Goal: Task Accomplishment & Management: Use online tool/utility

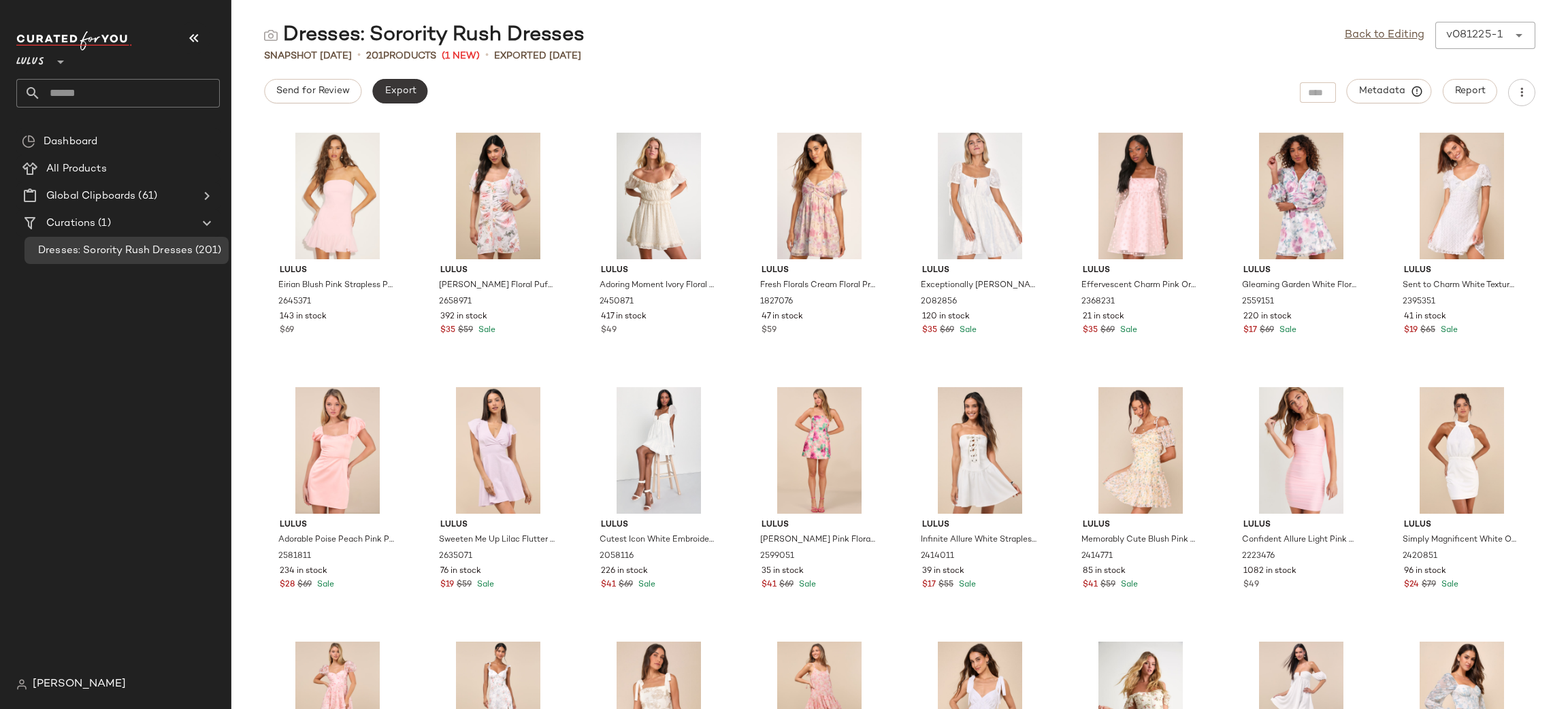
click at [417, 96] on button "Export" at bounding box center [400, 91] width 55 height 25
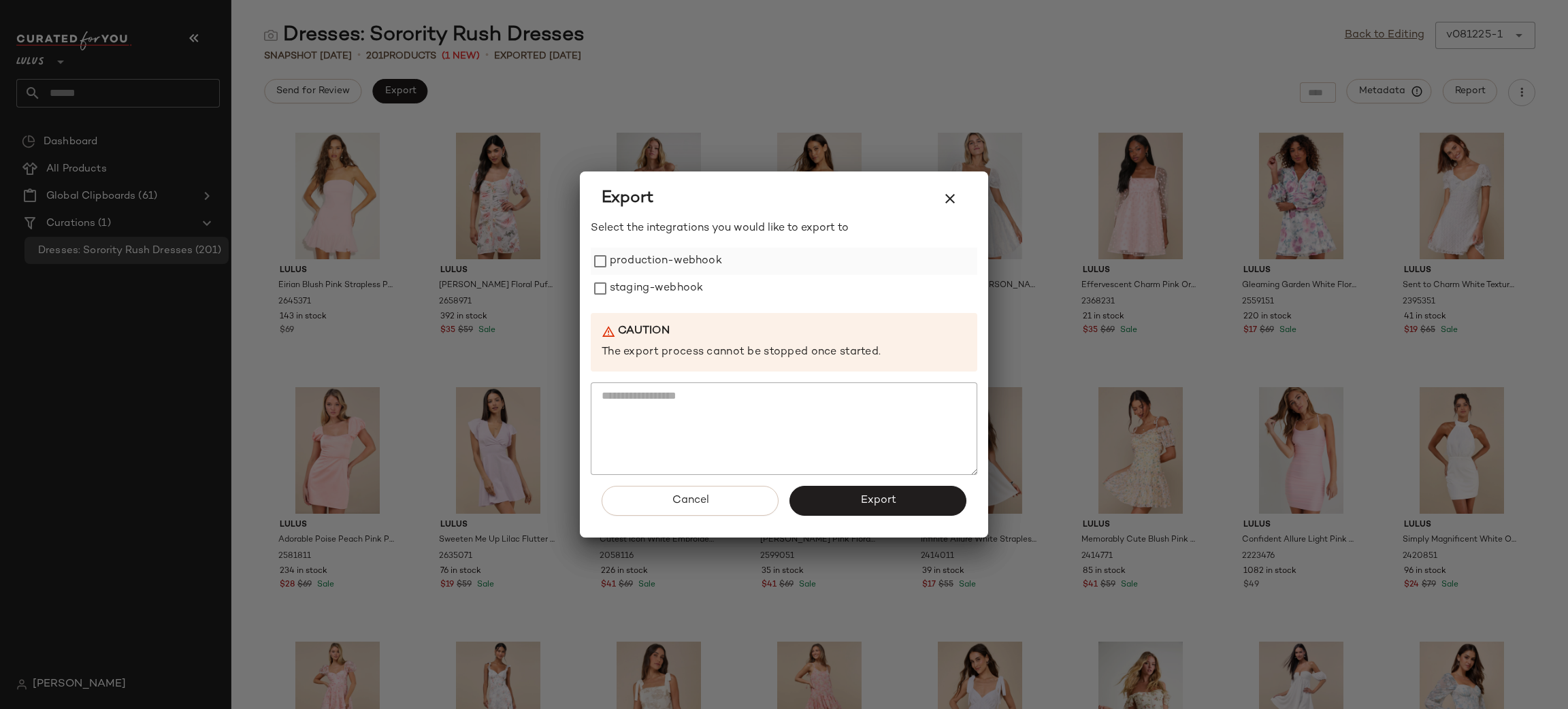
click at [658, 265] on label "production-webhook" at bounding box center [666, 261] width 113 height 27
click at [670, 290] on label "staging-webhook" at bounding box center [657, 288] width 93 height 27
click at [880, 507] on button "Export" at bounding box center [878, 501] width 177 height 30
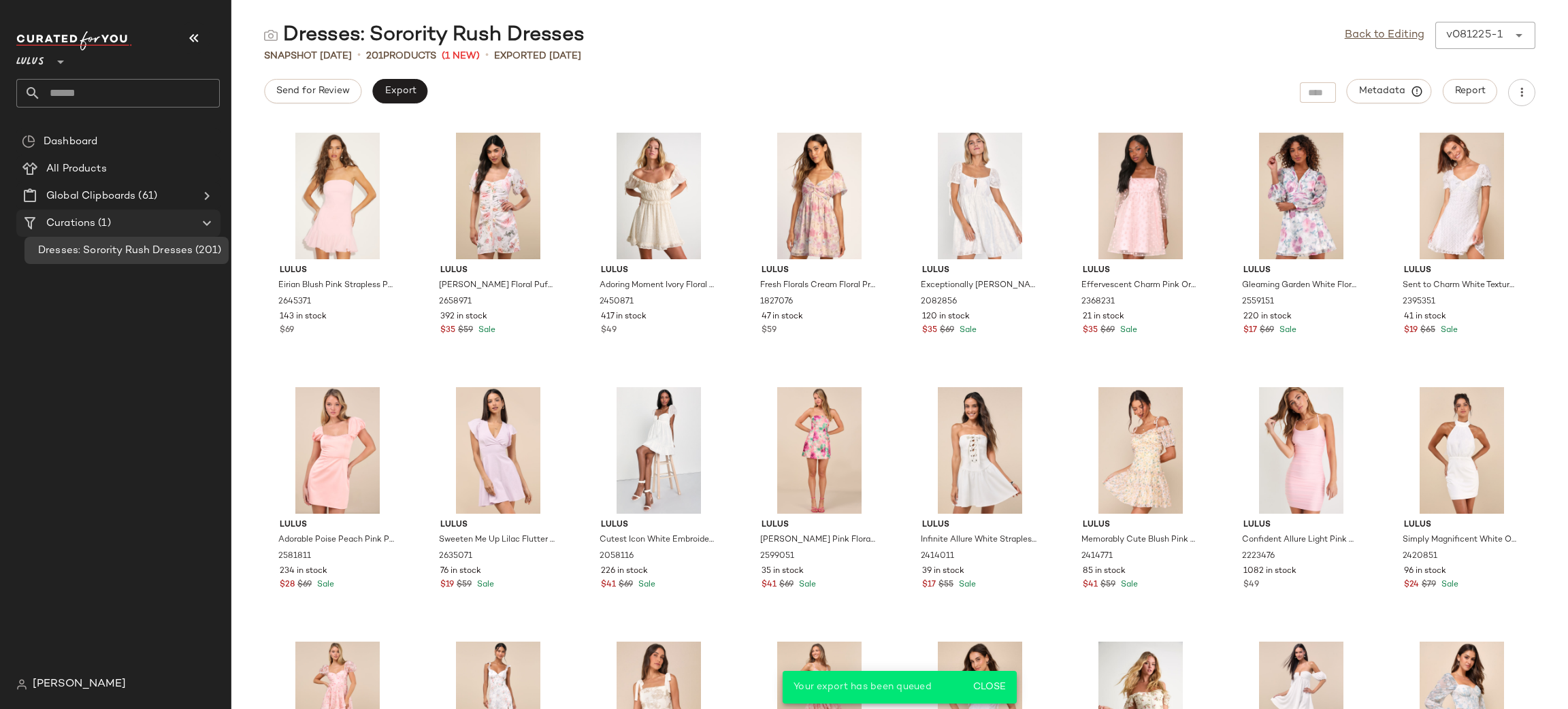
click at [87, 223] on span "Curations" at bounding box center [71, 224] width 49 height 15
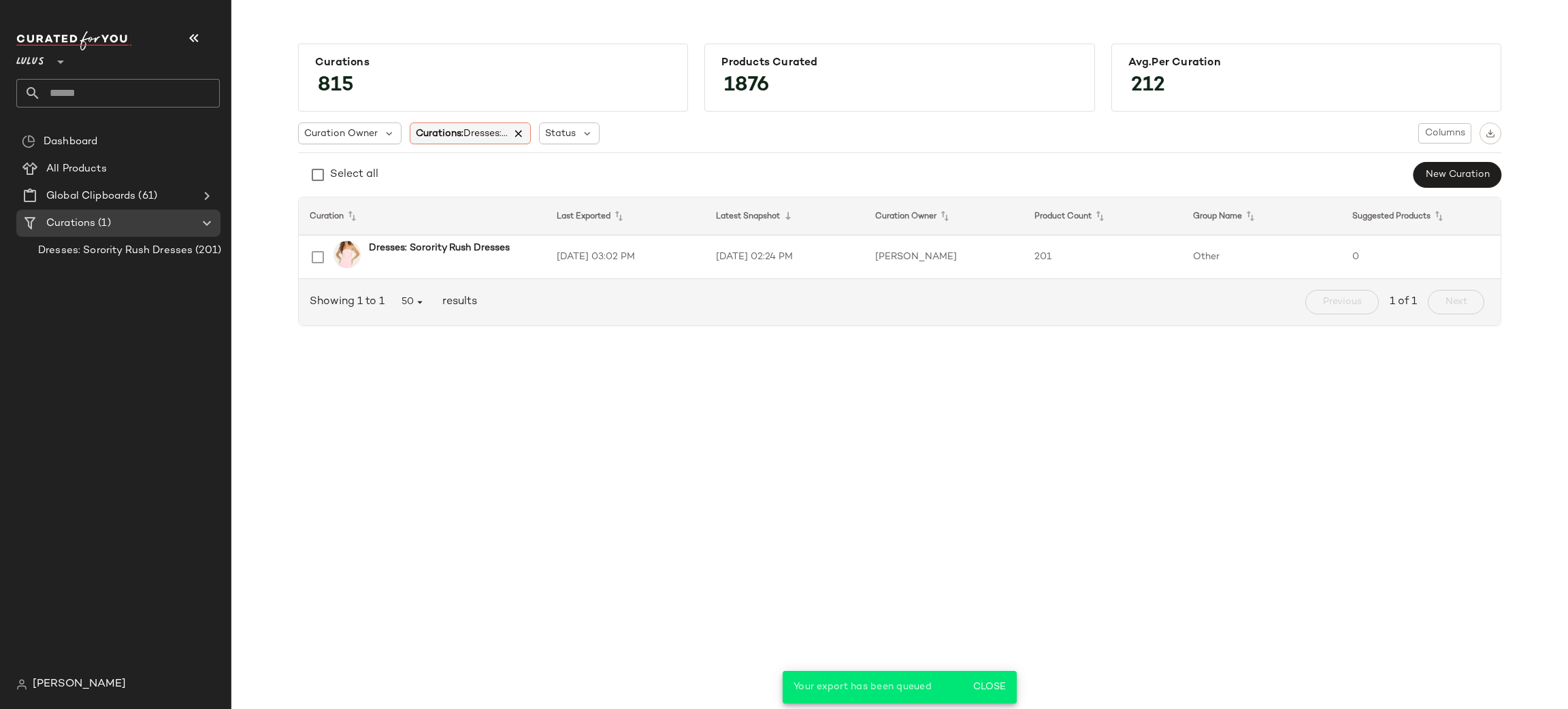
click at [521, 127] on icon at bounding box center [519, 133] width 12 height 12
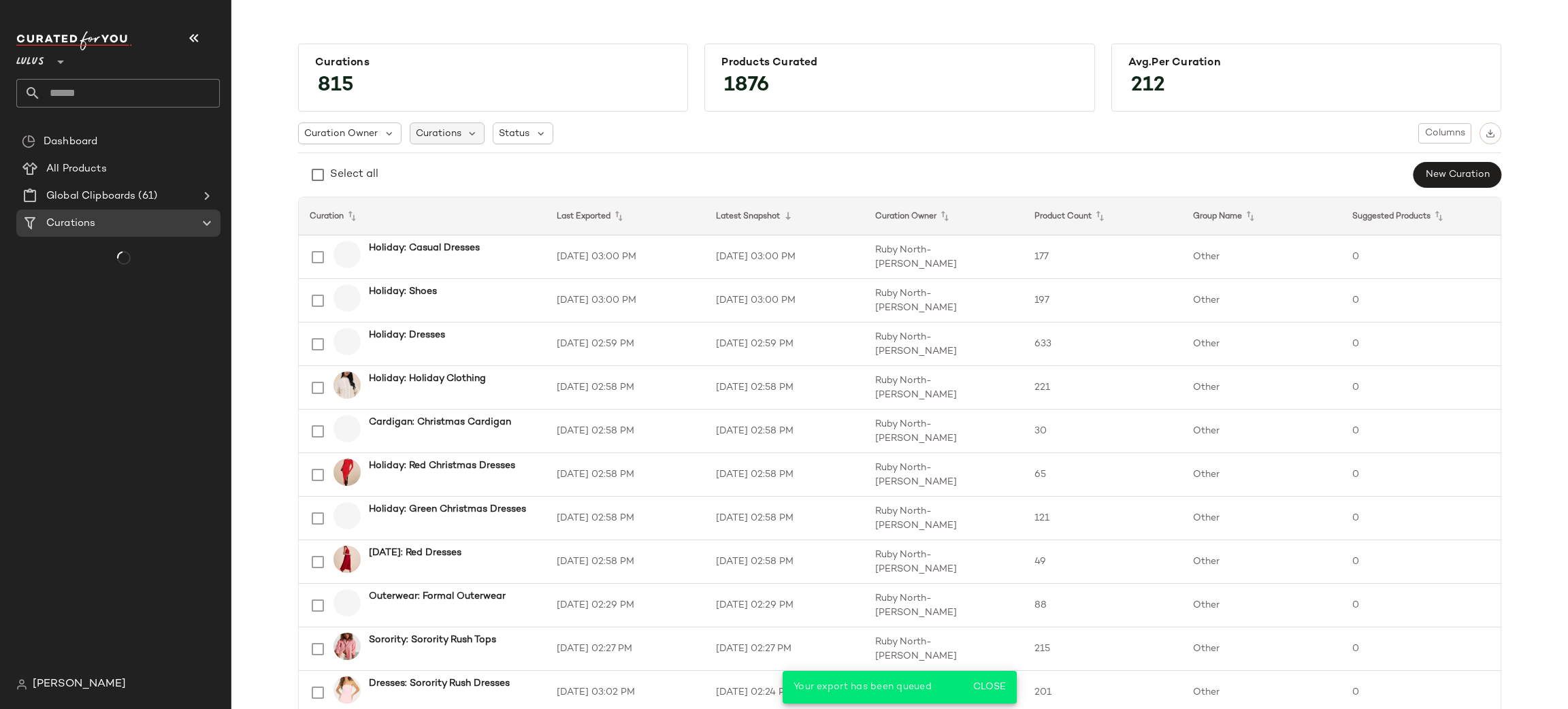
click at [449, 133] on span "Curations" at bounding box center [438, 134] width 46 height 14
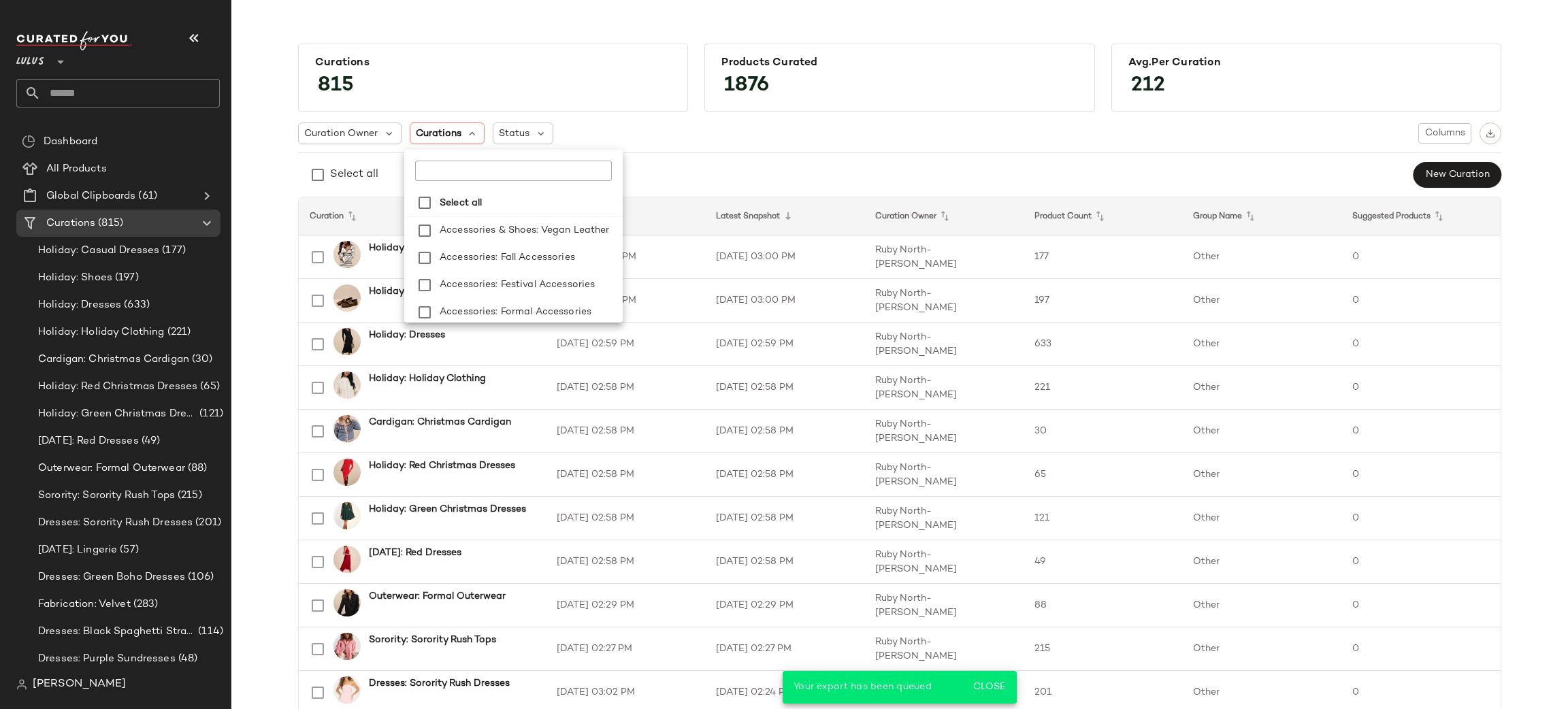
click at [462, 170] on input "text" at bounding box center [500, 170] width 170 height 20
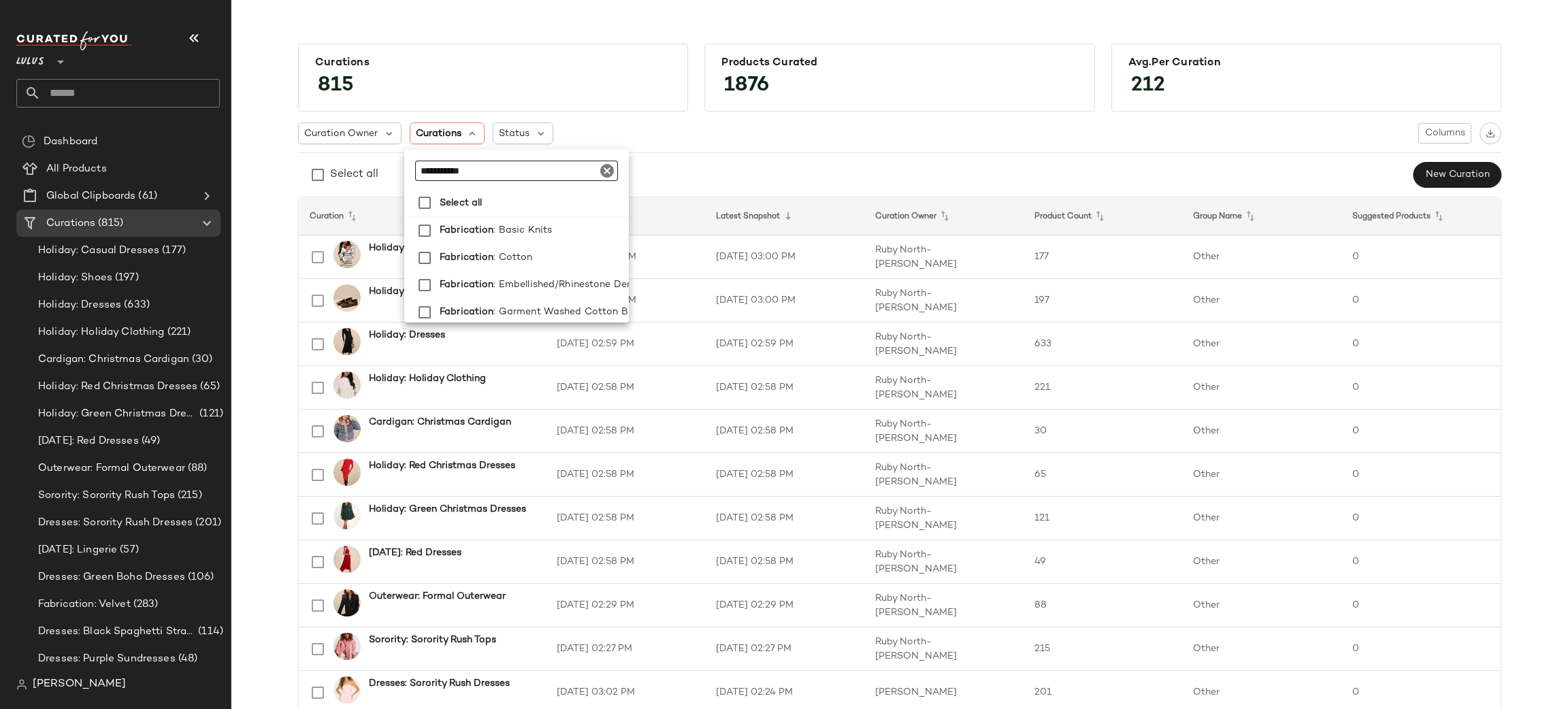
type input "**********"
click at [512, 255] on span ": Lace" at bounding box center [505, 257] width 28 height 27
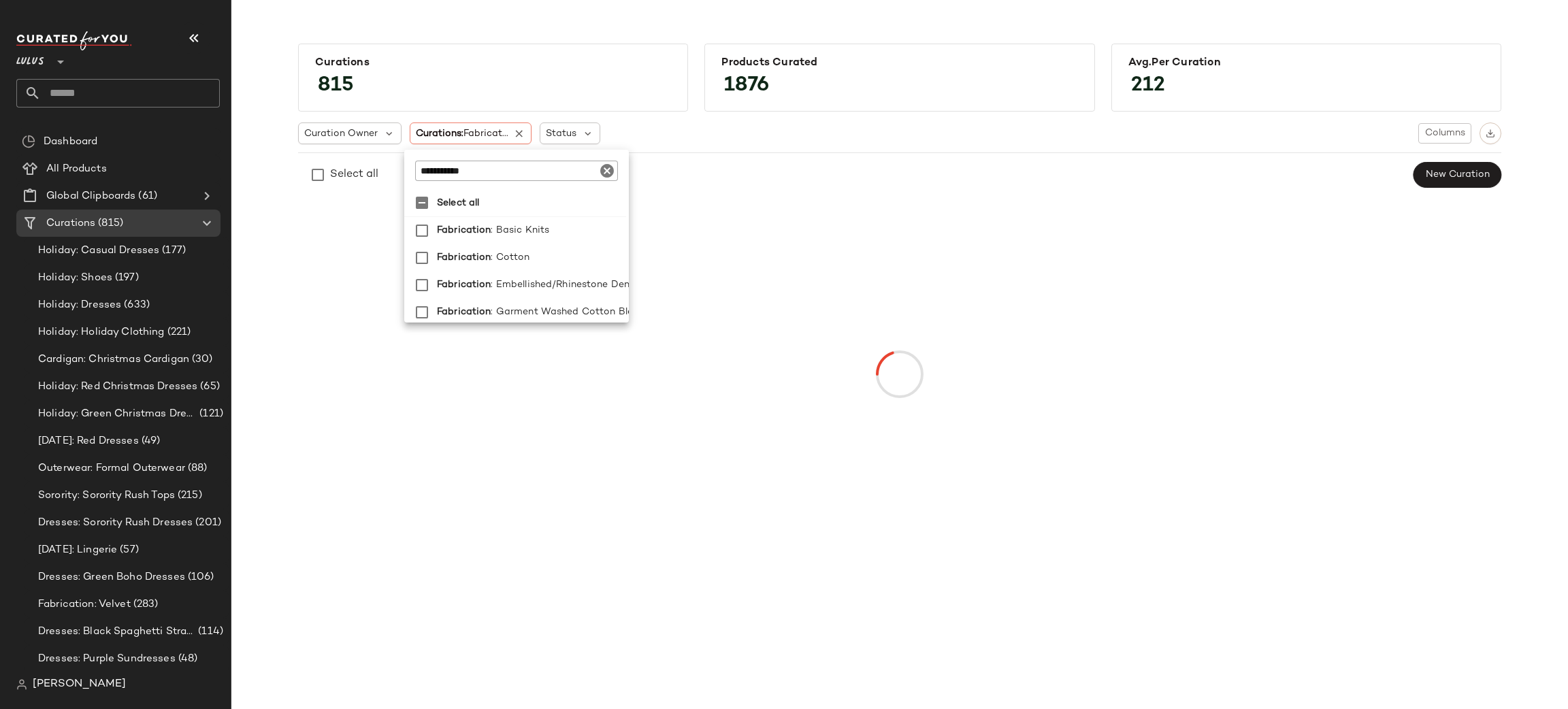
scroll to position [2, 6]
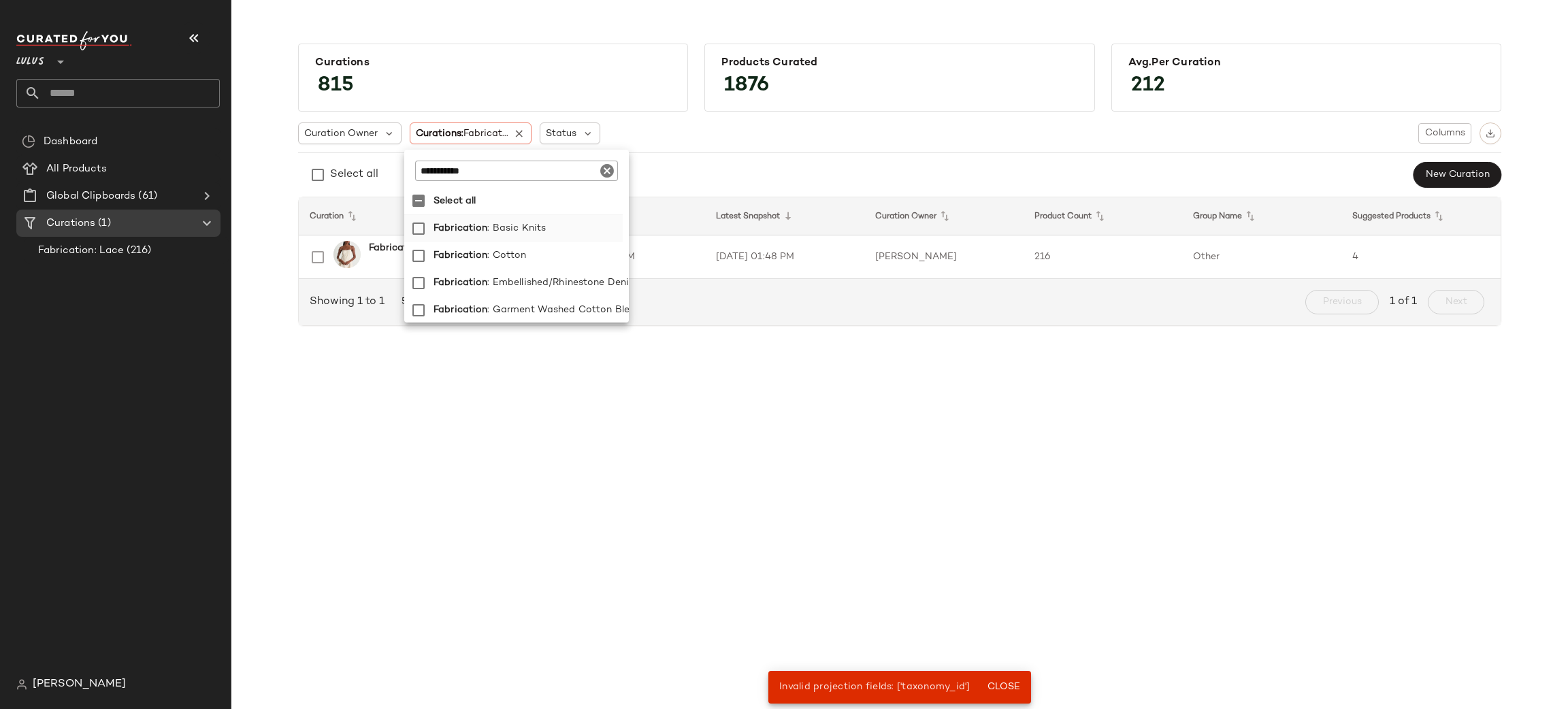
click at [478, 224] on span "Fabrication" at bounding box center [460, 229] width 53 height 27
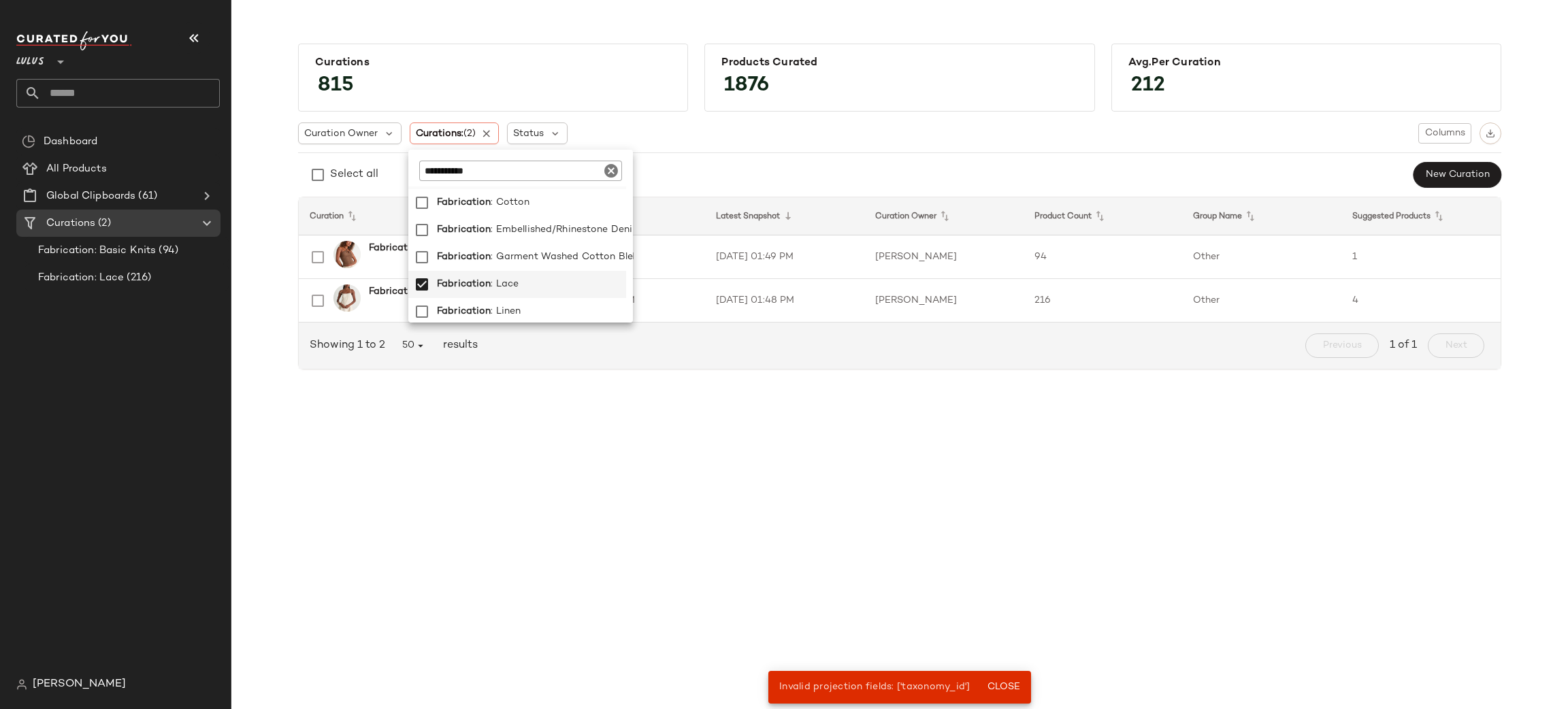
scroll to position [51, 6]
click at [569, 252] on span ": Garment Washed Cotton Blend" at bounding box center [568, 261] width 154 height 27
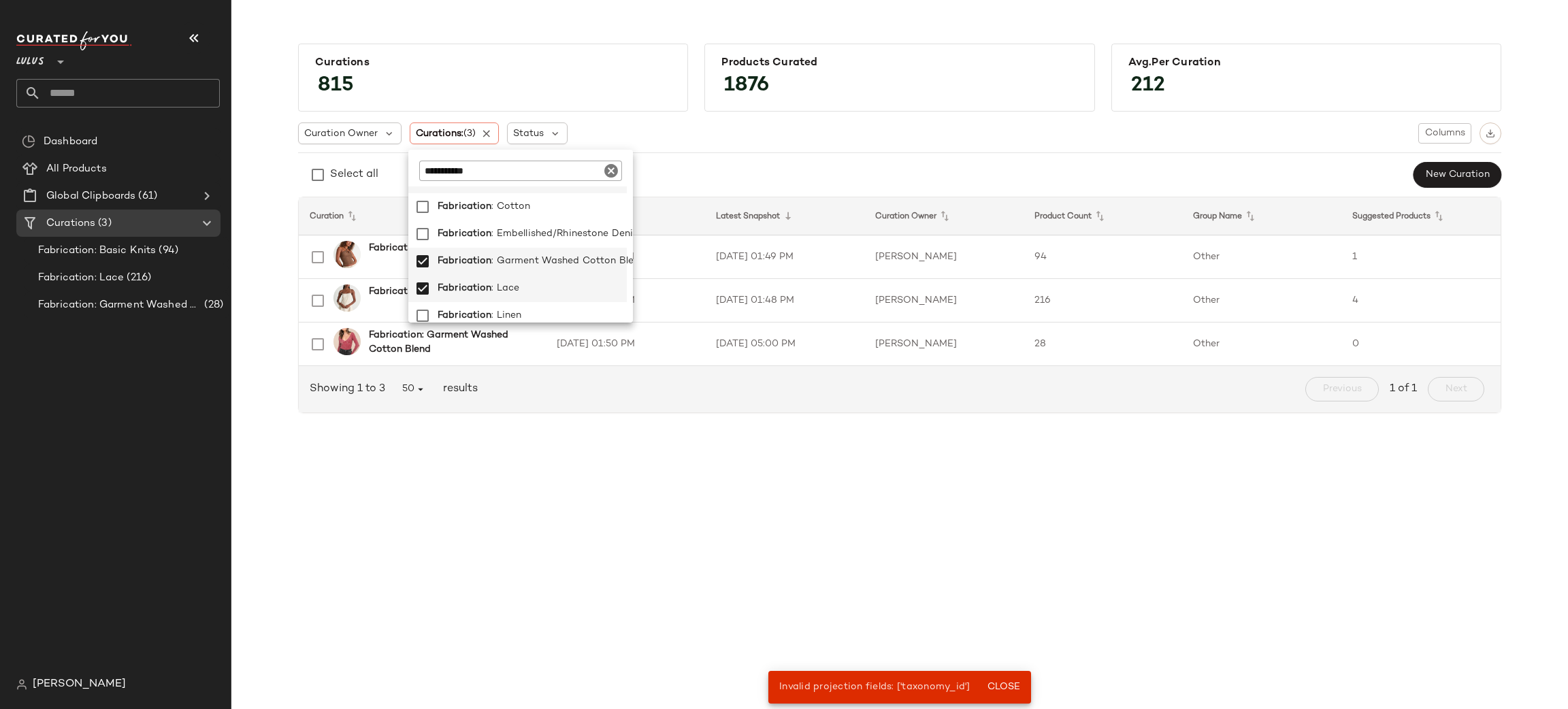
click at [864, 148] on div "Curation Owner Curations: (3) Status Columns Select all New Curation Curation L…" at bounding box center [900, 268] width 1203 height 312
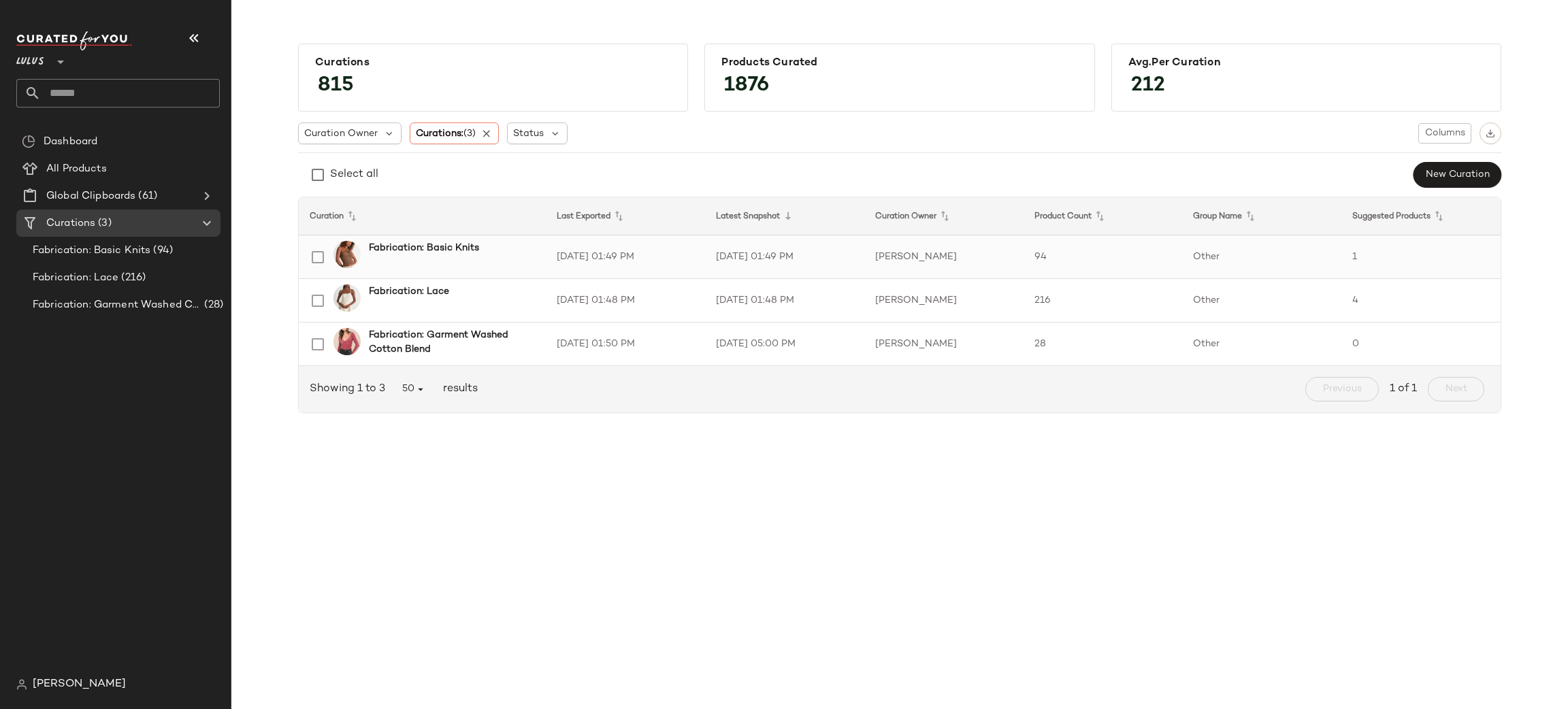
click at [1127, 245] on td "94" at bounding box center [1104, 257] width 159 height 44
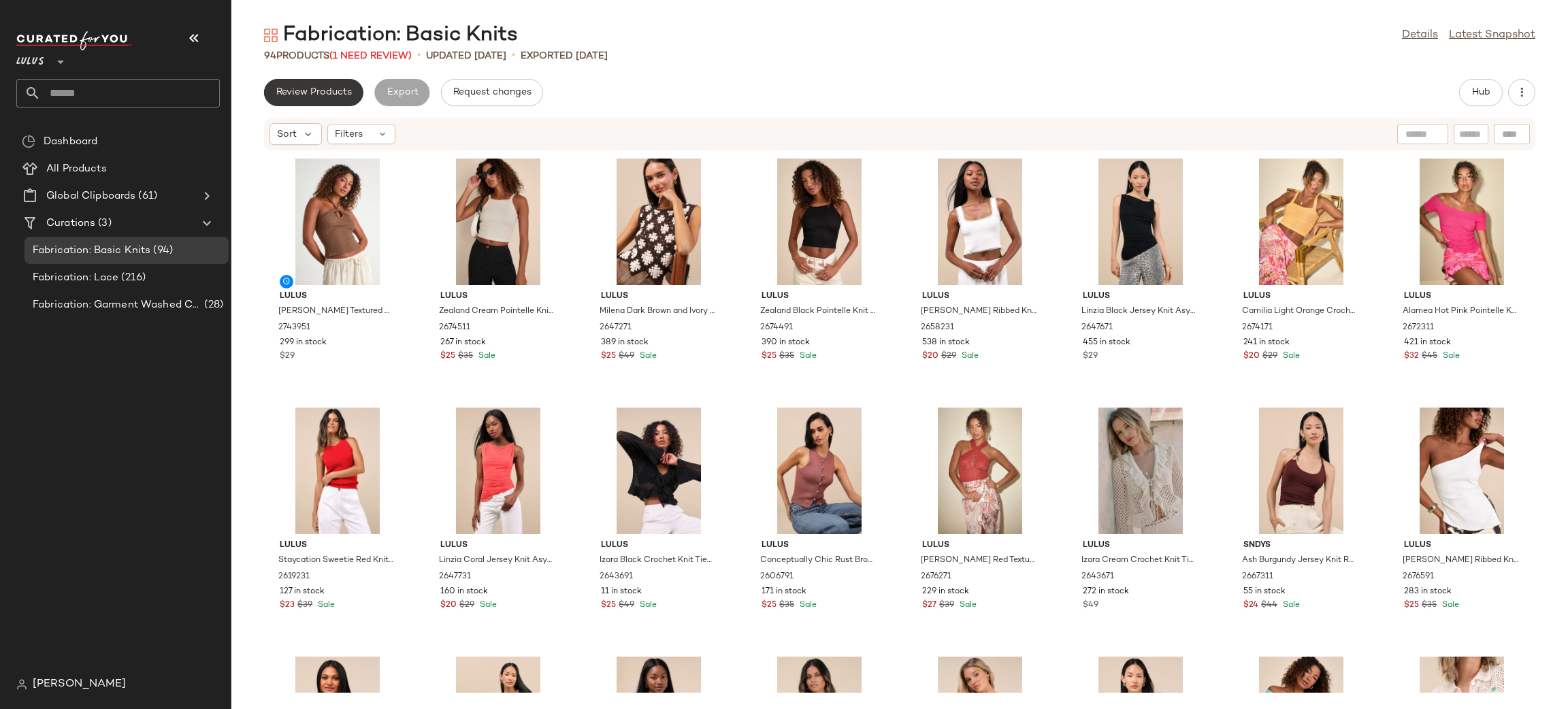
click at [330, 93] on span "Review Products" at bounding box center [314, 92] width 76 height 11
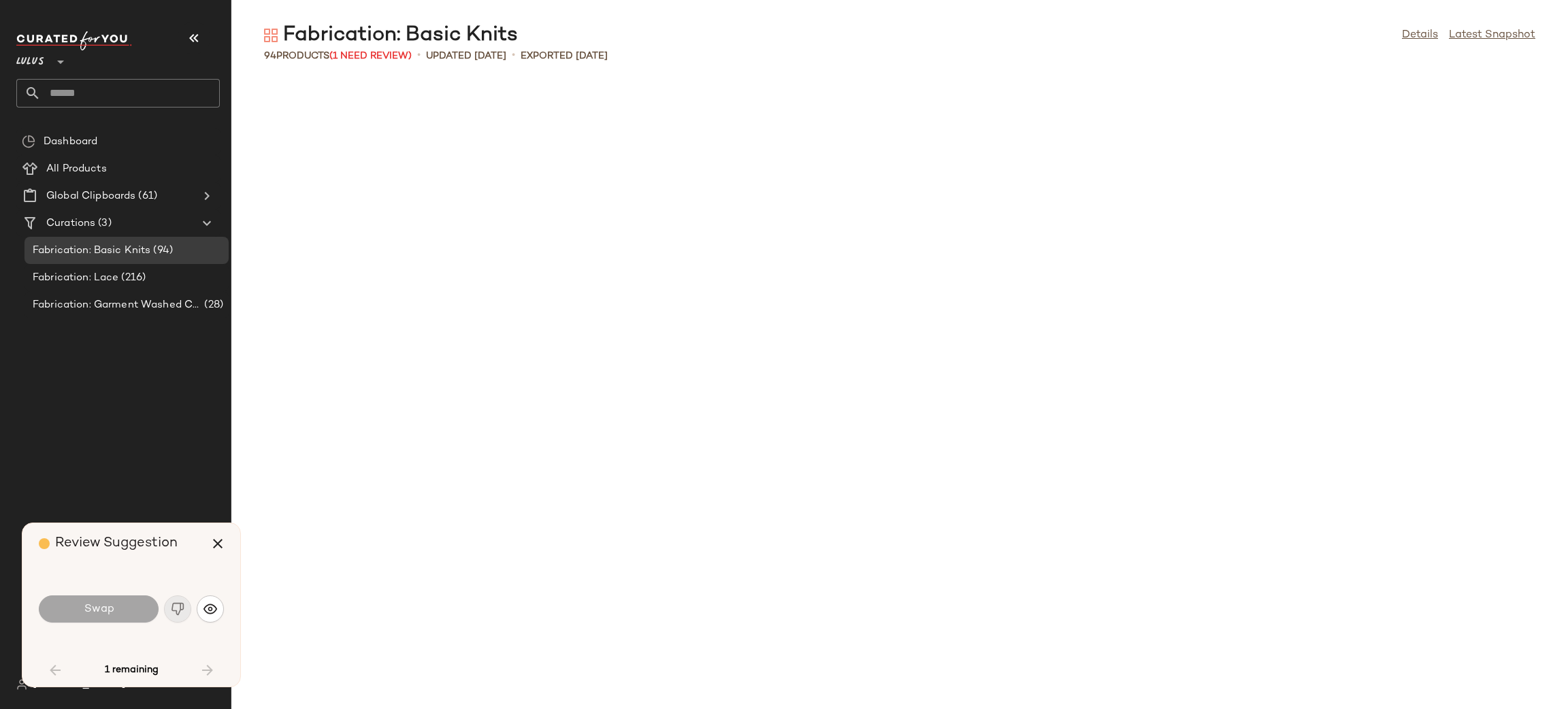
scroll to position [1494, 0]
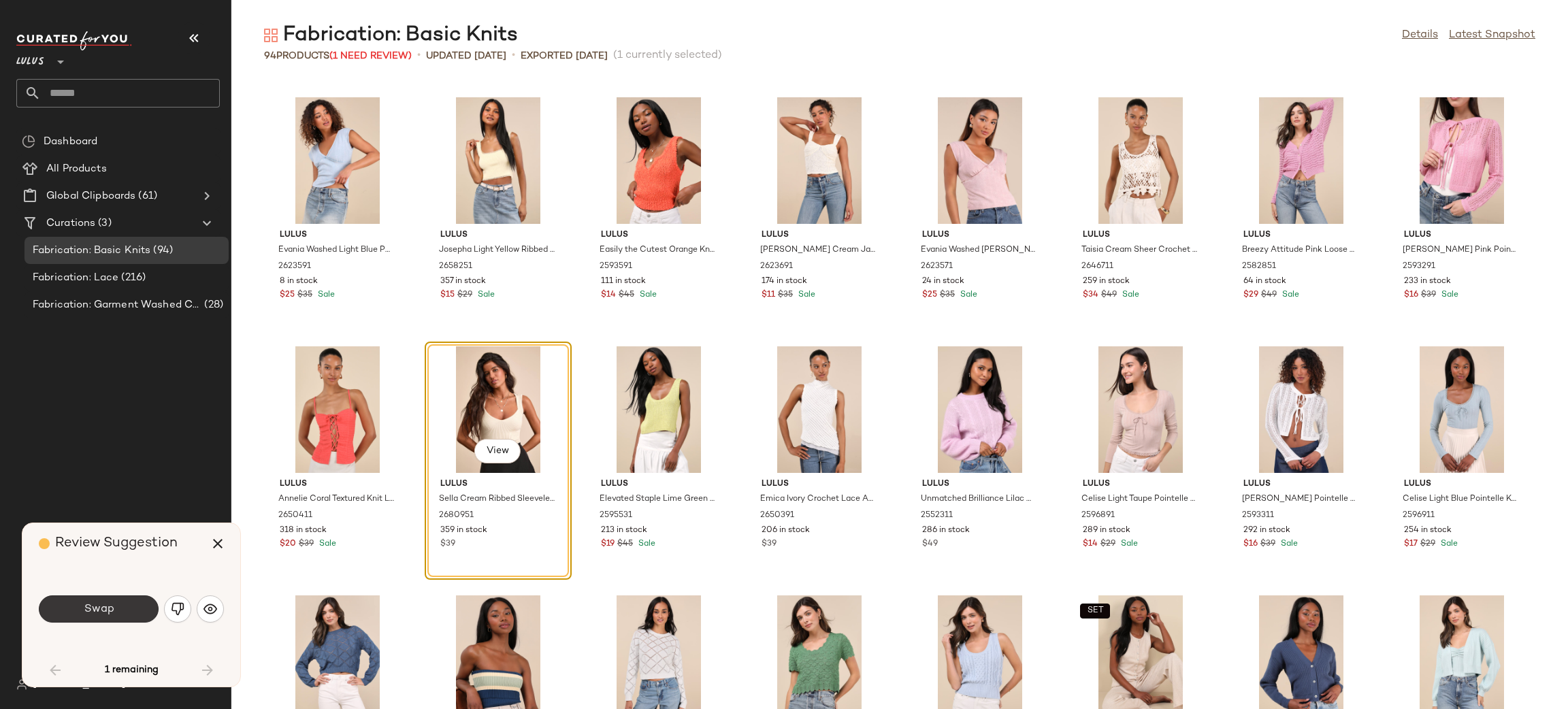
click at [96, 614] on span "Swap" at bounding box center [99, 609] width 31 height 13
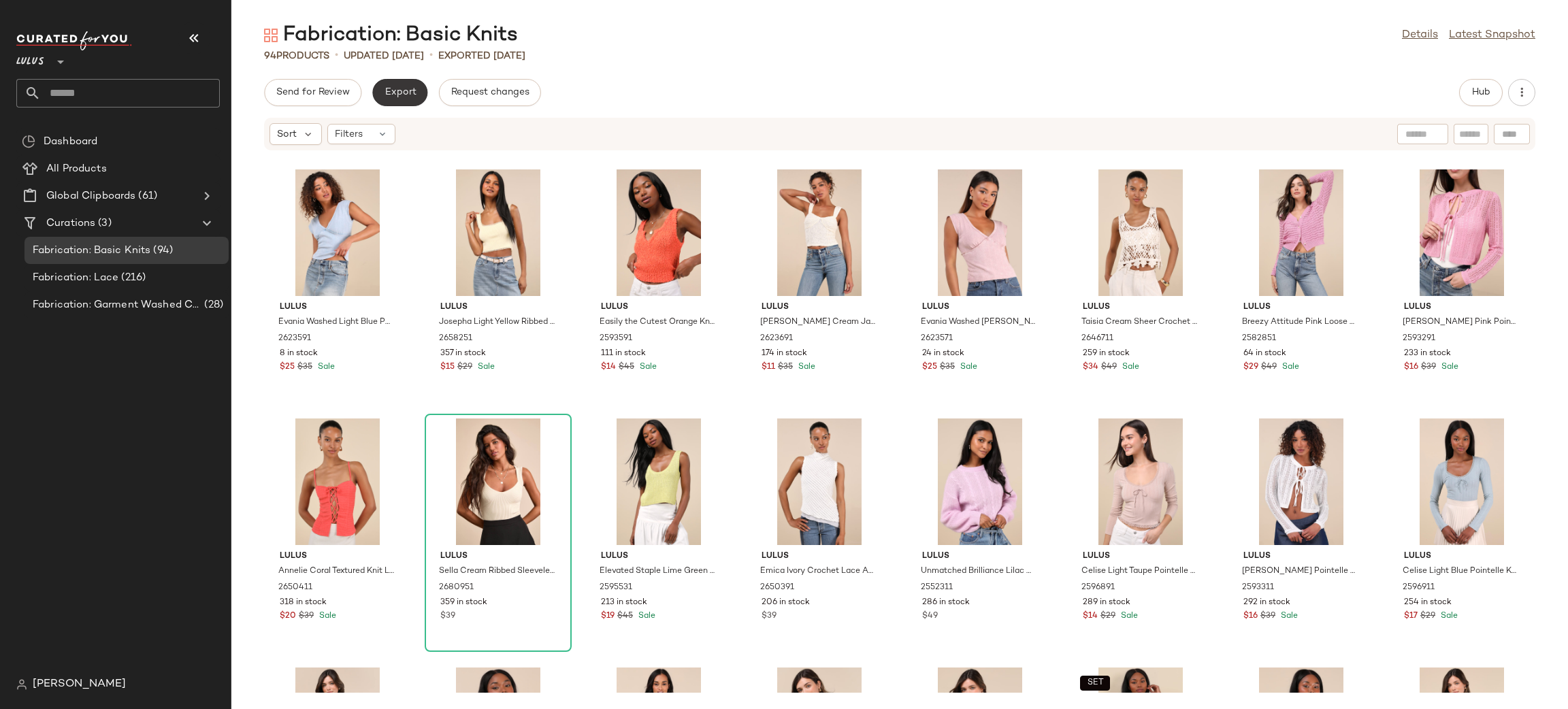
click at [412, 100] on button "Export" at bounding box center [400, 92] width 55 height 27
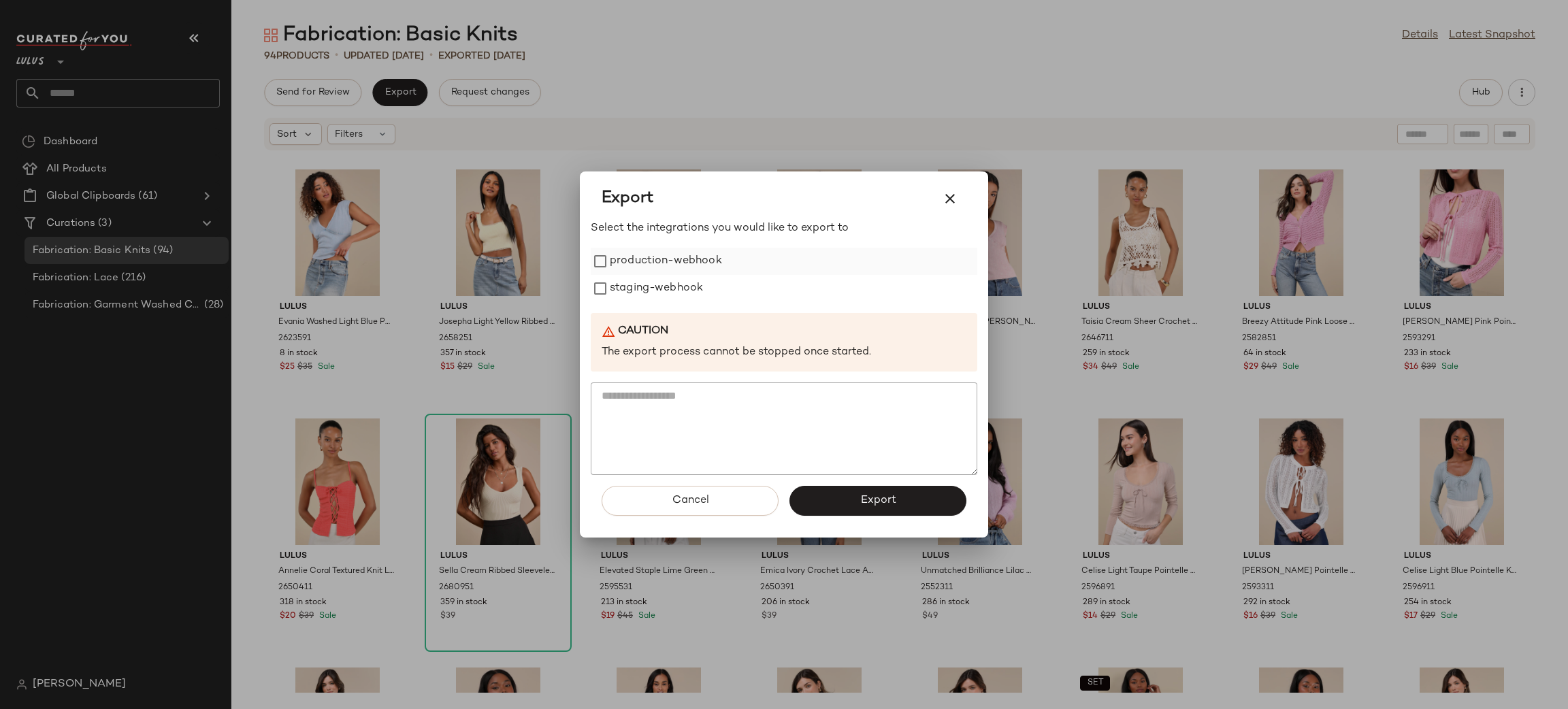
click at [656, 263] on label "production-webhook" at bounding box center [666, 261] width 113 height 27
click at [678, 295] on label "staging-webhook" at bounding box center [657, 288] width 93 height 27
click at [894, 502] on span "Export" at bounding box center [877, 500] width 36 height 13
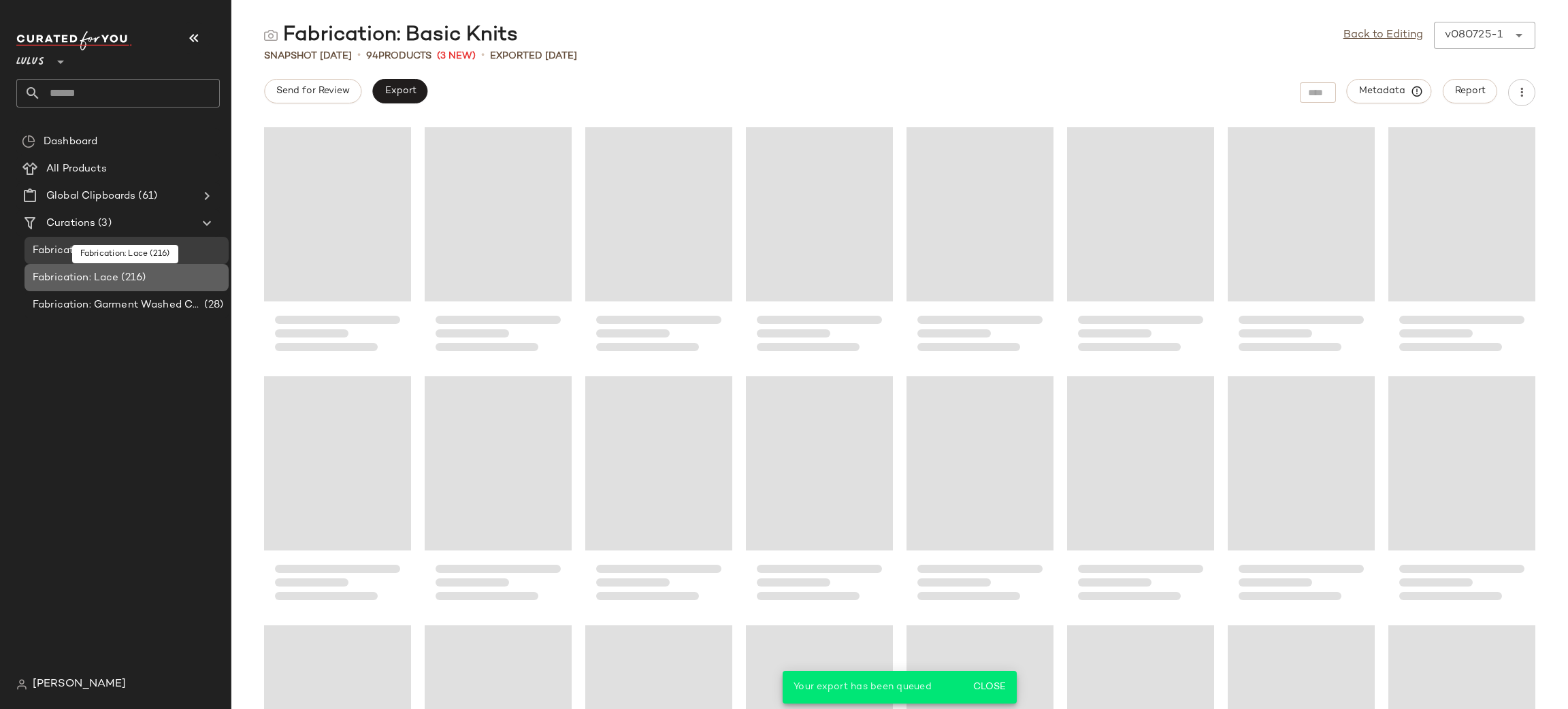
click at [99, 280] on span "Fabrication: Lace" at bounding box center [75, 278] width 86 height 15
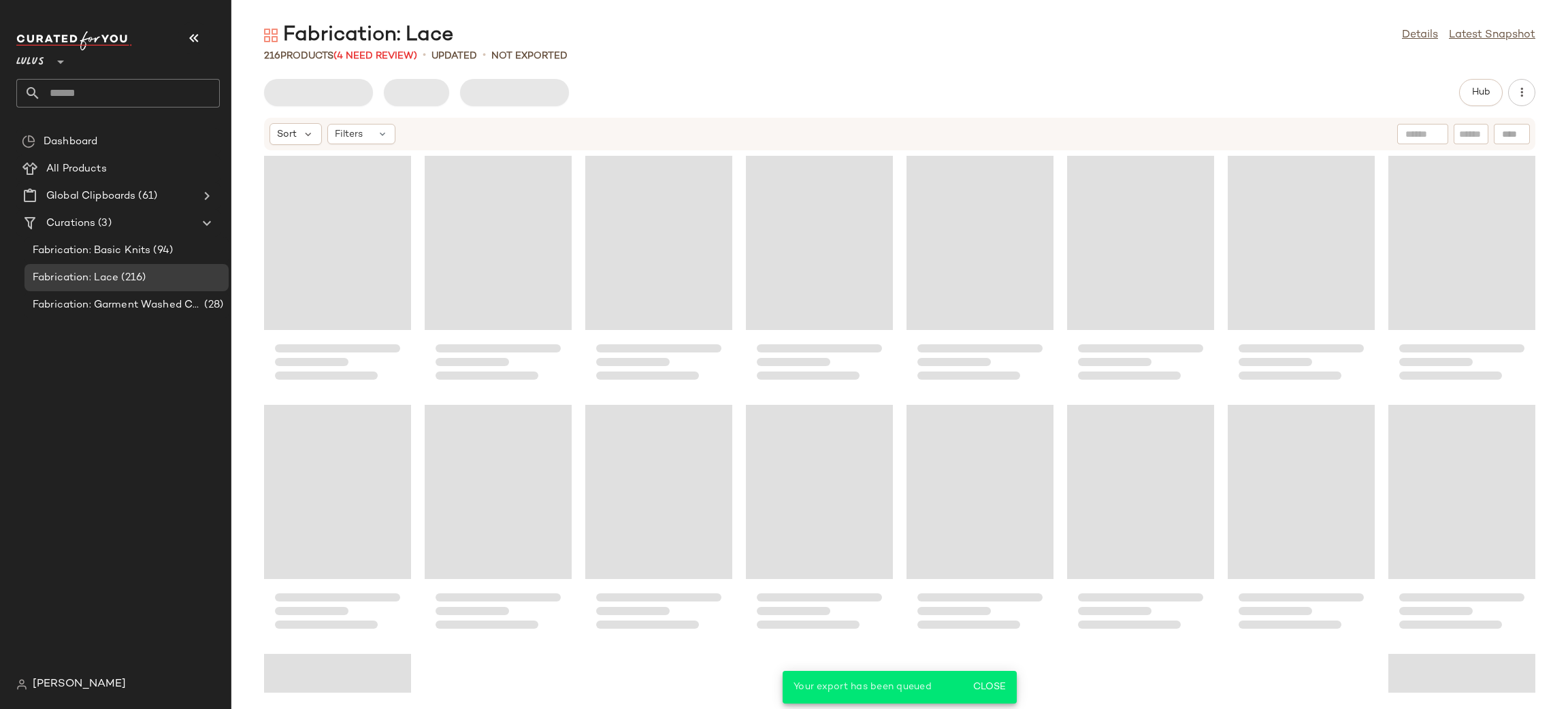
click at [647, 161] on div "Loading..." at bounding box center [659, 243] width 147 height 174
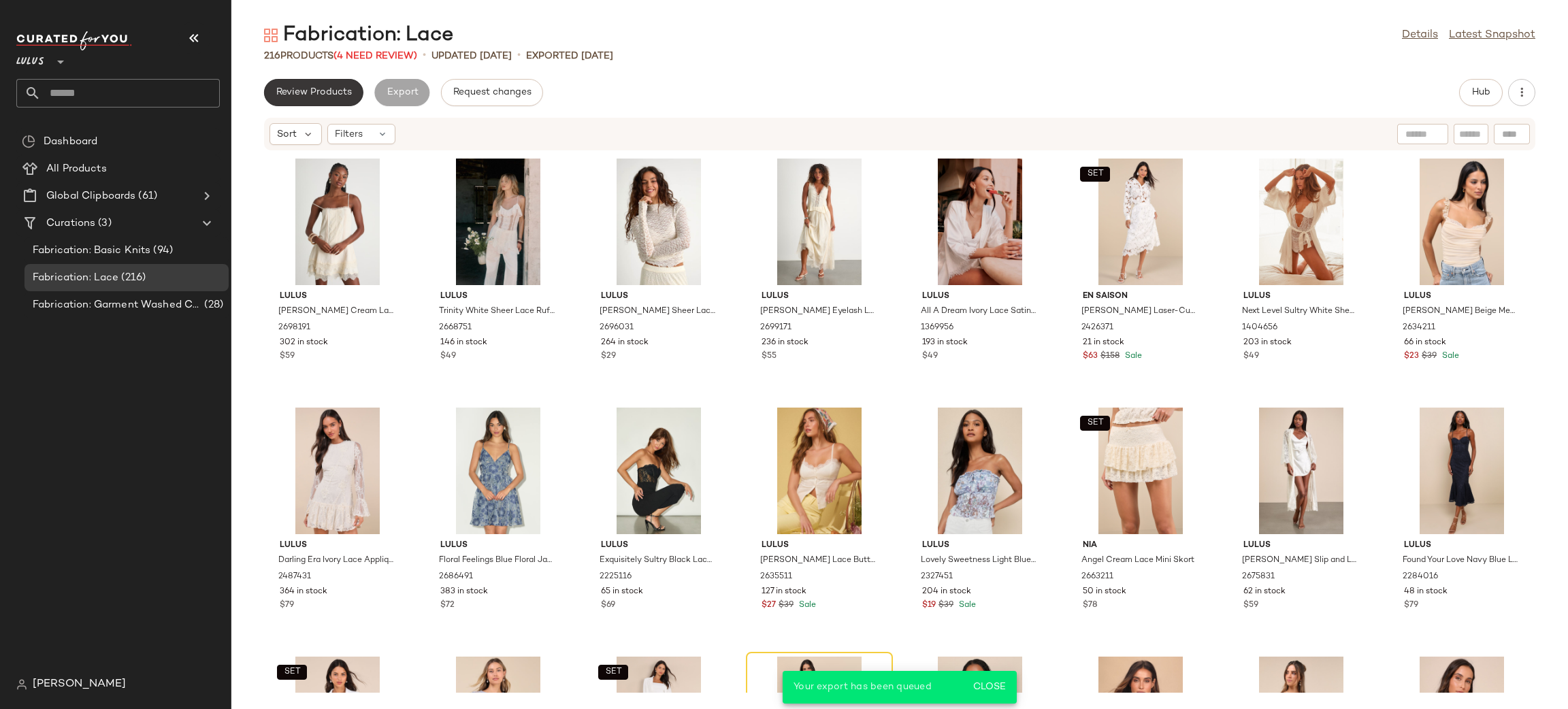
click at [314, 94] on span "Review Products" at bounding box center [314, 92] width 76 height 11
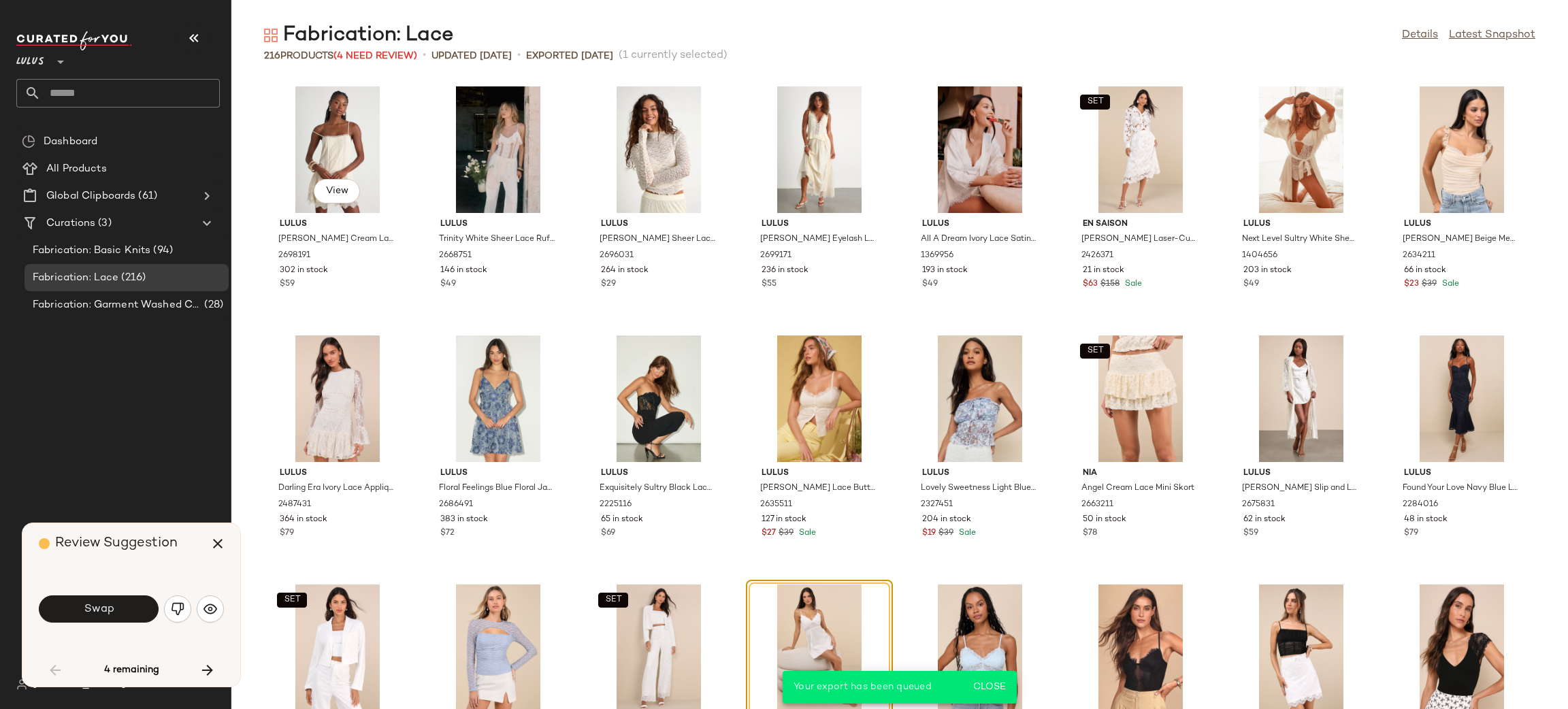
scroll to position [260, 0]
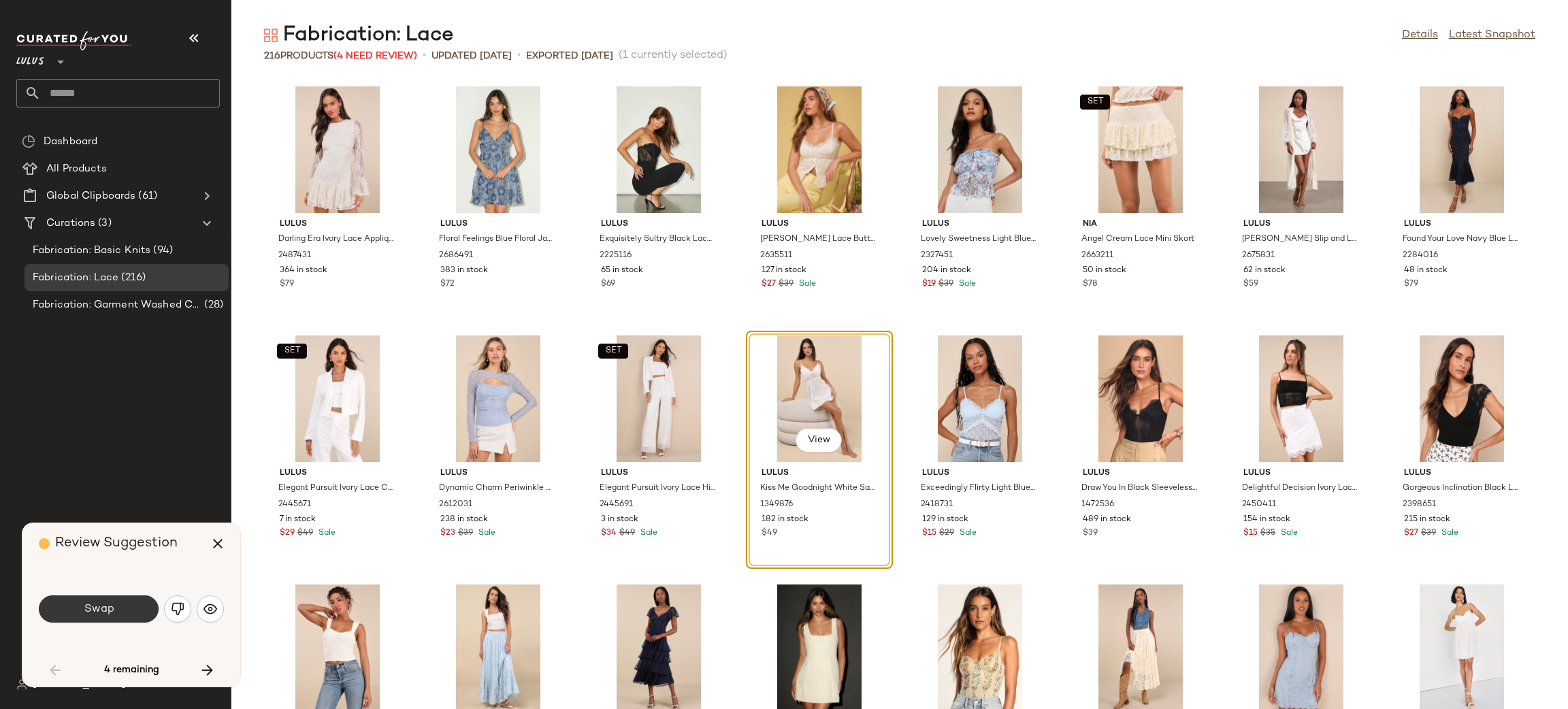
click at [79, 611] on button "Swap" at bounding box center [99, 608] width 120 height 27
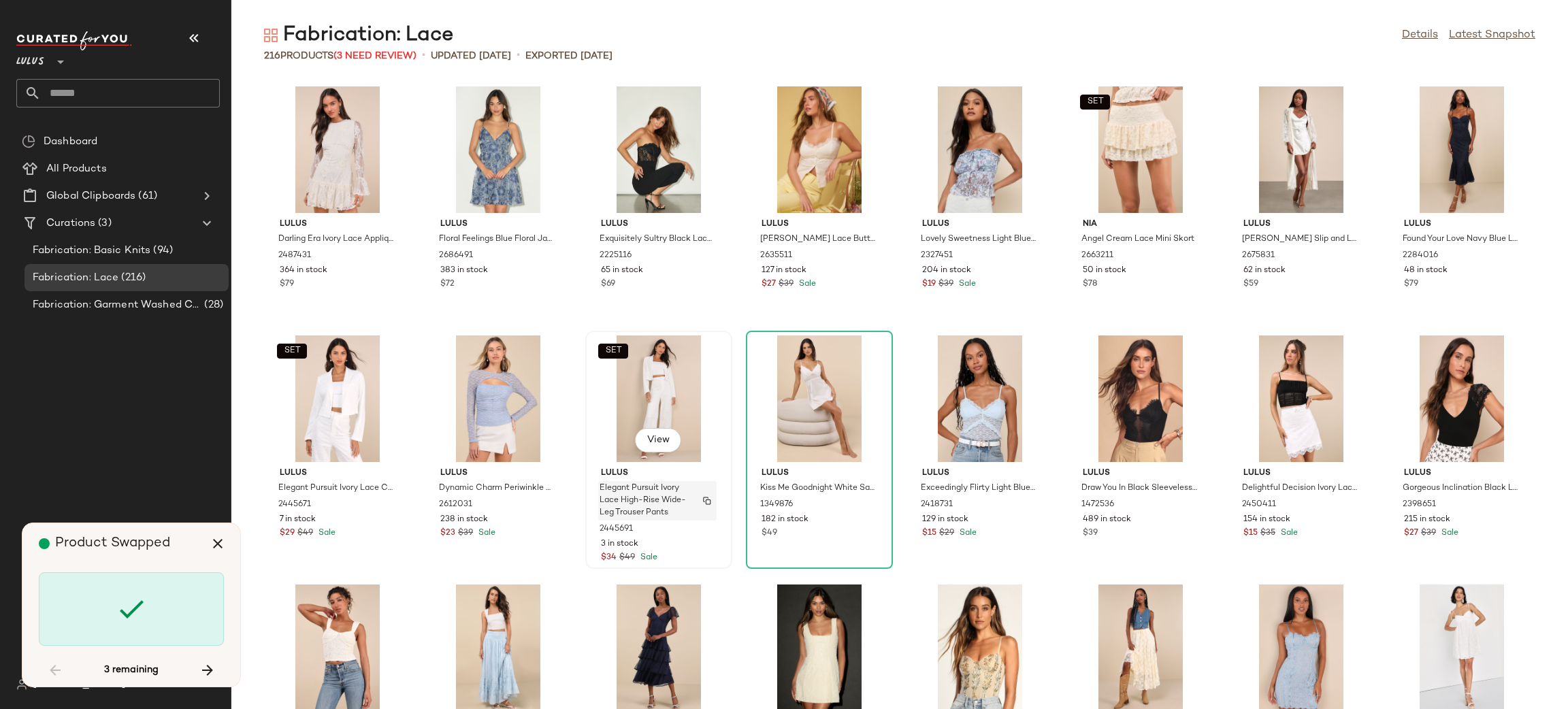
scroll to position [747, 0]
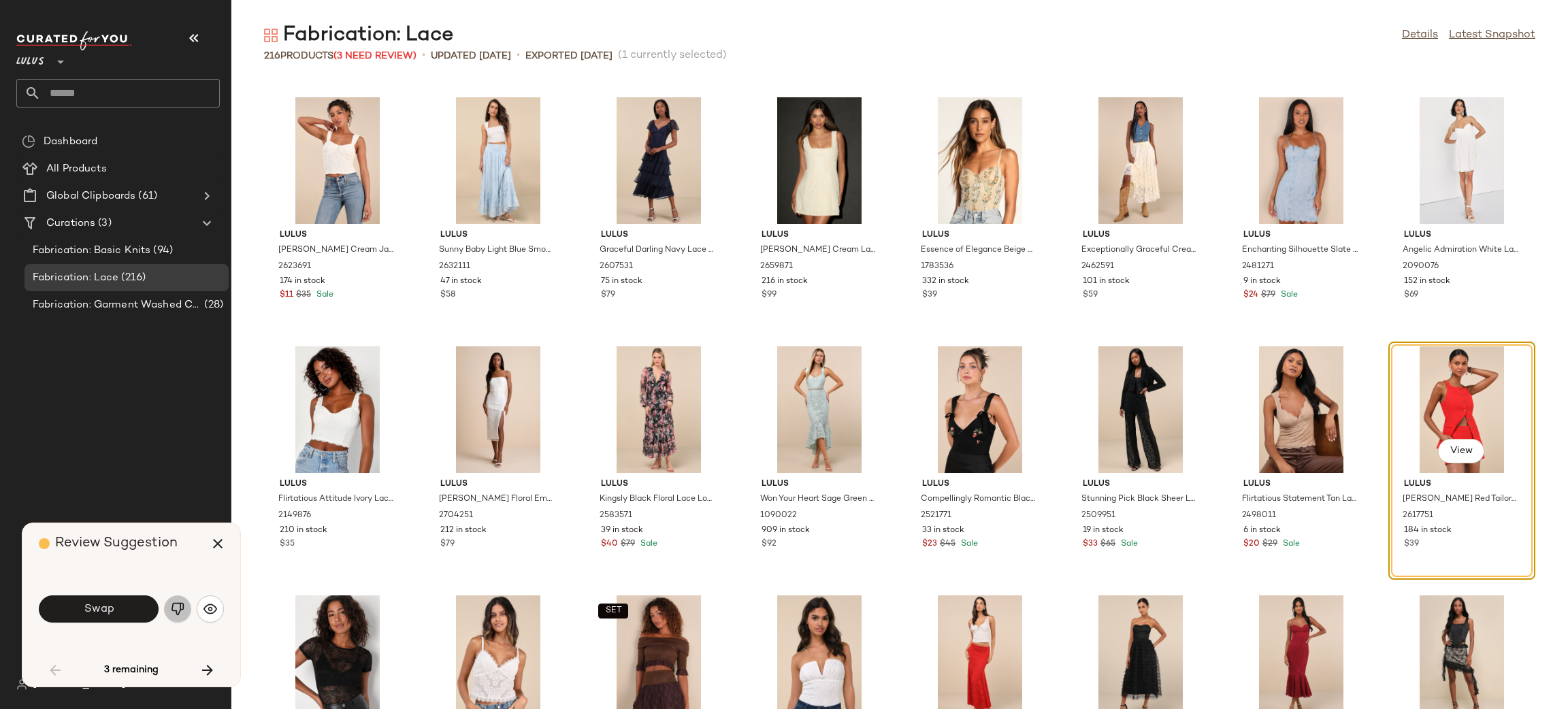
click at [182, 611] on img "button" at bounding box center [177, 608] width 13 height 13
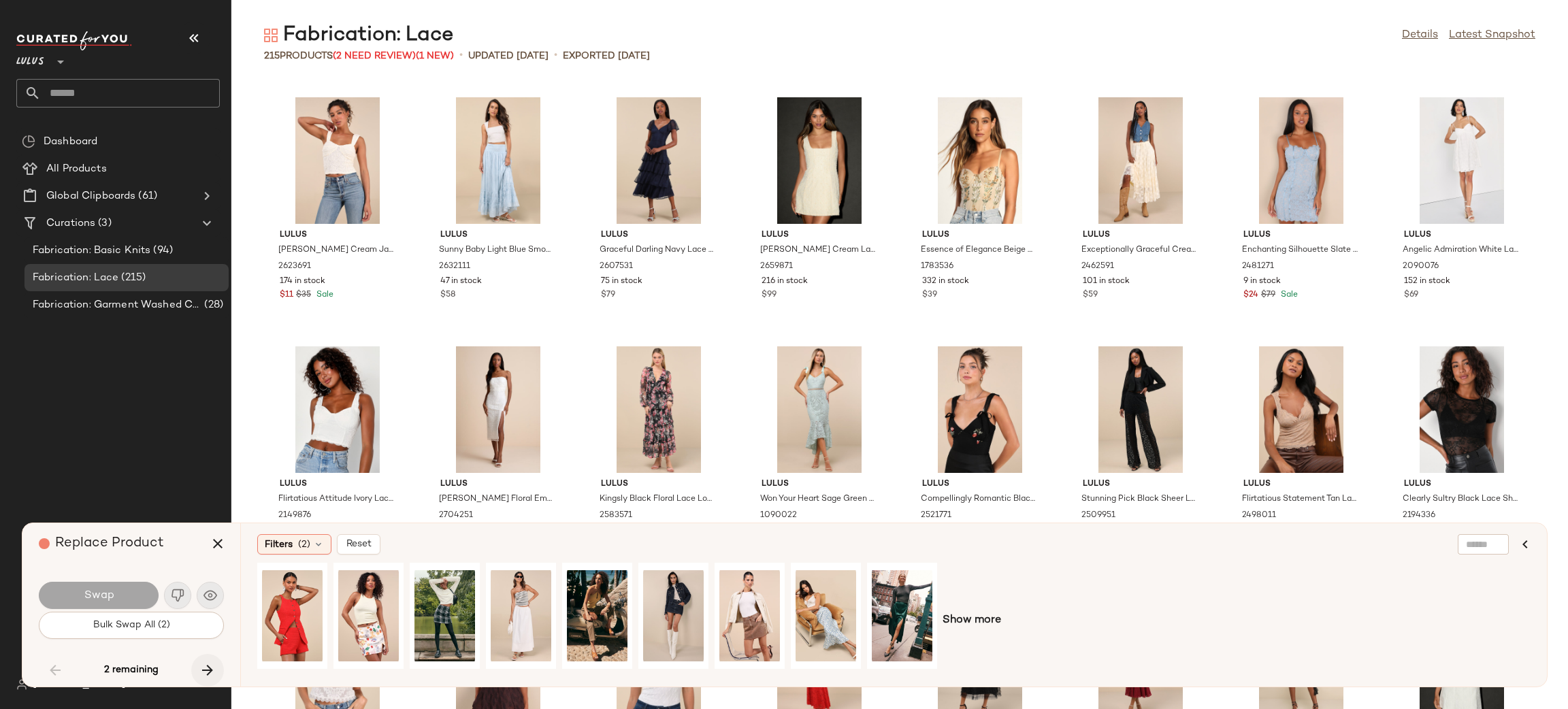
click at [210, 664] on icon "button" at bounding box center [207, 670] width 16 height 16
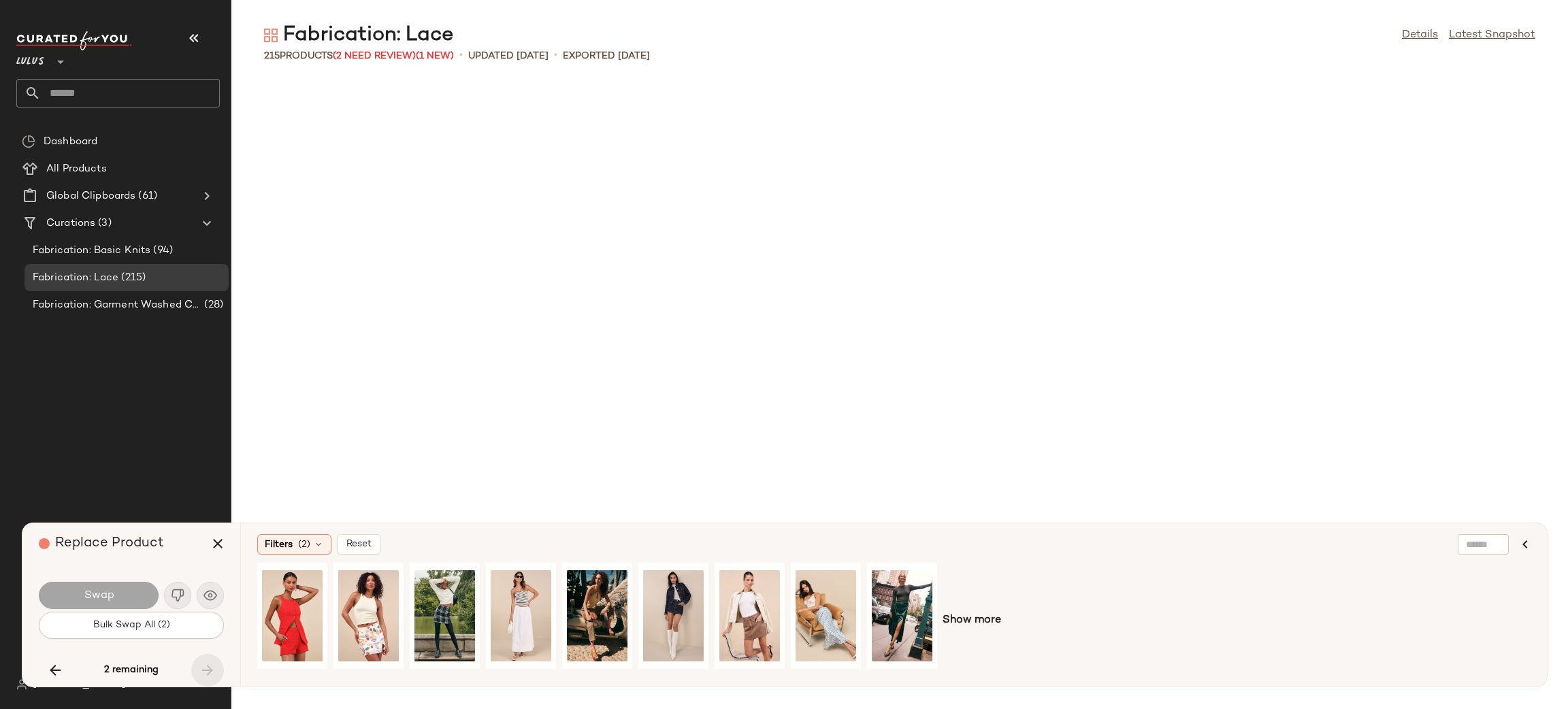
scroll to position [5975, 0]
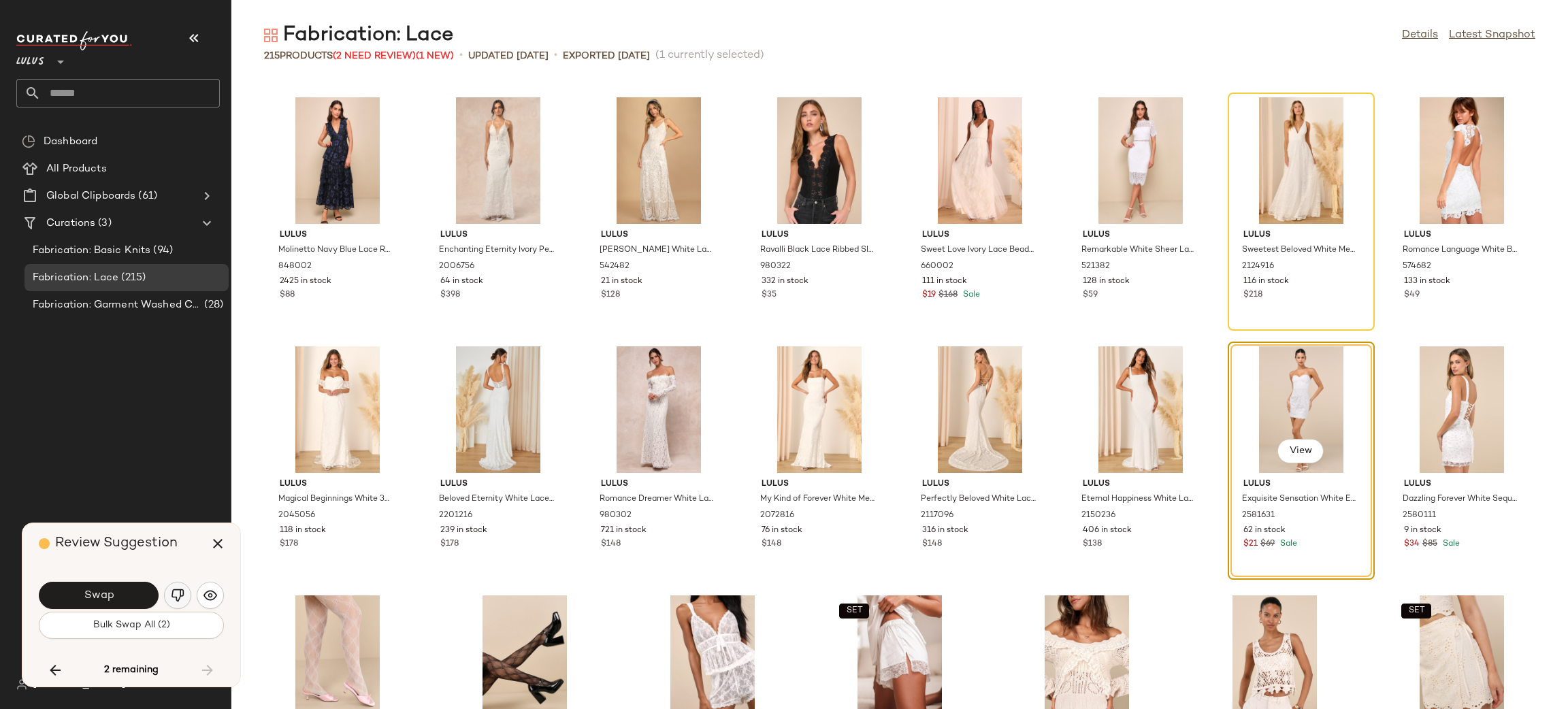
click at [177, 589] on img "button" at bounding box center [177, 595] width 13 height 13
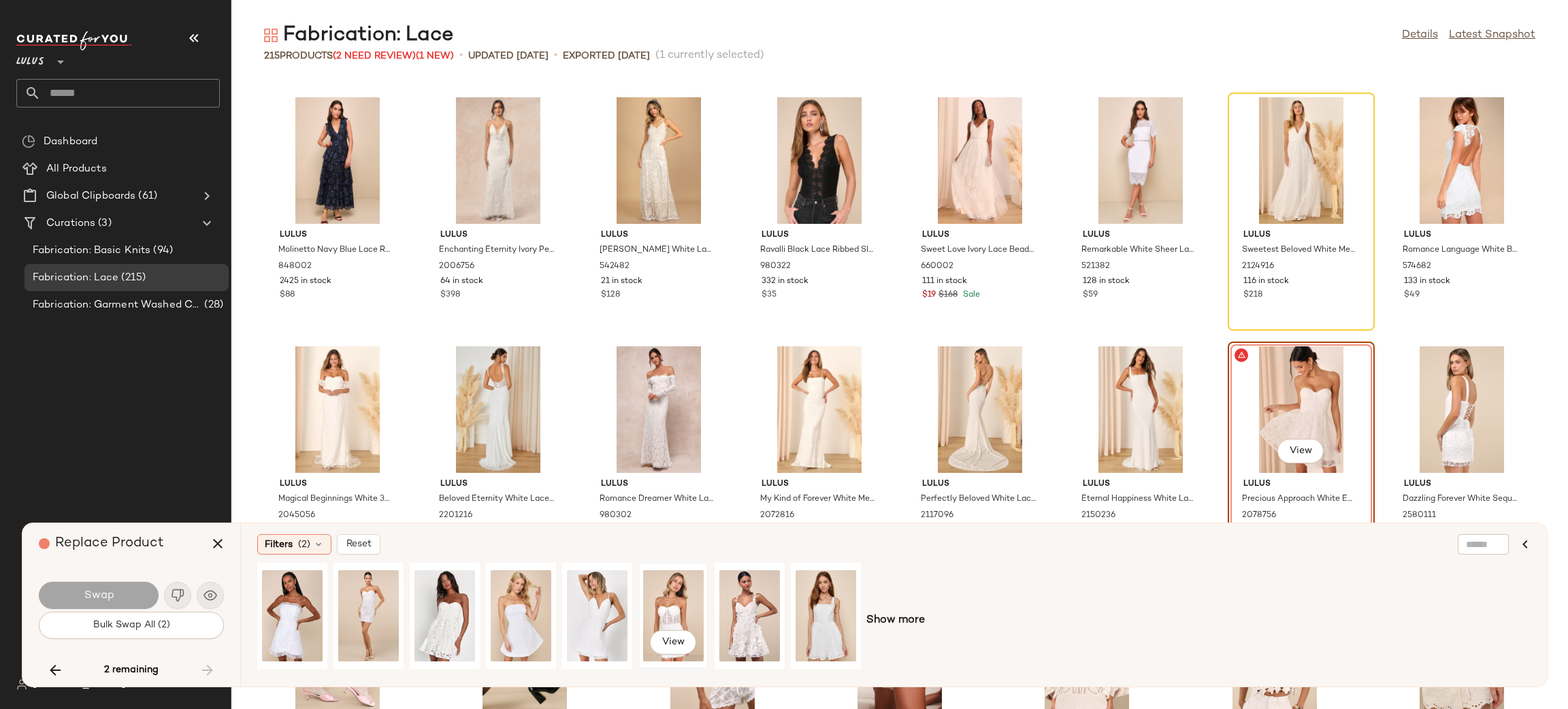
click at [686, 611] on div "View" at bounding box center [674, 615] width 61 height 96
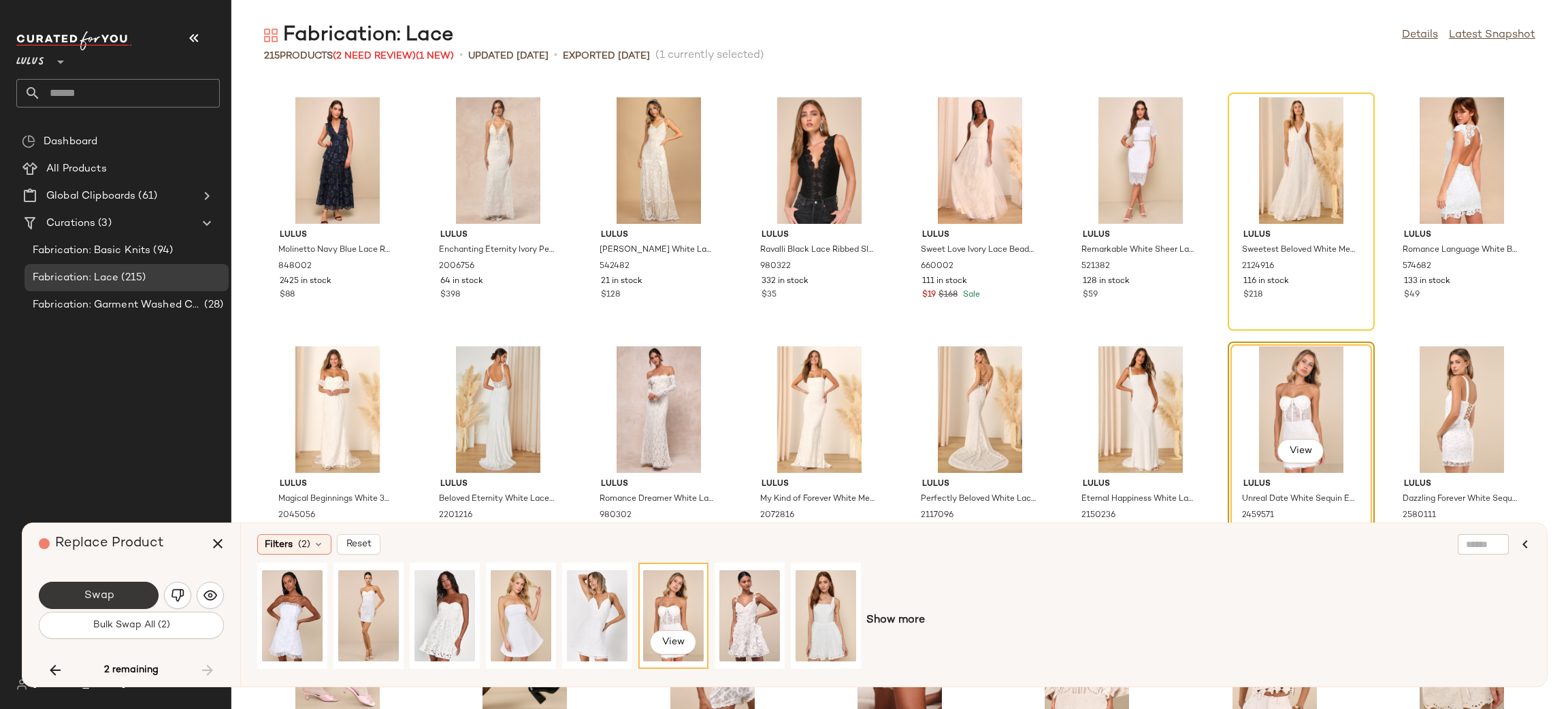
click at [80, 598] on button "Swap" at bounding box center [99, 595] width 120 height 27
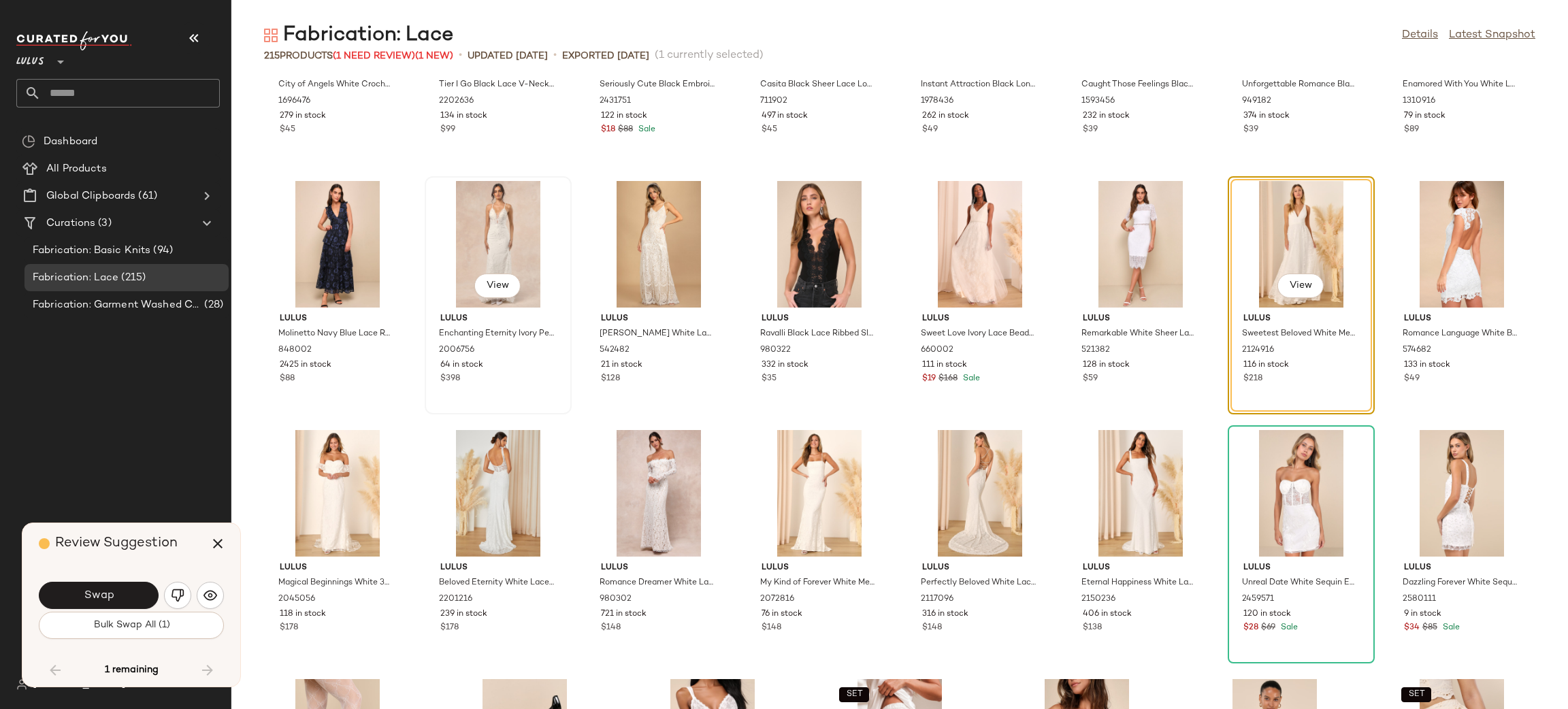
scroll to position [5889, 0]
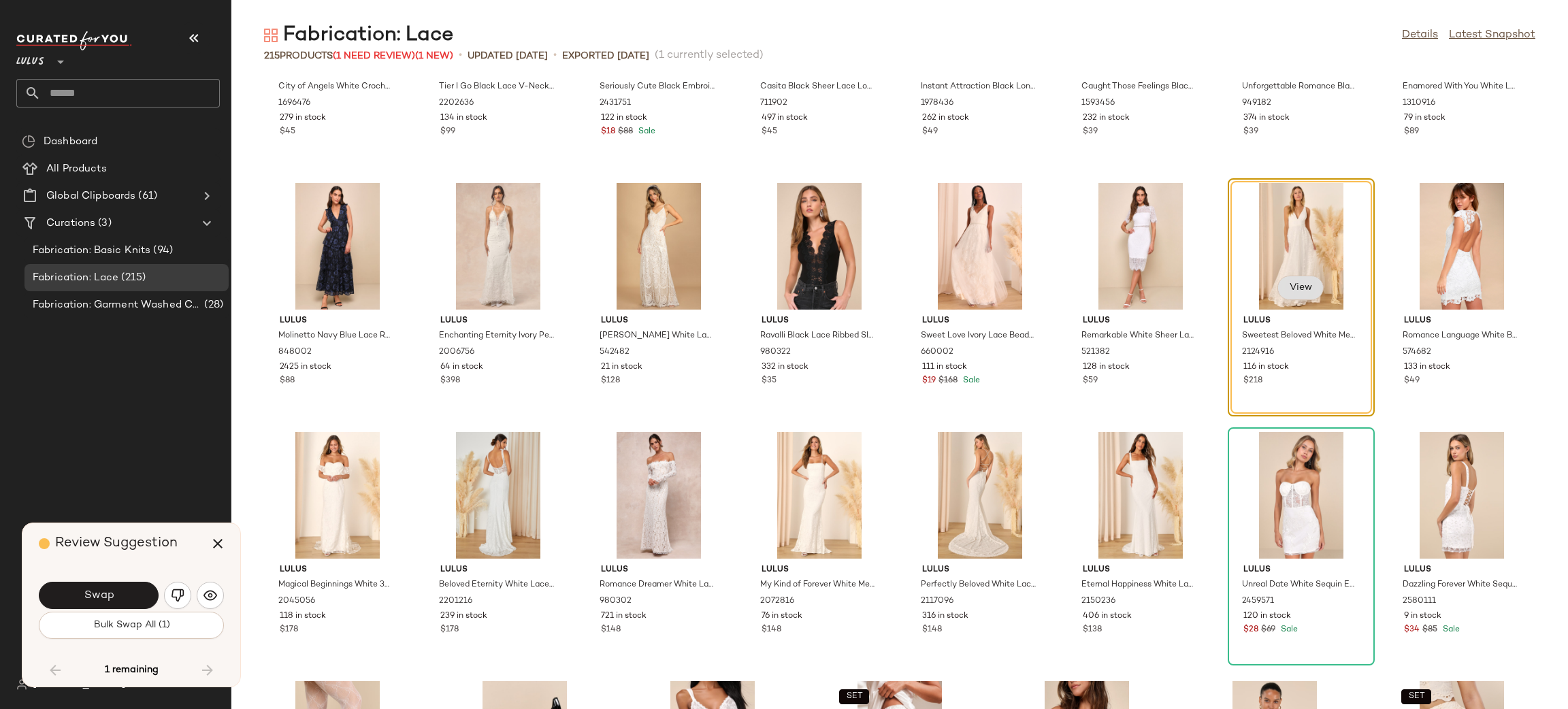
click at [1305, 288] on button "View" at bounding box center [1301, 288] width 46 height 25
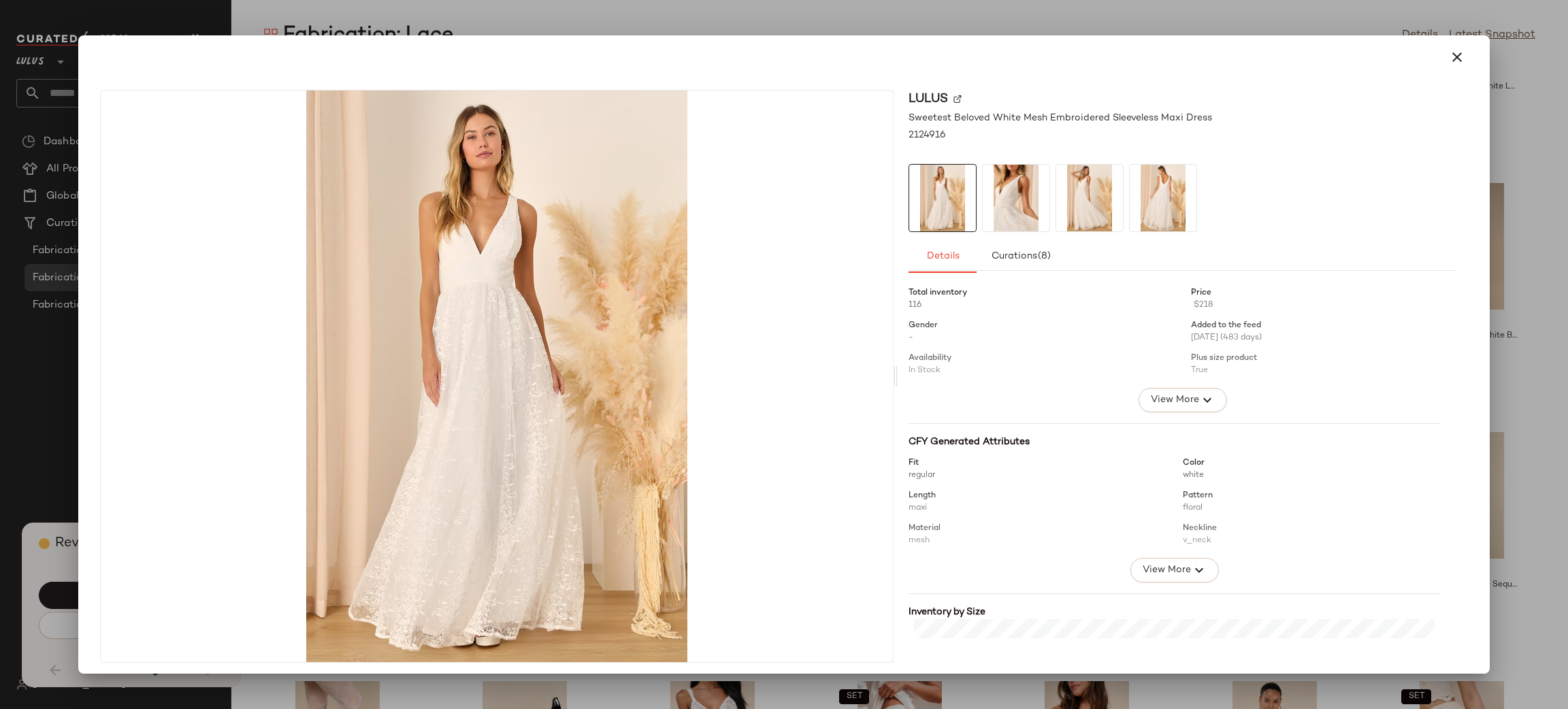
click at [1016, 186] on img at bounding box center [1016, 198] width 67 height 67
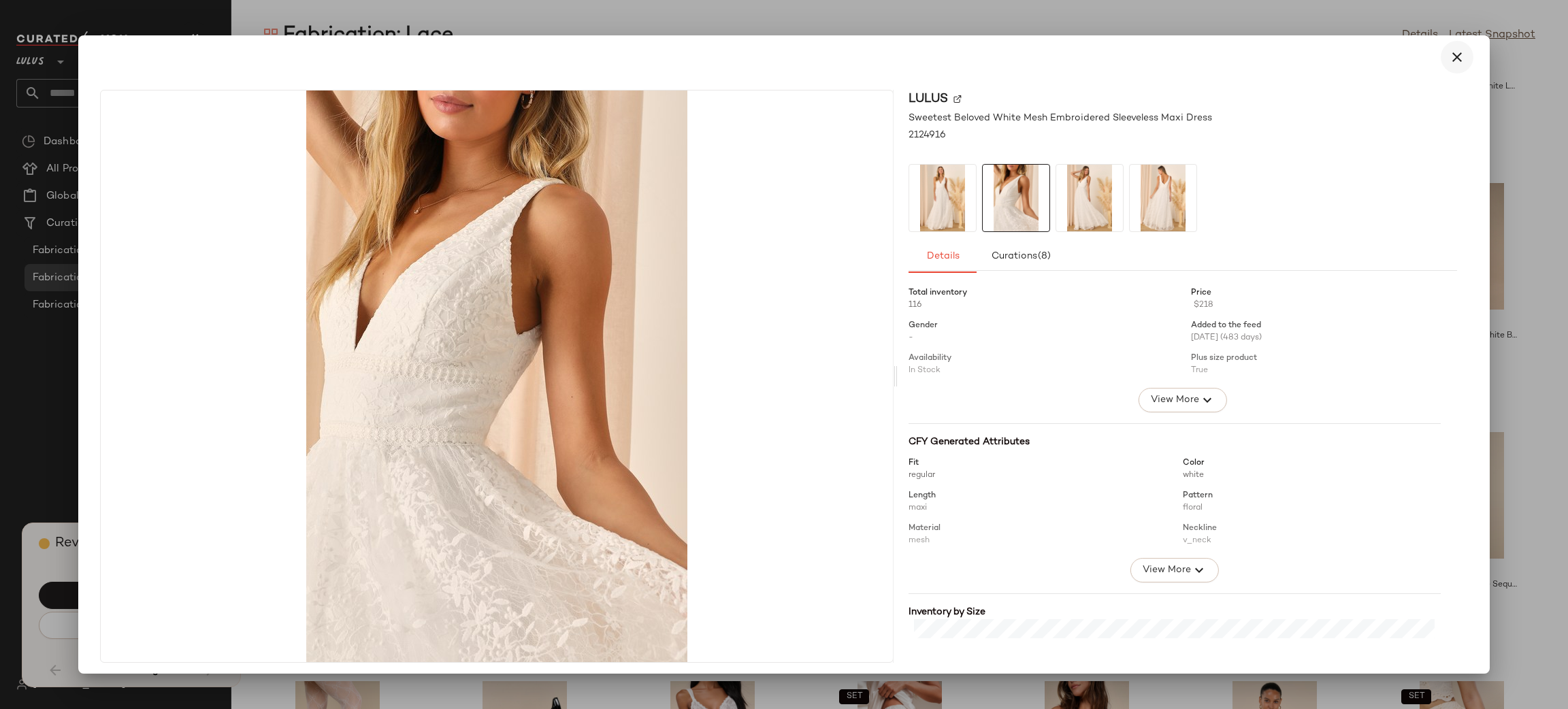
click at [1449, 56] on icon "button" at bounding box center [1457, 57] width 16 height 16
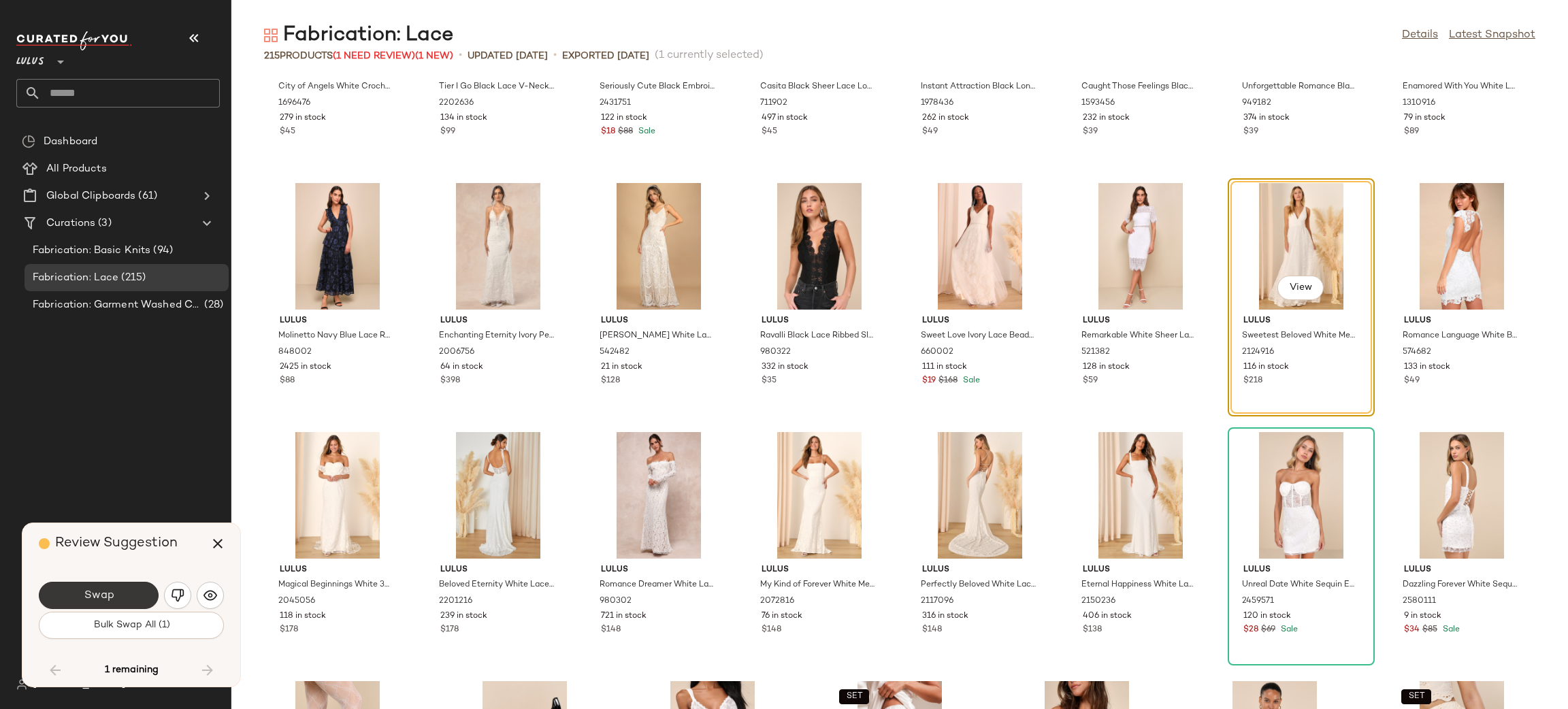
click at [89, 587] on button "Swap" at bounding box center [99, 595] width 120 height 27
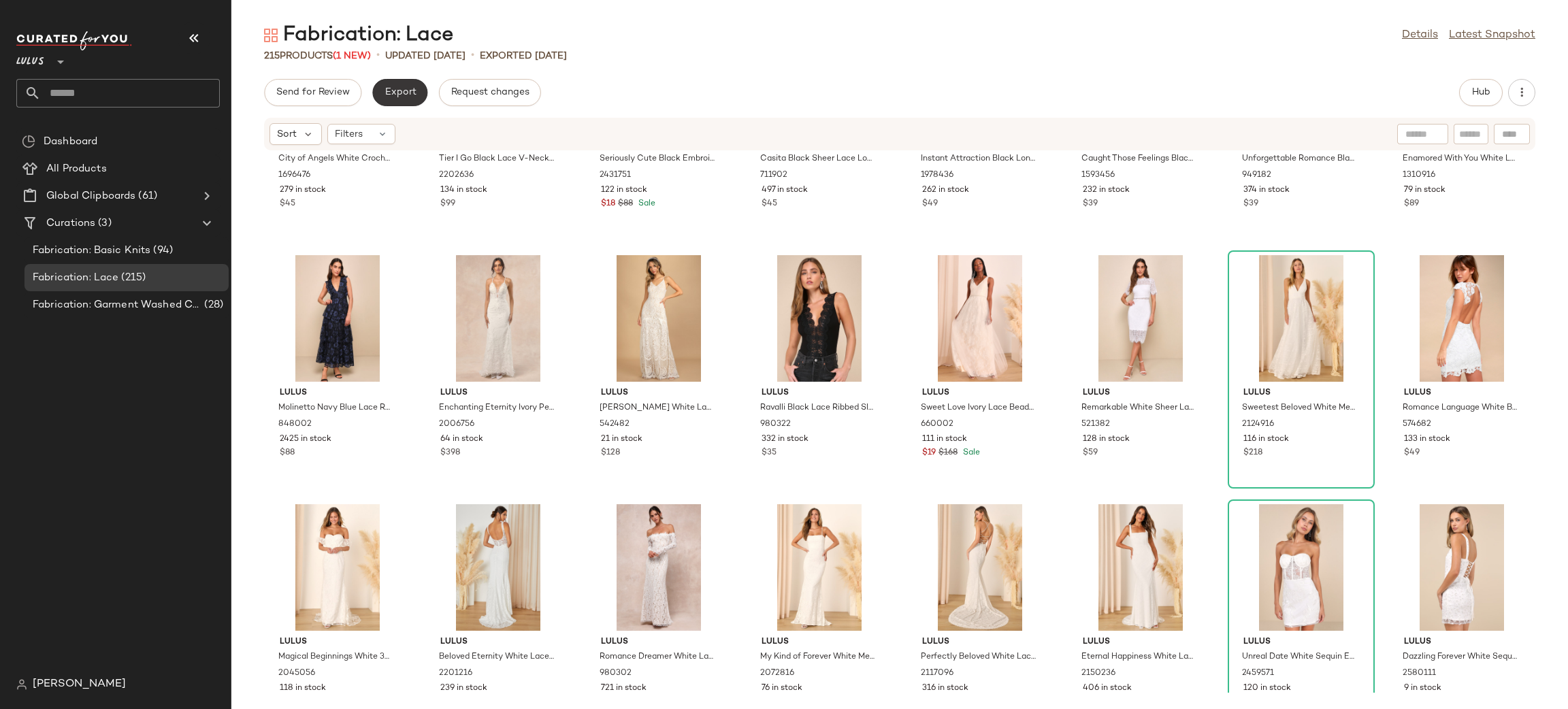
click at [403, 86] on button "Export" at bounding box center [400, 92] width 55 height 27
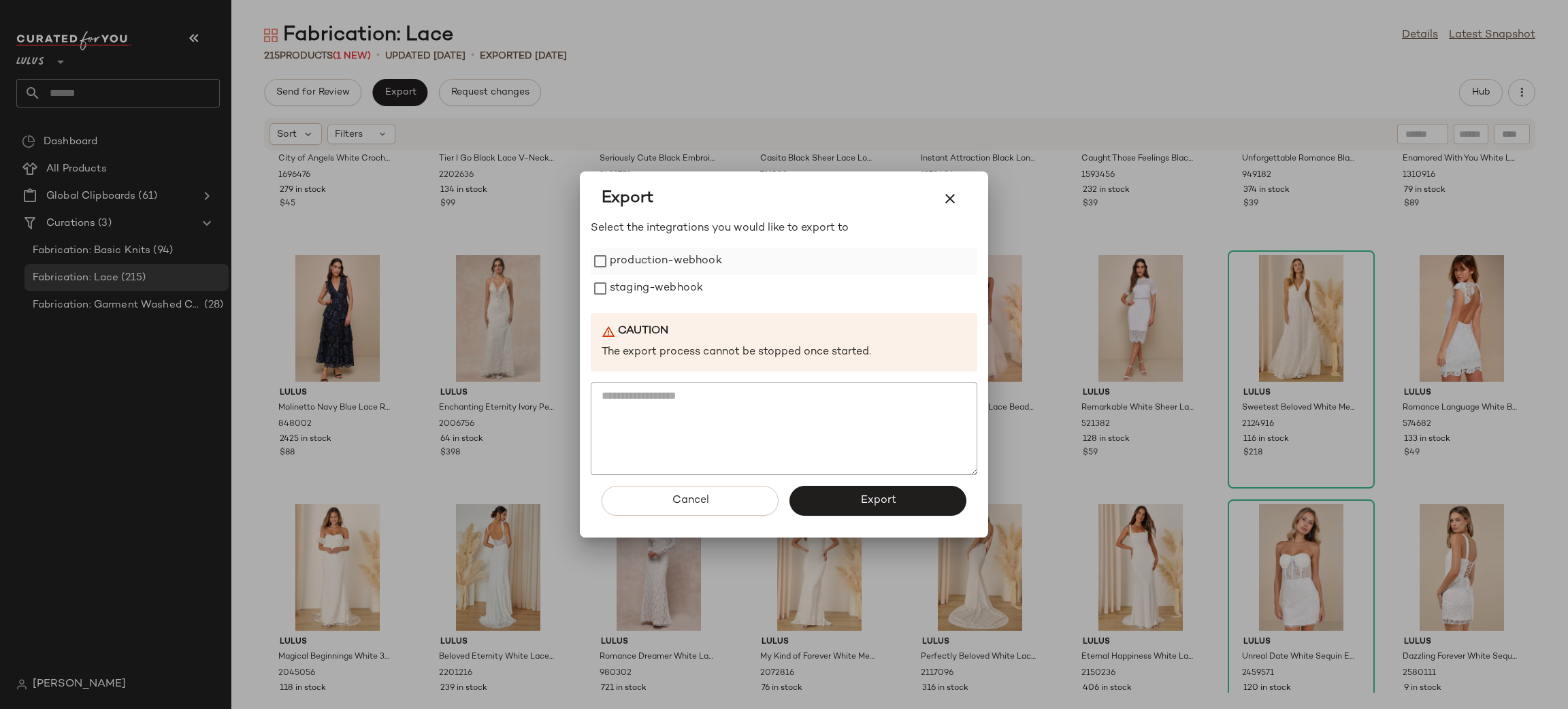
click at [642, 259] on label "production-webhook" at bounding box center [666, 261] width 113 height 27
click at [658, 287] on label "staging-webhook" at bounding box center [657, 288] width 93 height 27
click at [902, 507] on button "Export" at bounding box center [878, 501] width 177 height 30
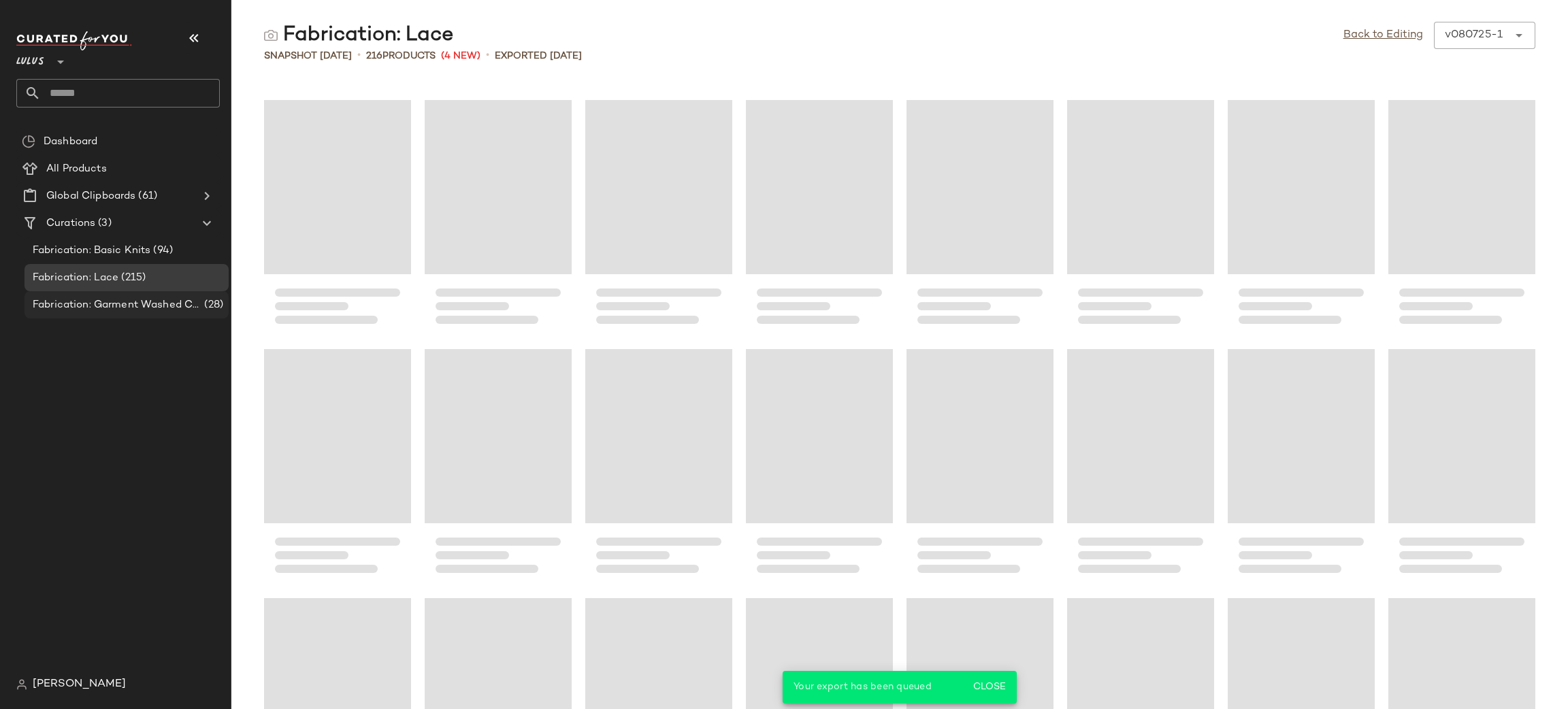
click at [131, 306] on span "Fabrication: Garment Washed Cotton Blend" at bounding box center [117, 305] width 169 height 15
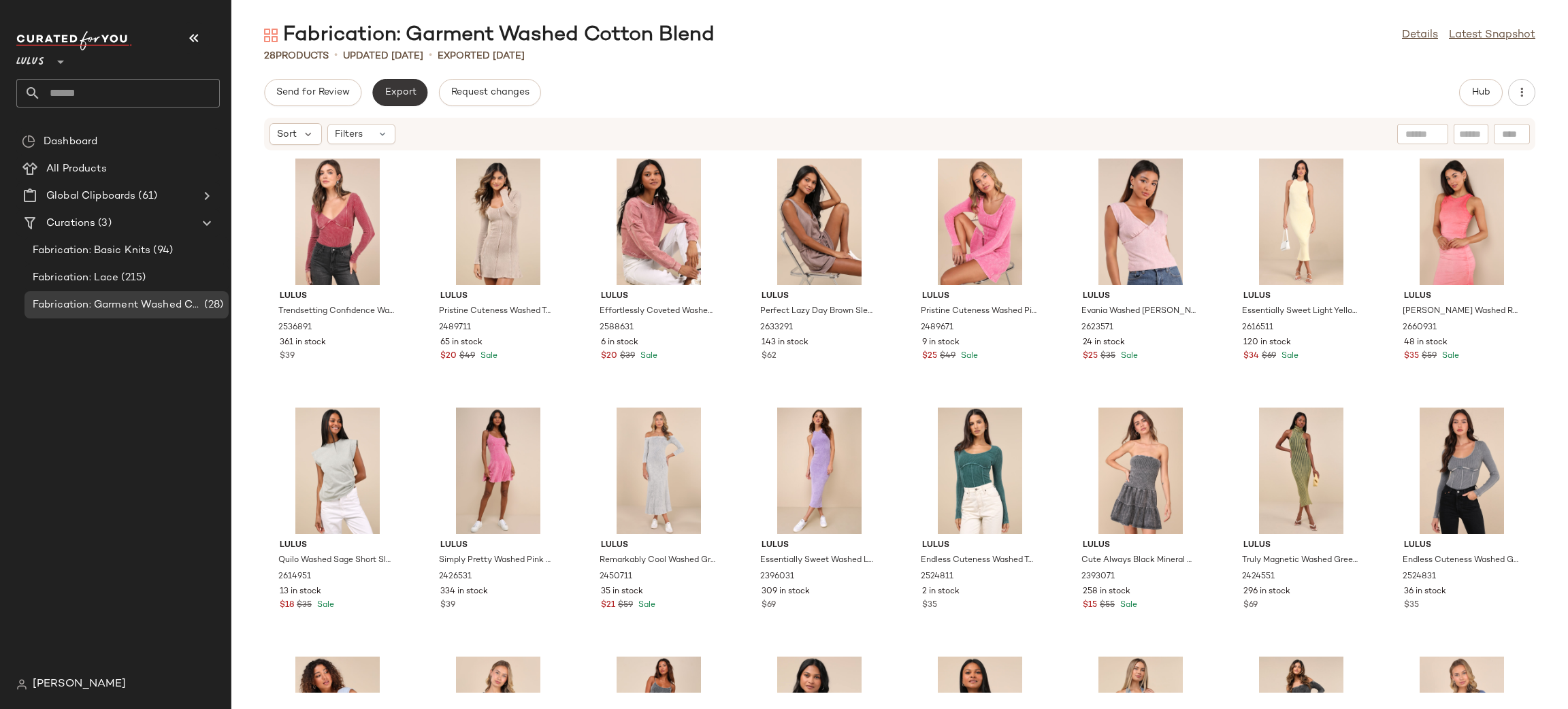
click at [382, 98] on button "Export" at bounding box center [400, 92] width 55 height 27
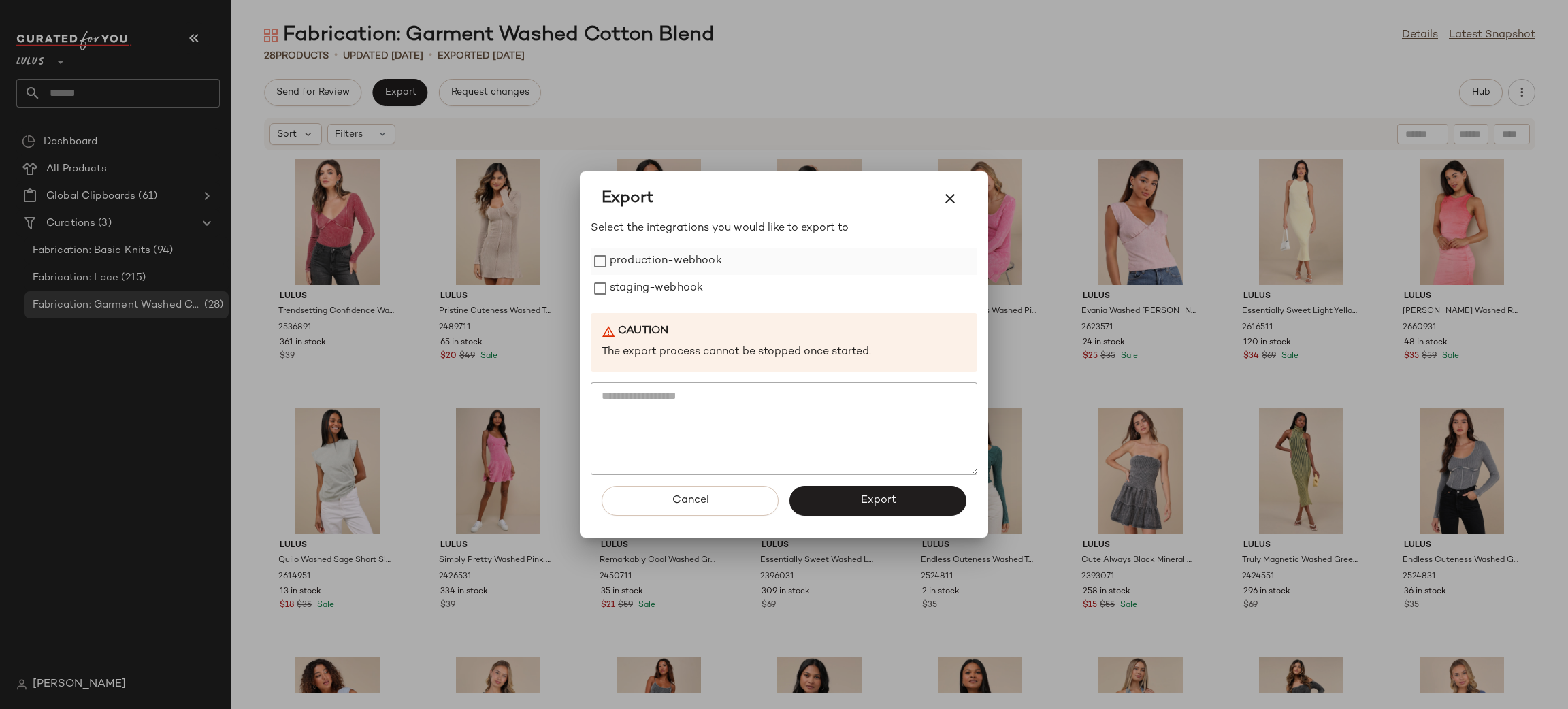
click at [629, 265] on label "production-webhook" at bounding box center [666, 261] width 113 height 27
click at [637, 279] on label "staging-webhook" at bounding box center [657, 288] width 93 height 27
click at [845, 495] on button "Export" at bounding box center [878, 501] width 177 height 30
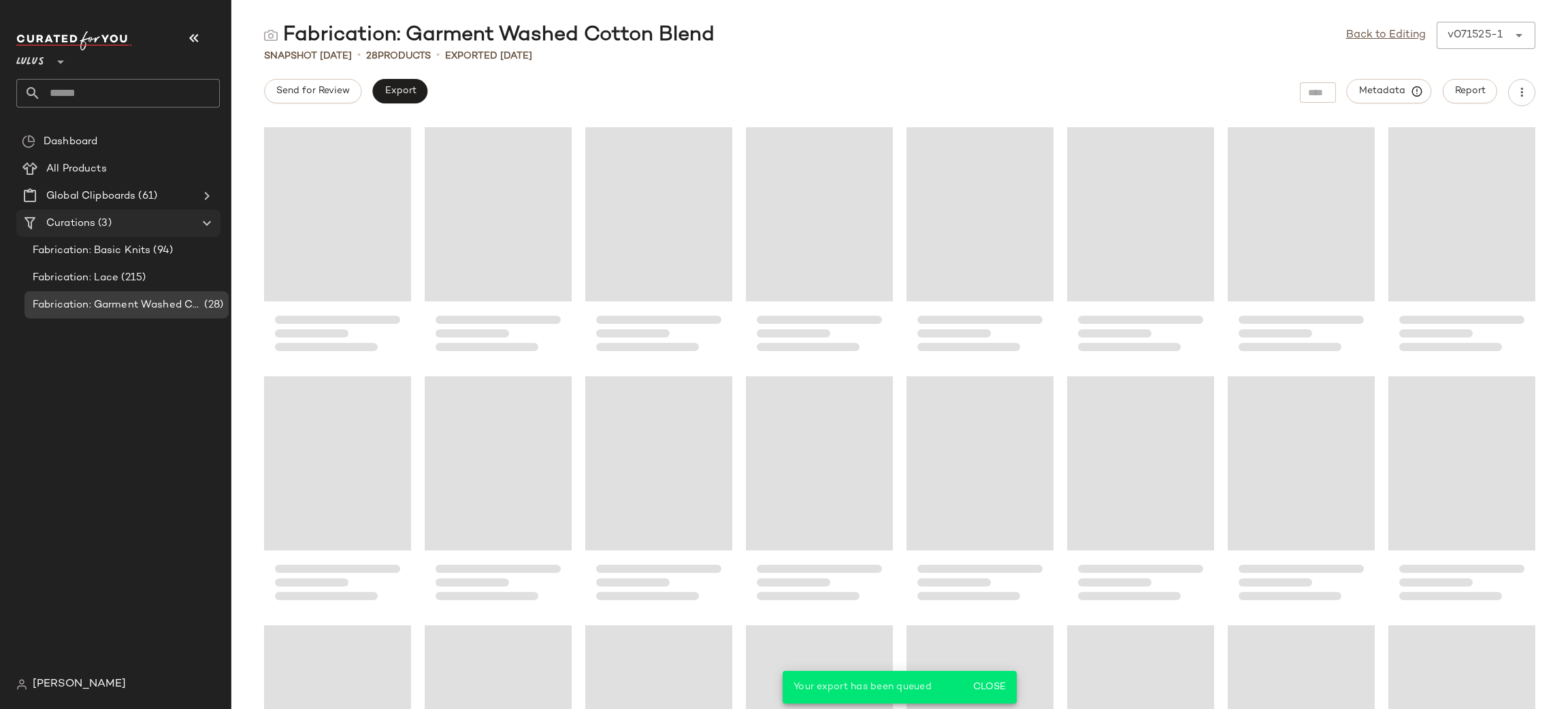
click at [96, 221] on span "(3)" at bounding box center [103, 224] width 15 height 15
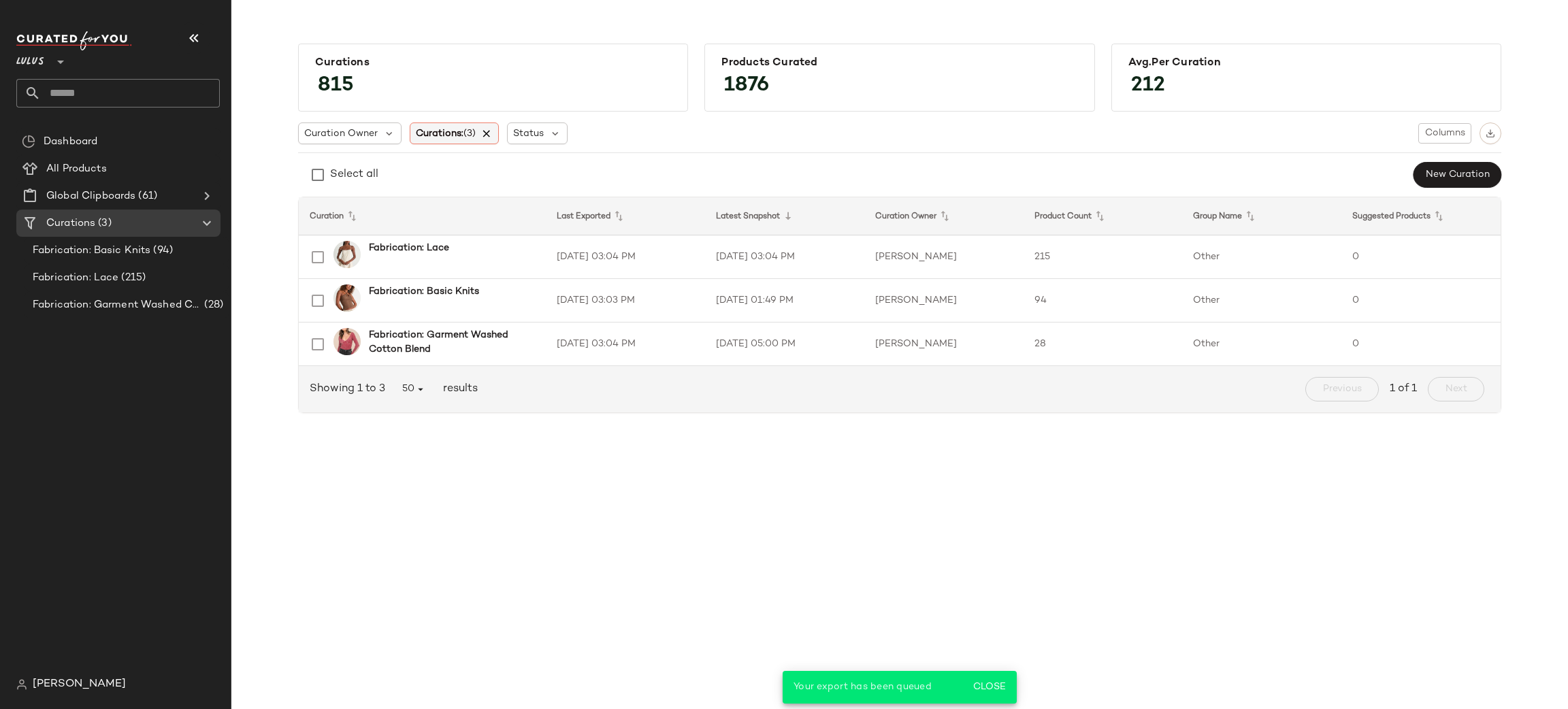
click at [491, 133] on icon at bounding box center [487, 133] width 12 height 12
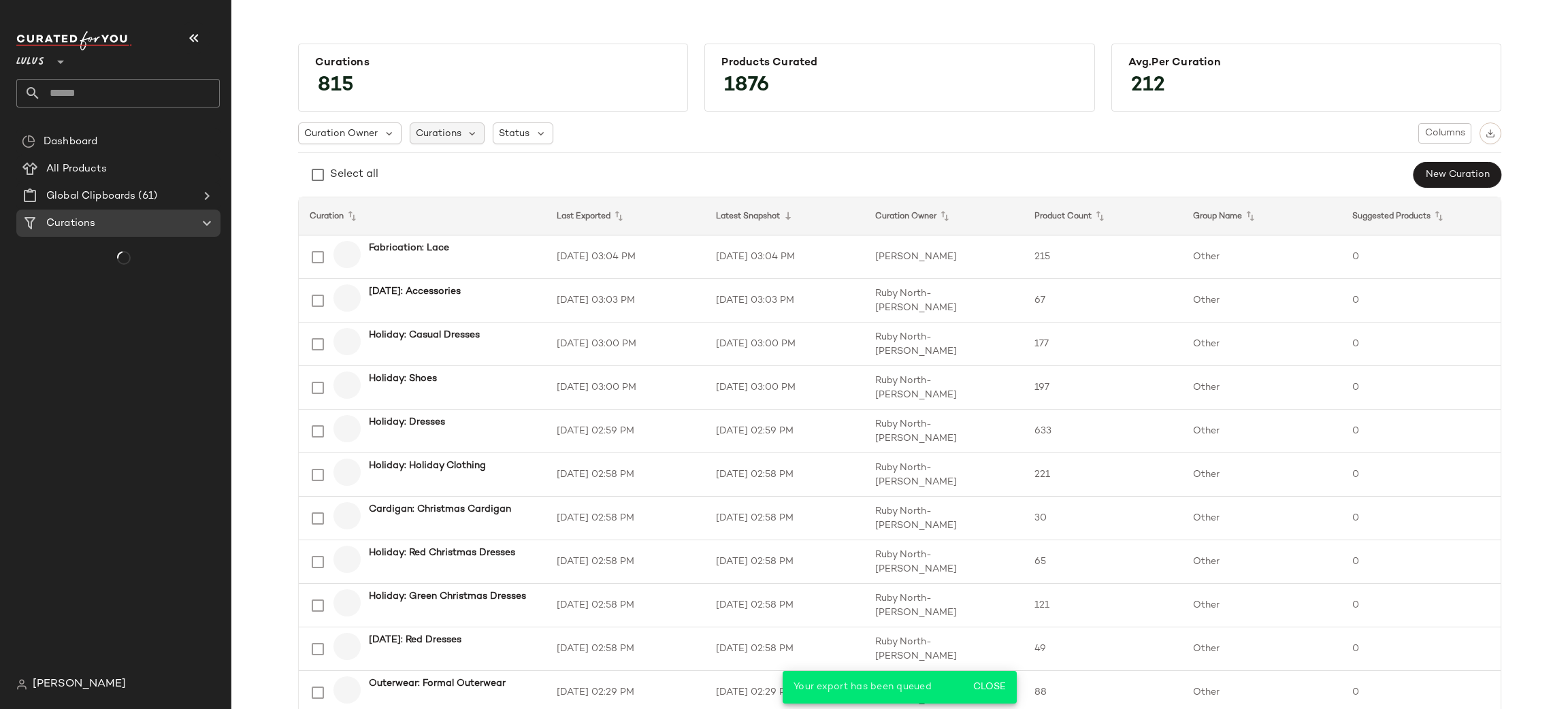
click at [436, 134] on span "Curations" at bounding box center [438, 134] width 46 height 14
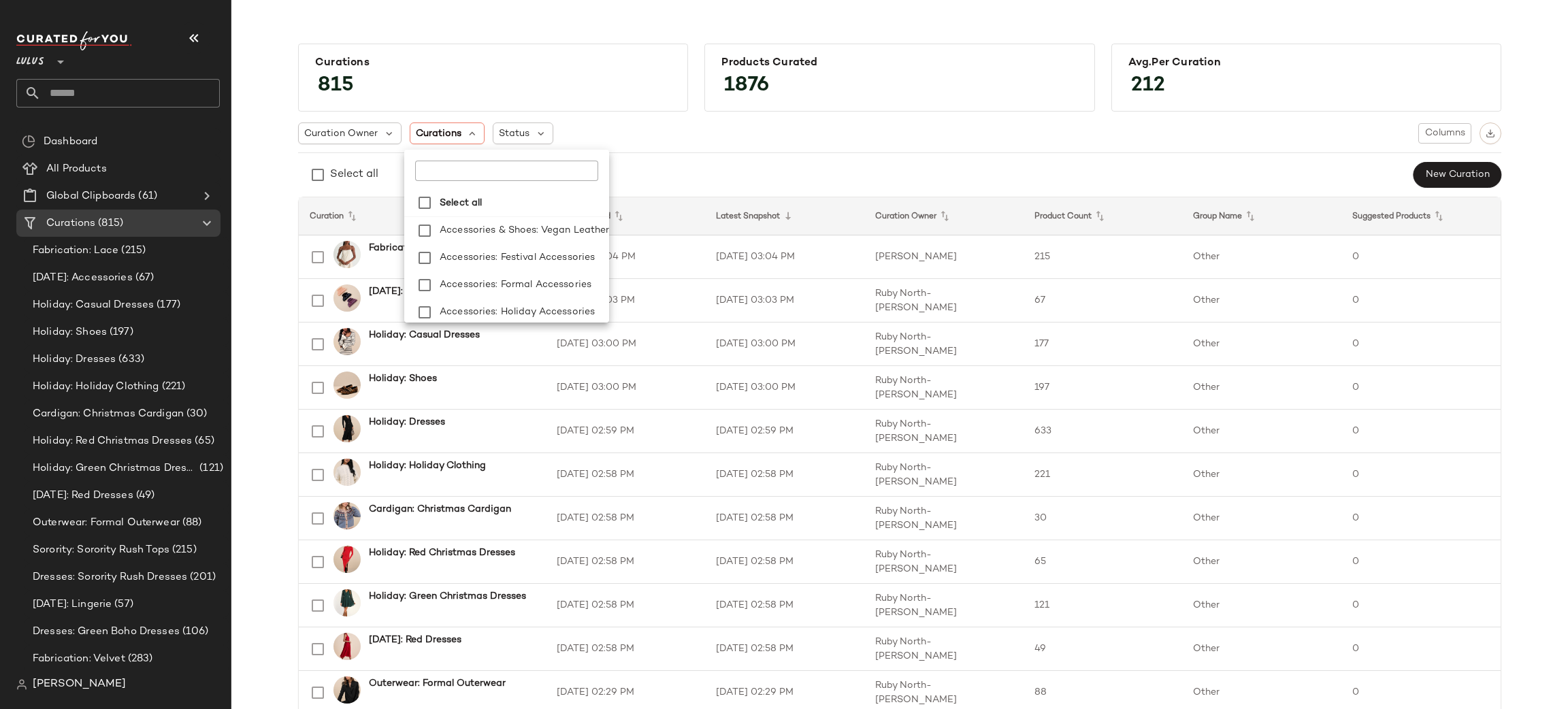
click at [513, 176] on input "text" at bounding box center [500, 170] width 170 height 20
type input "********"
click at [508, 178] on input "********" at bounding box center [491, 170] width 153 height 20
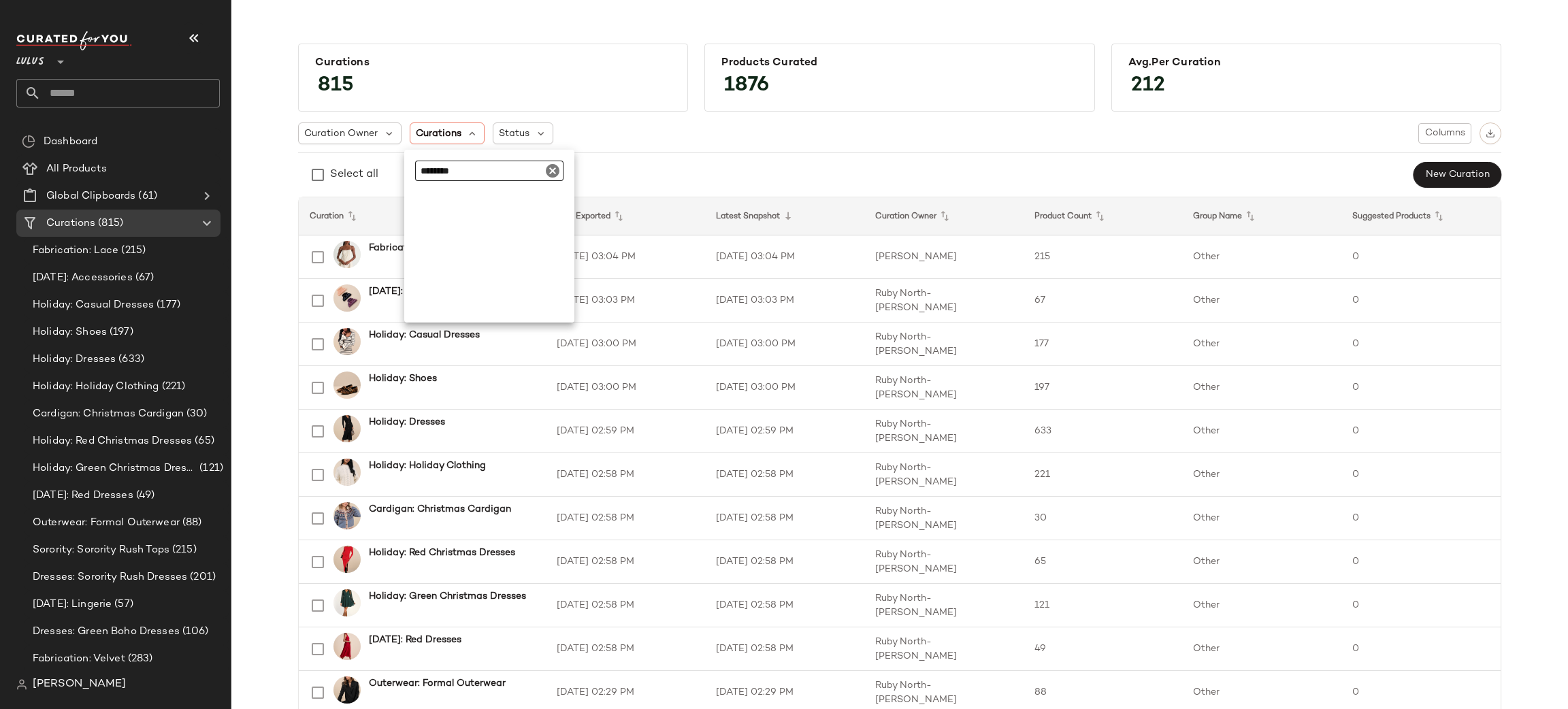
type input "********"
click at [721, 174] on div "Select all New Curation" at bounding box center [900, 174] width 1203 height 27
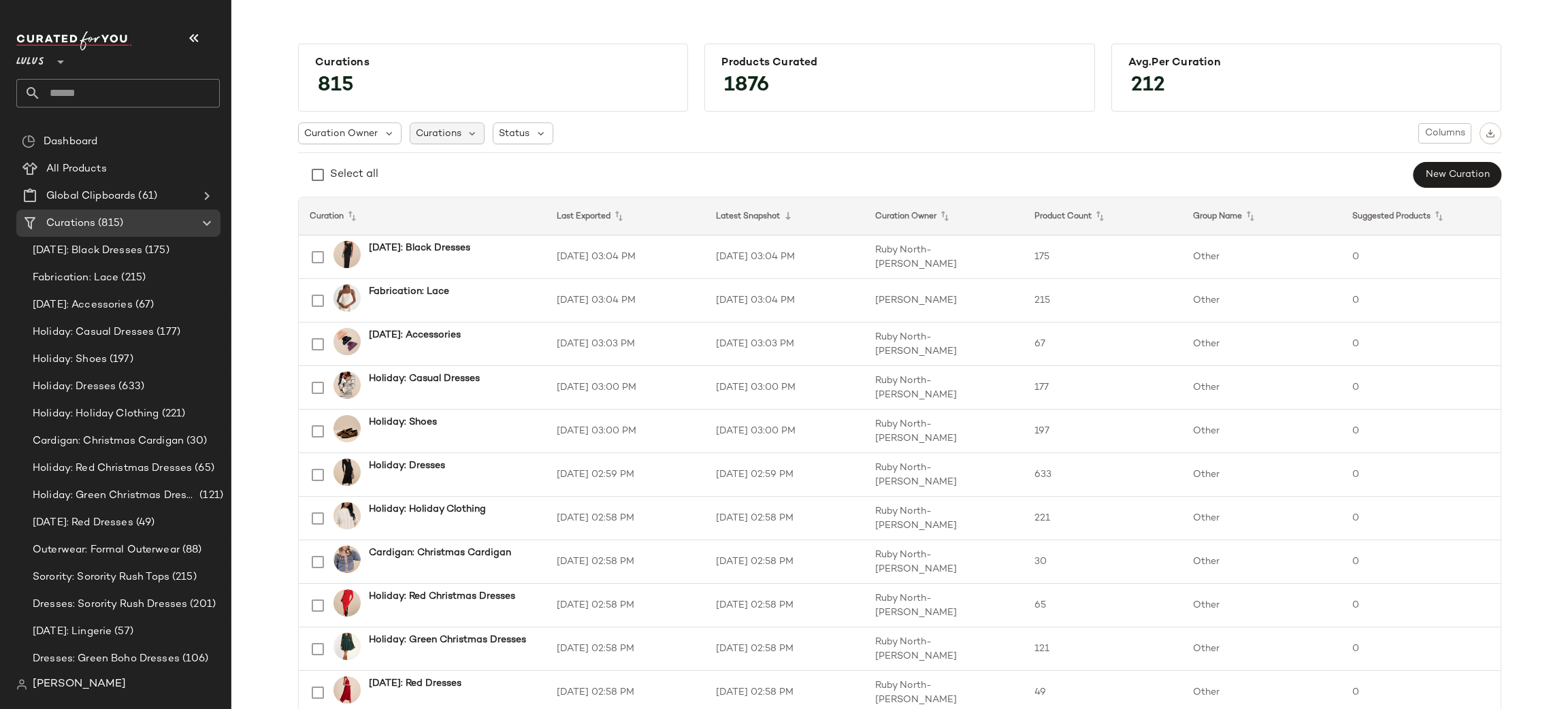
click at [435, 130] on span "Curations" at bounding box center [438, 134] width 46 height 14
click at [456, 170] on input "text" at bounding box center [500, 170] width 170 height 20
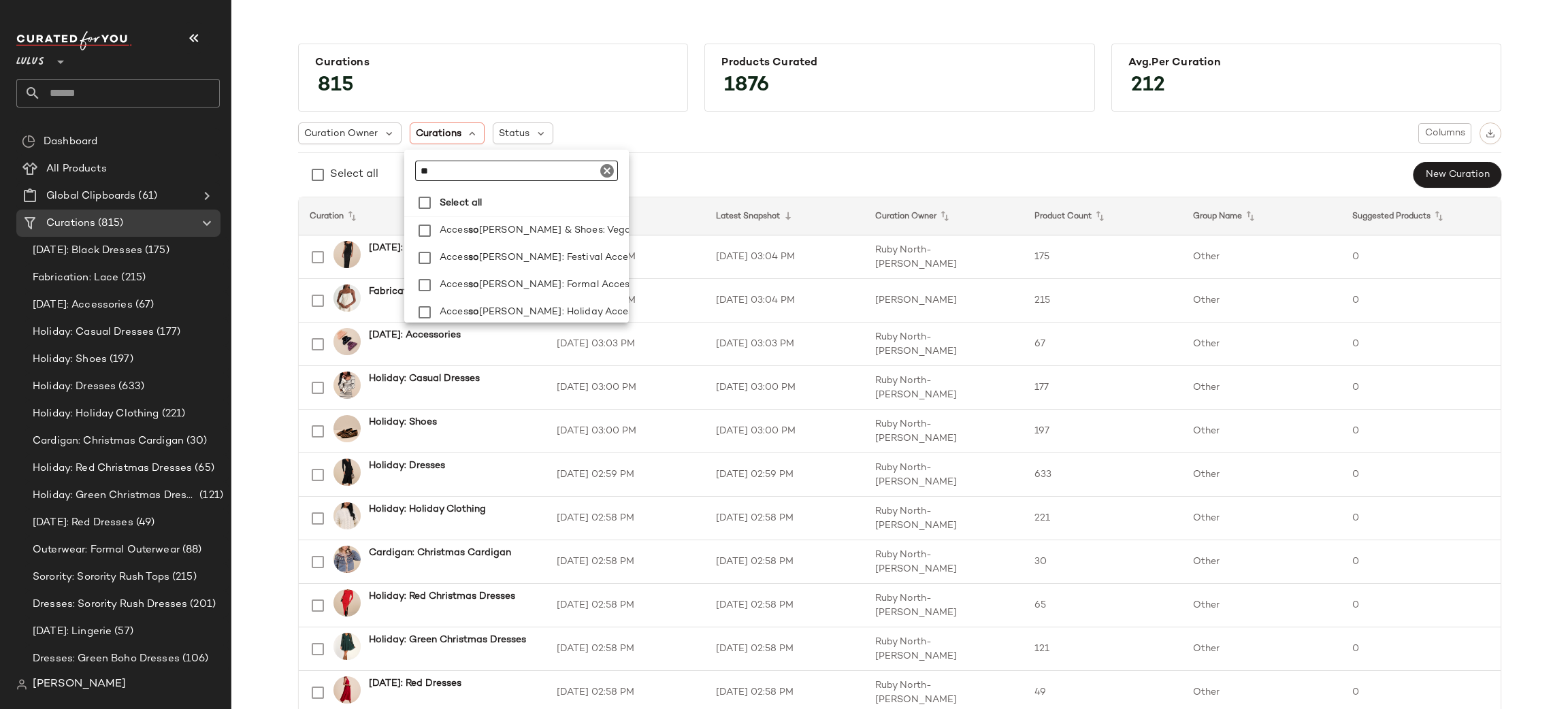
type input "*"
click at [767, 141] on div "Curation Owner Curations Status Columns" at bounding box center [900, 133] width 1203 height 22
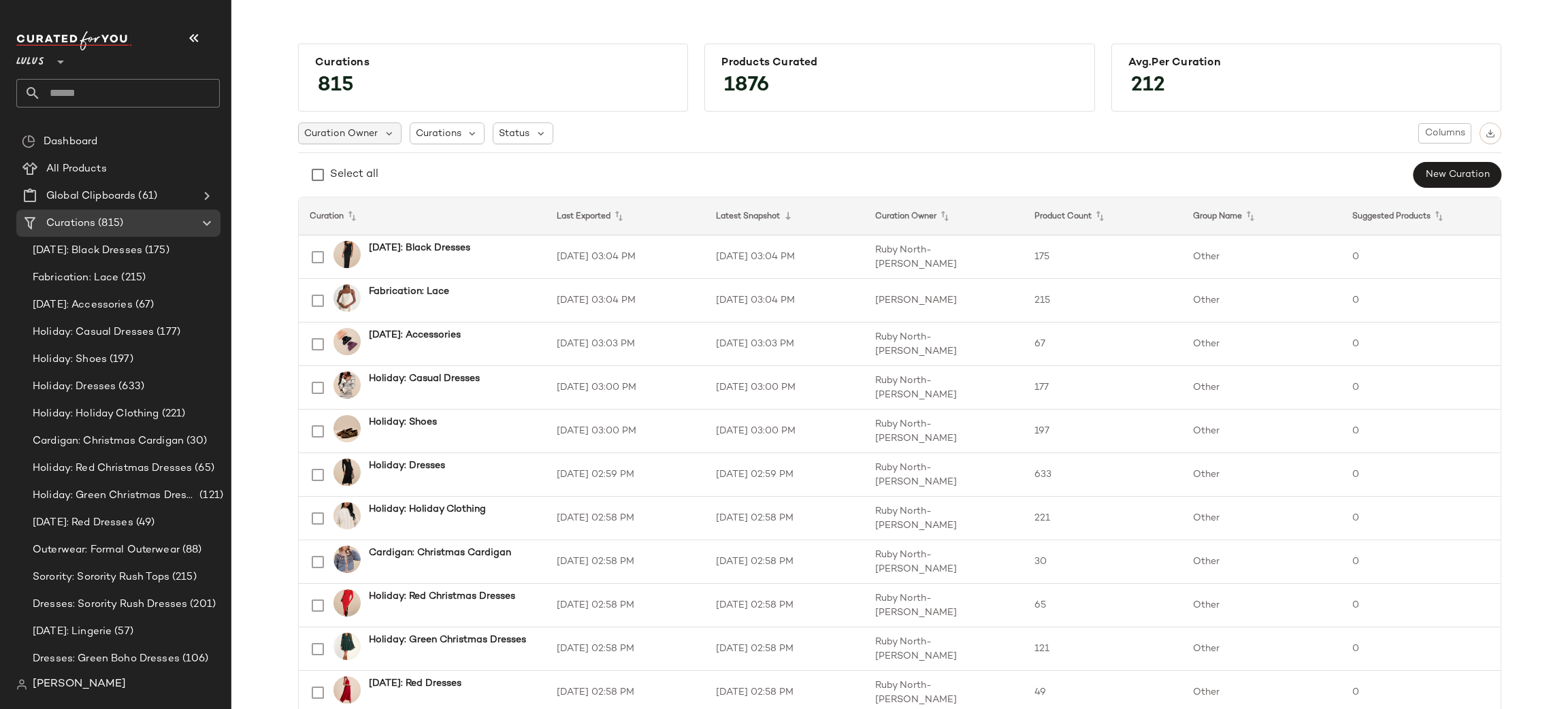
click at [353, 132] on span "Curation Owner" at bounding box center [341, 134] width 73 height 14
click at [685, 159] on div "Curation Owner Curations Status Columns Select all New Curation" at bounding box center [900, 155] width 1203 height 66
click at [422, 137] on span "Curations" at bounding box center [438, 134] width 46 height 14
click at [438, 162] on input "text" at bounding box center [500, 170] width 170 height 20
type input "*"
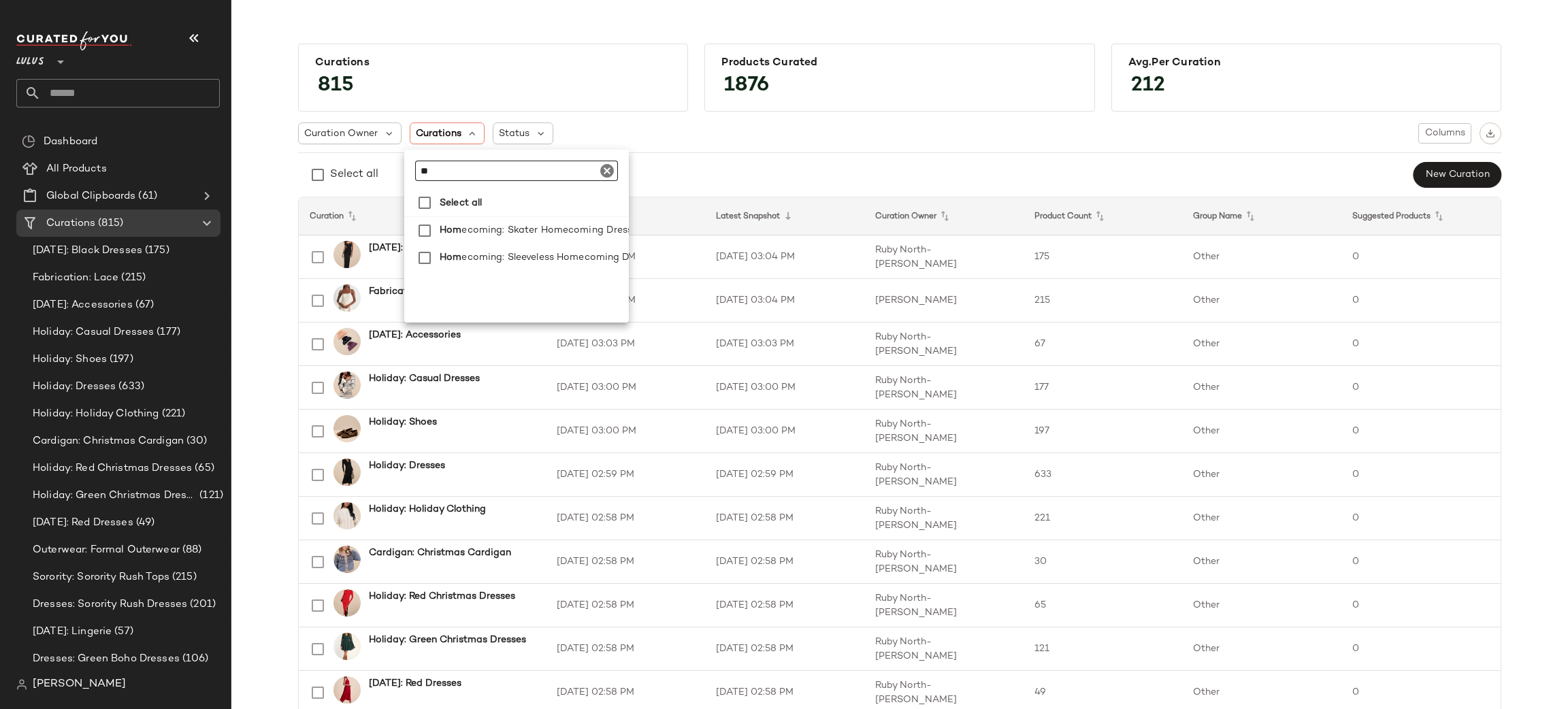
type input "*"
click at [596, 131] on div "Curation Owner Curations Status Columns" at bounding box center [900, 133] width 1203 height 22
click at [426, 134] on span "Curations" at bounding box center [438, 134] width 46 height 14
click at [418, 130] on span "Curations" at bounding box center [438, 134] width 46 height 14
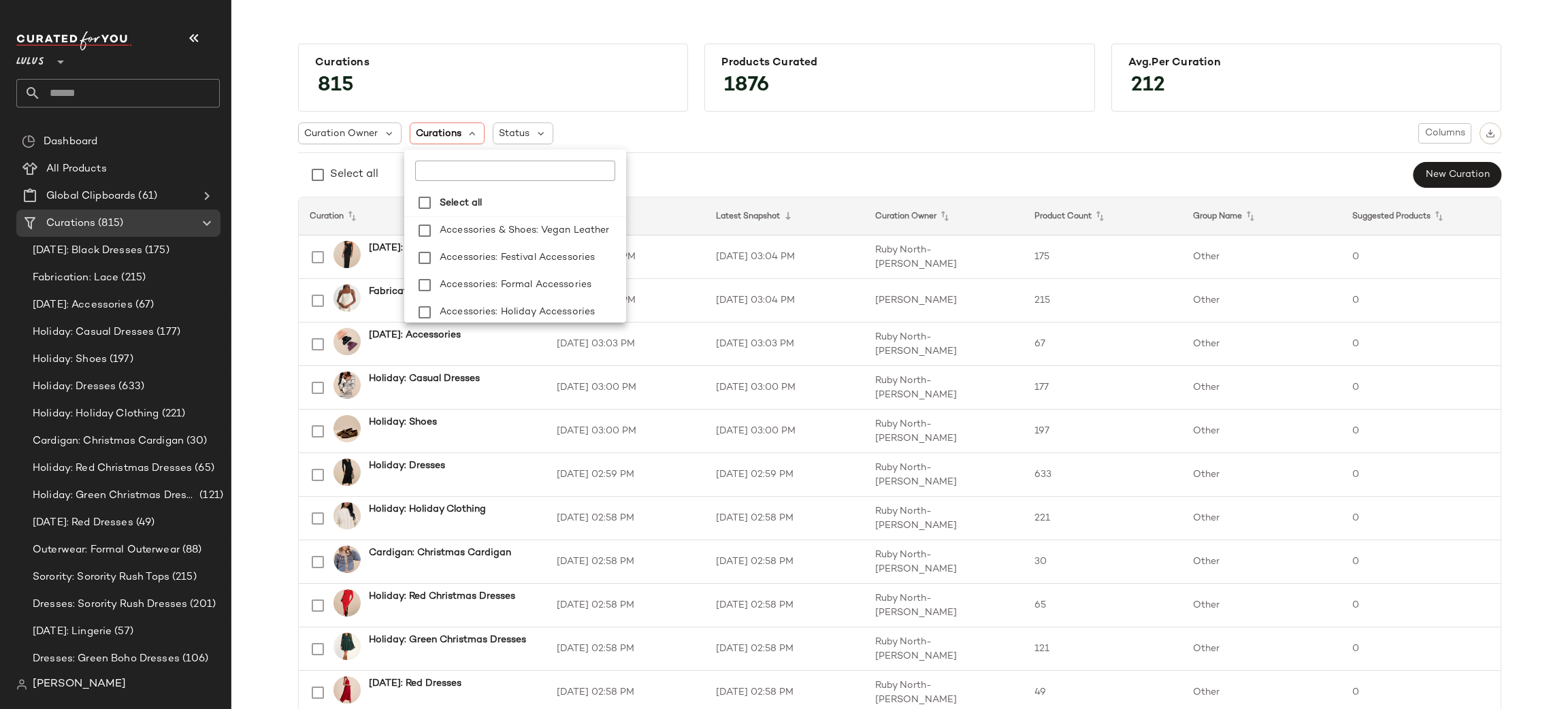
click at [451, 160] on input "text" at bounding box center [500, 170] width 170 height 20
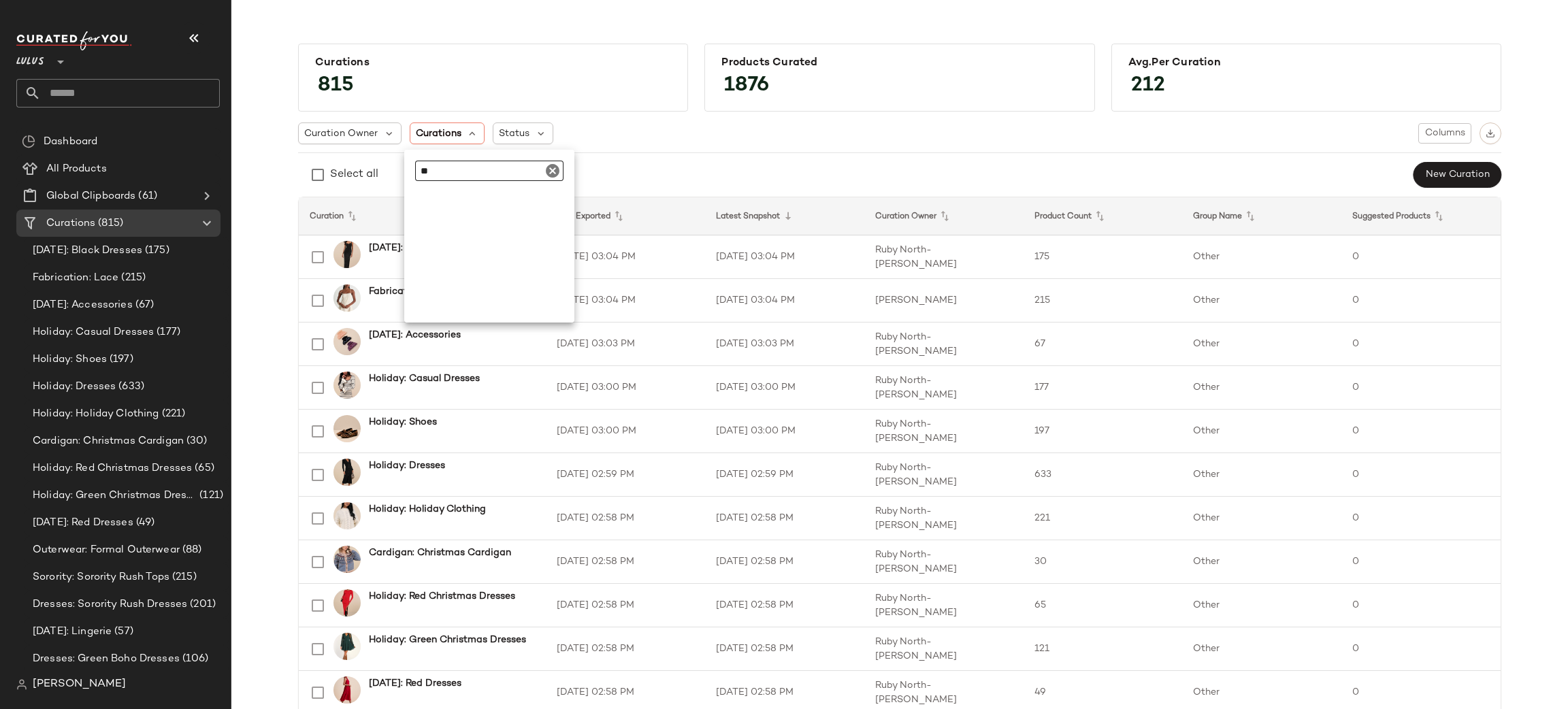
type input "*"
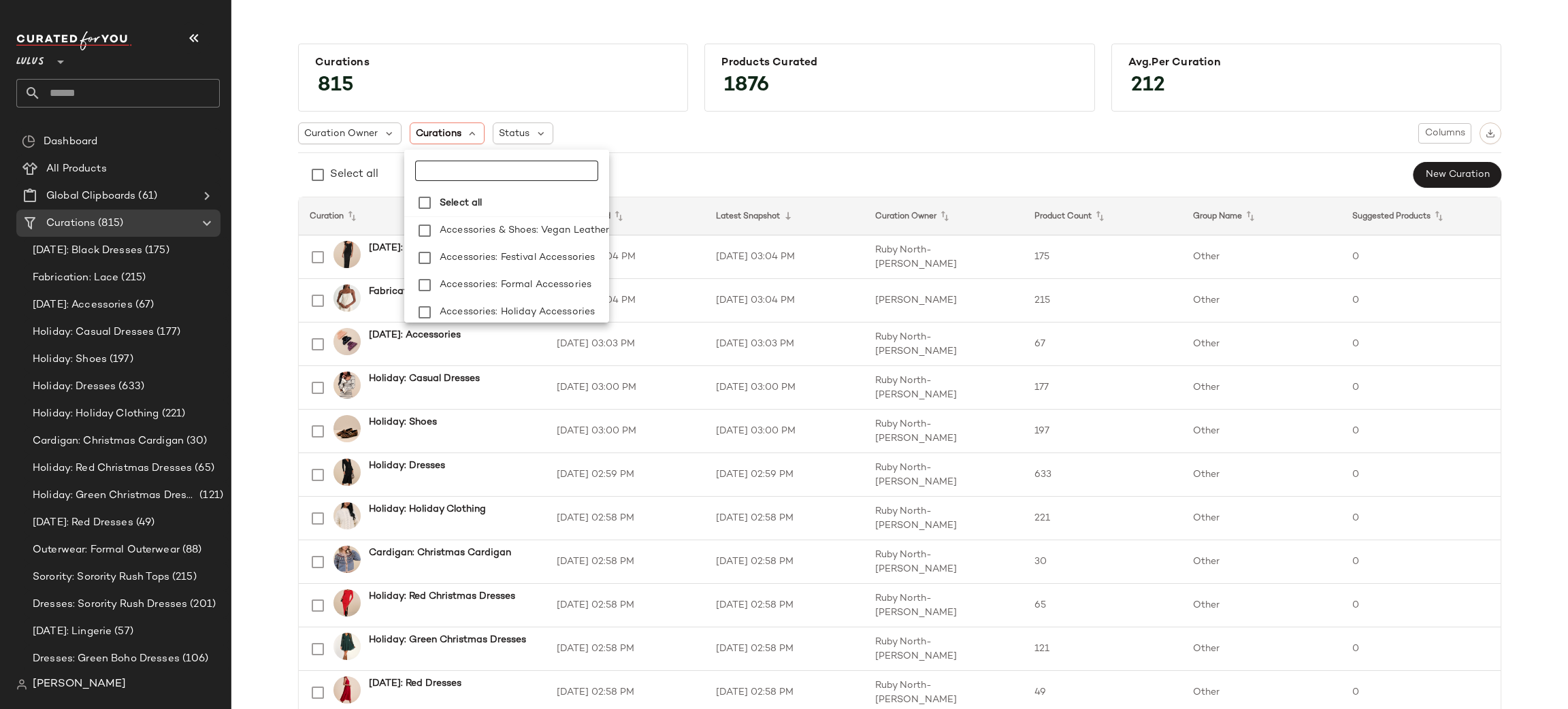
click at [58, 66] on icon at bounding box center [60, 61] width 16 height 16
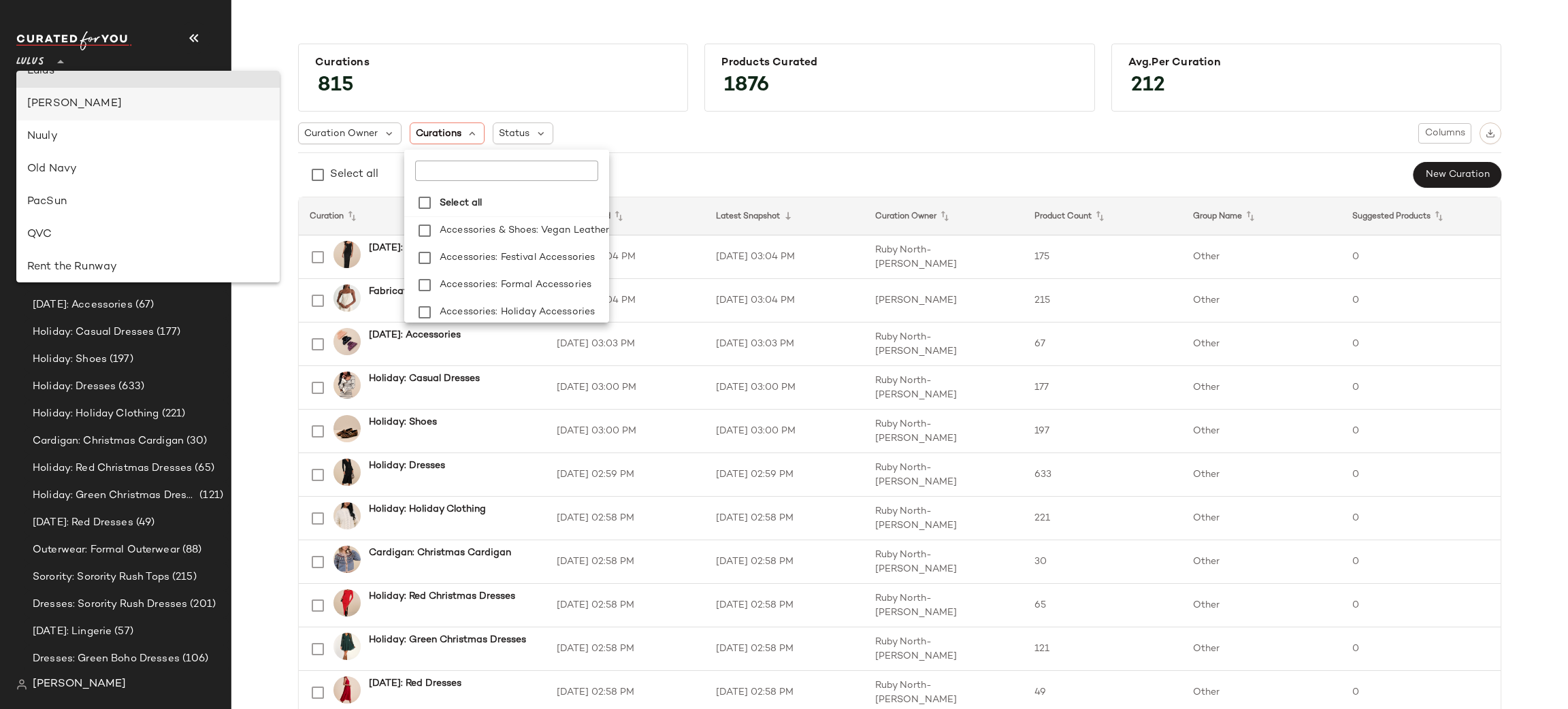
scroll to position [509, 0]
click at [74, 130] on div "Nuuly" at bounding box center [148, 138] width 241 height 16
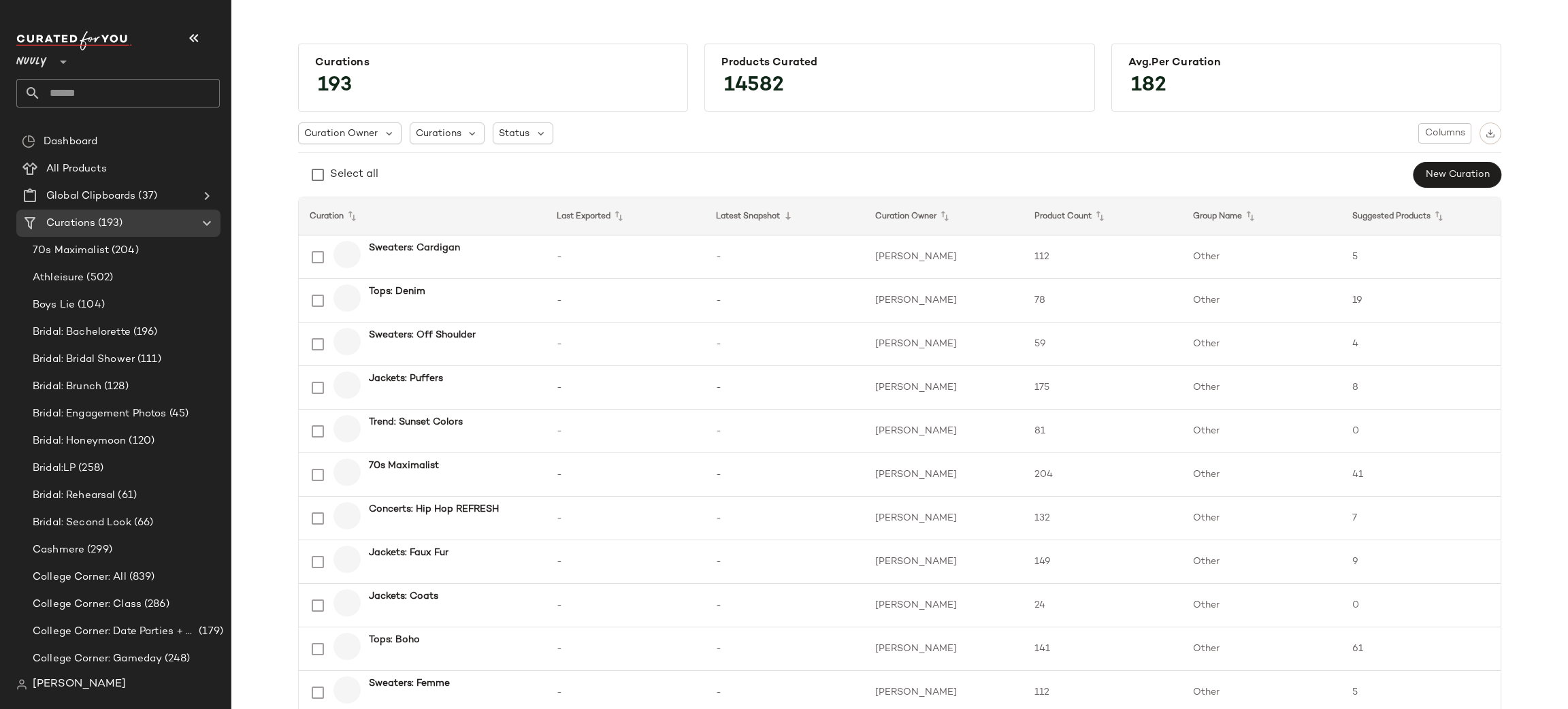
click at [52, 69] on div at bounding box center [61, 53] width 19 height 34
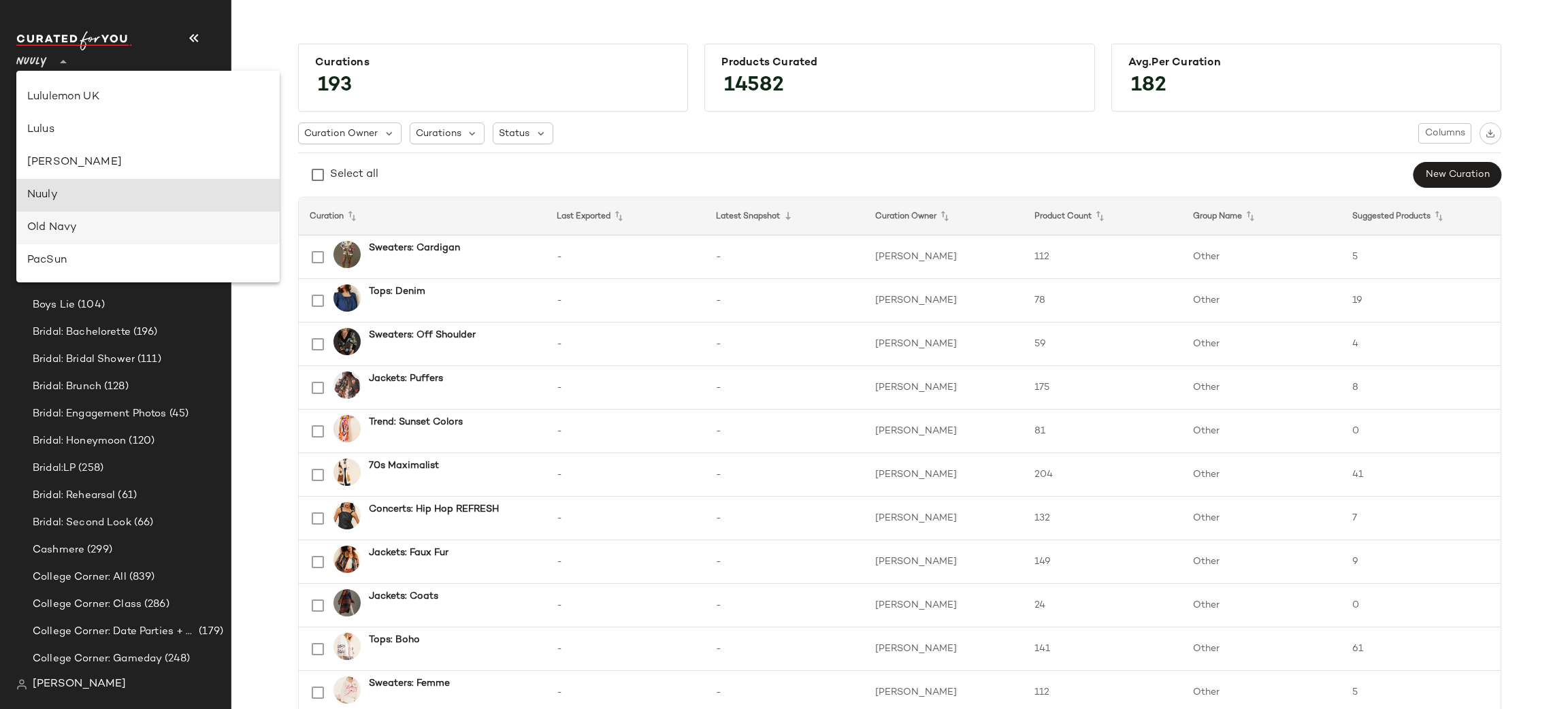
scroll to position [447, 0]
click at [102, 131] on div "Lulus" at bounding box center [148, 135] width 241 height 16
type input "**"
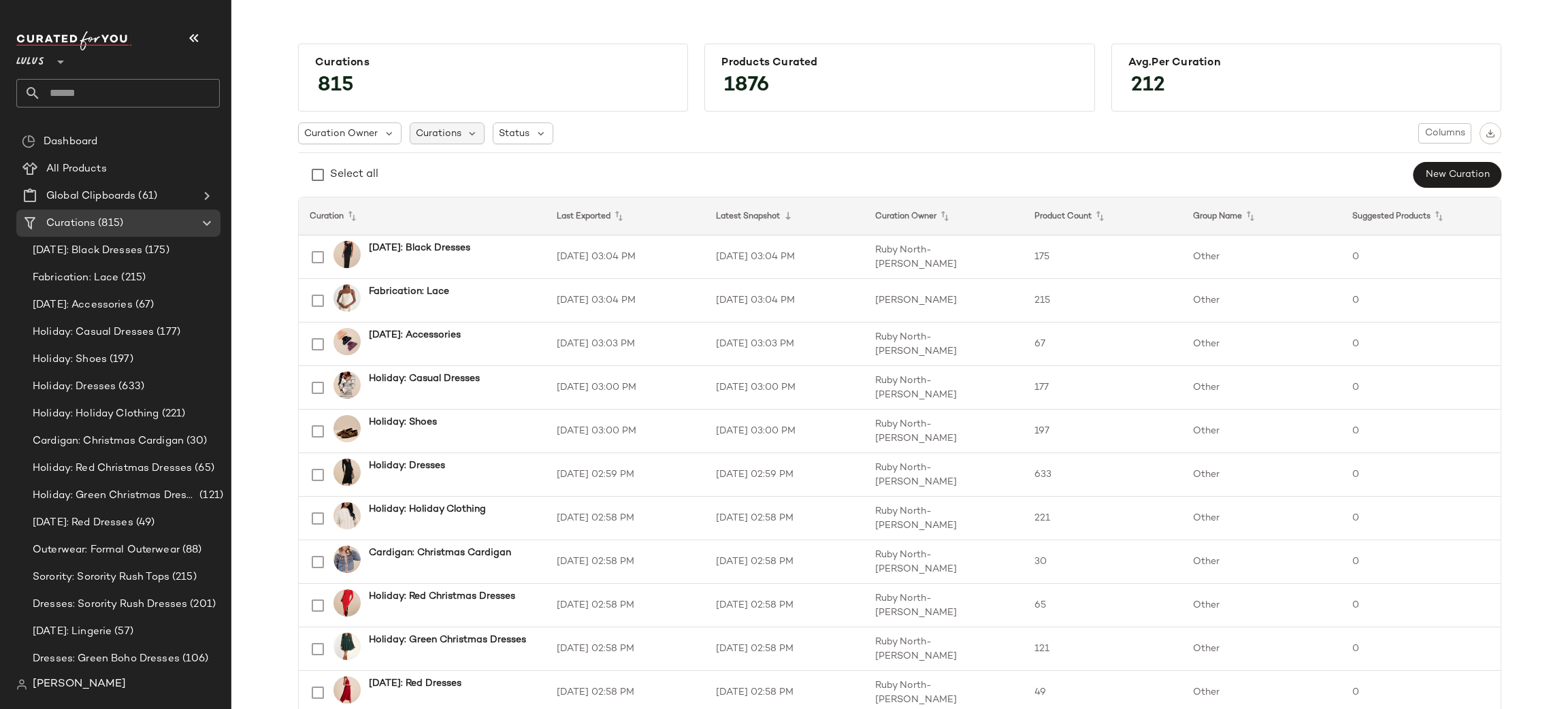
click at [444, 136] on span "Curations" at bounding box center [438, 134] width 46 height 14
click at [452, 168] on input "text" at bounding box center [500, 170] width 170 height 20
type input "*"
click at [669, 144] on div "Curation Owner Curations Status Columns Select all New Curation" at bounding box center [900, 155] width 1203 height 66
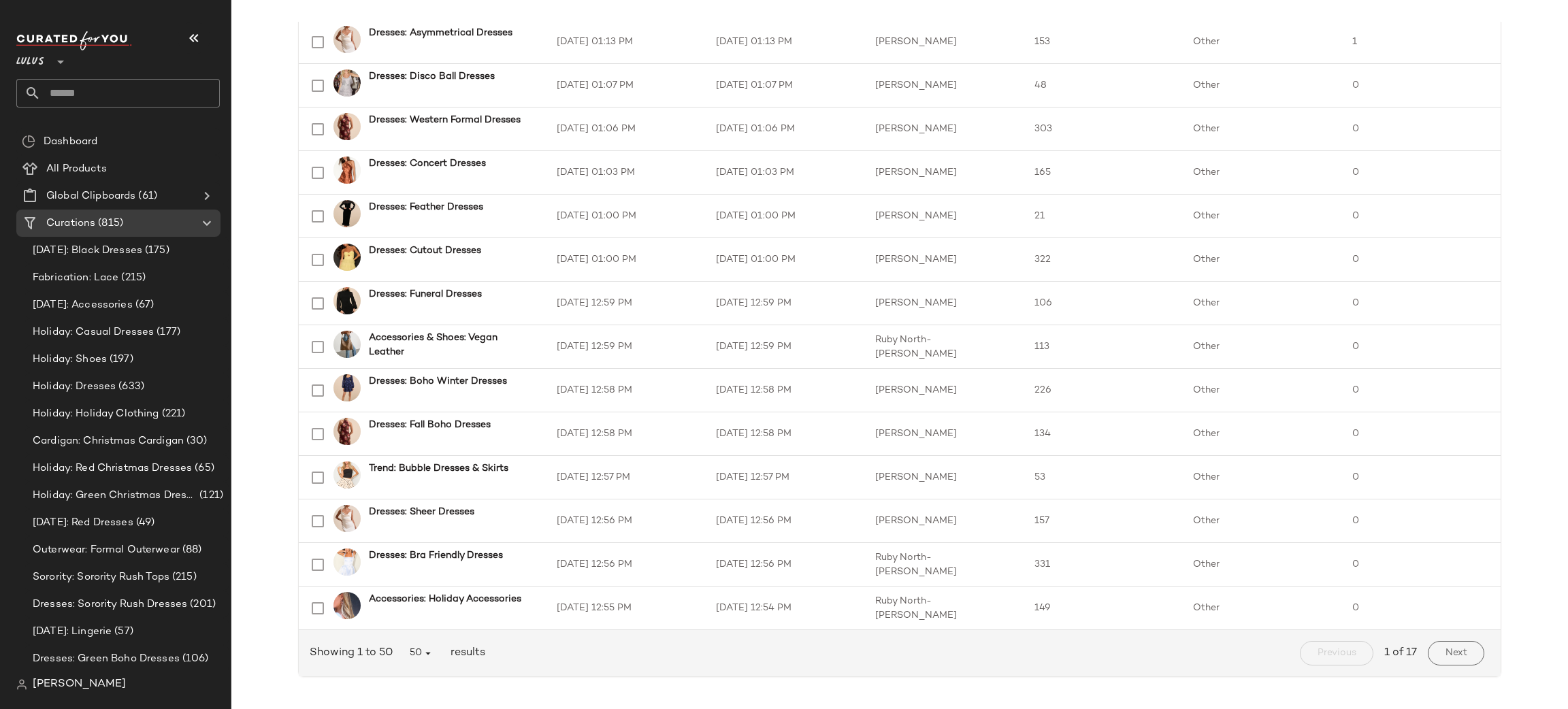
scroll to position [1779, 0]
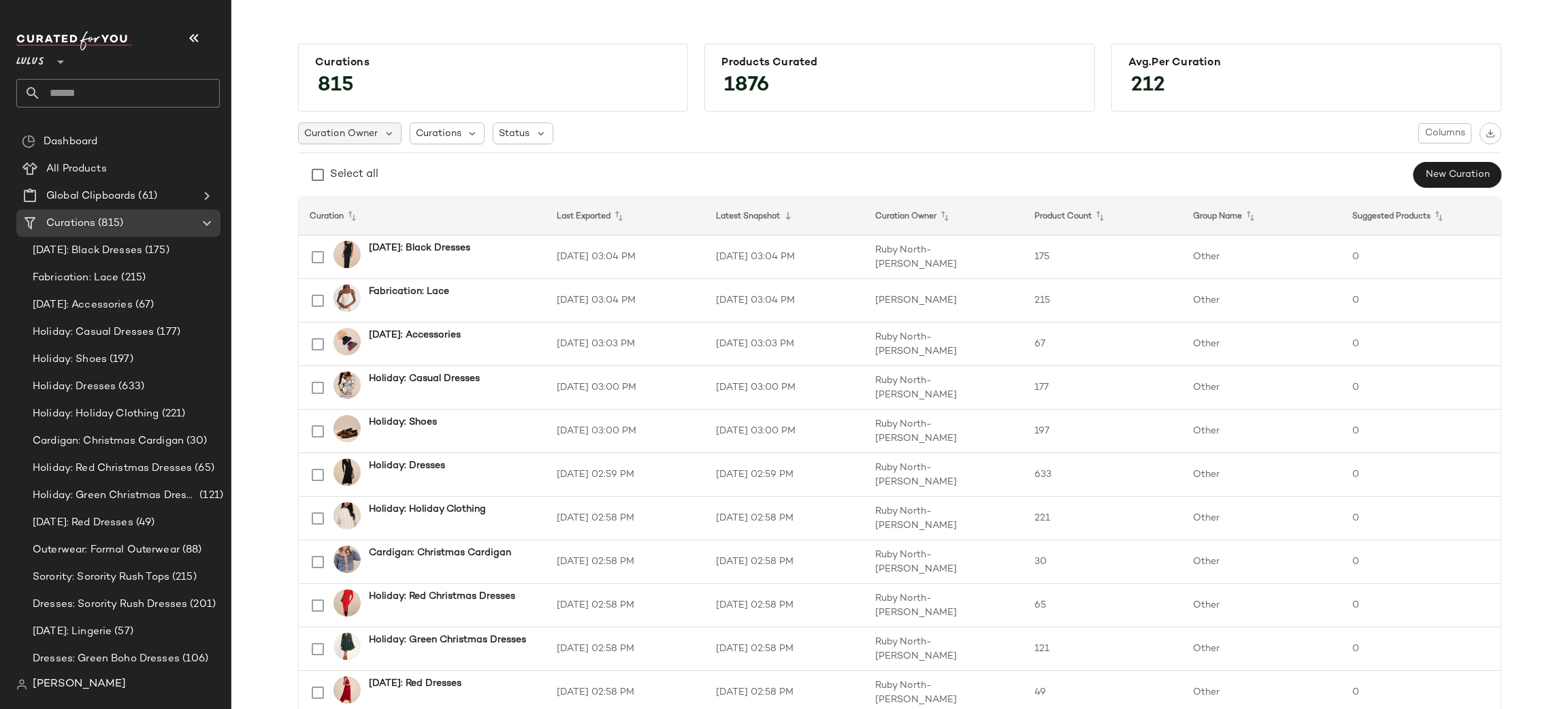
click at [330, 131] on span "Curation Owner" at bounding box center [341, 134] width 73 height 14
click at [740, 176] on div "Select all New Curation" at bounding box center [900, 174] width 1203 height 27
click at [426, 130] on span "Curations" at bounding box center [438, 134] width 46 height 14
click at [466, 170] on input "text" at bounding box center [500, 170] width 170 height 20
type input "*"
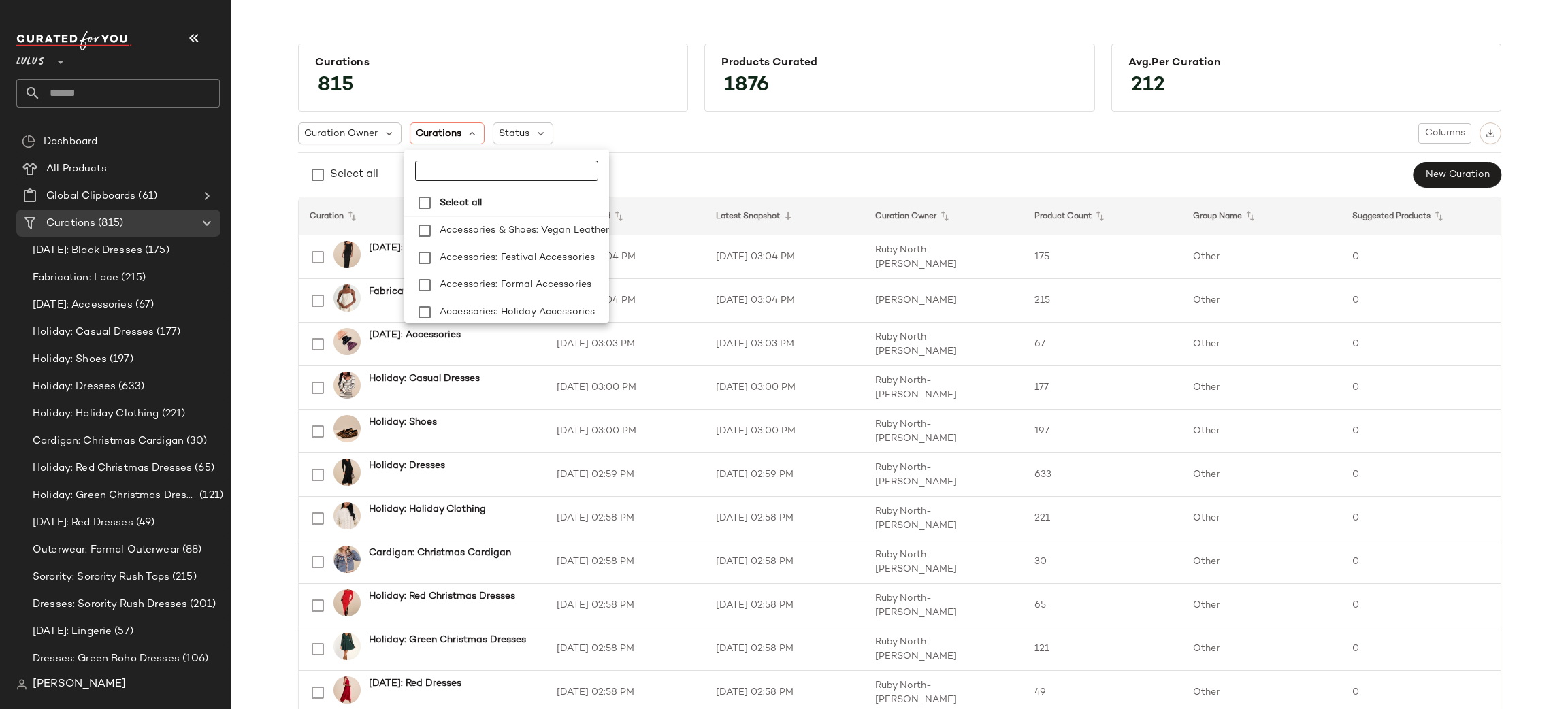
type input "*"
click at [768, 153] on hr at bounding box center [900, 153] width 1203 height 1
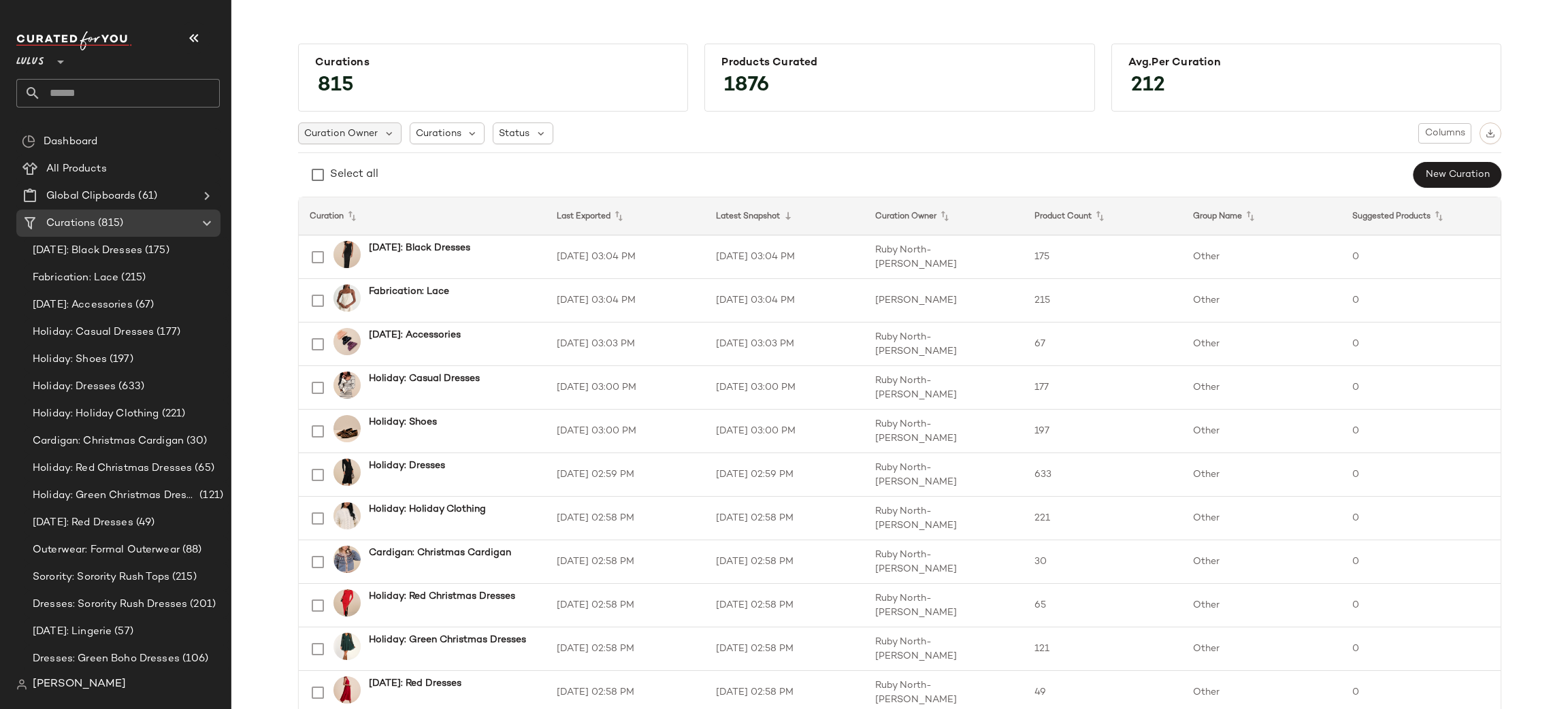
click at [344, 131] on span "Curation Owner" at bounding box center [341, 134] width 73 height 14
click at [384, 255] on span "[PERSON_NAME]" at bounding box center [371, 257] width 83 height 27
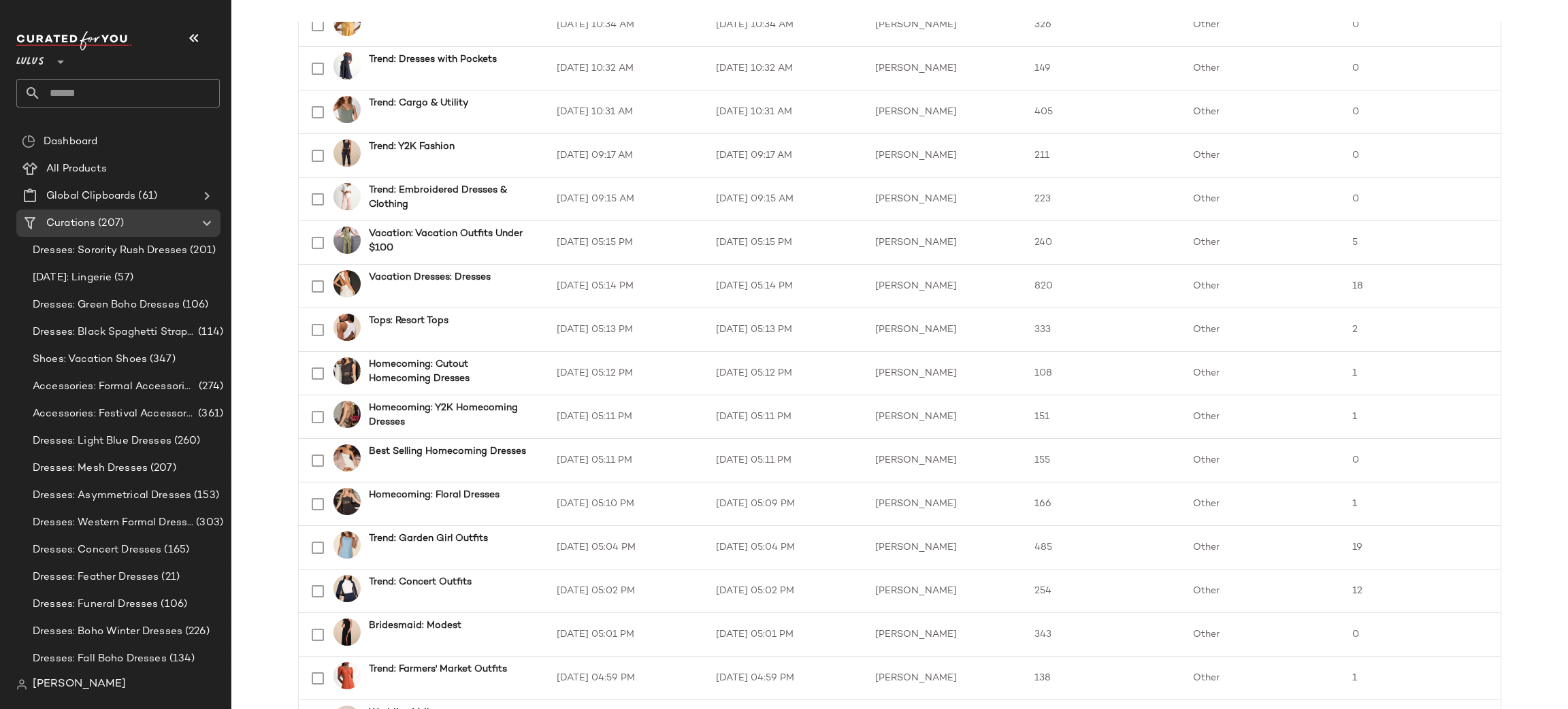
scroll to position [1445, 0]
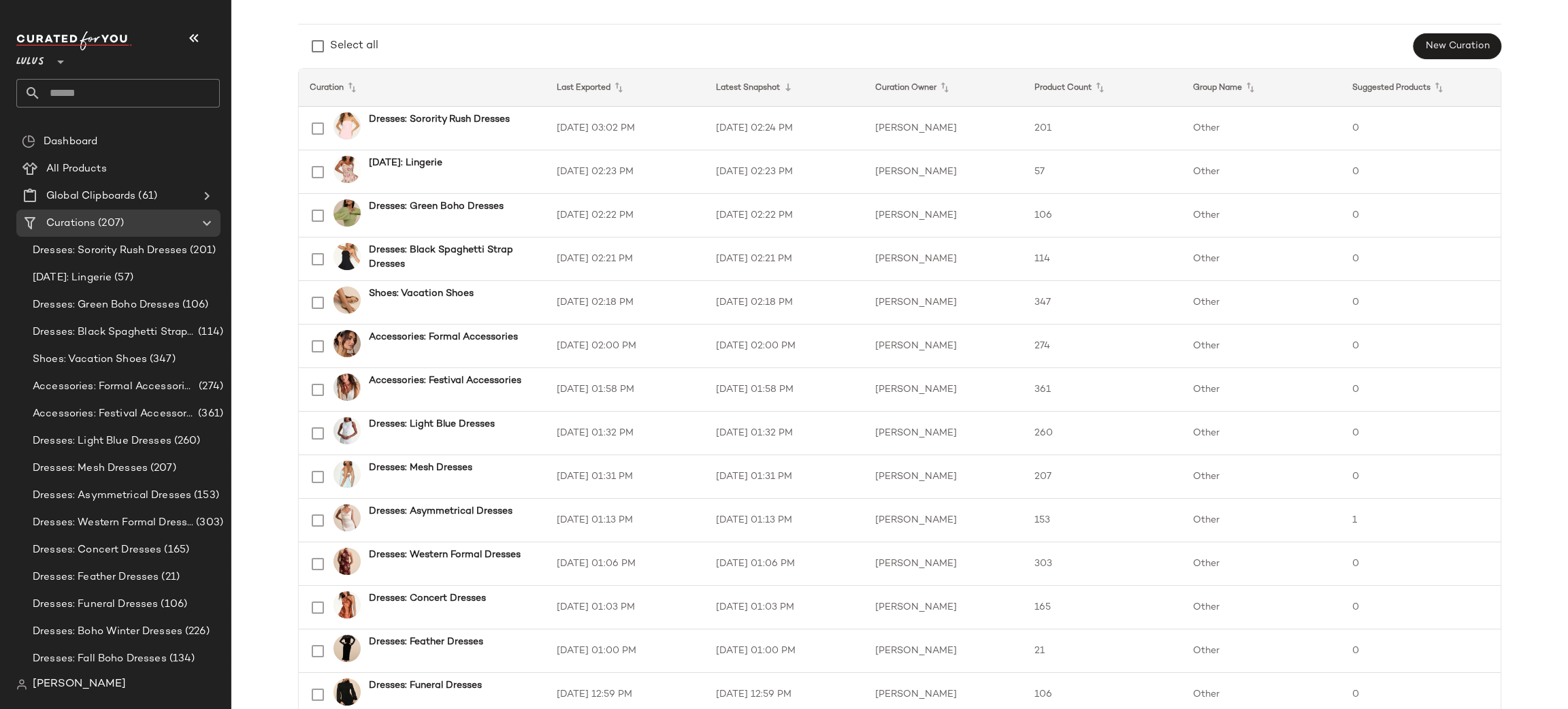
scroll to position [134, 0]
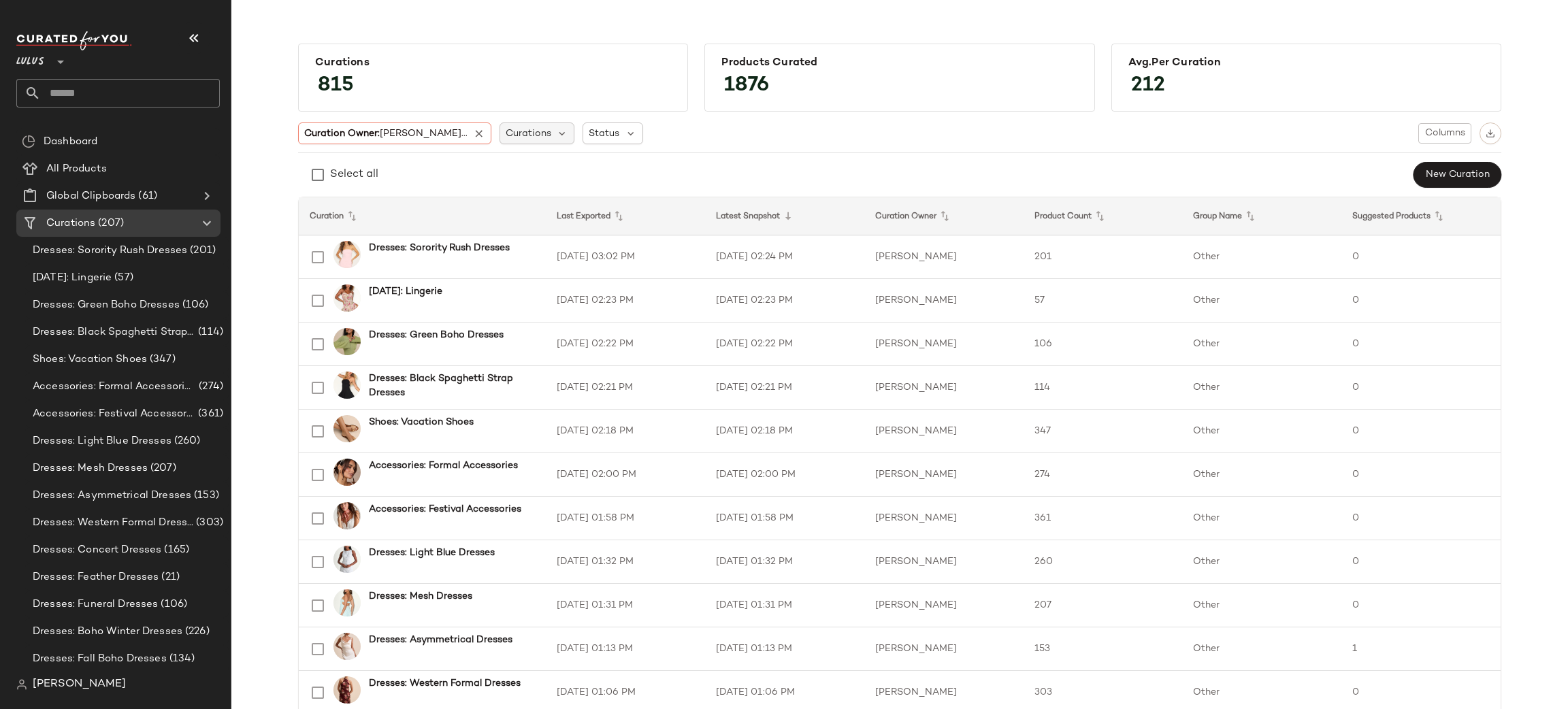
click at [506, 136] on span "Curations" at bounding box center [529, 134] width 46 height 14
click at [522, 174] on input "text" at bounding box center [552, 170] width 170 height 20
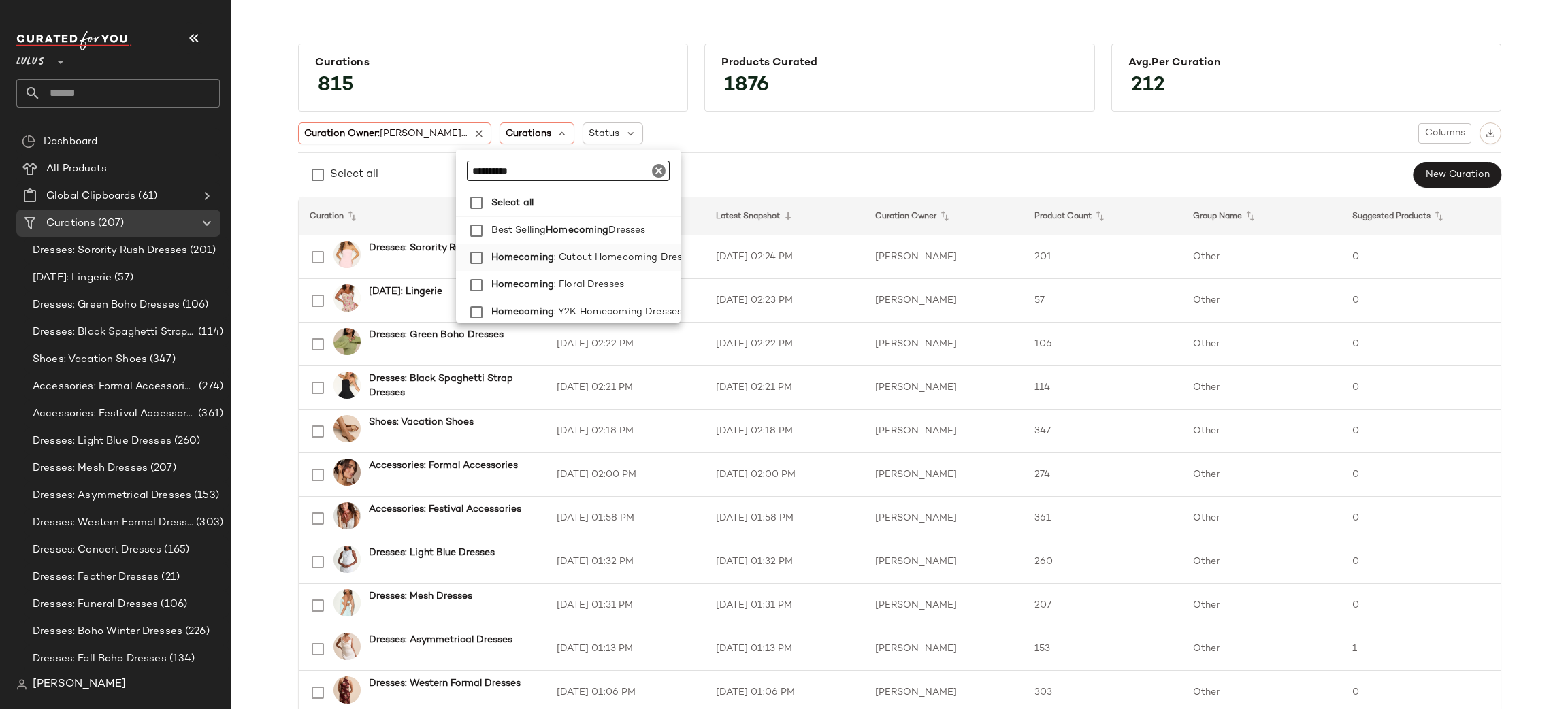
type input "**********"
click at [579, 258] on span ": Cutout Homecoming Dresses" at bounding box center [626, 257] width 144 height 27
click at [593, 281] on span ": Floral Dresses" at bounding box center [589, 285] width 70 height 27
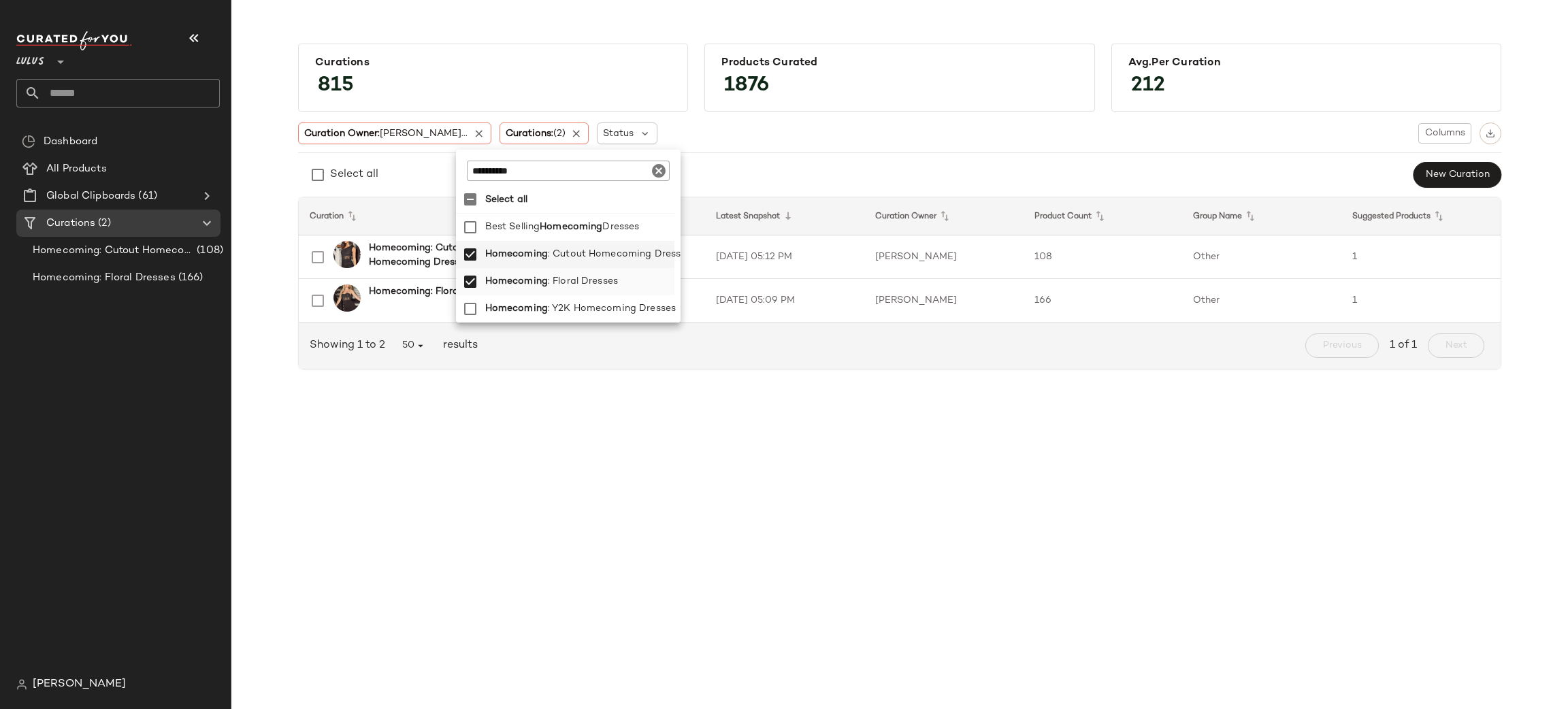
scroll to position [0, 2]
click at [552, 236] on span "Homecoming" at bounding box center [575, 231] width 63 height 27
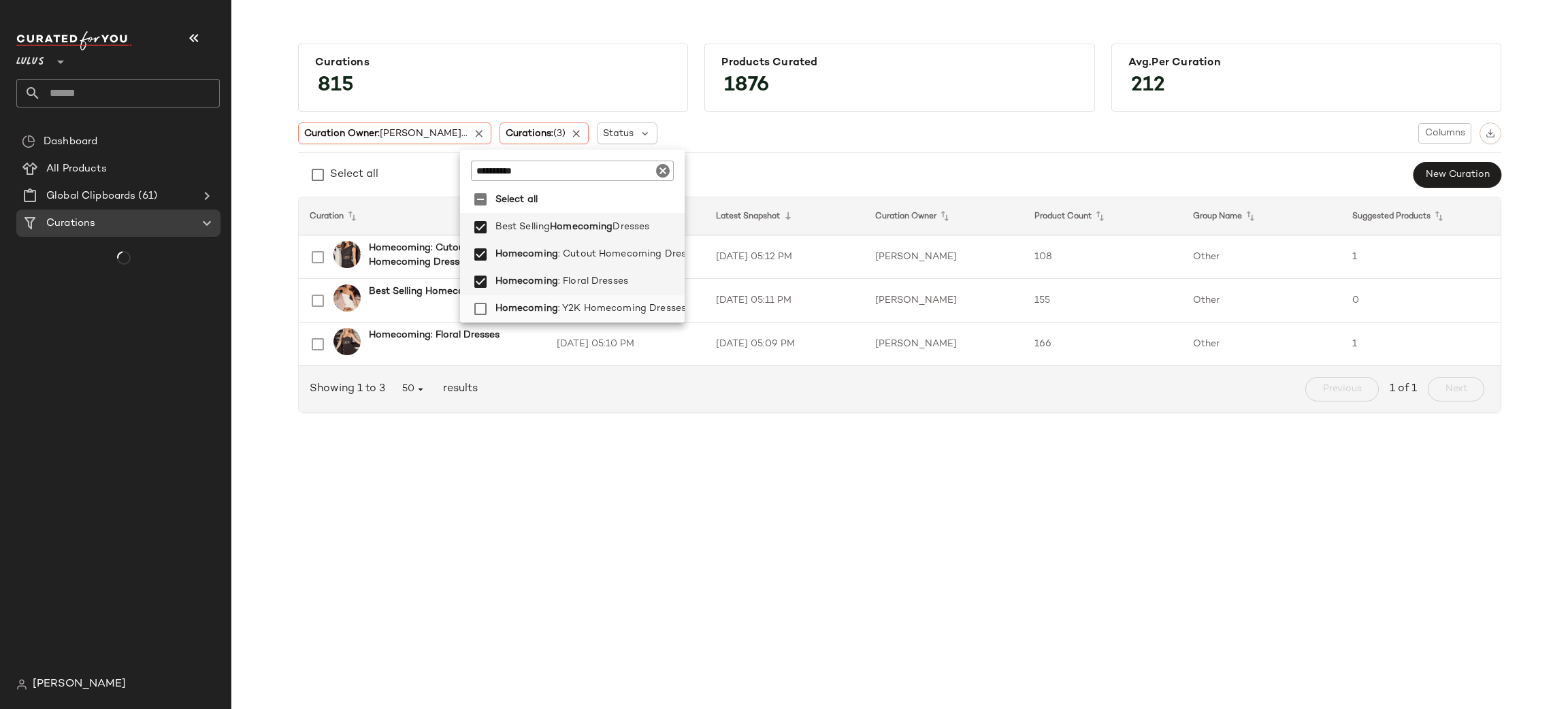
click at [521, 303] on span "Homecoming" at bounding box center [526, 309] width 63 height 27
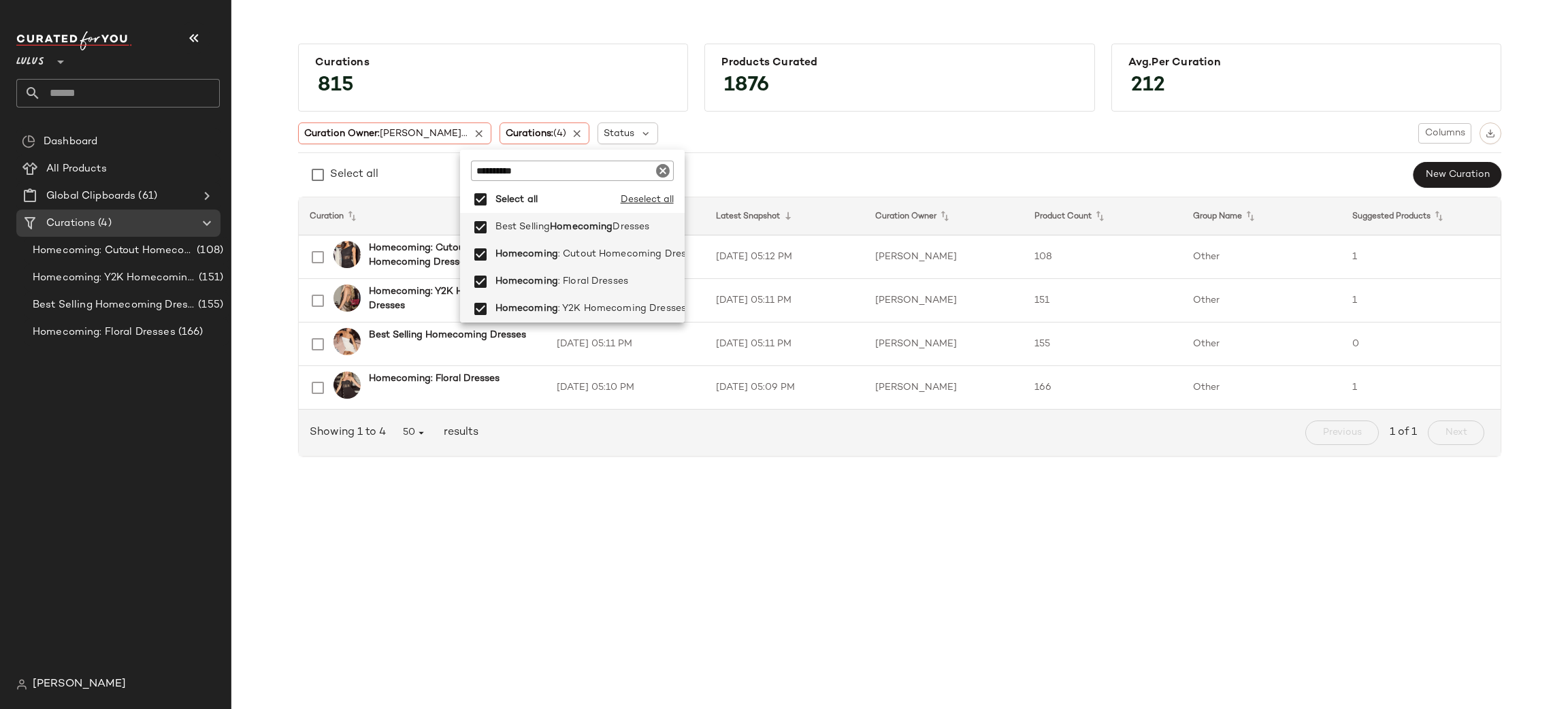
click at [781, 141] on div "Curation Owner: Emily Sa... Curations: (4) Status Columns" at bounding box center [900, 133] width 1203 height 22
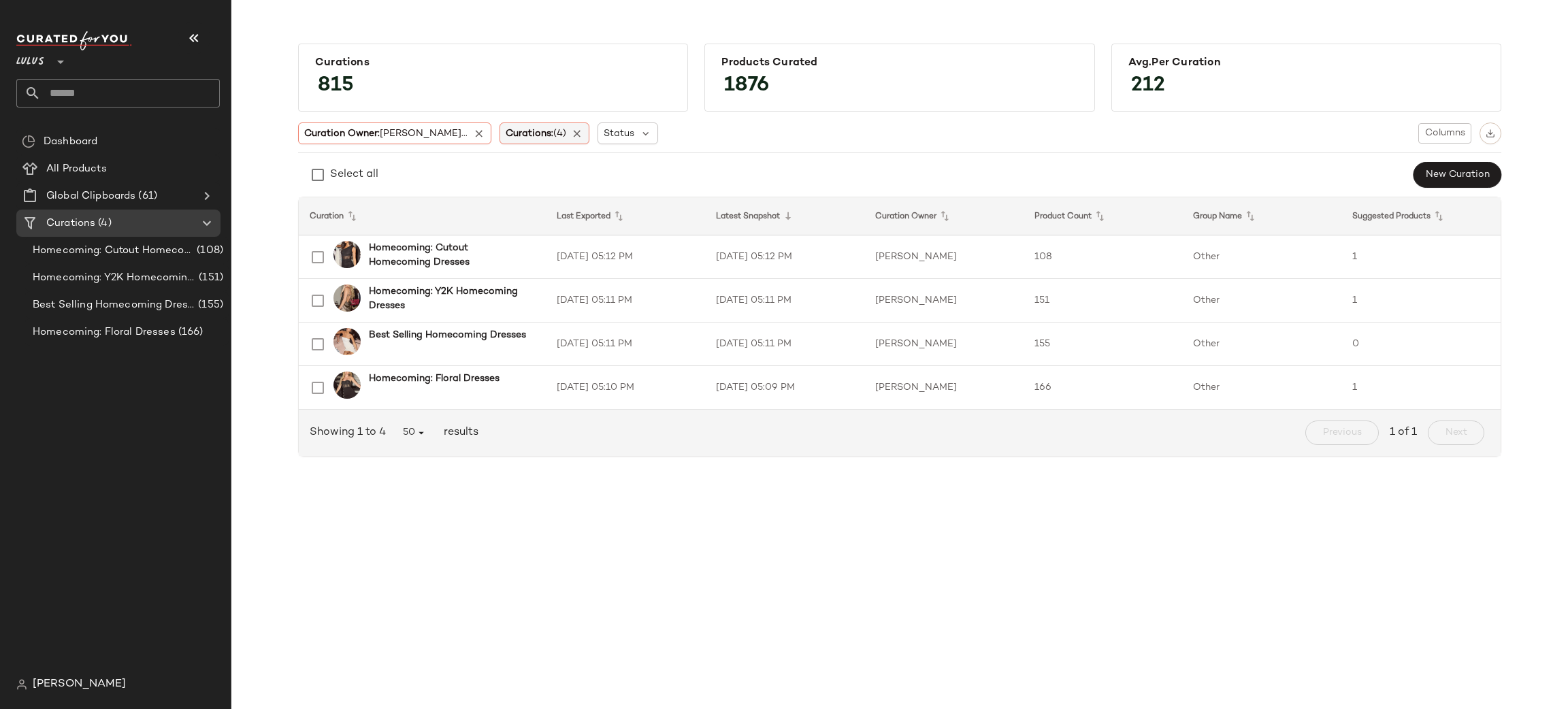
click at [506, 129] on span "Curations: (4)" at bounding box center [536, 134] width 61 height 14
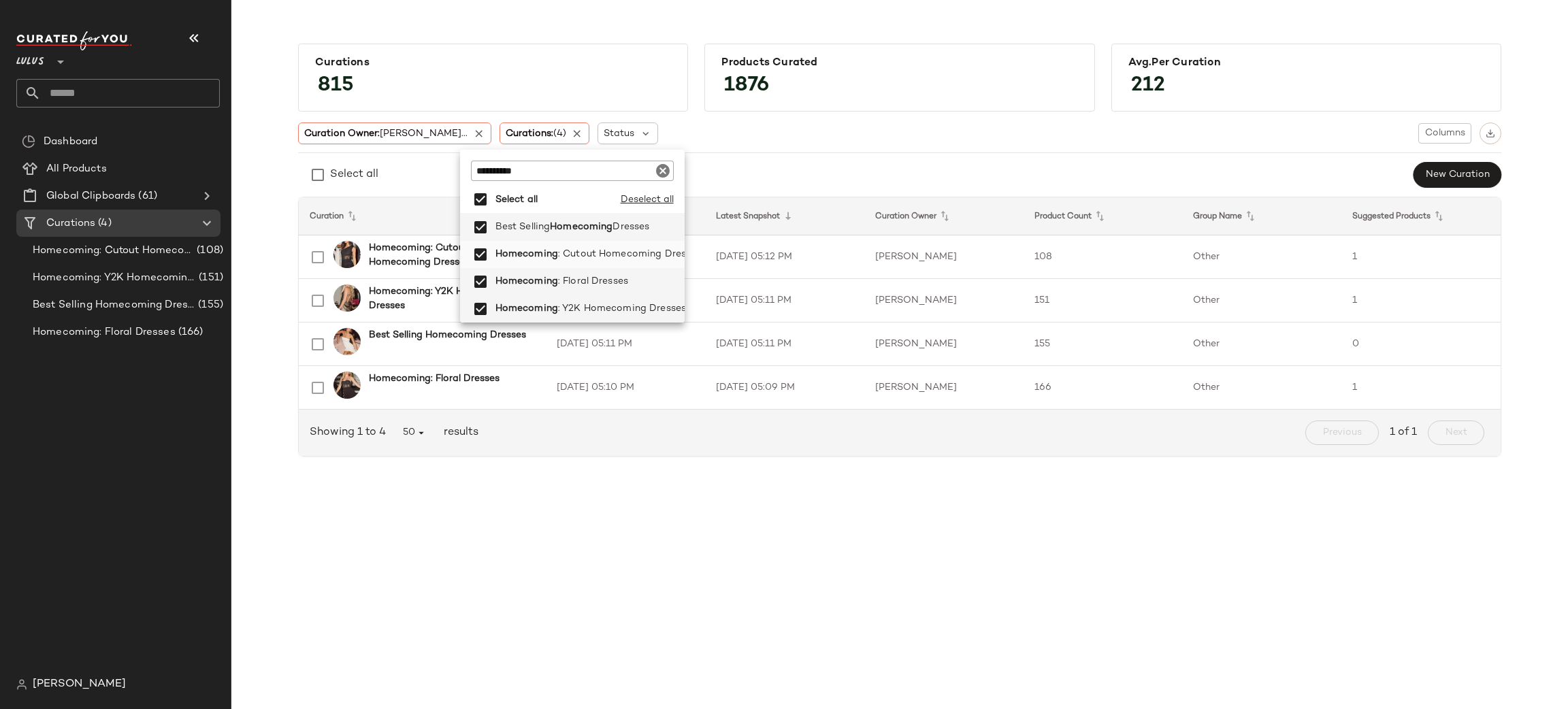
scroll to position [0, 0]
click at [545, 165] on input "**********" at bounding box center [556, 170] width 170 height 20
type input "*"
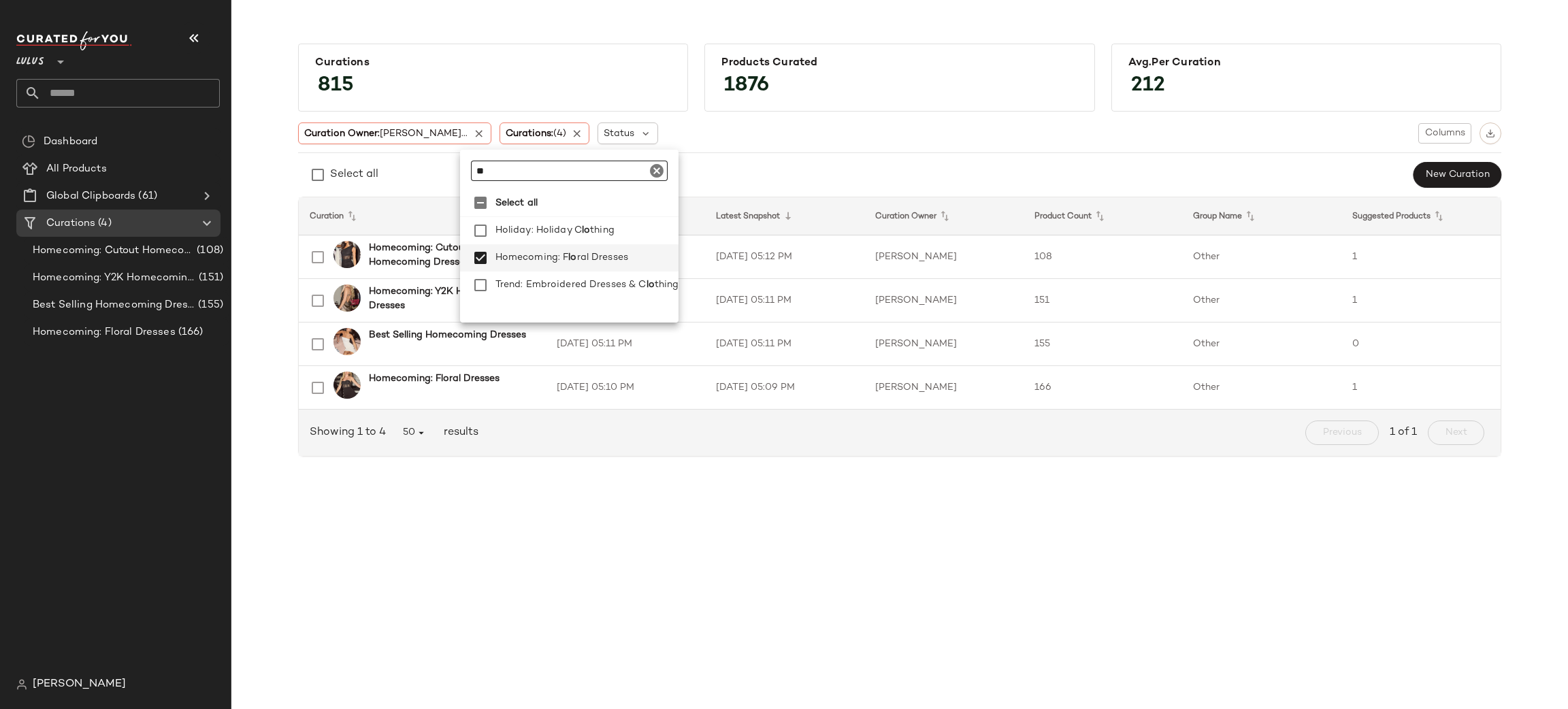
scroll to position [0, 0]
type input "*"
click at [387, 140] on div "Curation Owner: Emily Sa..." at bounding box center [395, 133] width 194 height 22
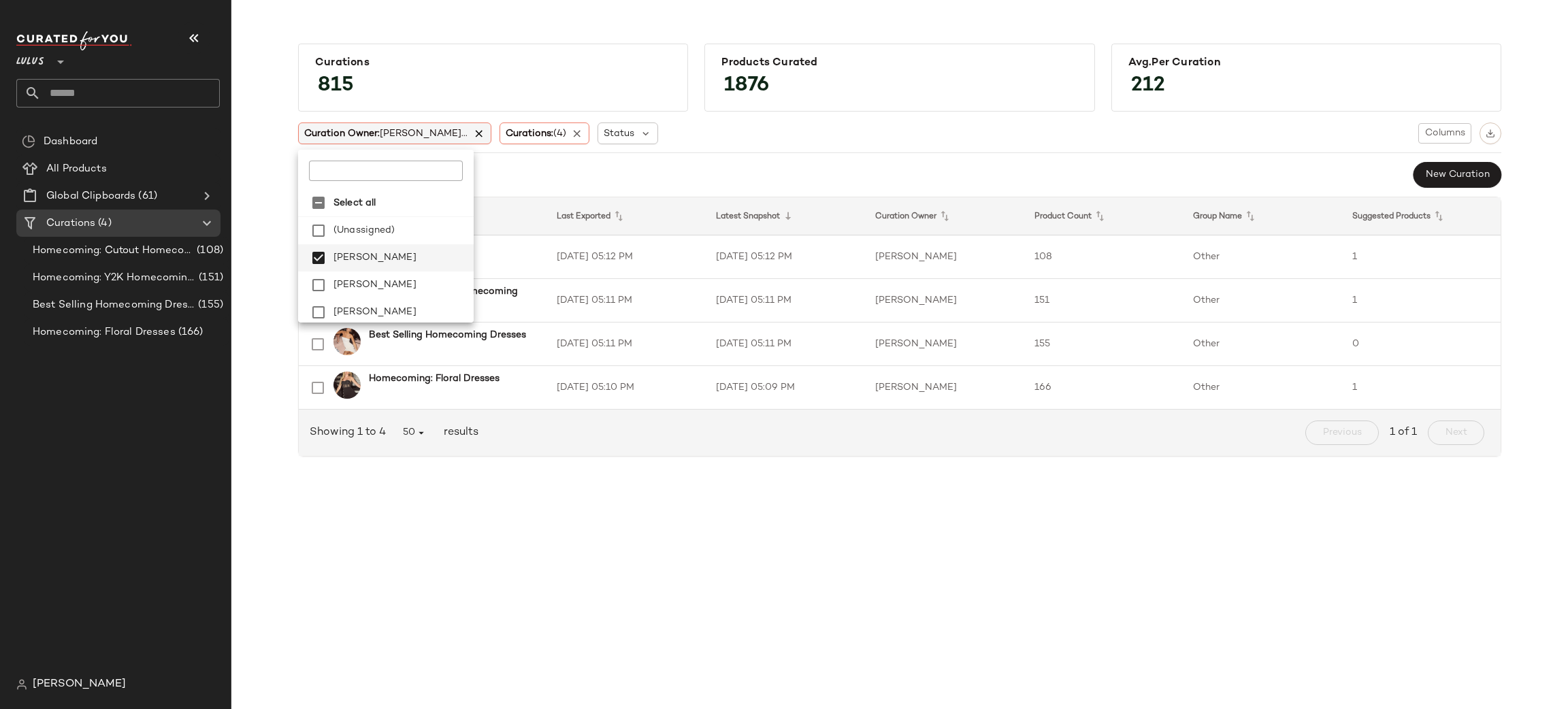
click at [473, 129] on icon at bounding box center [479, 133] width 12 height 12
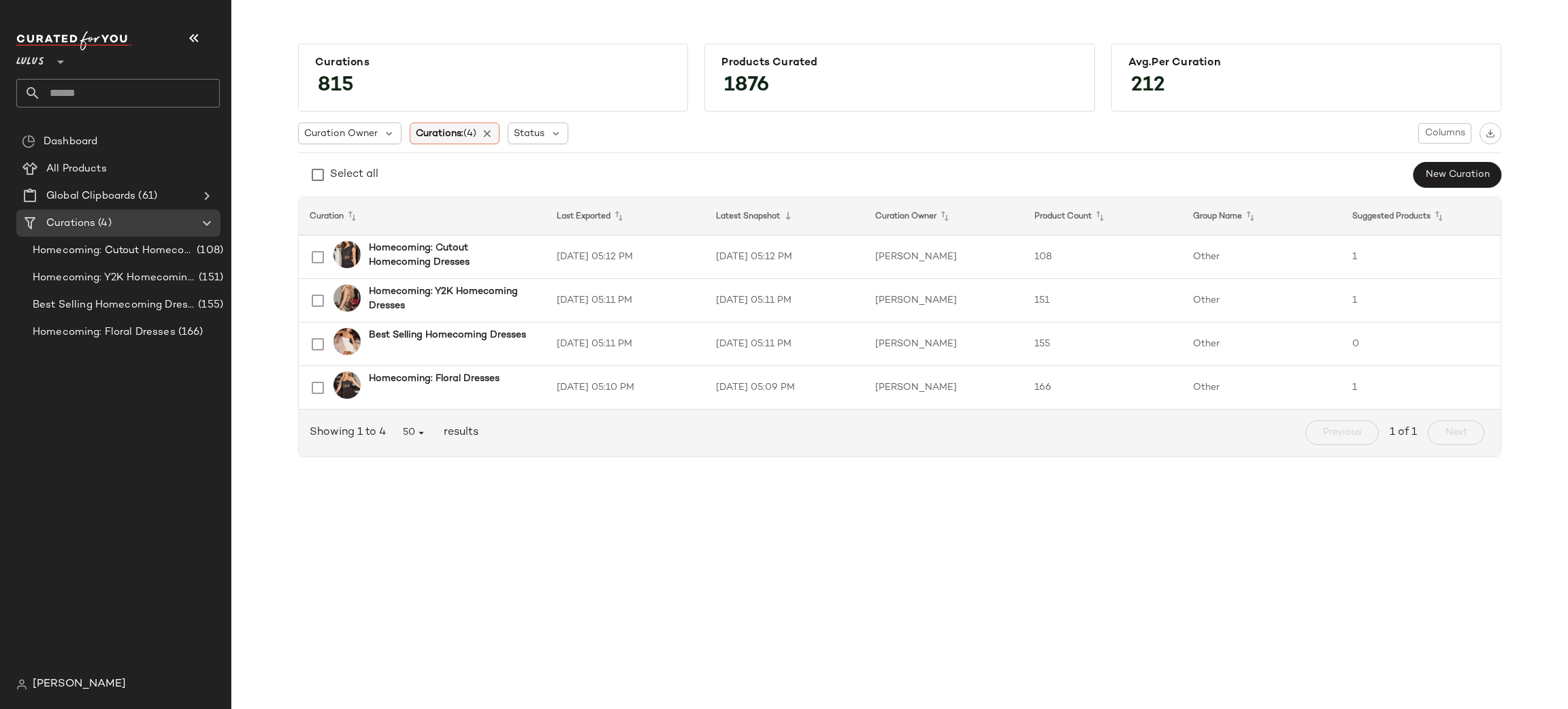
click at [462, 133] on span "Curations: (4)" at bounding box center [446, 134] width 61 height 14
click at [472, 170] on input "text" at bounding box center [505, 170] width 170 height 20
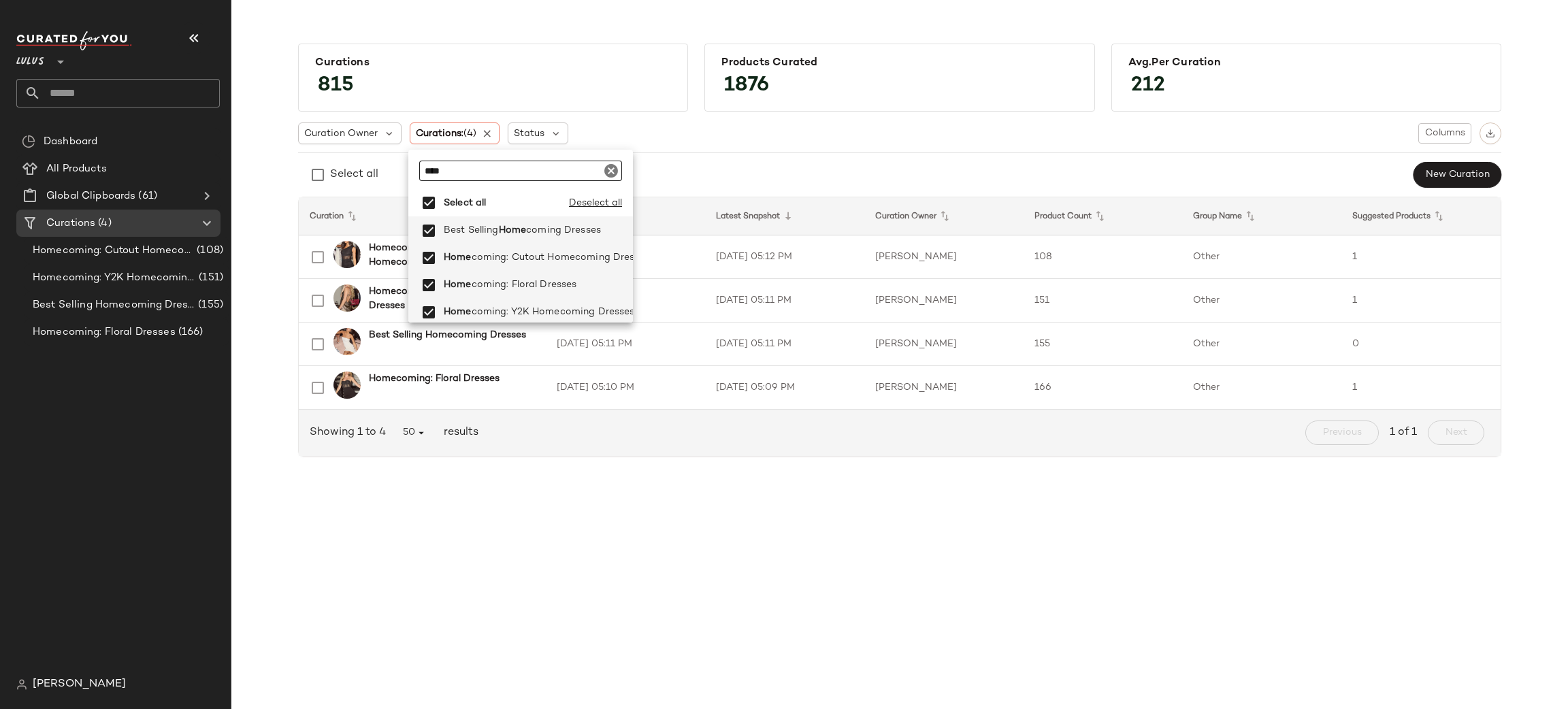
type input "****"
click at [836, 125] on div "Curation Owner Curations: (4) Status Columns" at bounding box center [900, 133] width 1203 height 22
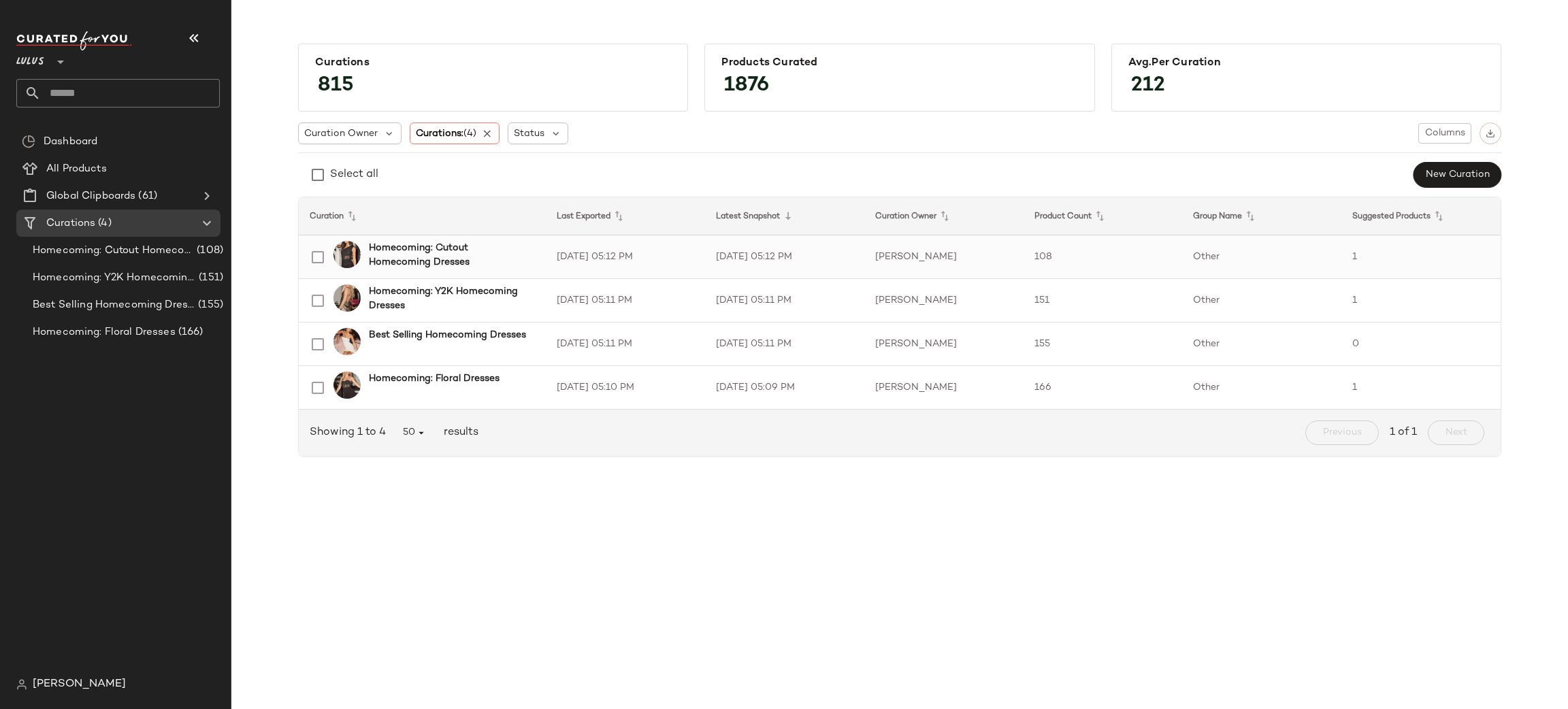
click at [1153, 255] on td "108" at bounding box center [1104, 257] width 159 height 44
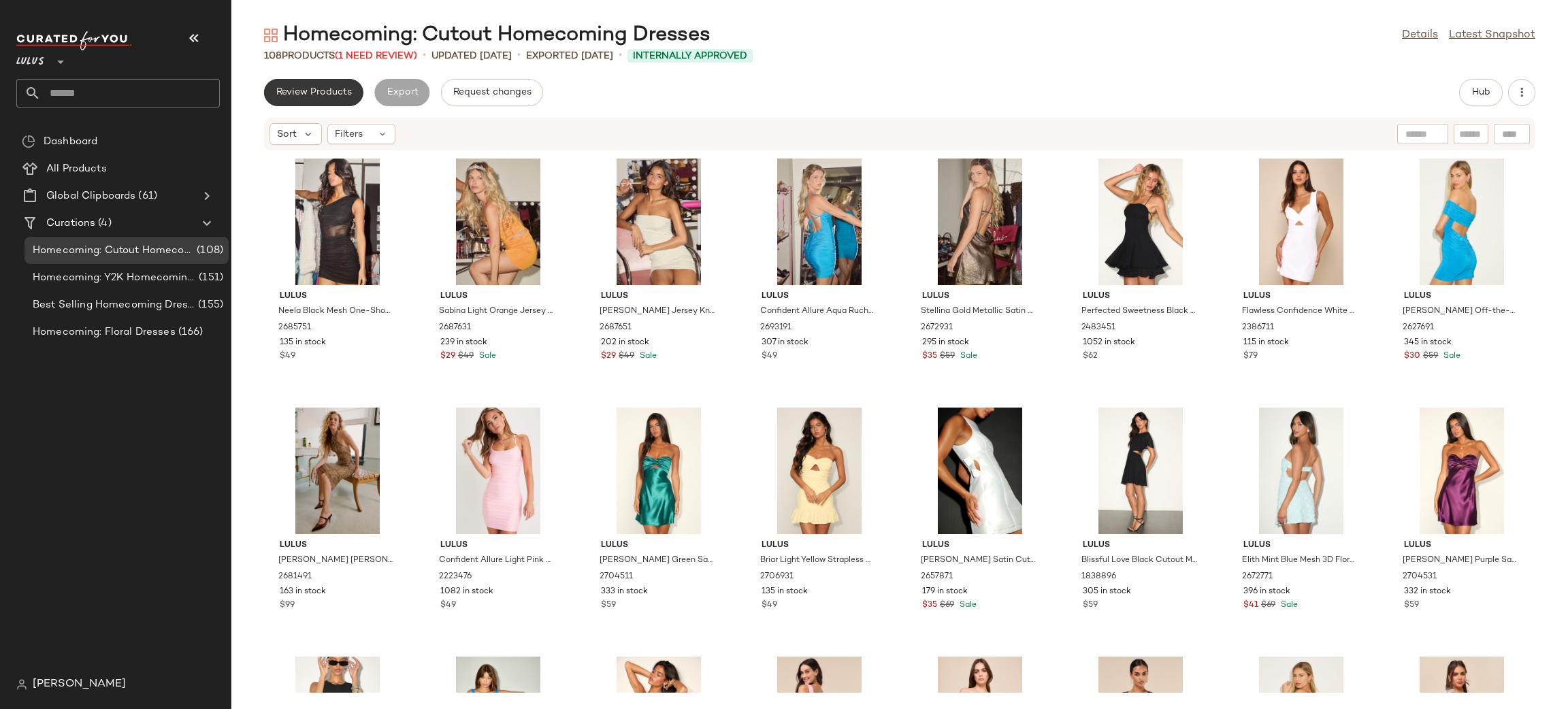
click at [300, 96] on span "Review Products" at bounding box center [314, 92] width 76 height 11
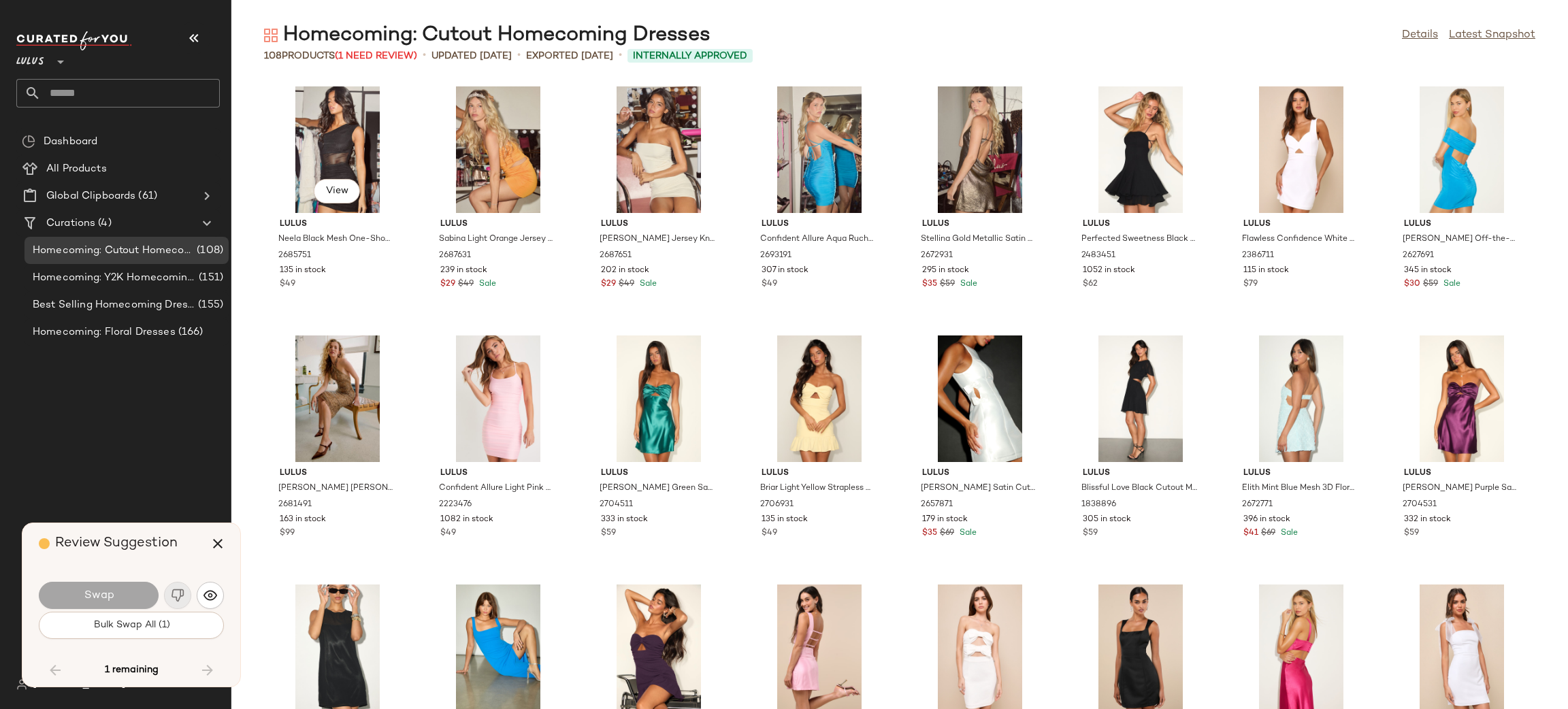
scroll to position [2489, 0]
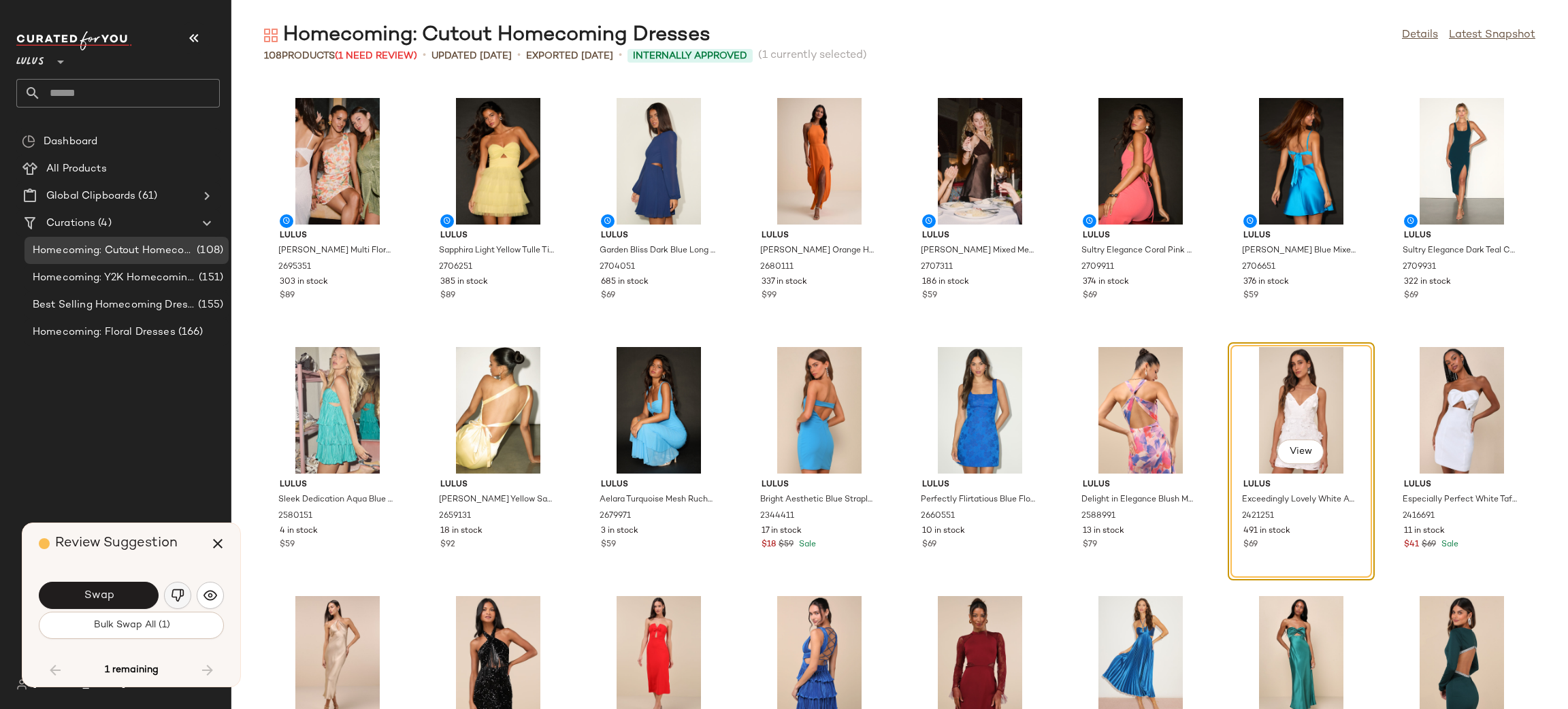
click at [181, 592] on img "button" at bounding box center [177, 595] width 13 height 13
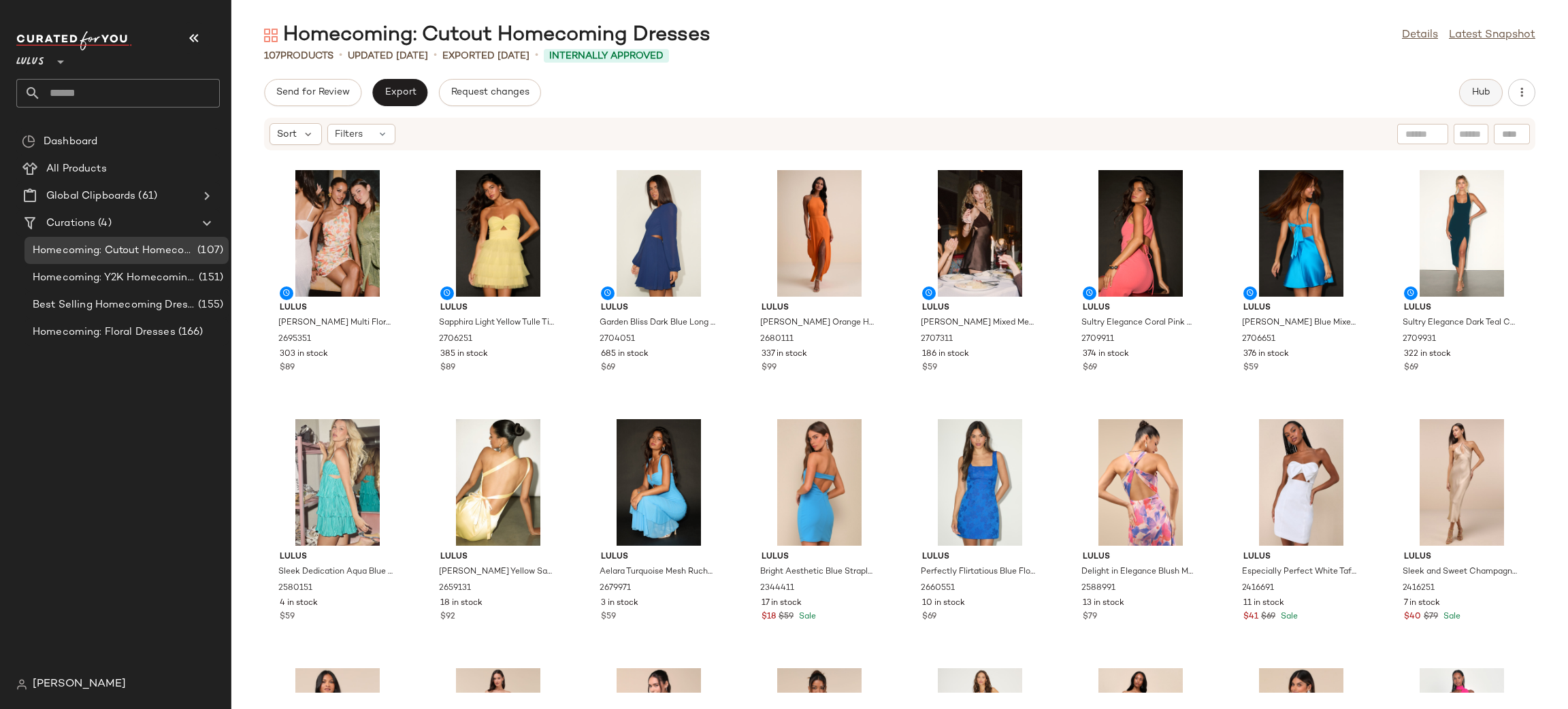
click at [1489, 93] on span "Hub" at bounding box center [1481, 92] width 19 height 11
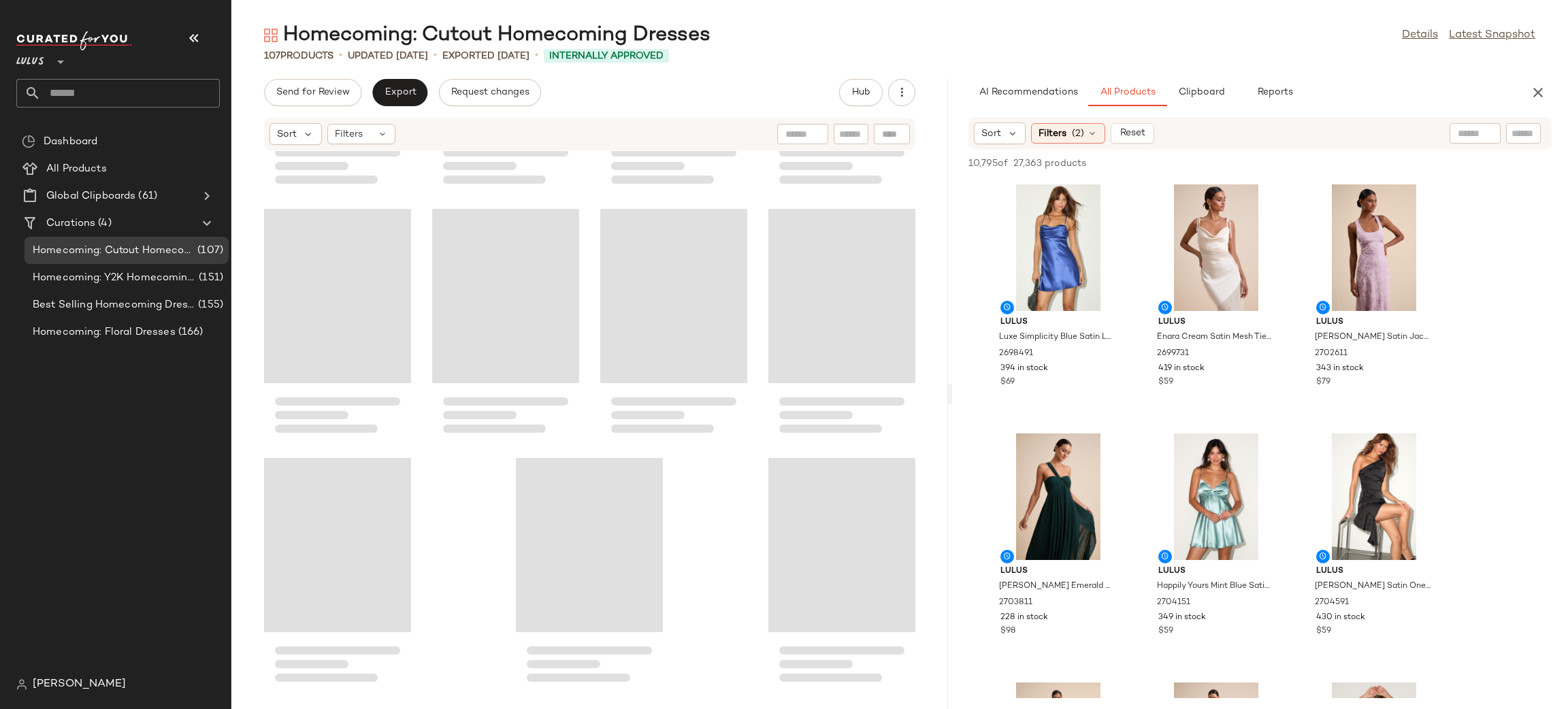
scroll to position [4232, 0]
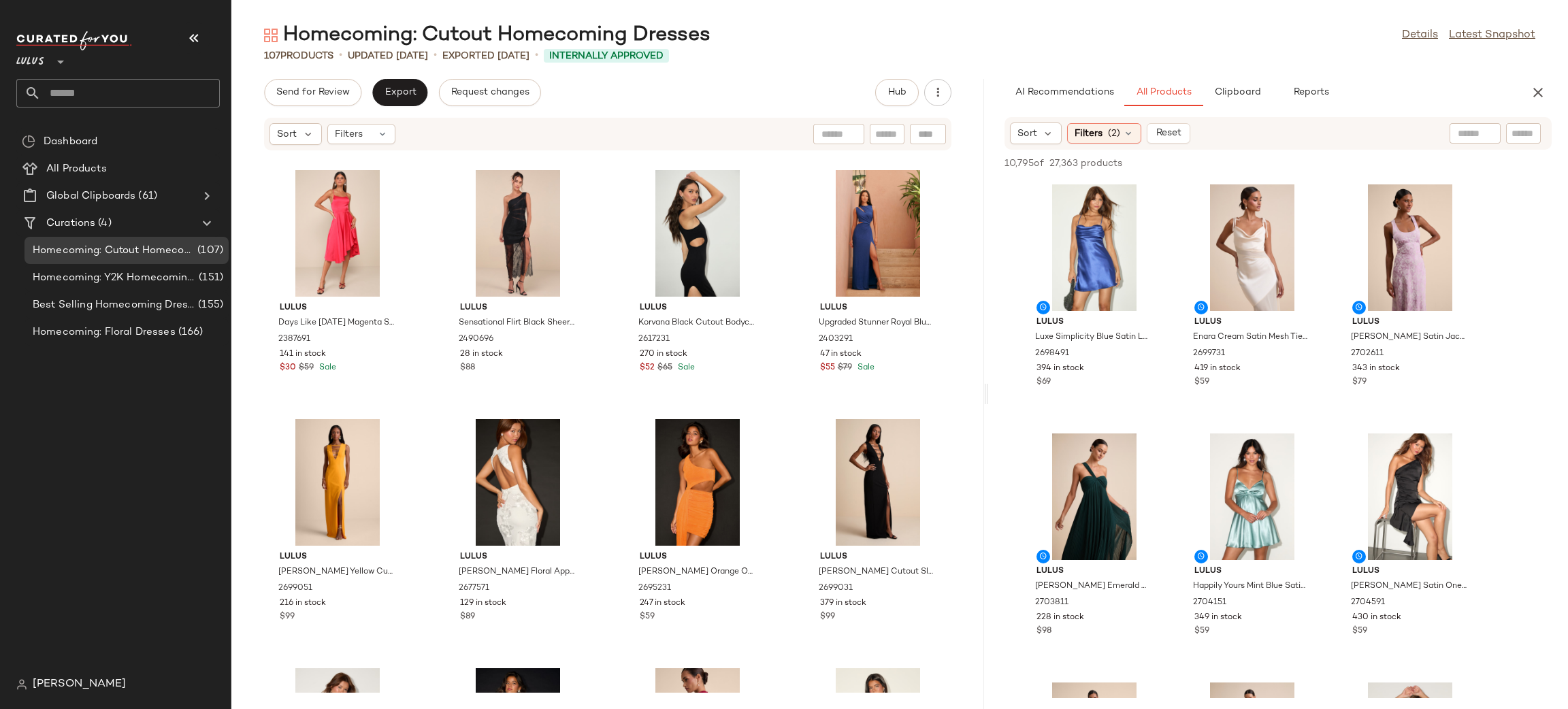
drag, startPoint x: 899, startPoint y: 387, endPoint x: 987, endPoint y: 400, distance: 89.0
click at [987, 400] on div "Homecoming: Cutout Homecoming Dresses Details Latest Snapshot 107 Products • up…" at bounding box center [899, 365] width 1336 height 687
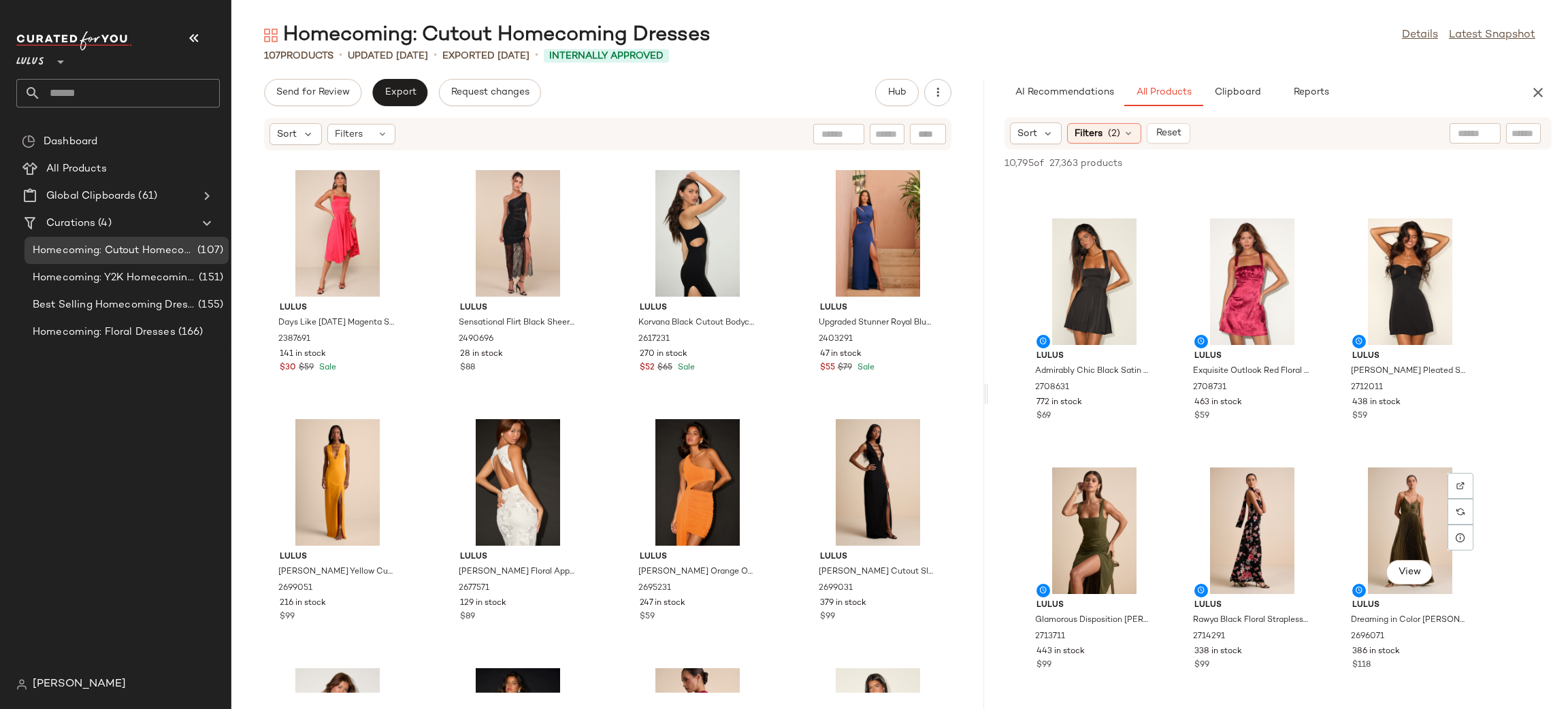
scroll to position [3205, 0]
click at [1417, 324] on span "View" at bounding box center [1409, 321] width 23 height 11
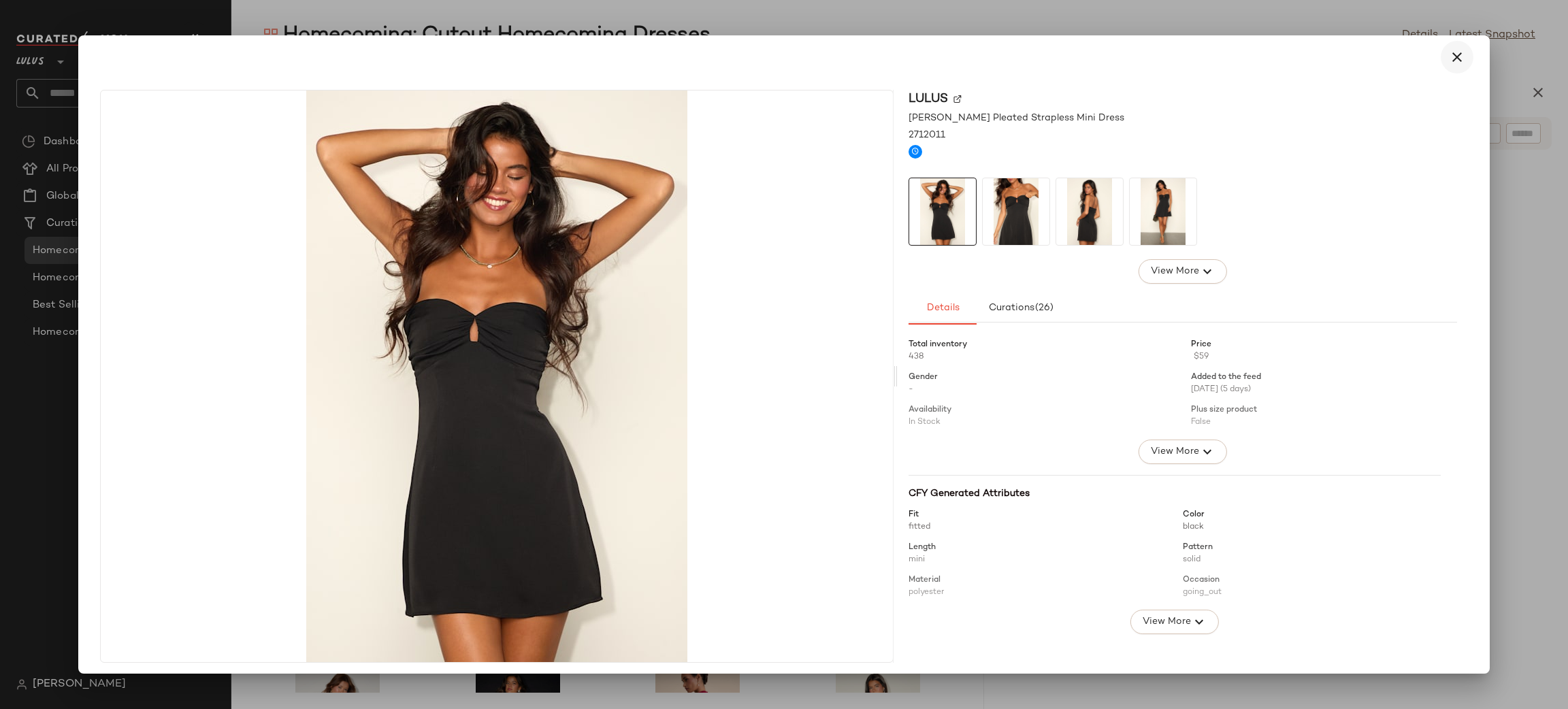
click at [1453, 63] on icon "button" at bounding box center [1457, 57] width 16 height 16
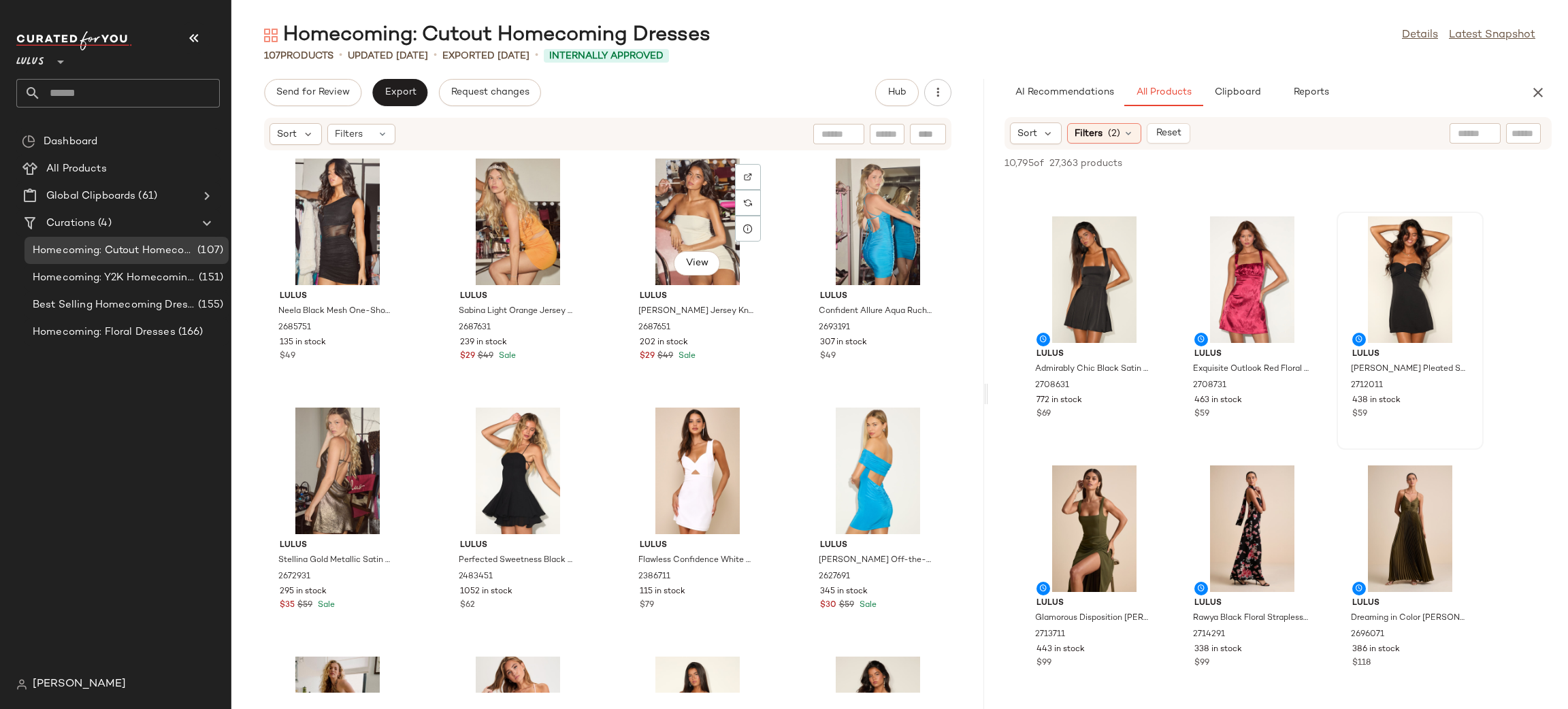
scroll to position [0, 0]
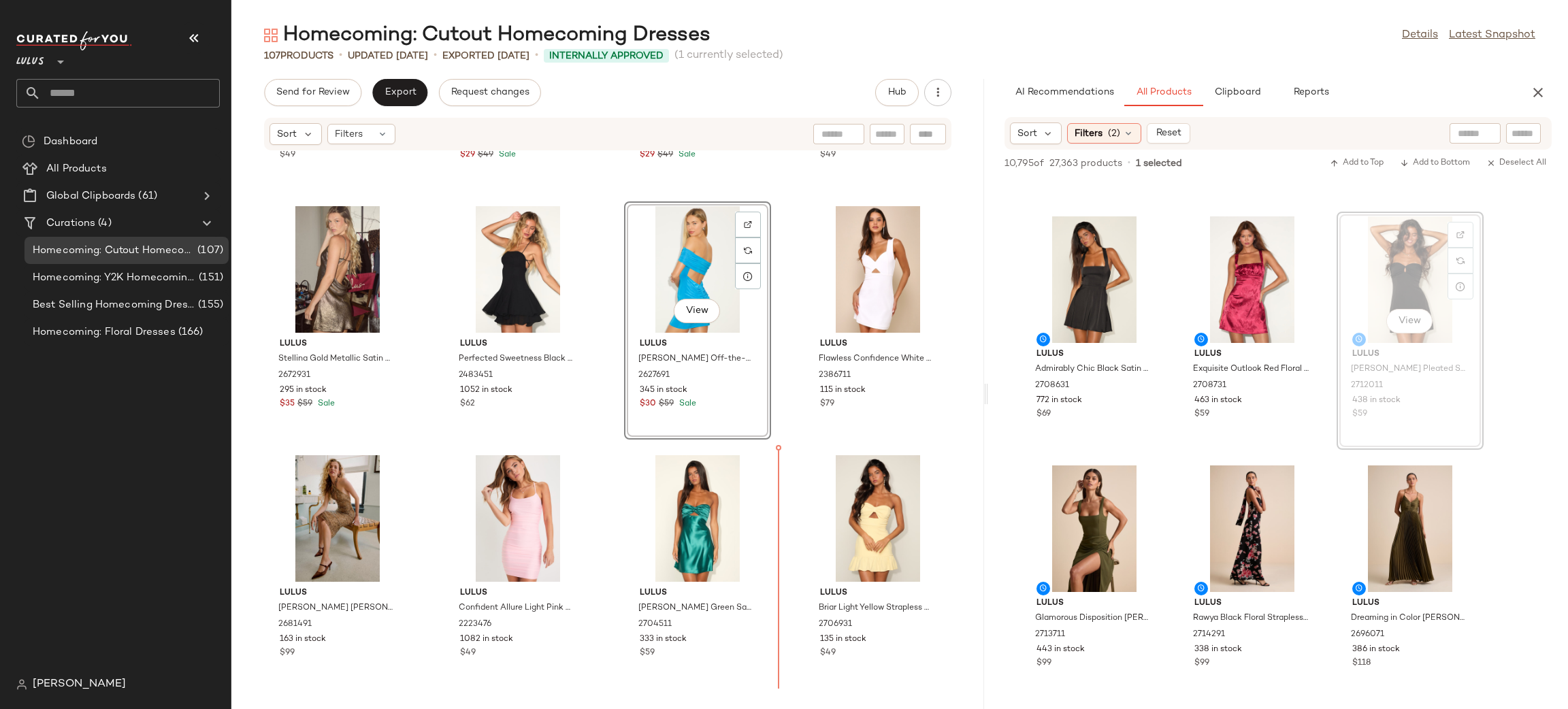
scroll to position [205, 0]
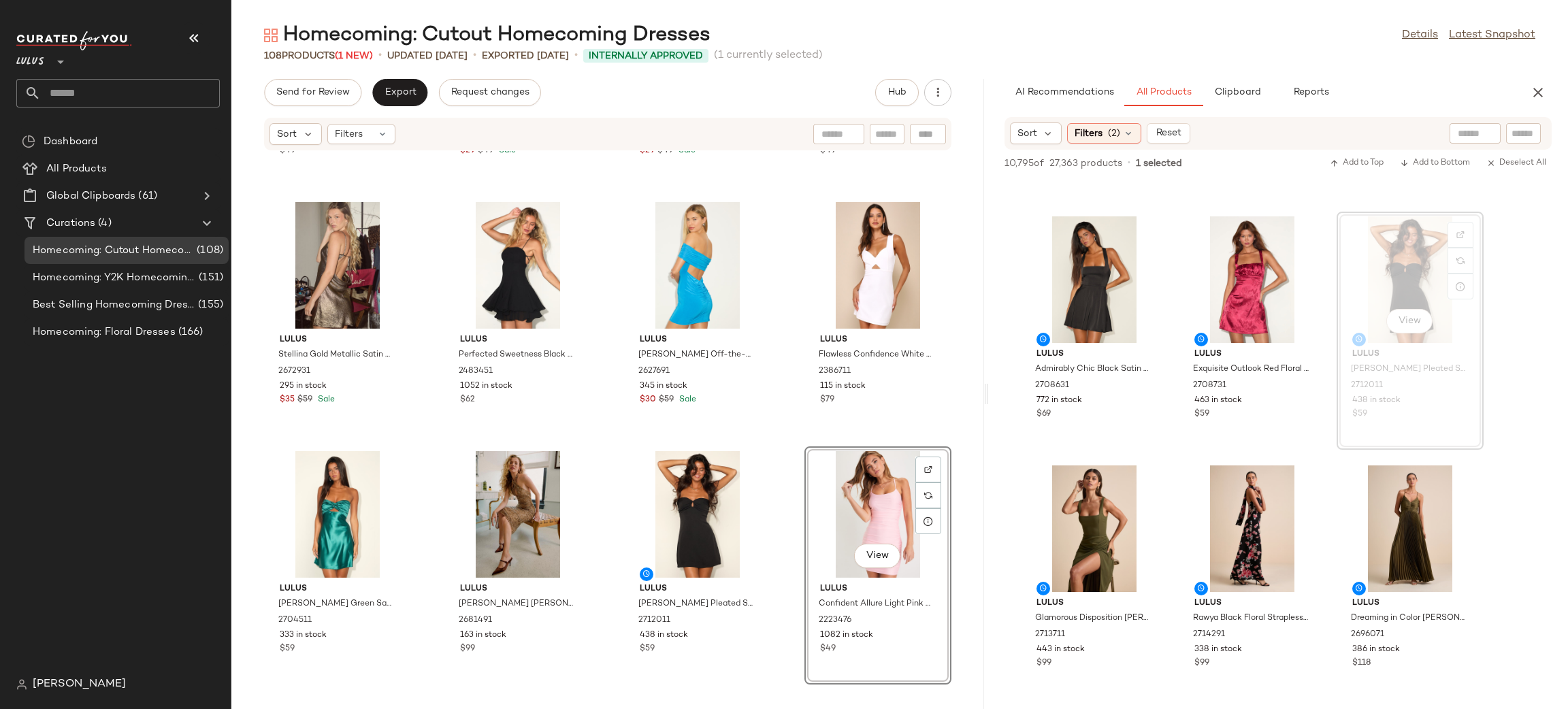
click at [789, 460] on div "Lulus Neela Black Mesh One-Shoulder Mini Dress 2685751 135 in stock $49 Lulus S…" at bounding box center [608, 422] width 753 height 542
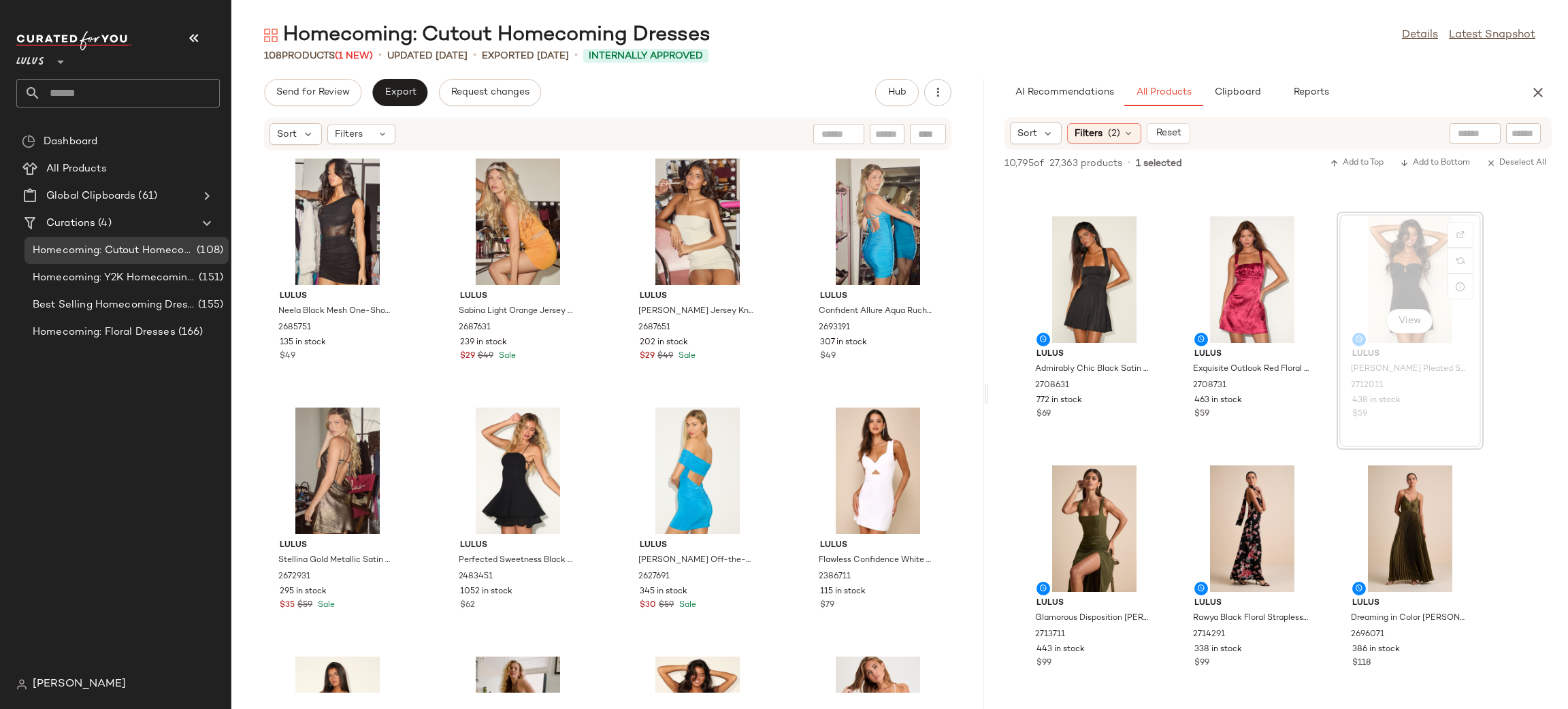
scroll to position [336, 0]
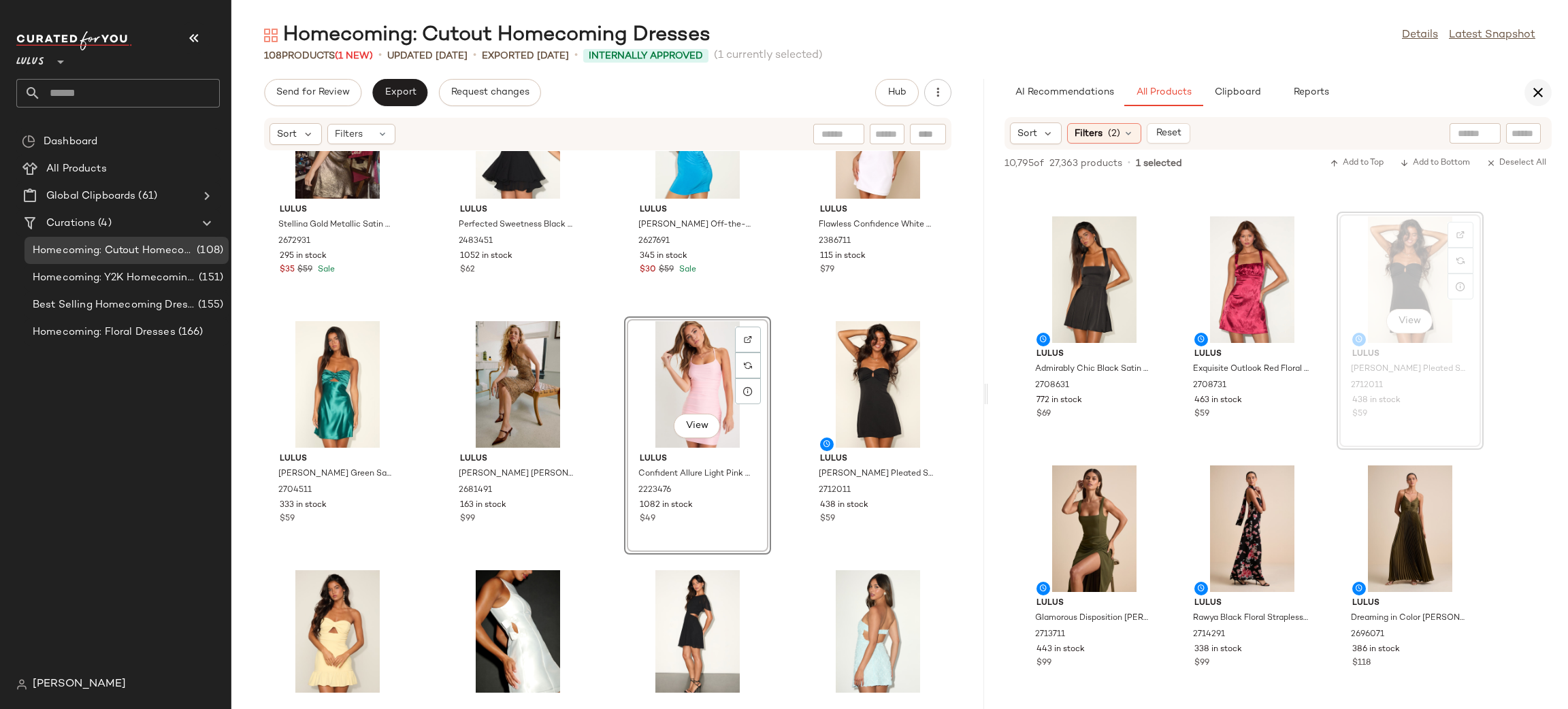
click at [1538, 93] on icon "button" at bounding box center [1538, 92] width 16 height 16
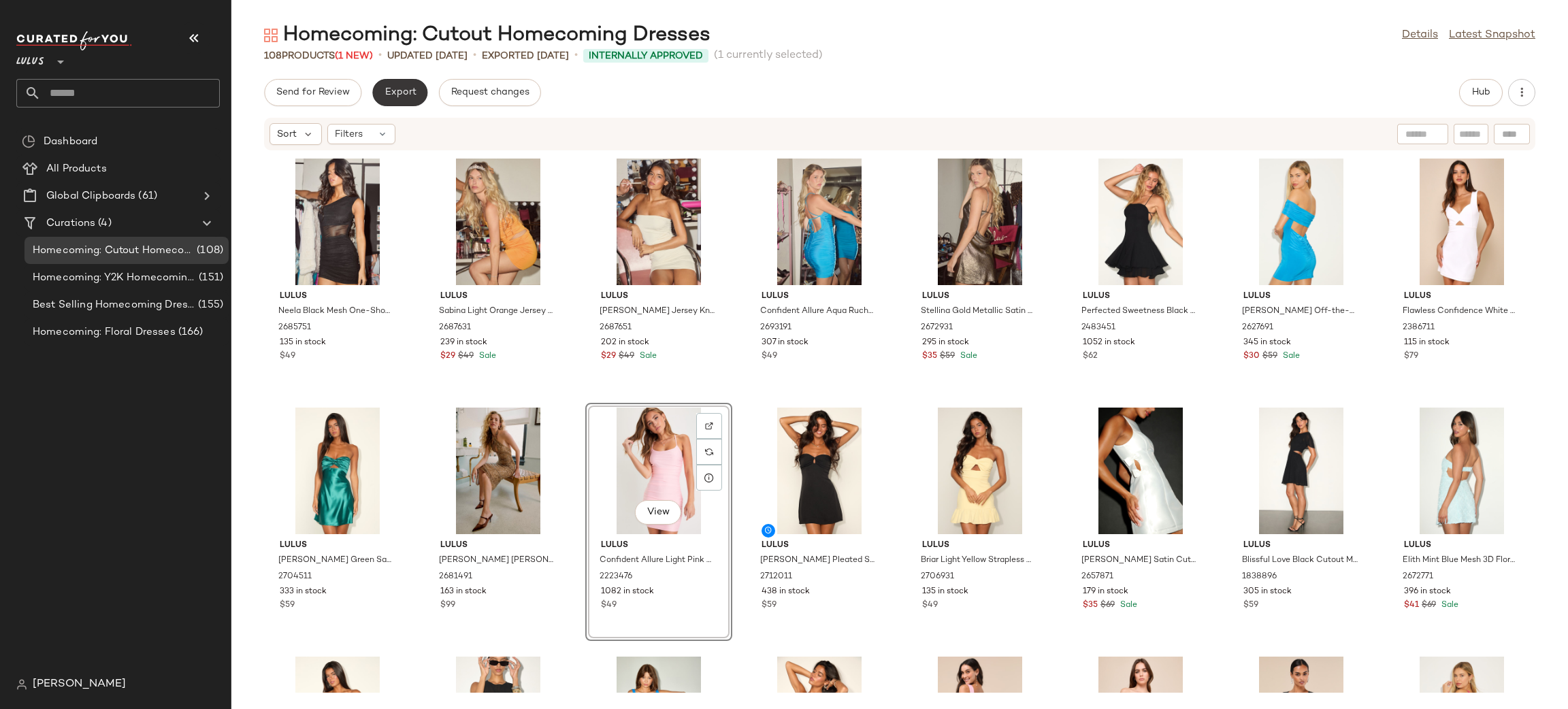
click at [398, 91] on span "Export" at bounding box center [399, 92] width 32 height 11
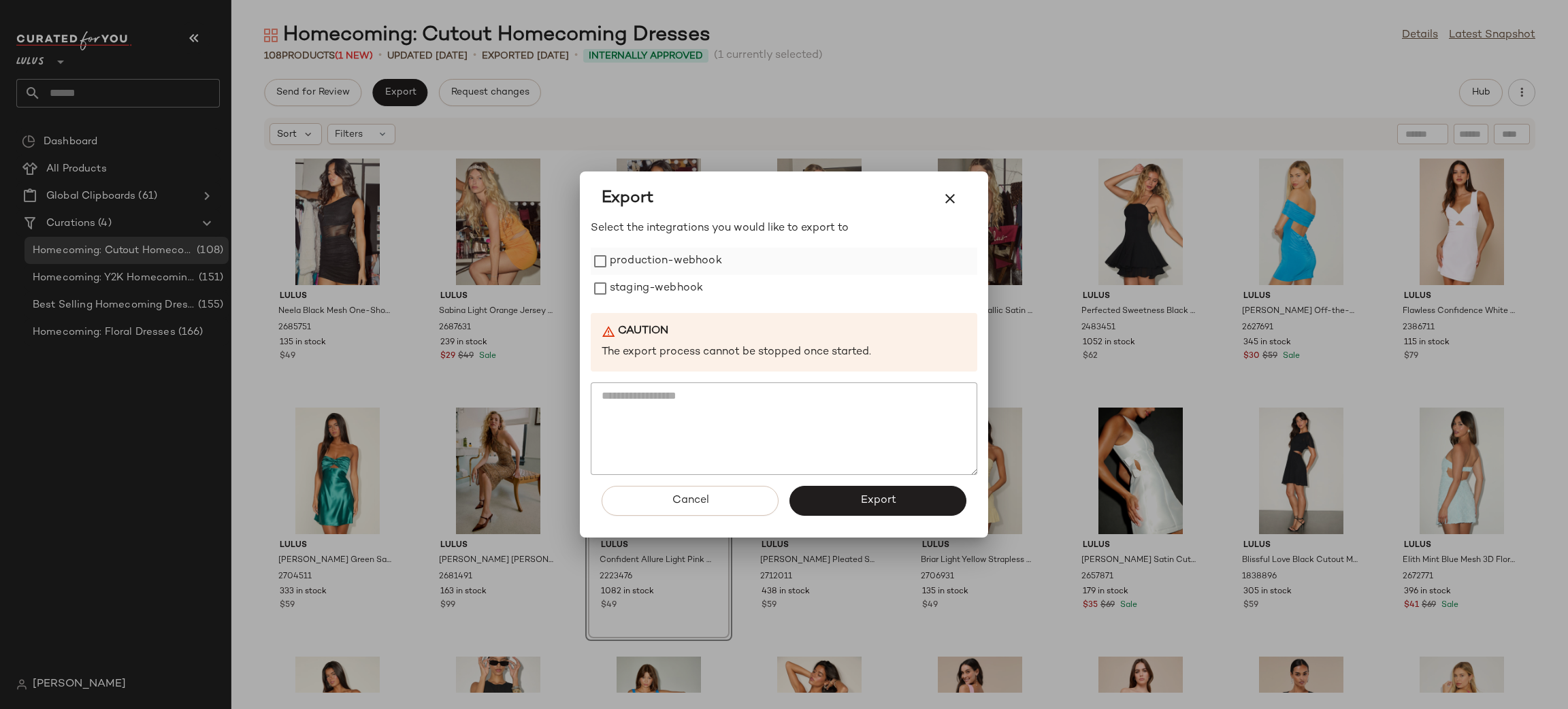
click at [693, 260] on label "production-webhook" at bounding box center [666, 261] width 113 height 27
click at [679, 283] on label "staging-webhook" at bounding box center [657, 288] width 93 height 27
click at [843, 493] on button "Export" at bounding box center [878, 501] width 177 height 30
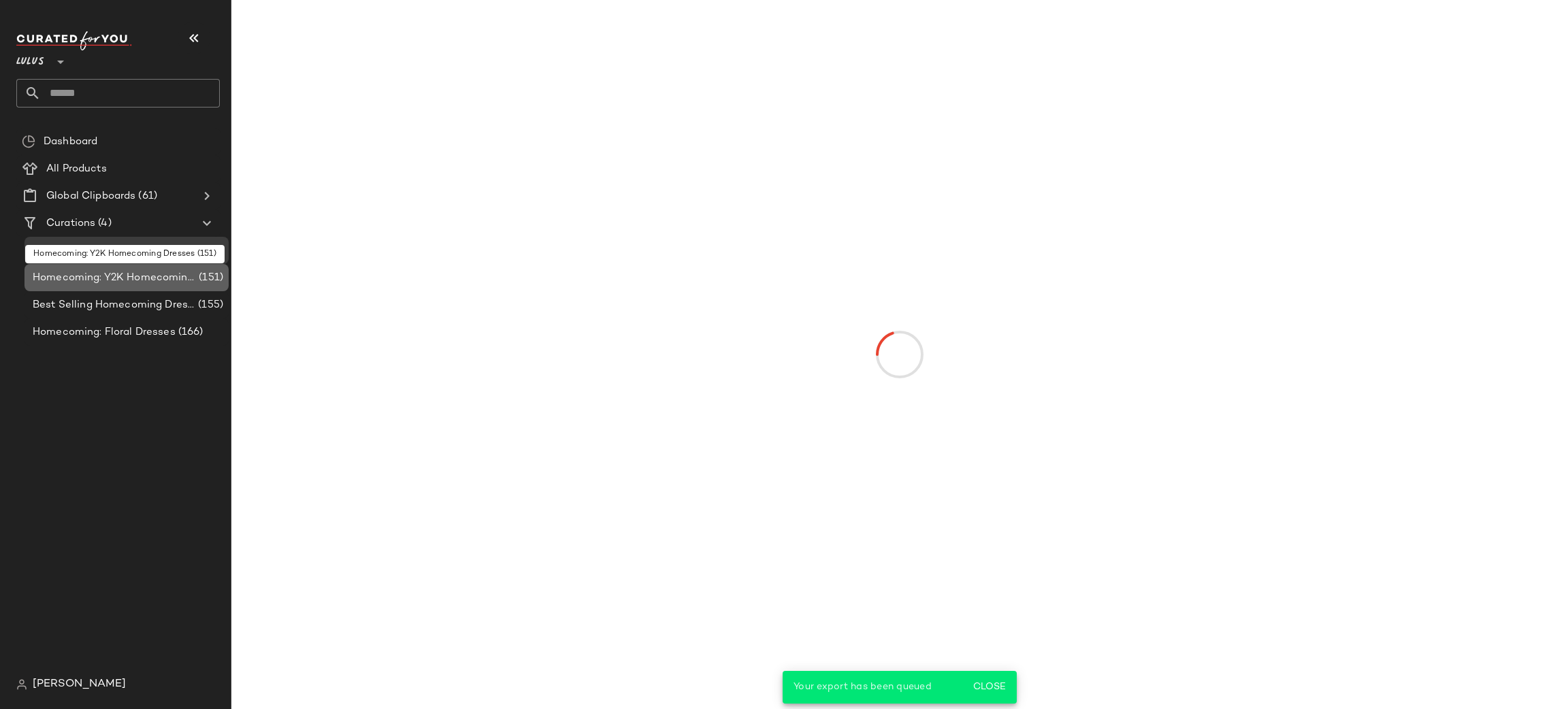
click at [118, 283] on span "Homecoming: Y2K Homecoming Dresses" at bounding box center [114, 278] width 163 height 15
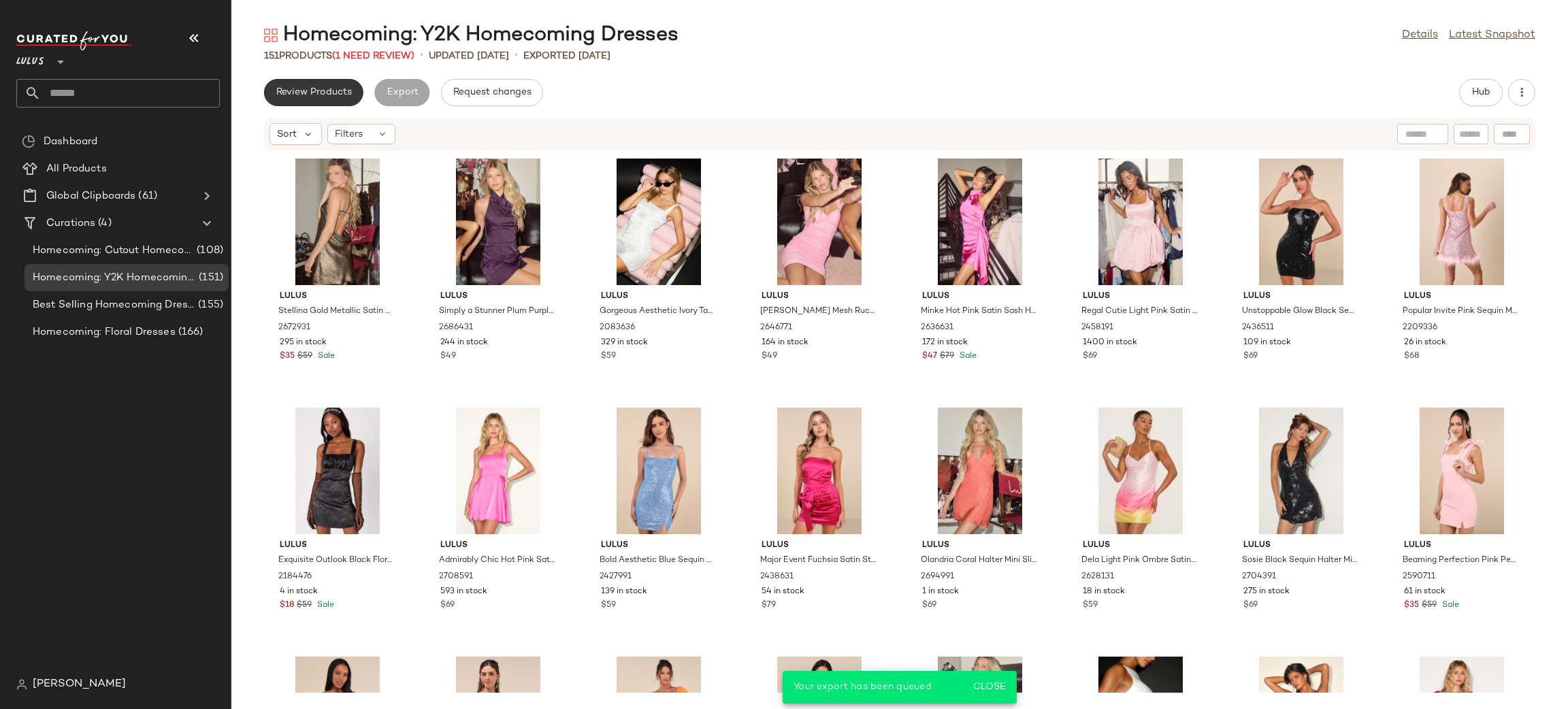
click at [317, 87] on span "Review Products" at bounding box center [314, 92] width 76 height 11
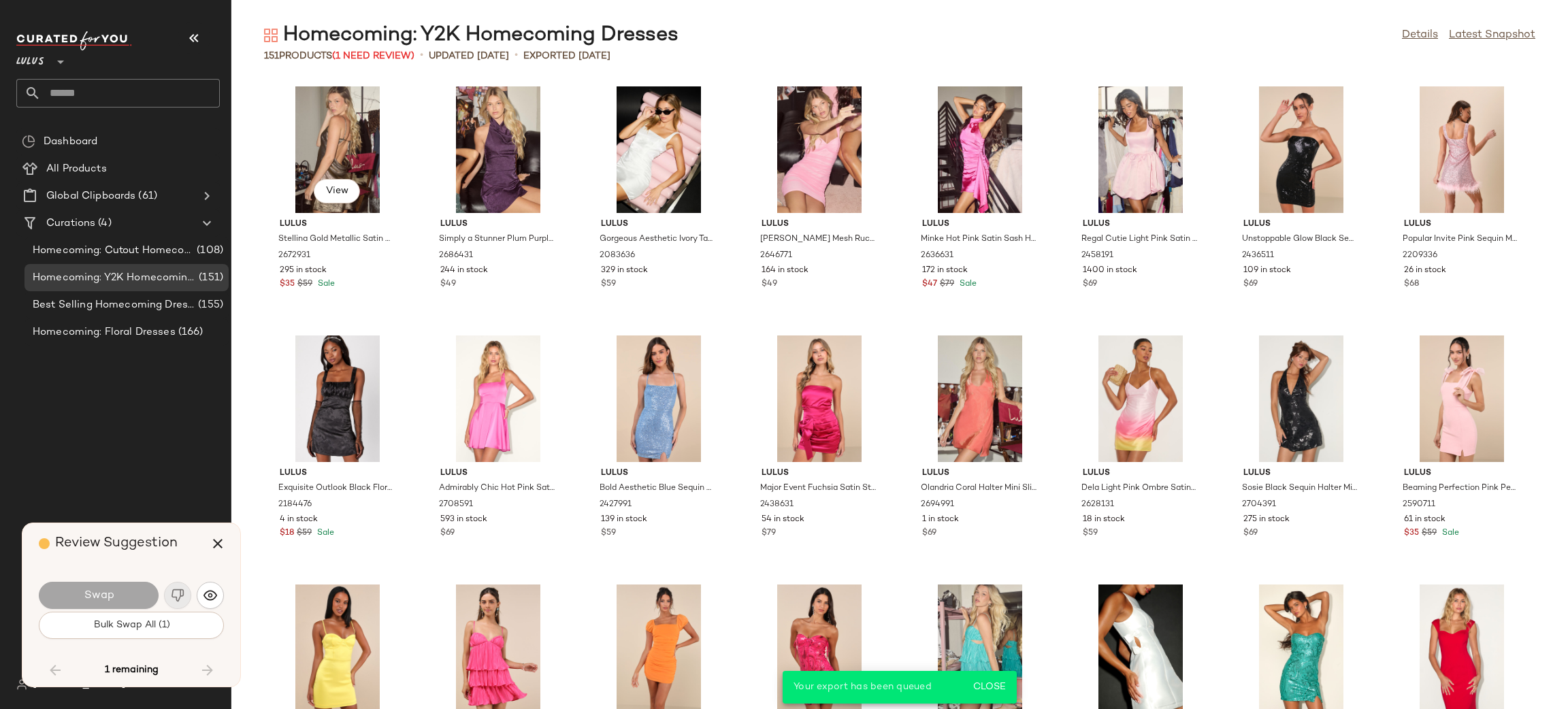
scroll to position [4103, 0]
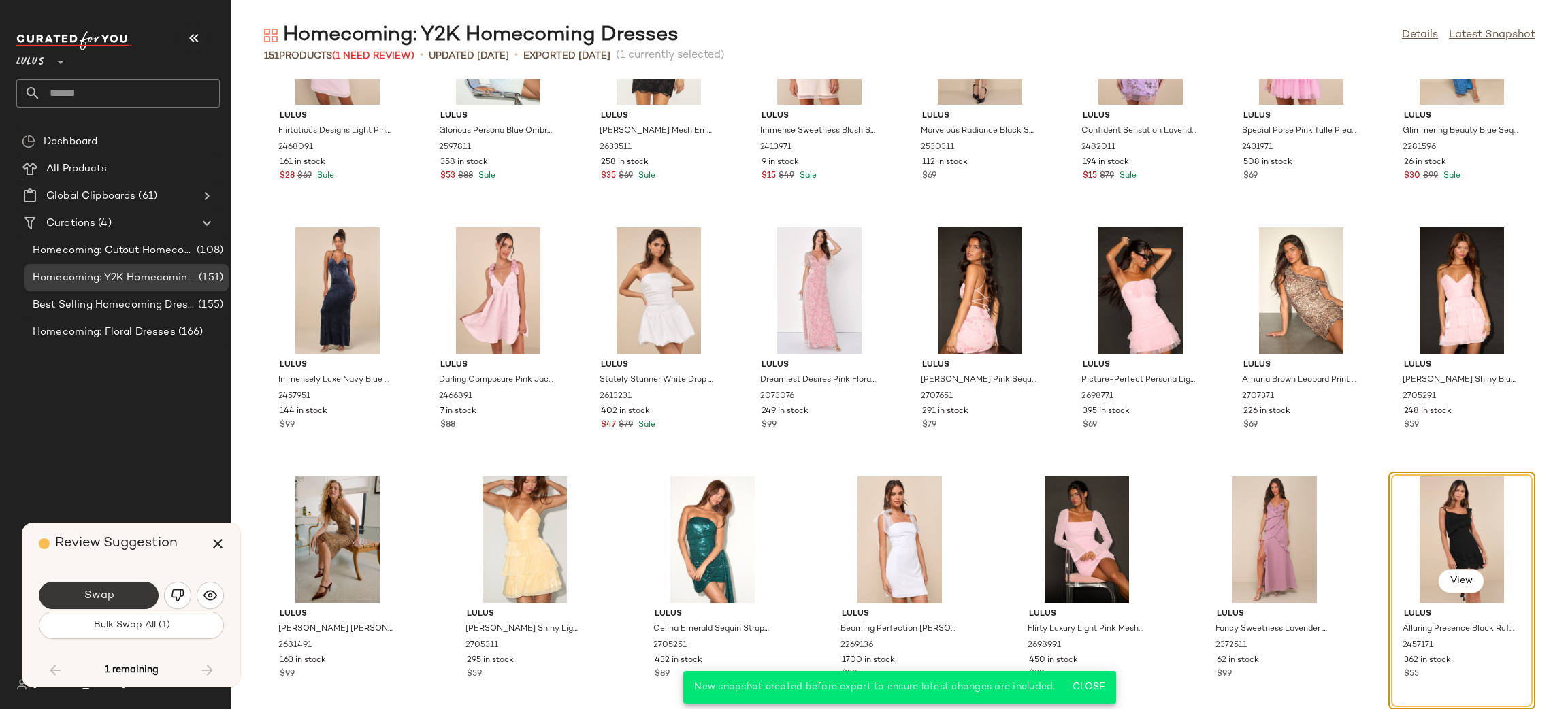
click at [115, 599] on button "Swap" at bounding box center [99, 595] width 120 height 27
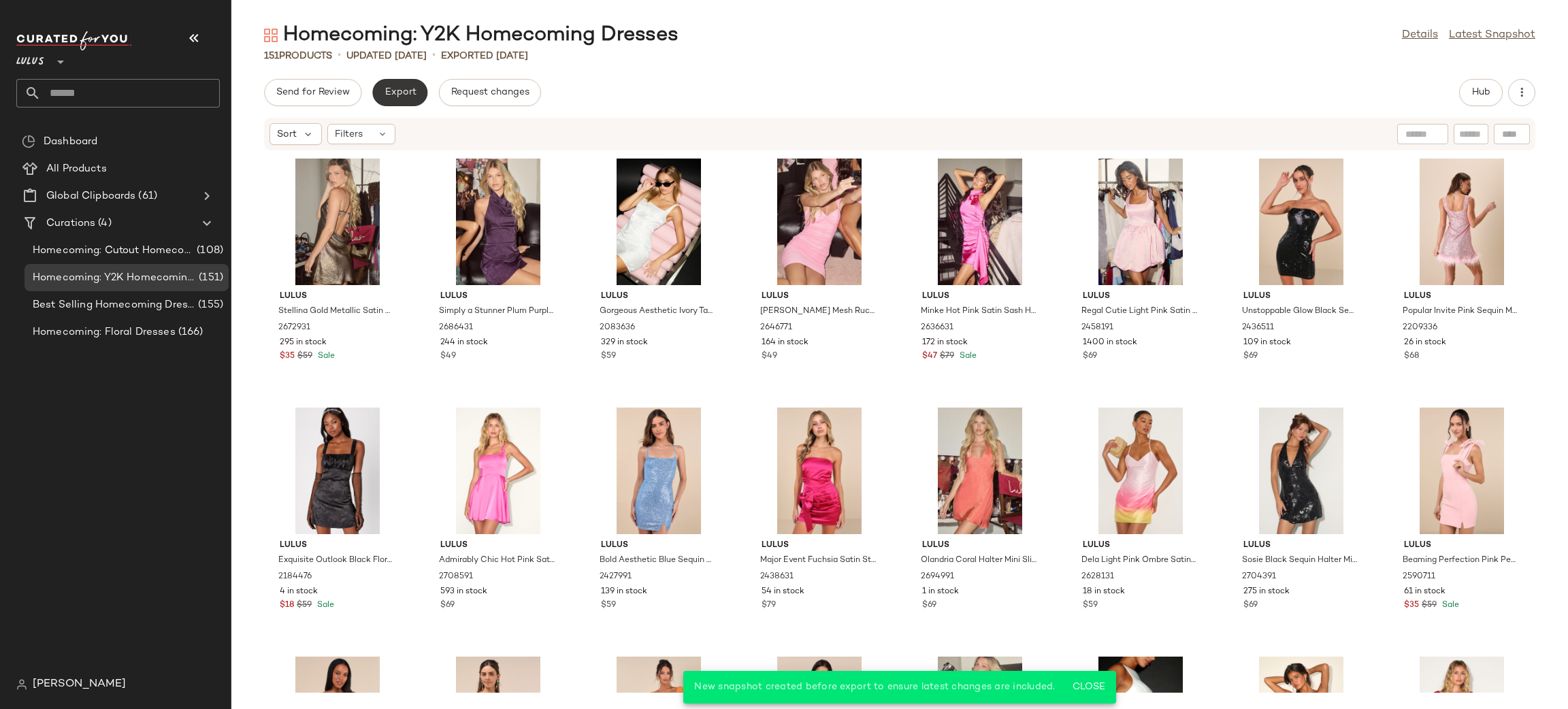
click at [411, 102] on button "Export" at bounding box center [400, 92] width 55 height 27
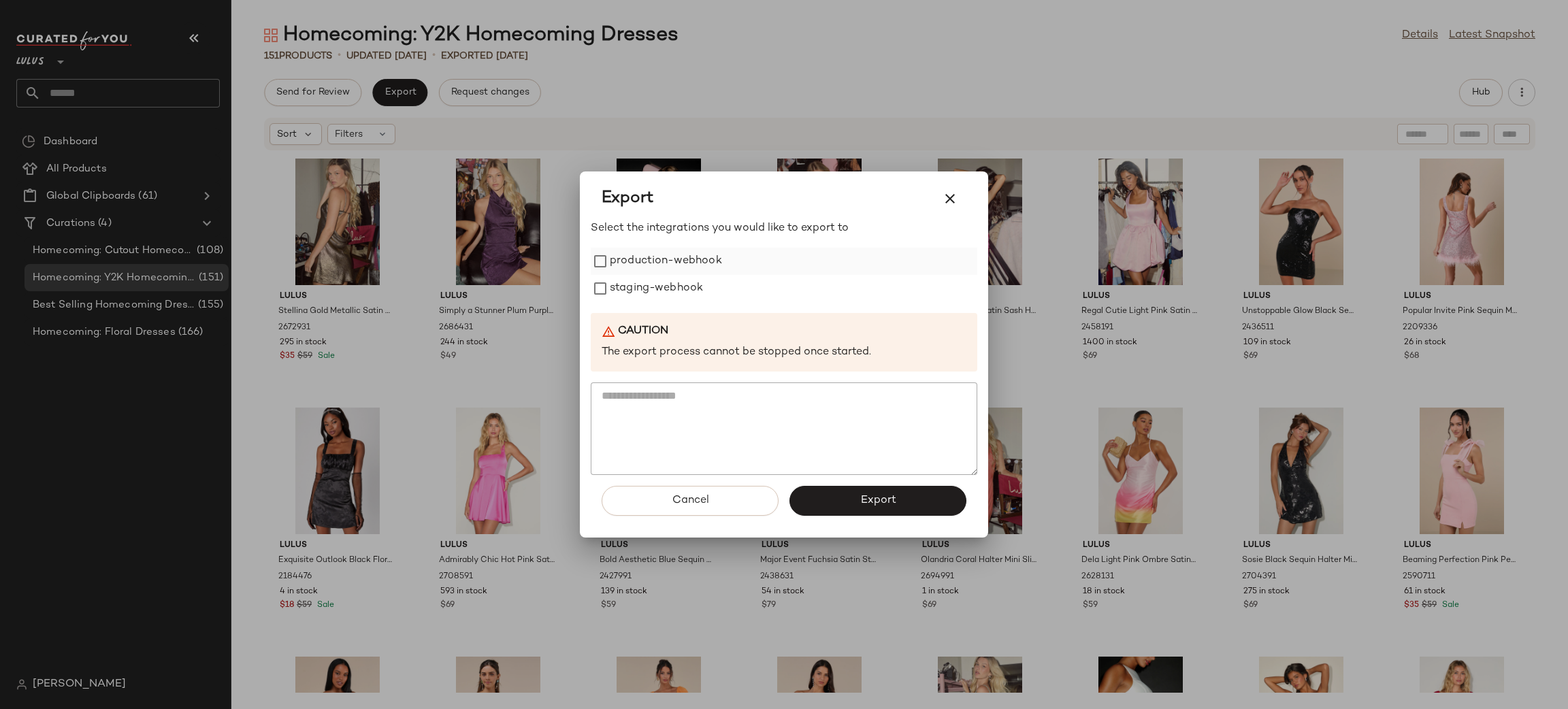
click at [694, 272] on label "production-webhook" at bounding box center [666, 261] width 113 height 27
click at [679, 283] on label "staging-webhook" at bounding box center [657, 288] width 93 height 27
click at [875, 497] on span "Export" at bounding box center [877, 500] width 36 height 13
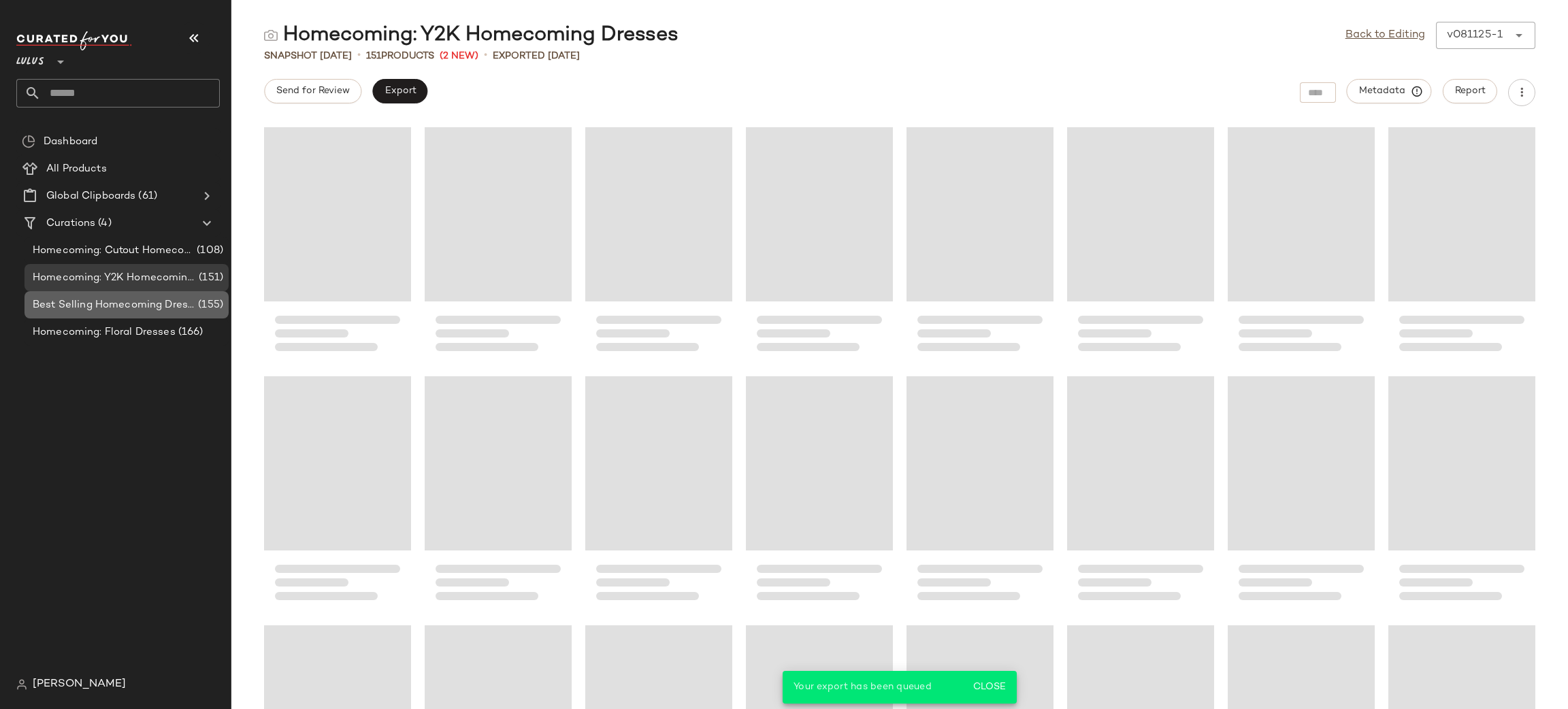
click at [145, 302] on span "Best Selling Homecoming Dresses" at bounding box center [113, 305] width 163 height 15
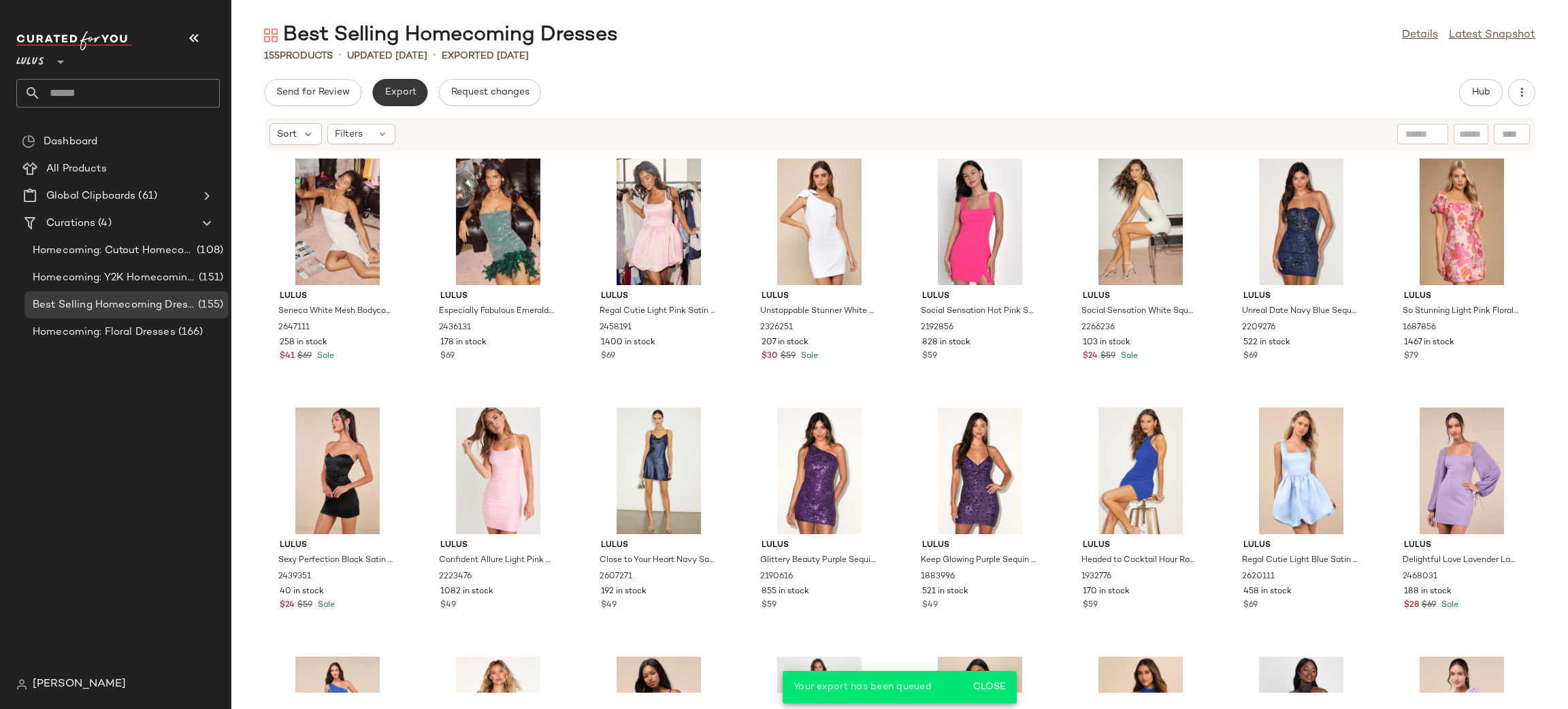
click at [383, 102] on button "Export" at bounding box center [400, 92] width 55 height 27
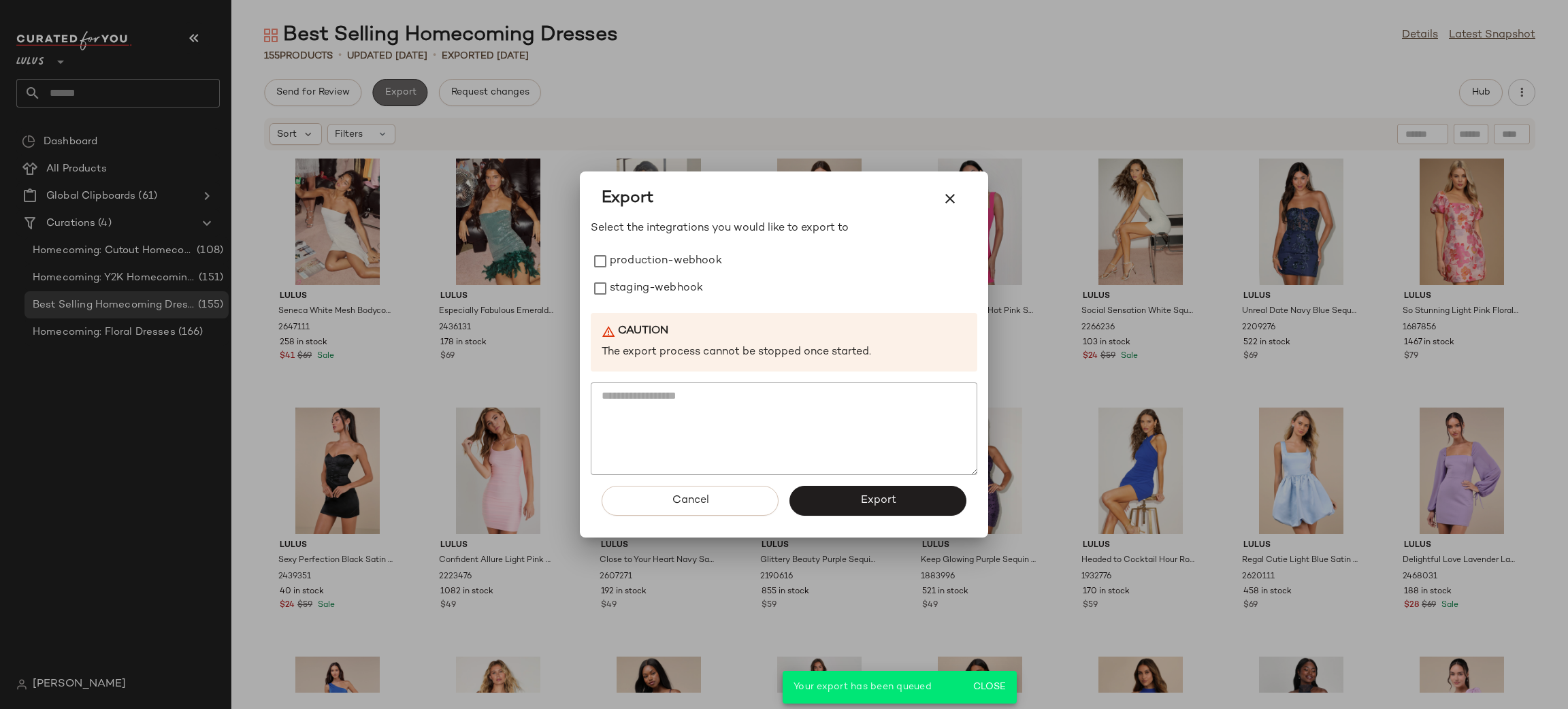
click at [383, 102] on div at bounding box center [784, 354] width 1568 height 709
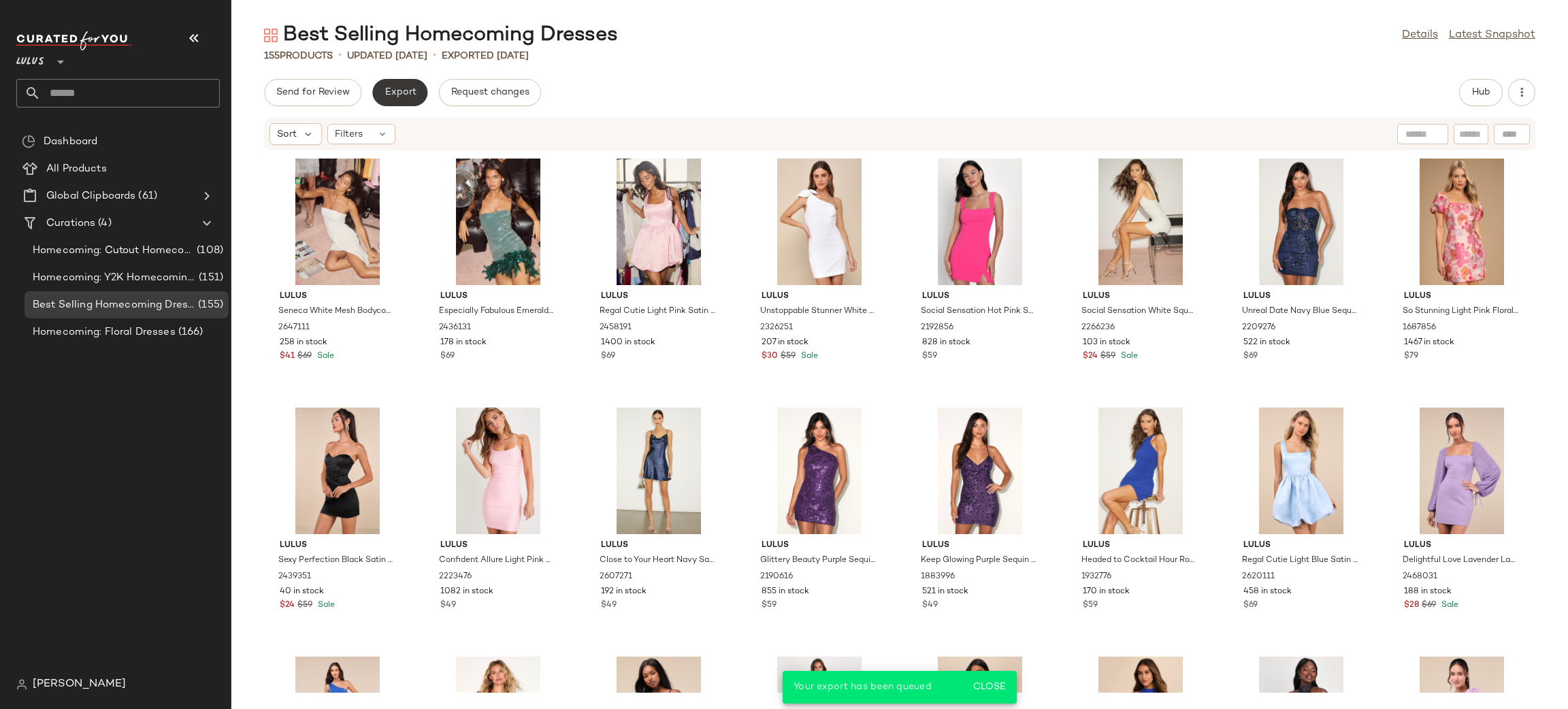
click at [383, 102] on button "Export" at bounding box center [400, 92] width 55 height 27
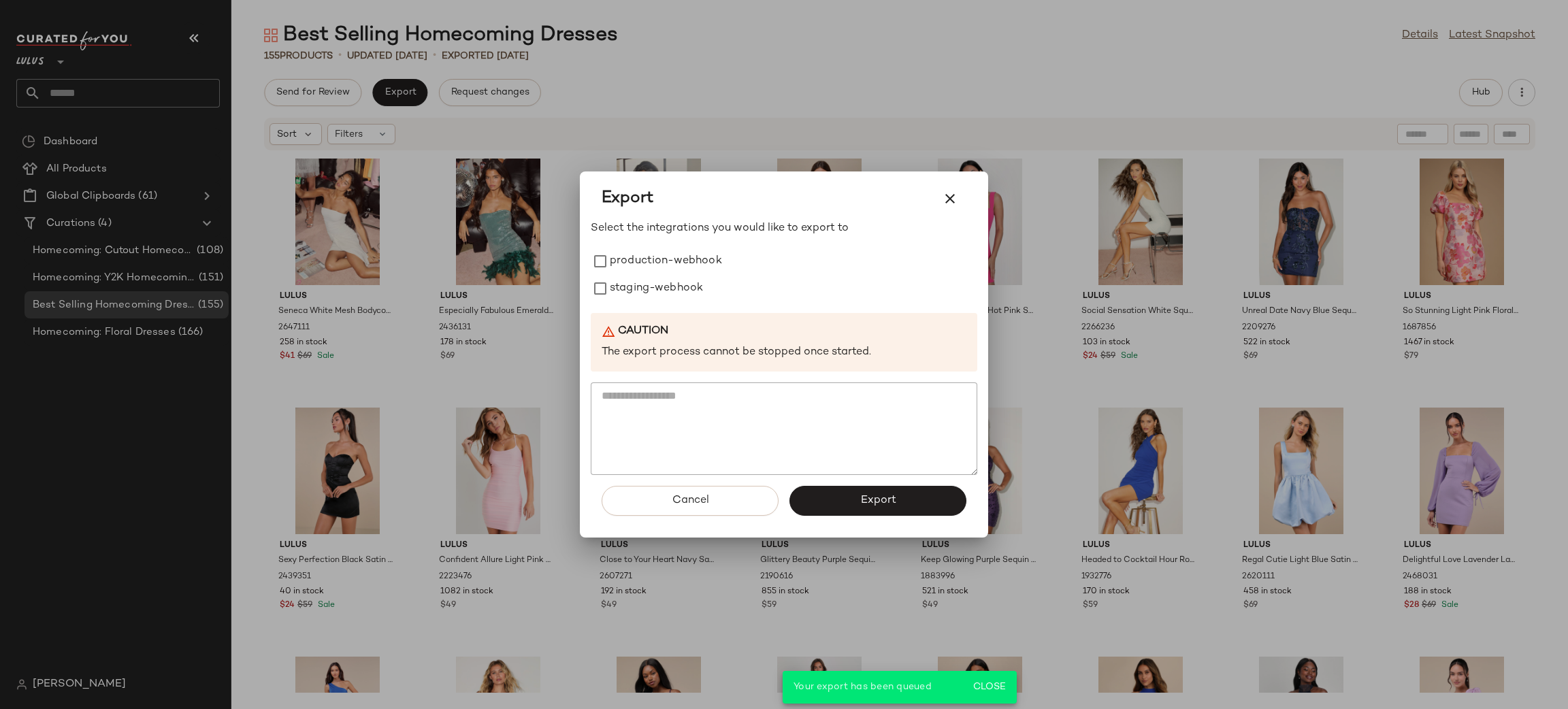
click at [632, 144] on div at bounding box center [784, 354] width 1568 height 709
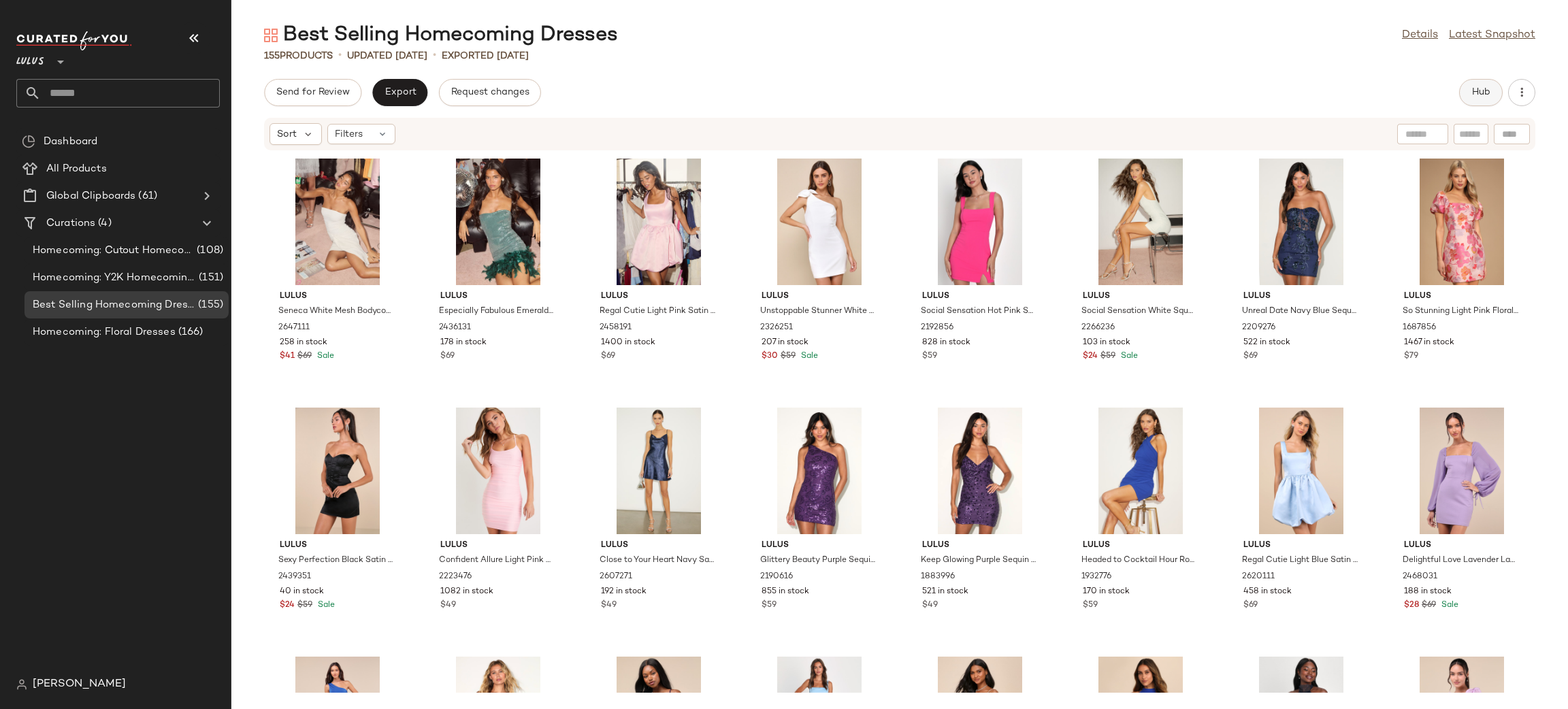
click at [1488, 92] on span "Hub" at bounding box center [1481, 92] width 19 height 11
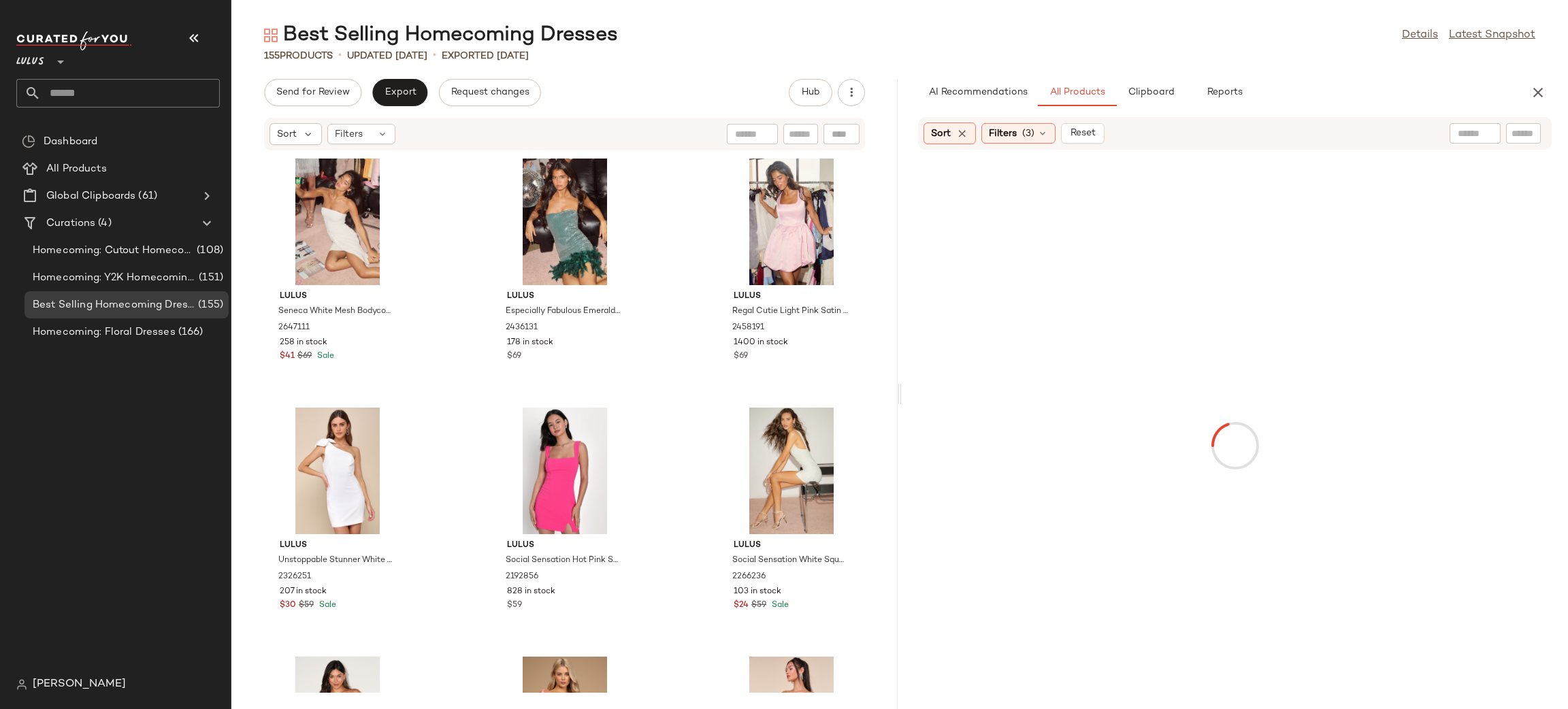
click at [1526, 136] on input "text" at bounding box center [1524, 134] width 24 height 14
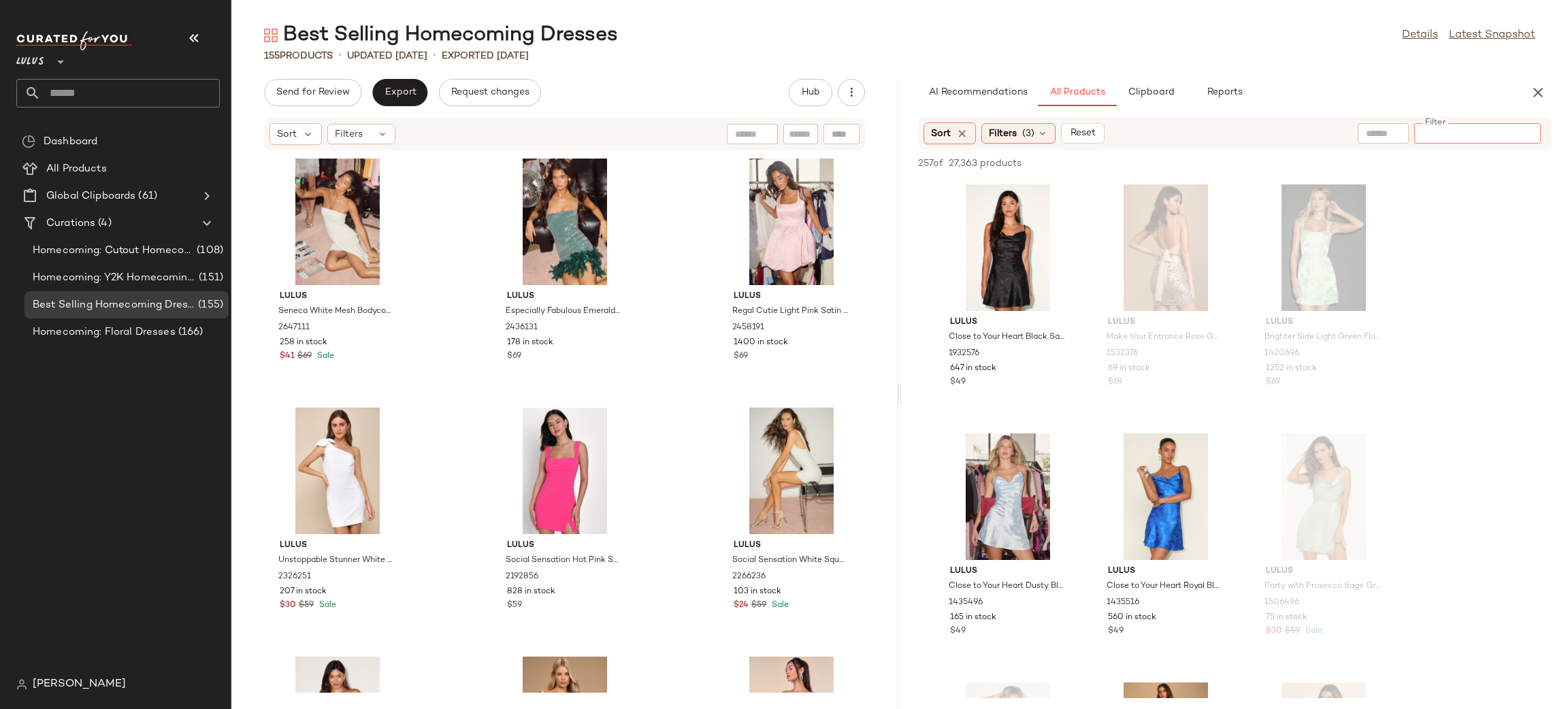
paste input "********"
type input "********"
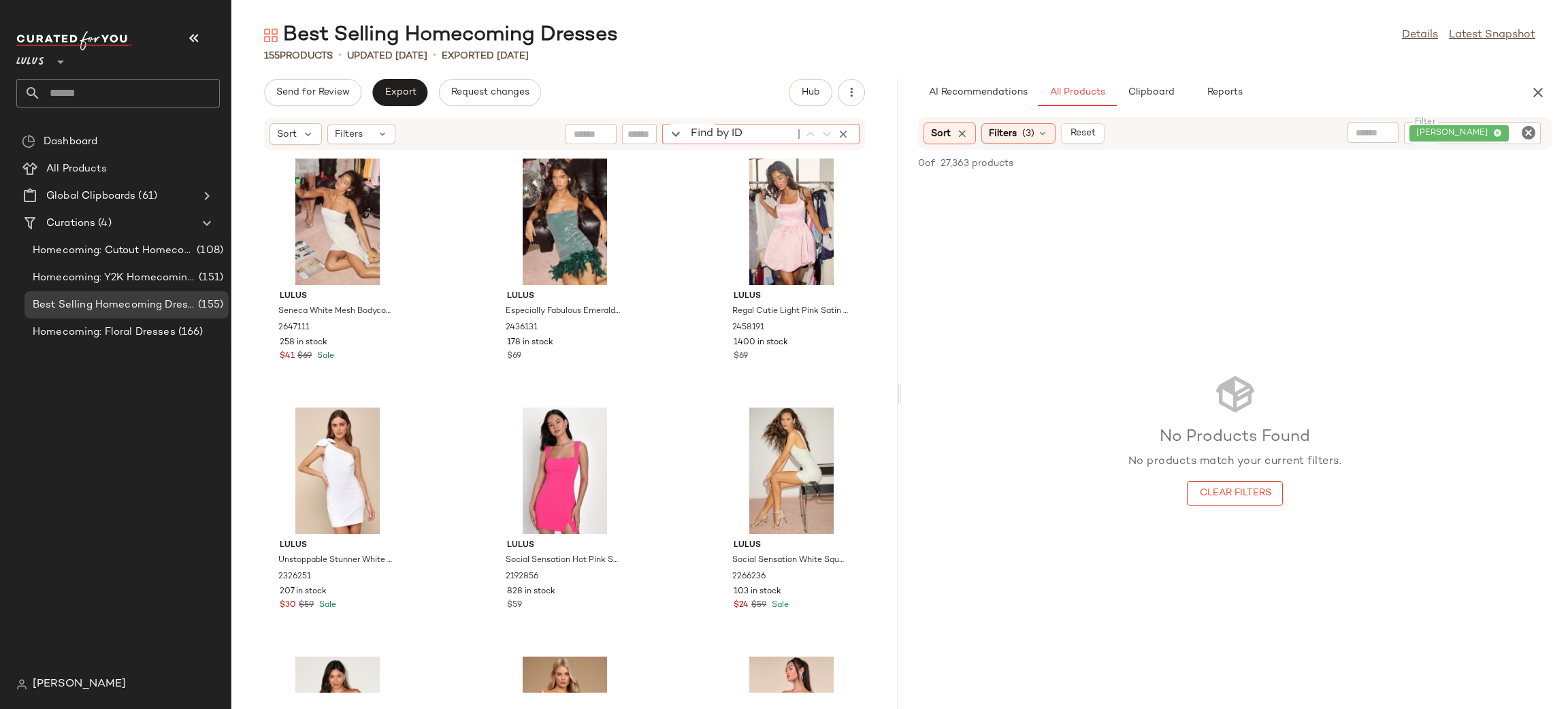
click at [841, 140] on div "Find by ID Find by ID" at bounding box center [761, 134] width 197 height 20
paste input "********"
type input "*"
click at [646, 129] on input "text" at bounding box center [640, 134] width 24 height 14
paste input "********"
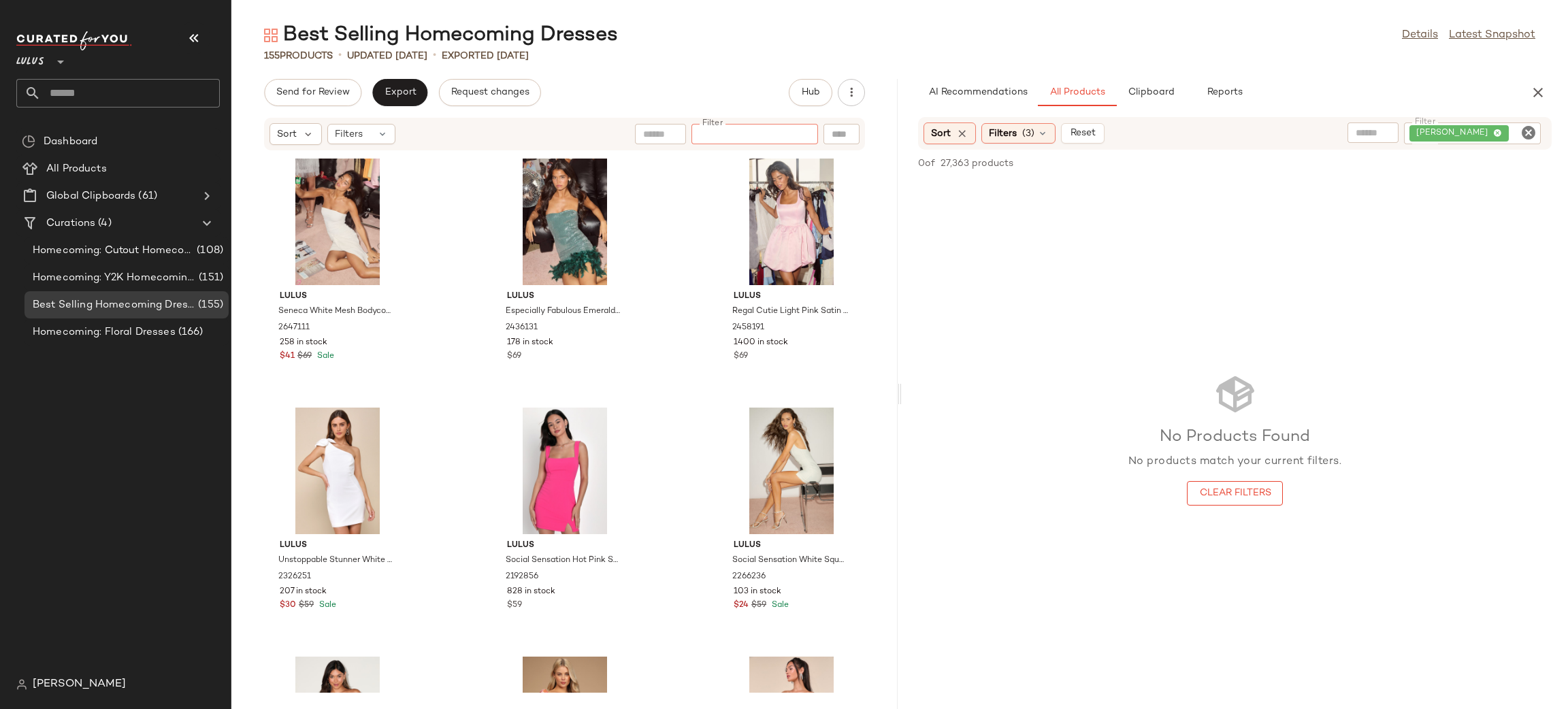
type input "********"
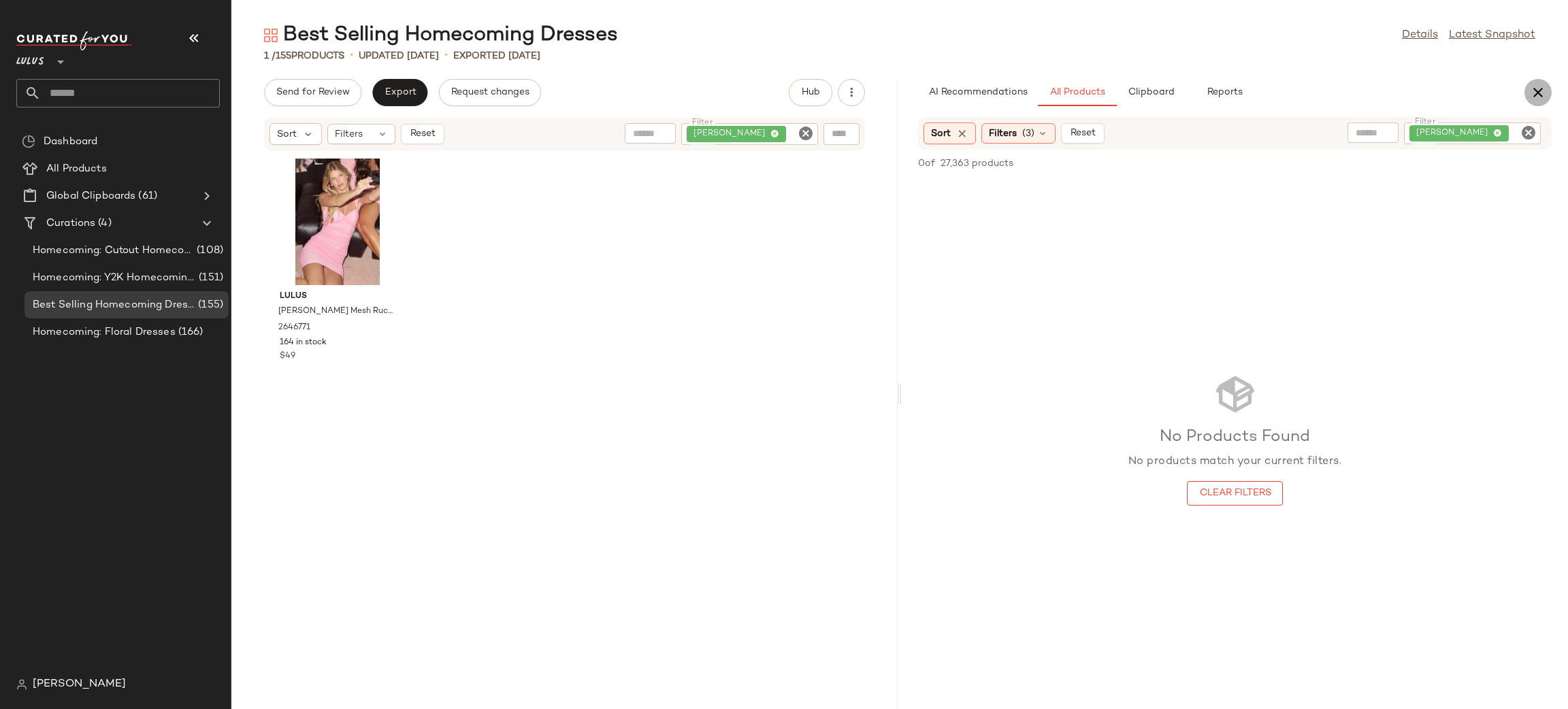
click at [1538, 94] on icon "button" at bounding box center [1538, 92] width 16 height 16
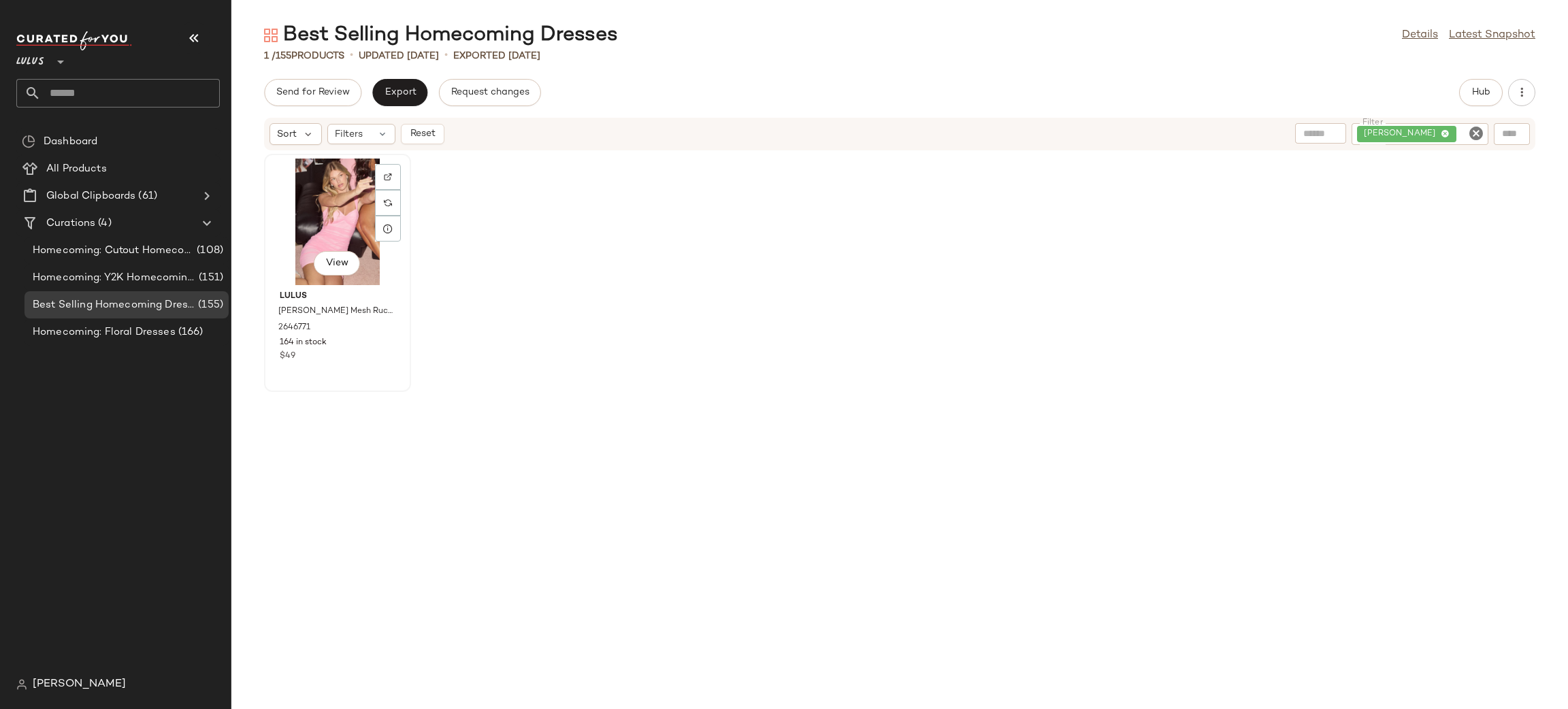
click at [350, 228] on div "View" at bounding box center [337, 222] width 137 height 127
click at [1474, 139] on icon "Clear Filter" at bounding box center [1476, 133] width 16 height 16
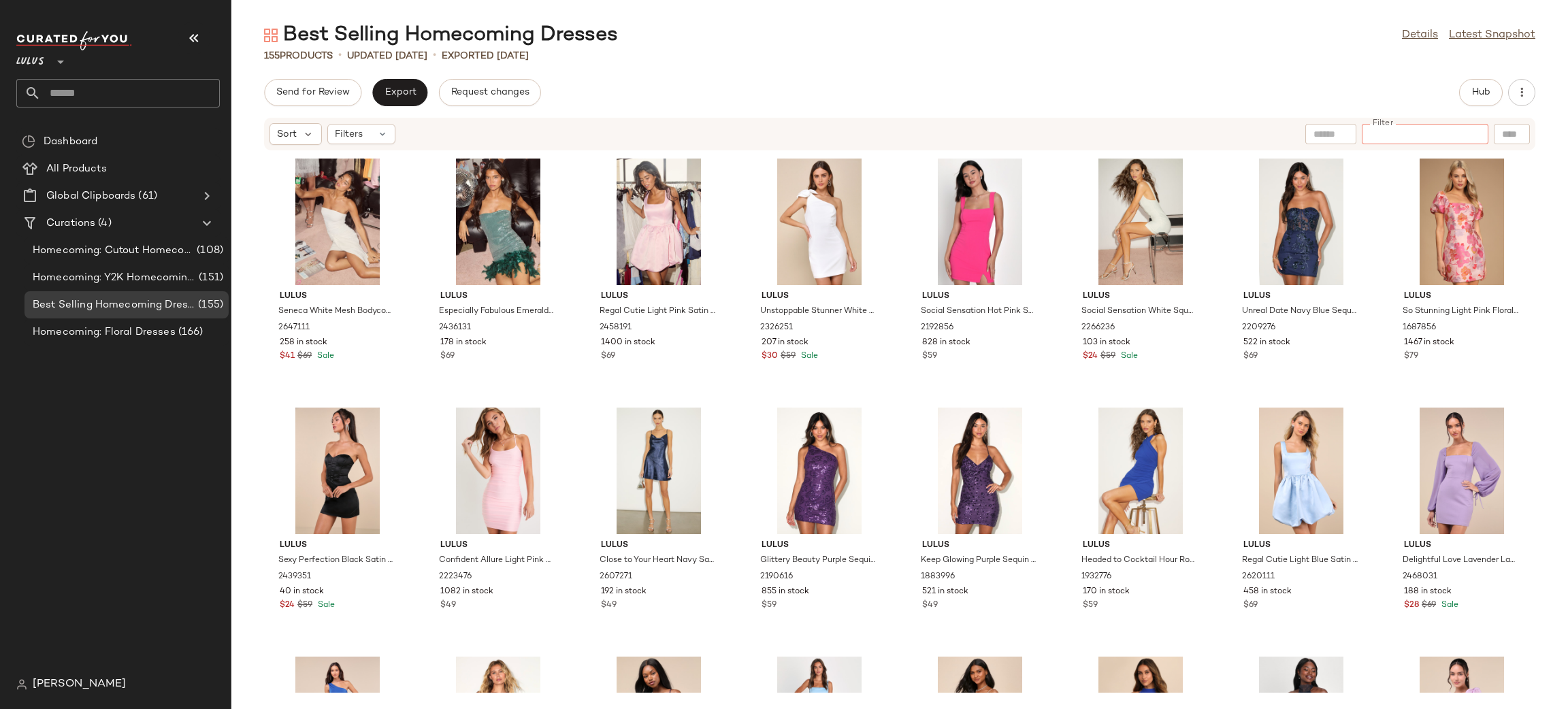
click at [1207, 94] on div "Send for Review Export Request changes Hub" at bounding box center [899, 92] width 1272 height 27
click at [1473, 131] on input "Filter" at bounding box center [1425, 134] width 115 height 14
type input "****"
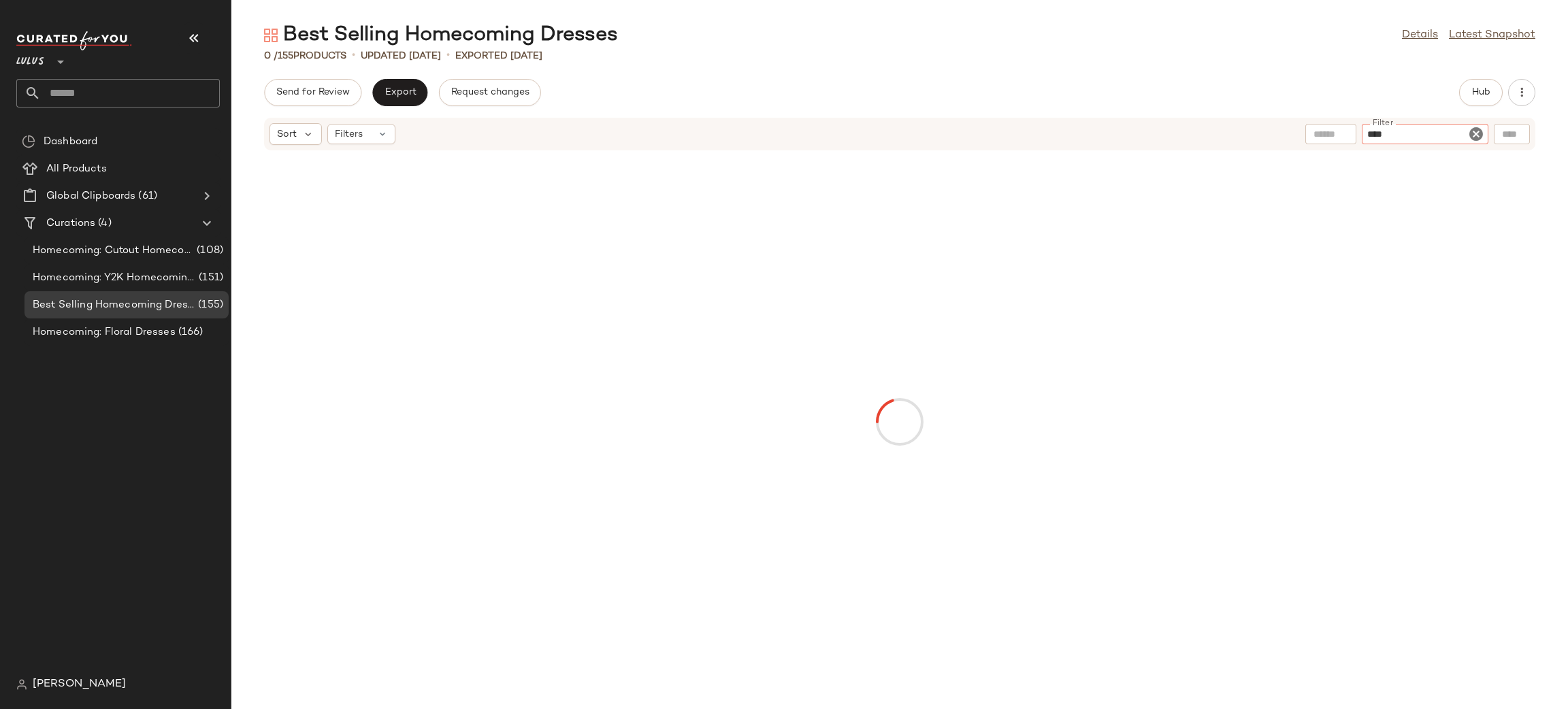
type input "*****"
click at [1477, 132] on icon "Clear Filter" at bounding box center [1476, 133] width 16 height 16
click at [1479, 91] on span "Hub" at bounding box center [1481, 92] width 19 height 11
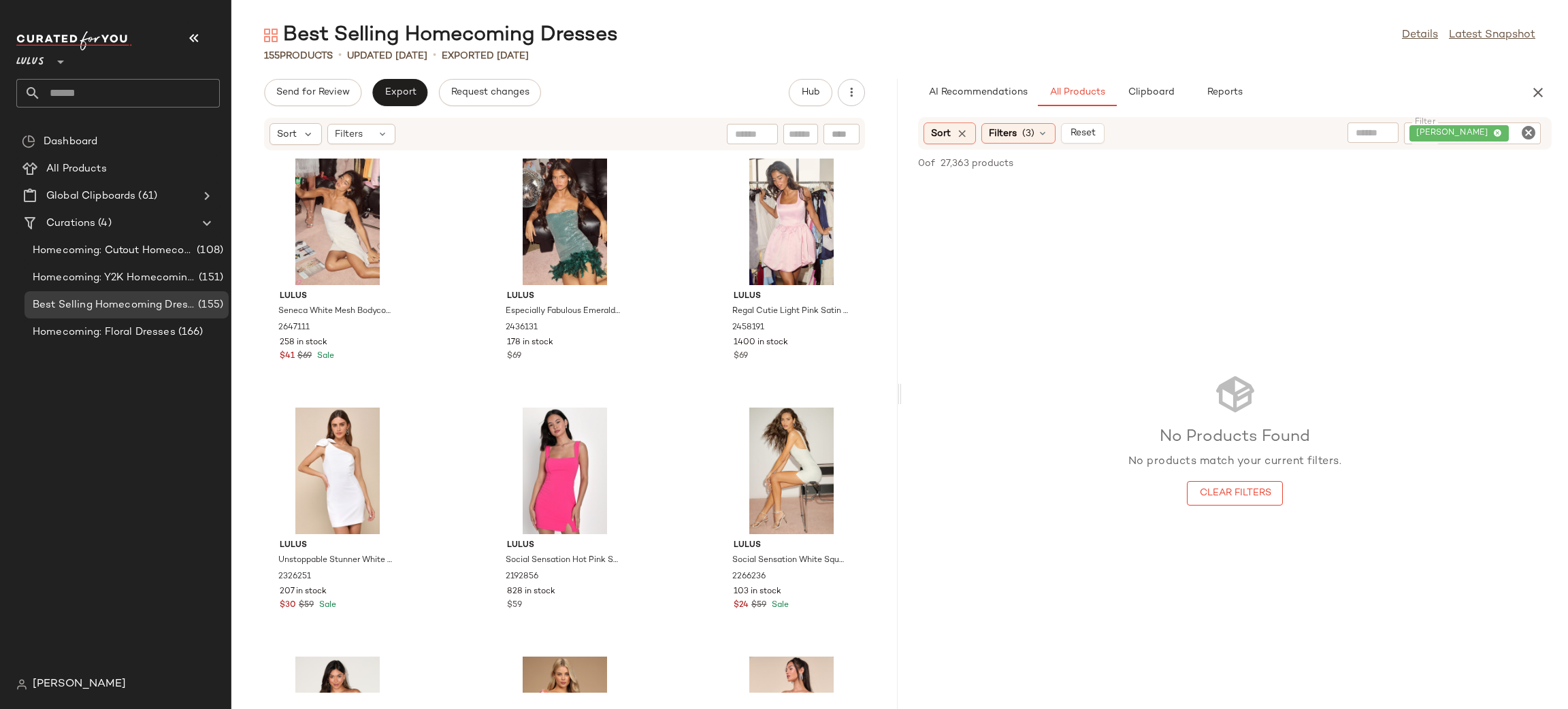
click at [1525, 129] on icon "Clear Filter" at bounding box center [1529, 132] width 16 height 16
click at [1486, 137] on input "Filter" at bounding box center [1477, 134] width 115 height 14
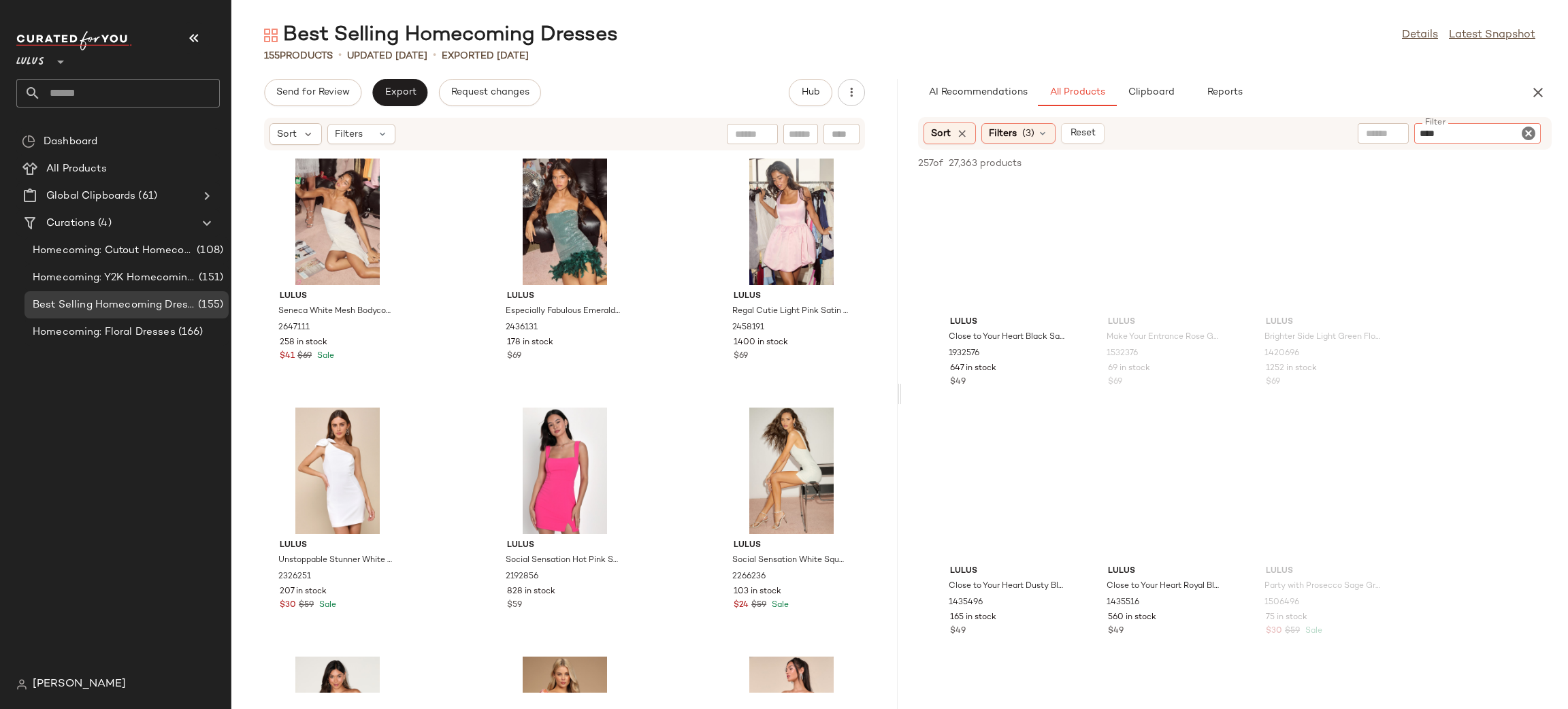
type input "*****"
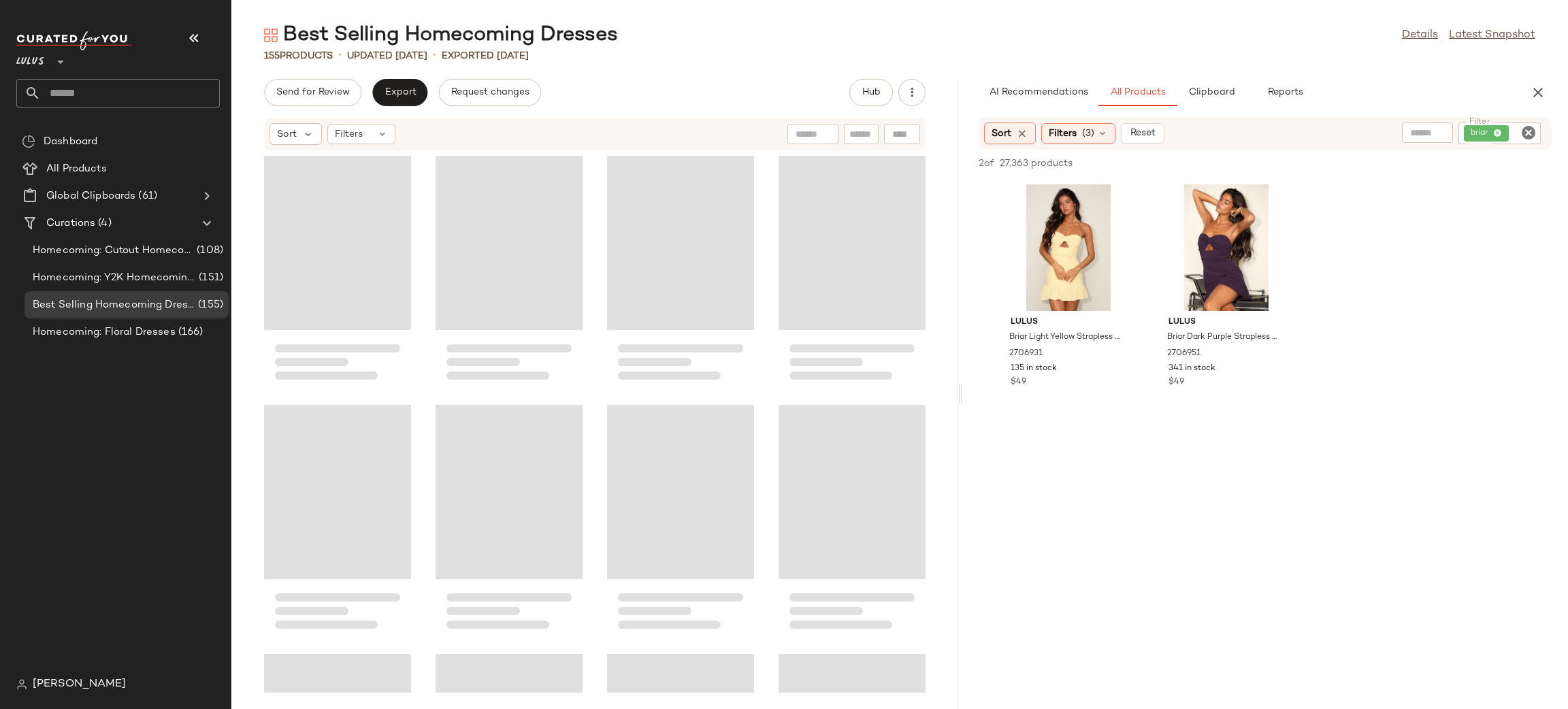
drag, startPoint x: 899, startPoint y: 389, endPoint x: 962, endPoint y: 393, distance: 63.1
click at [962, 393] on div "Best Selling Homecoming Dresses Details Latest Snapshot 155 Products • updated …" at bounding box center [899, 365] width 1336 height 687
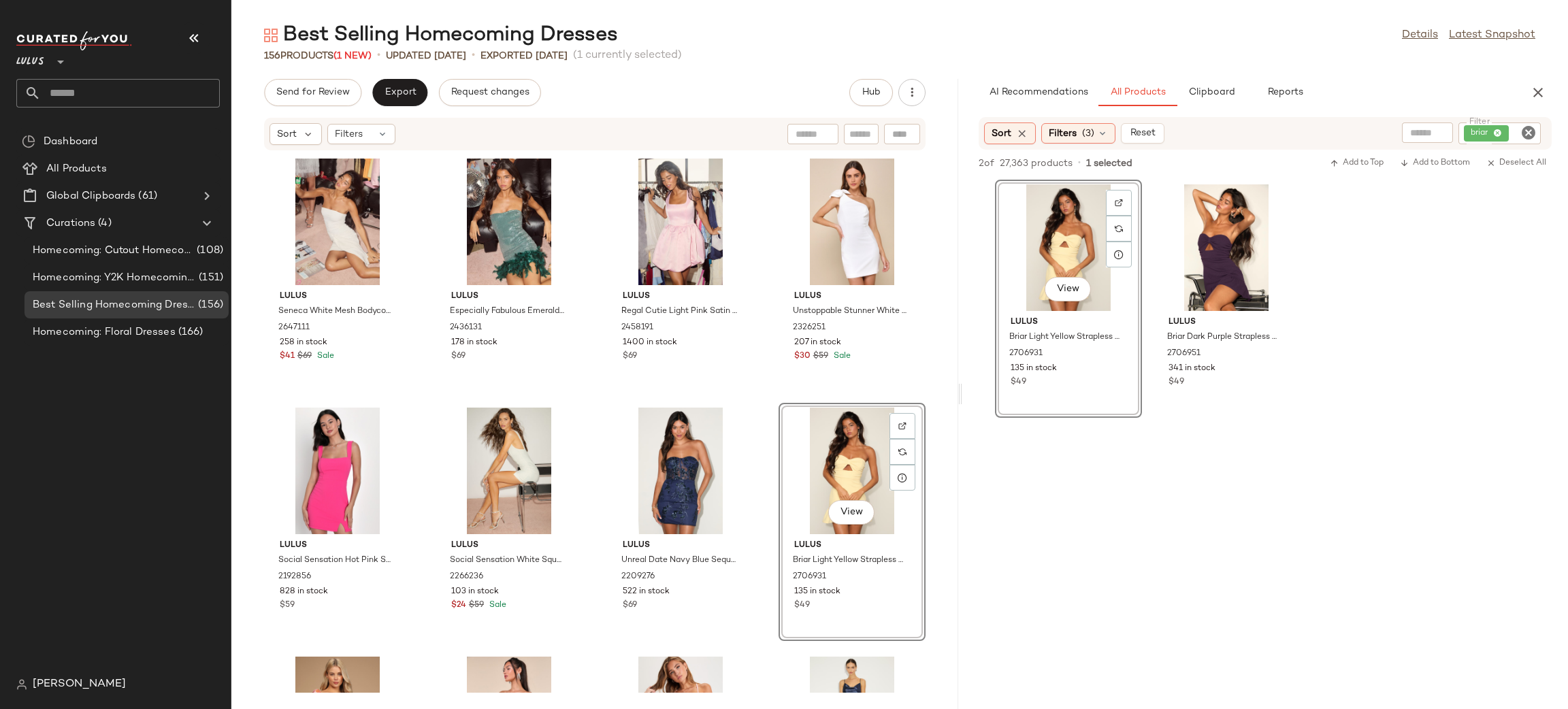
click at [756, 407] on div "Lulus Seneca White Mesh Bodycon Sash Mini Dress 2647111 258 in stock $41 $69 Sa…" at bounding box center [595, 422] width 727 height 542
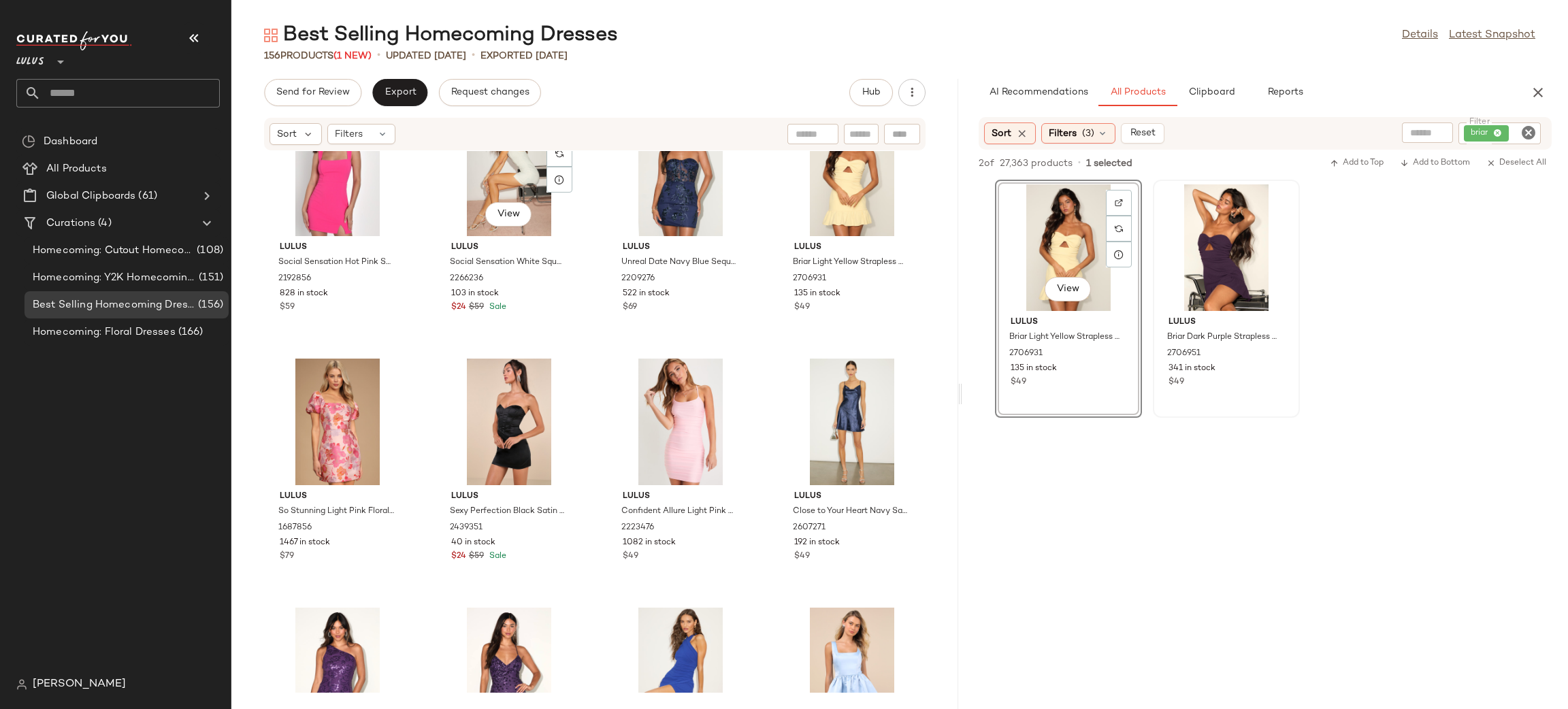
scroll to position [308, 0]
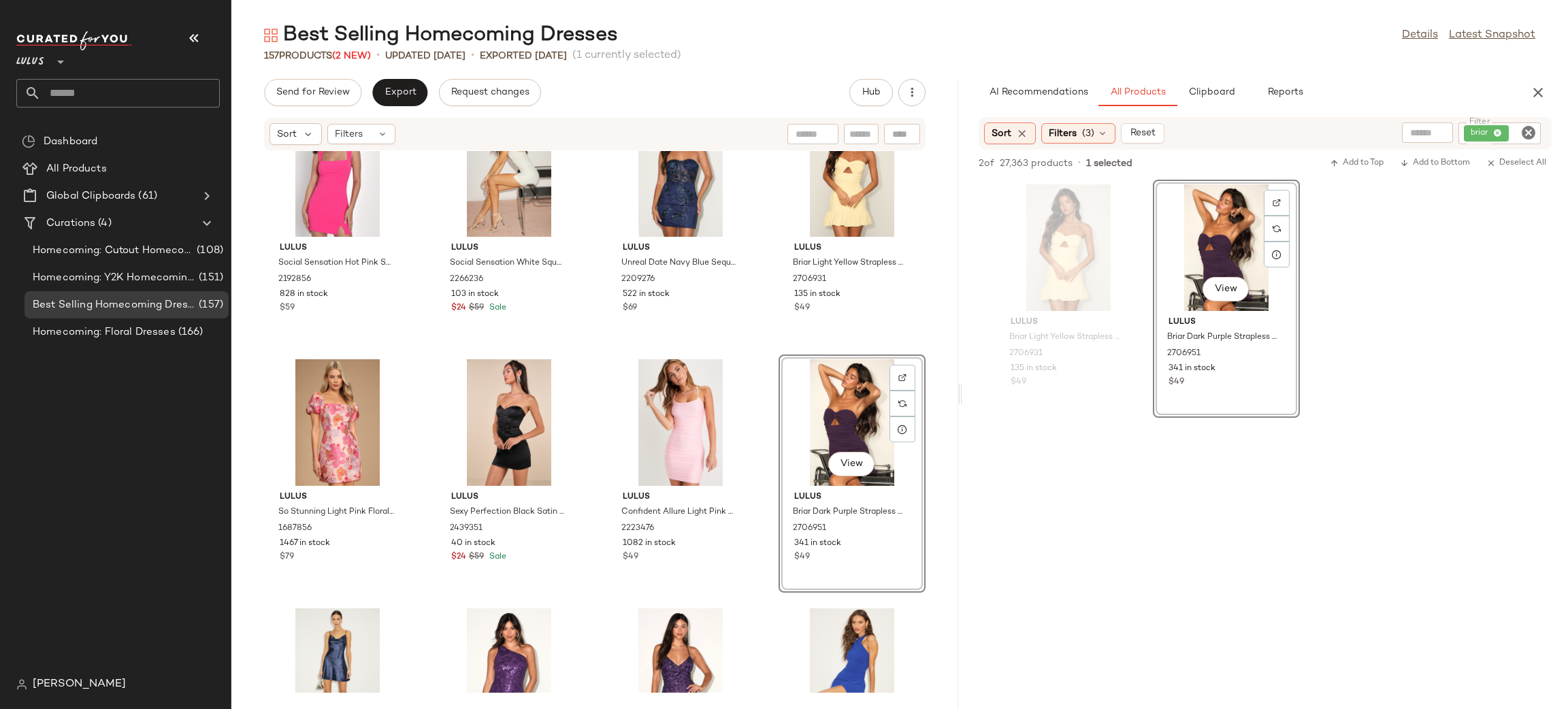
click at [752, 359] on div "Lulus Social Sensation Hot Pink Square Neck Mini Bodycon Dress 2192856 828 in s…" at bounding box center [595, 422] width 727 height 542
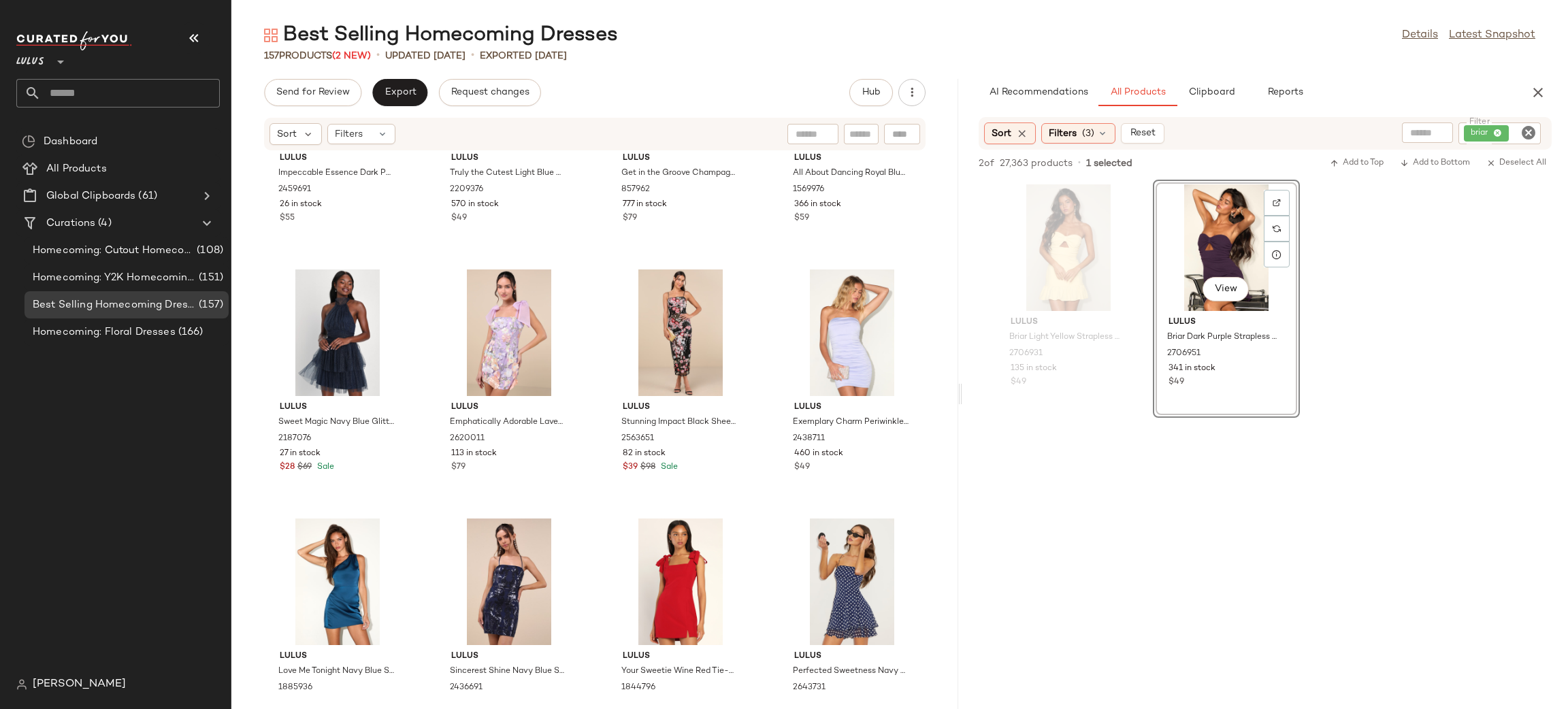
scroll to position [0, 0]
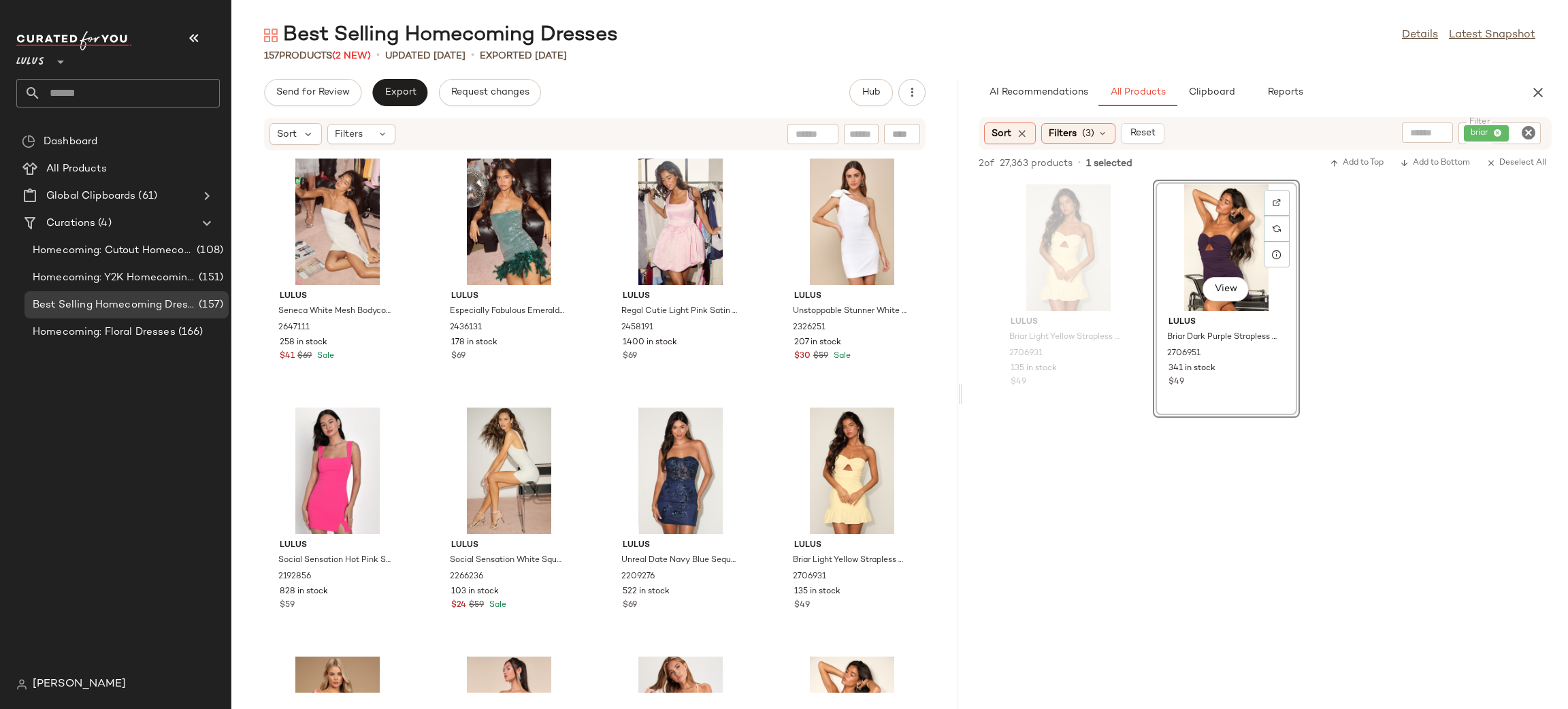
click at [868, 135] on input "text" at bounding box center [861, 134] width 24 height 14
type input "******"
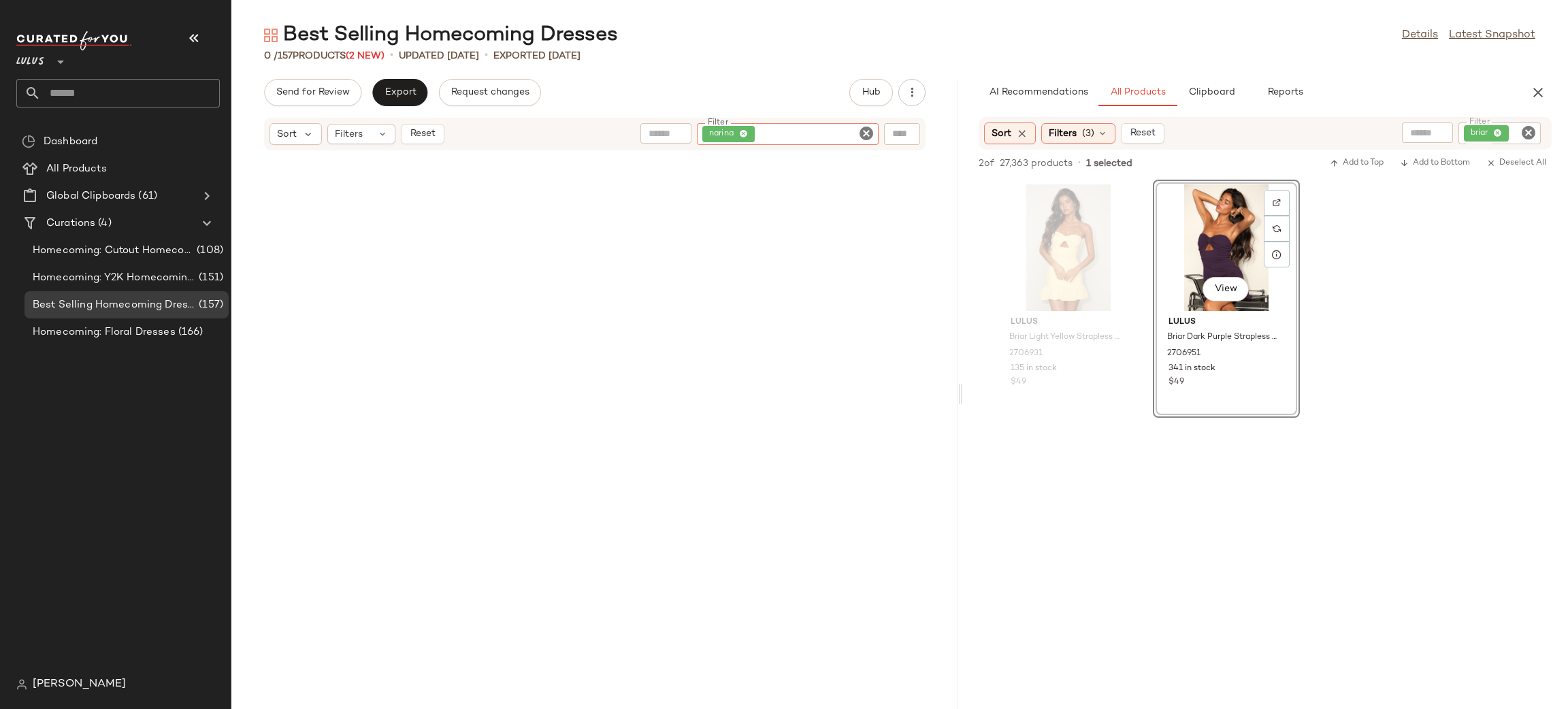
click at [866, 134] on icon "Clear Filter" at bounding box center [866, 133] width 16 height 16
click at [1528, 132] on icon "Clear Filter" at bounding box center [1529, 132] width 16 height 16
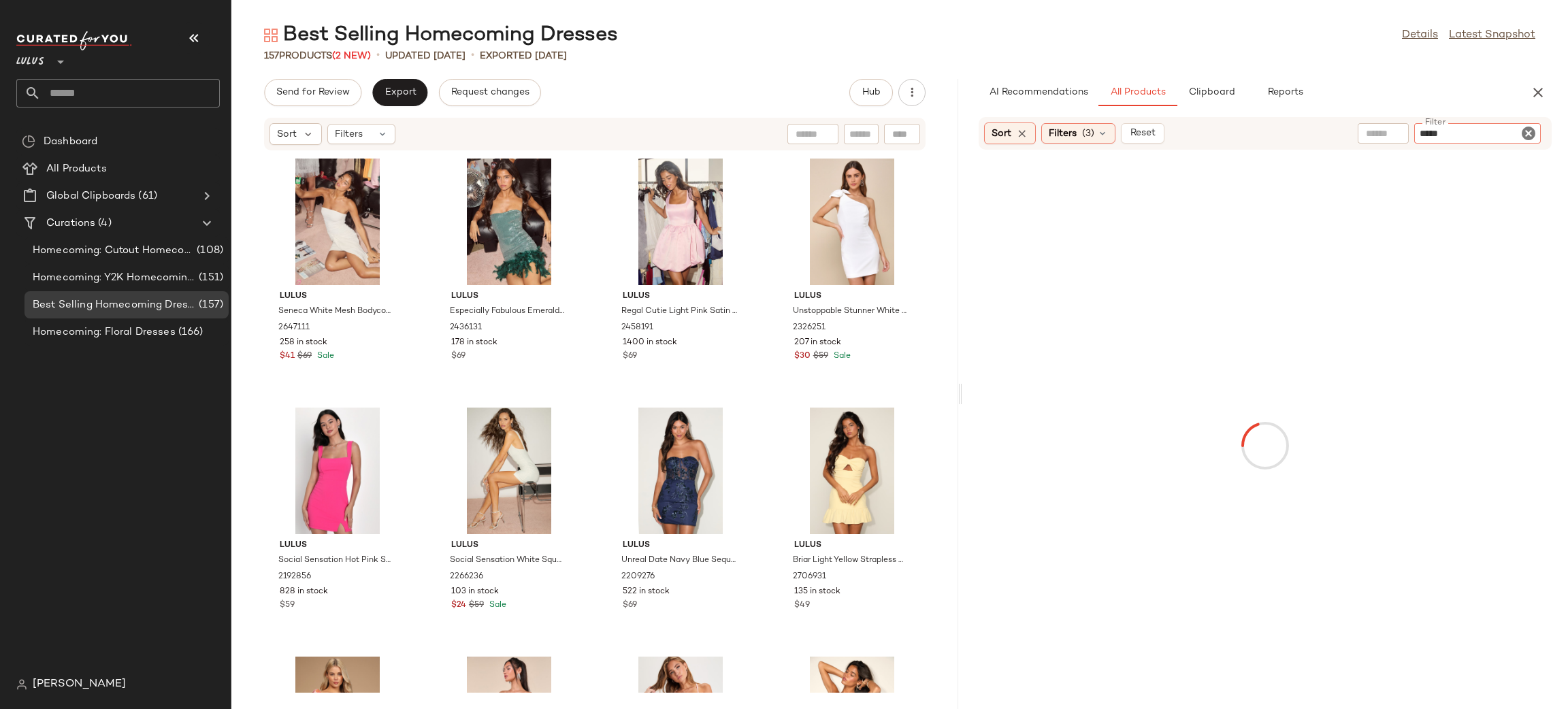
type input "******"
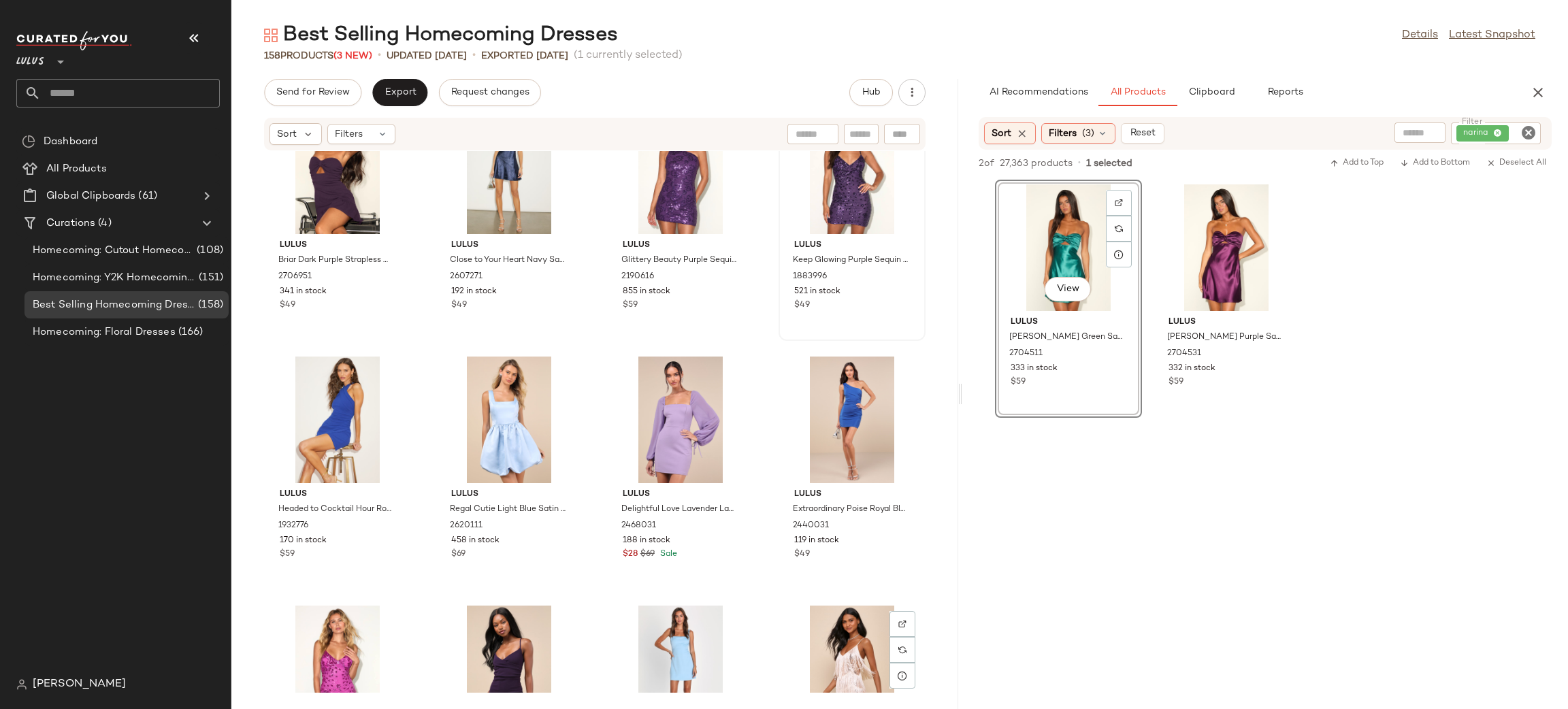
scroll to position [808, 0]
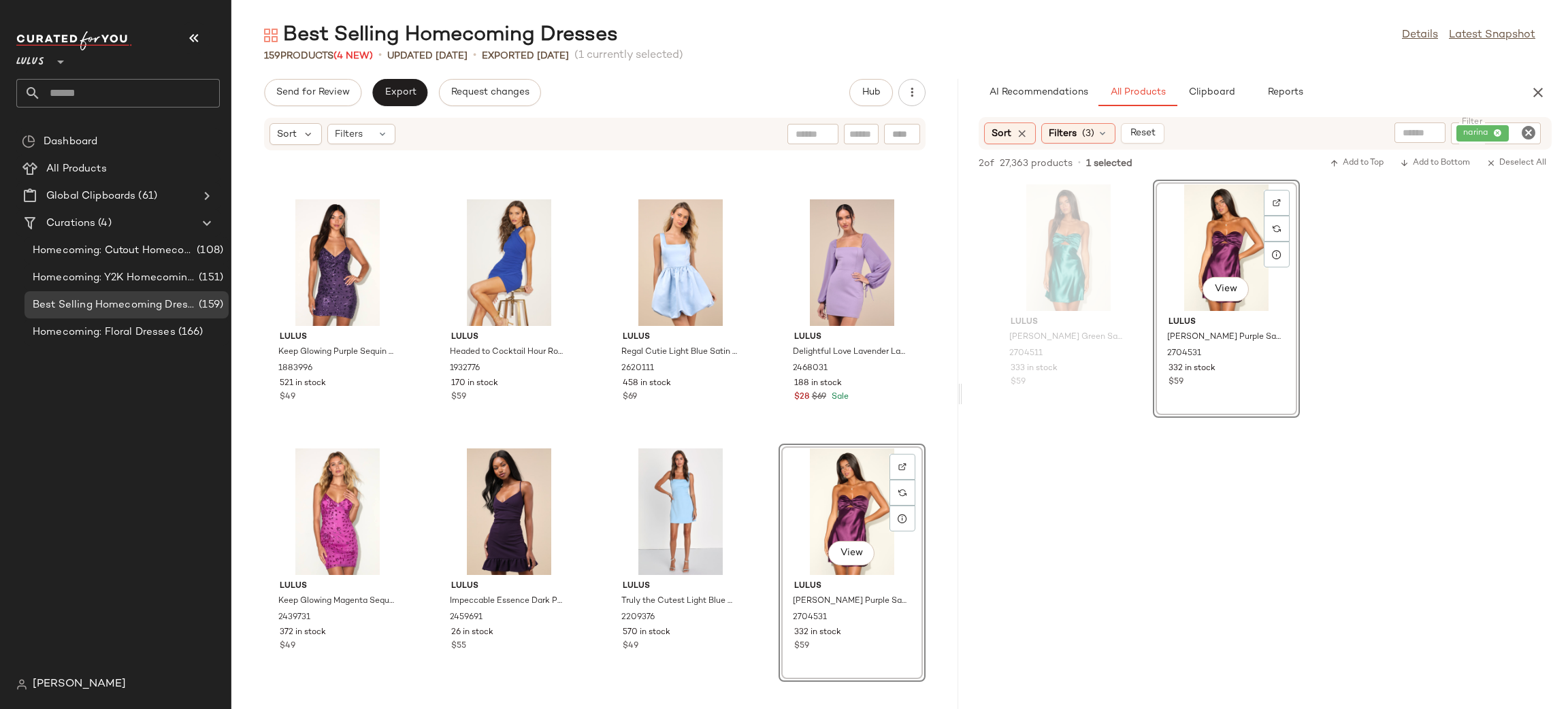
scroll to position [962, 0]
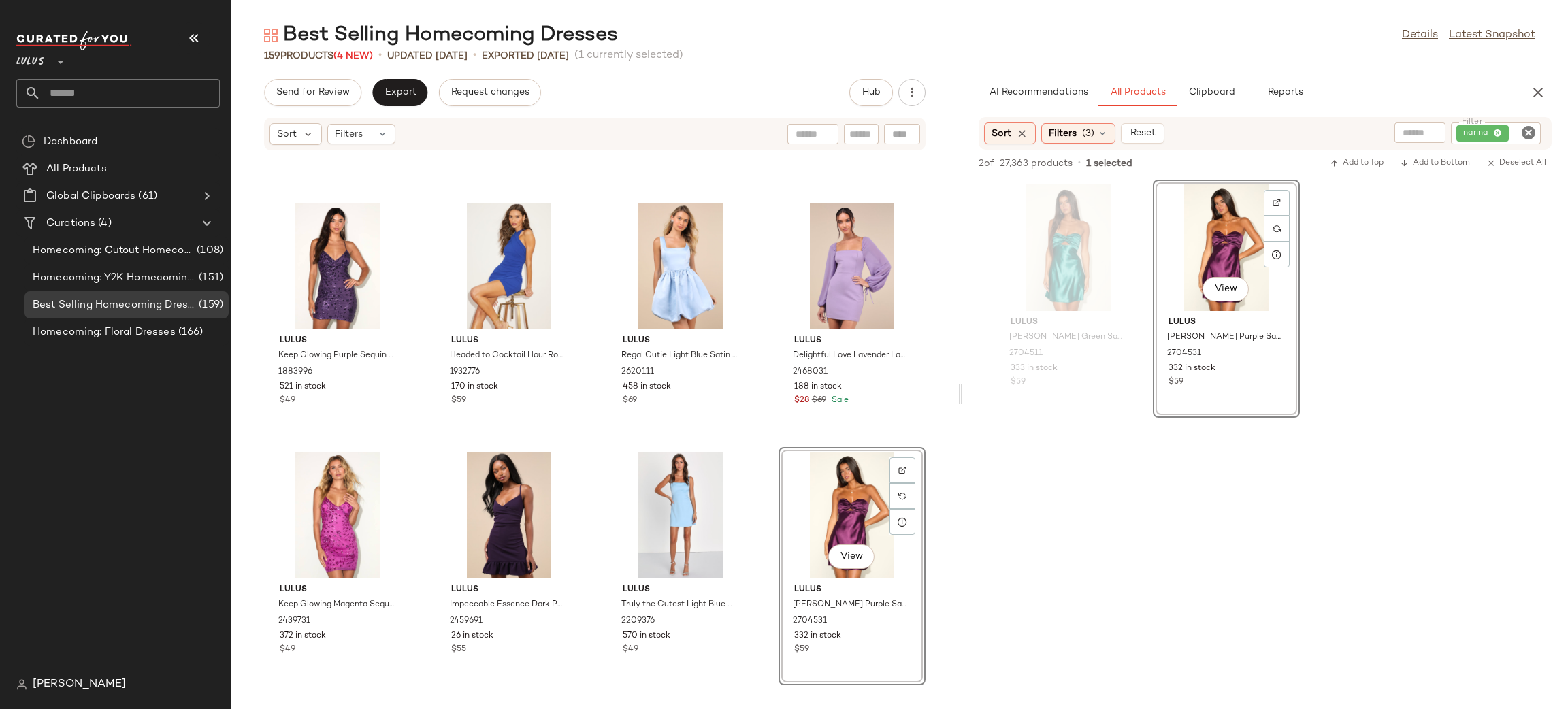
click at [1344, 317] on div "Lulus Narina Teal Green Satin Pleated Strapless Mini Dress 2704511 333 in stock…" at bounding box center [1265, 298] width 606 height 238
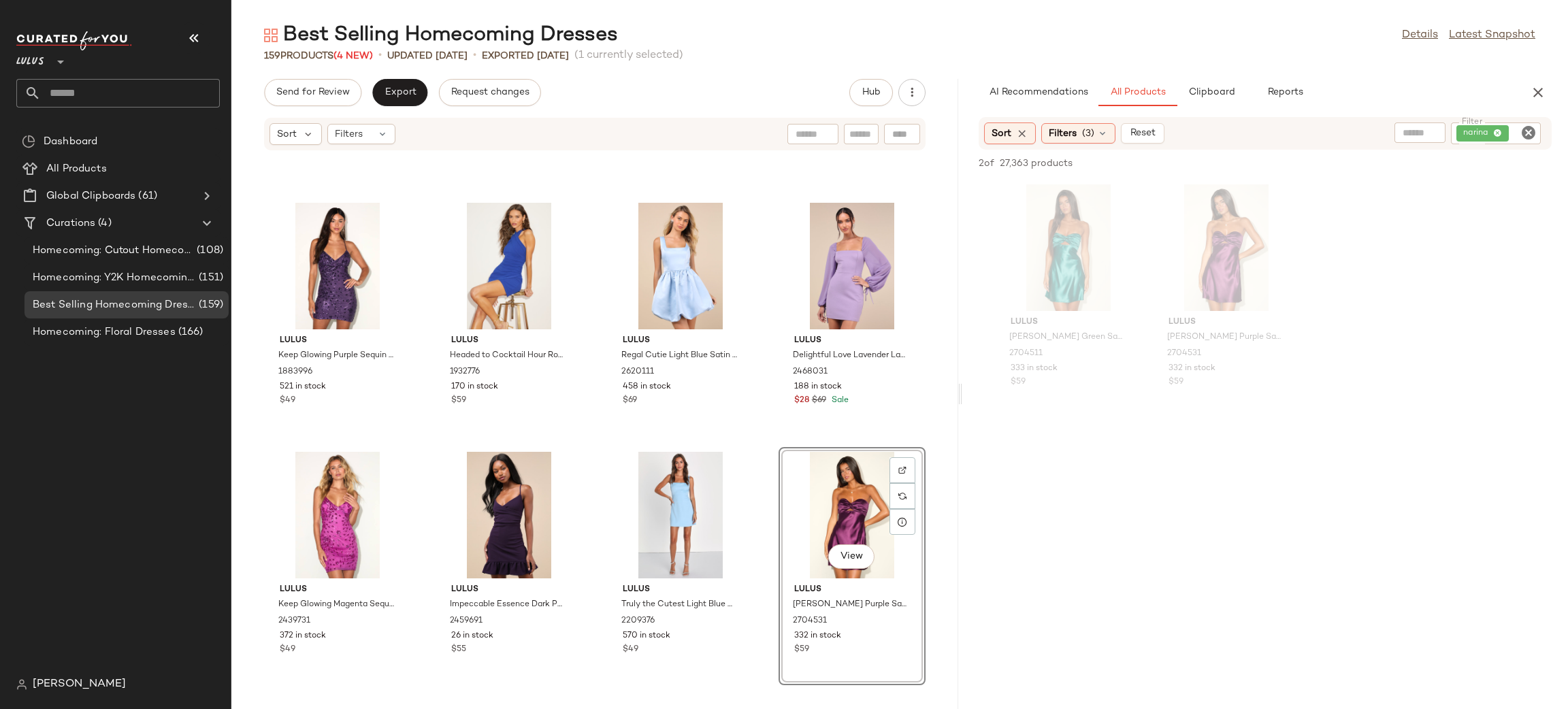
click at [1526, 134] on icon "Clear Filter" at bounding box center [1529, 132] width 16 height 16
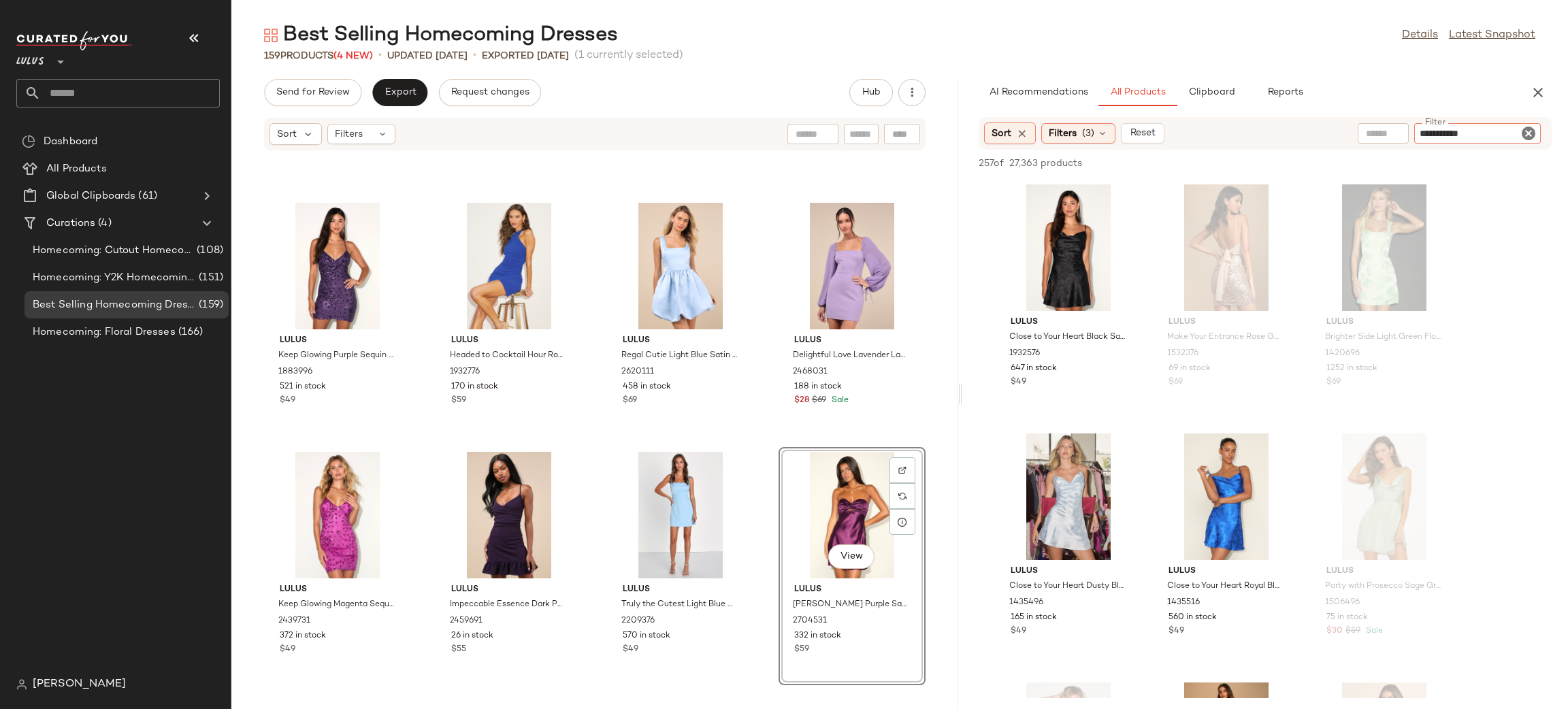
type input "**********"
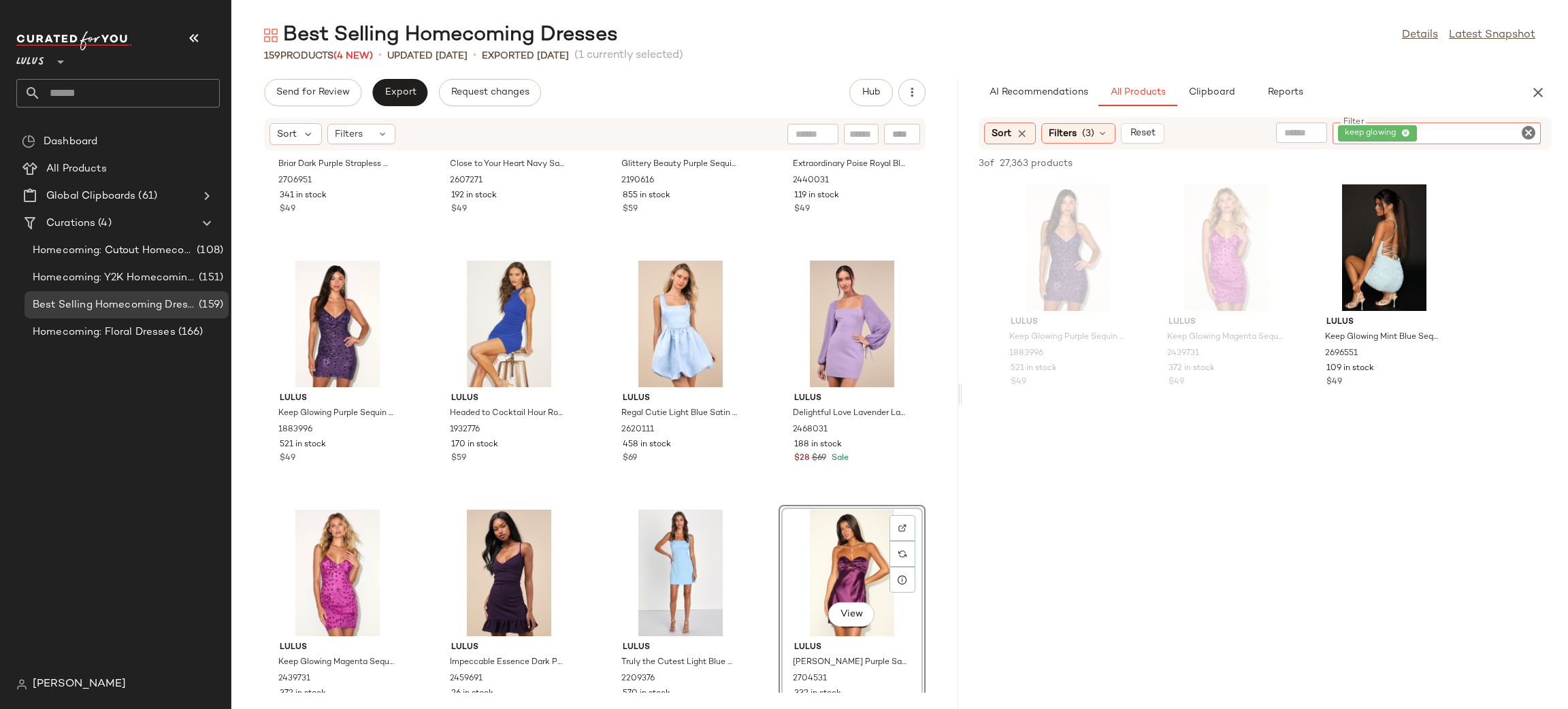
scroll to position [908, 0]
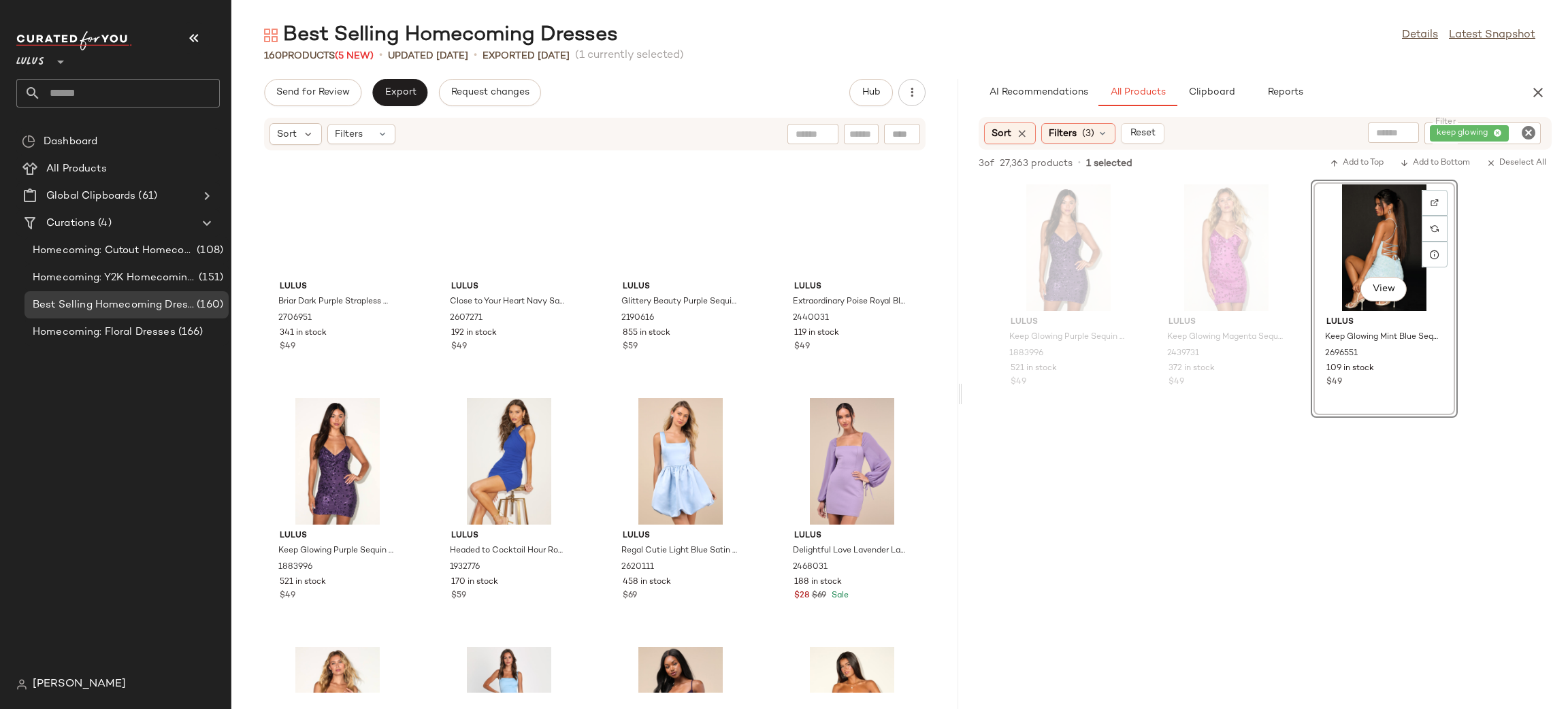
scroll to position [768, 0]
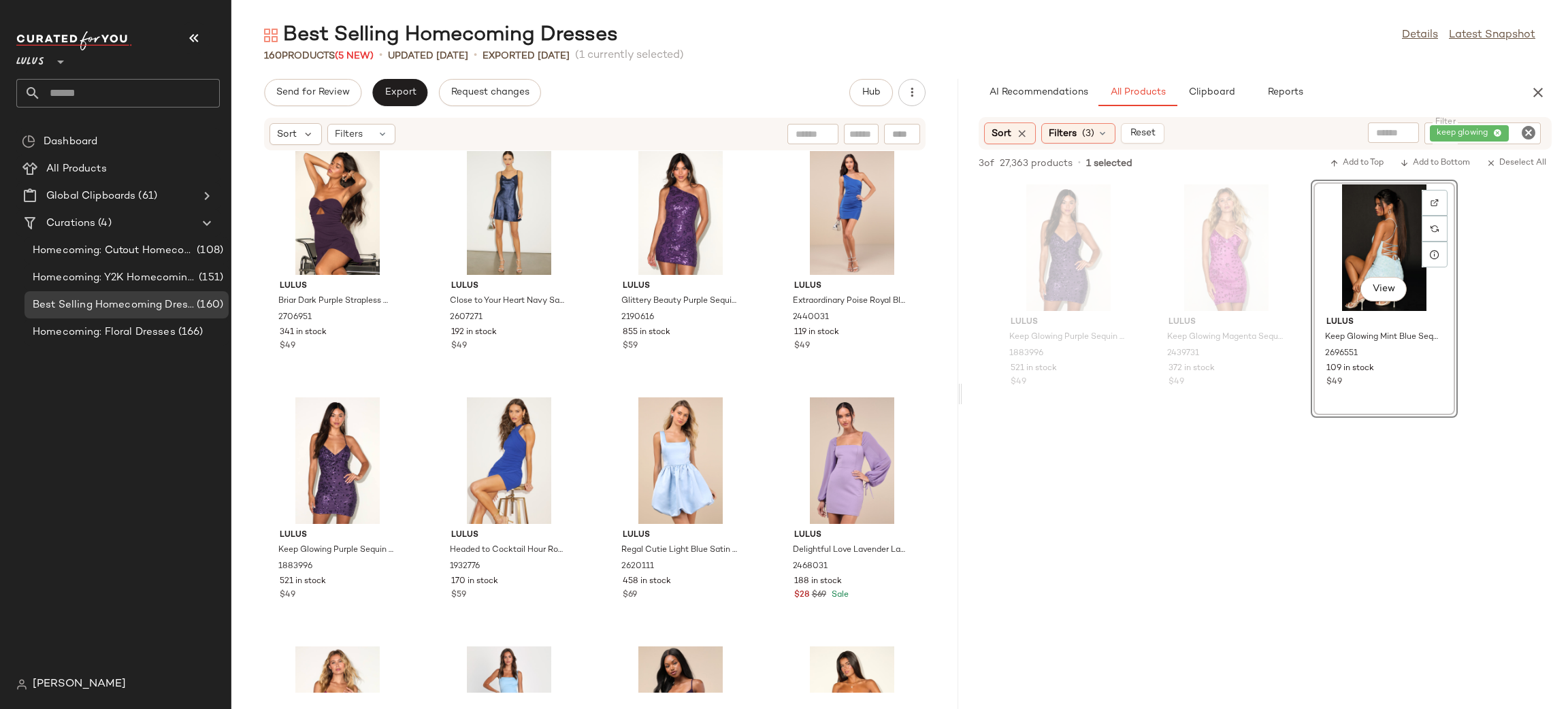
click at [1239, 603] on div at bounding box center [1265, 547] width 606 height 260
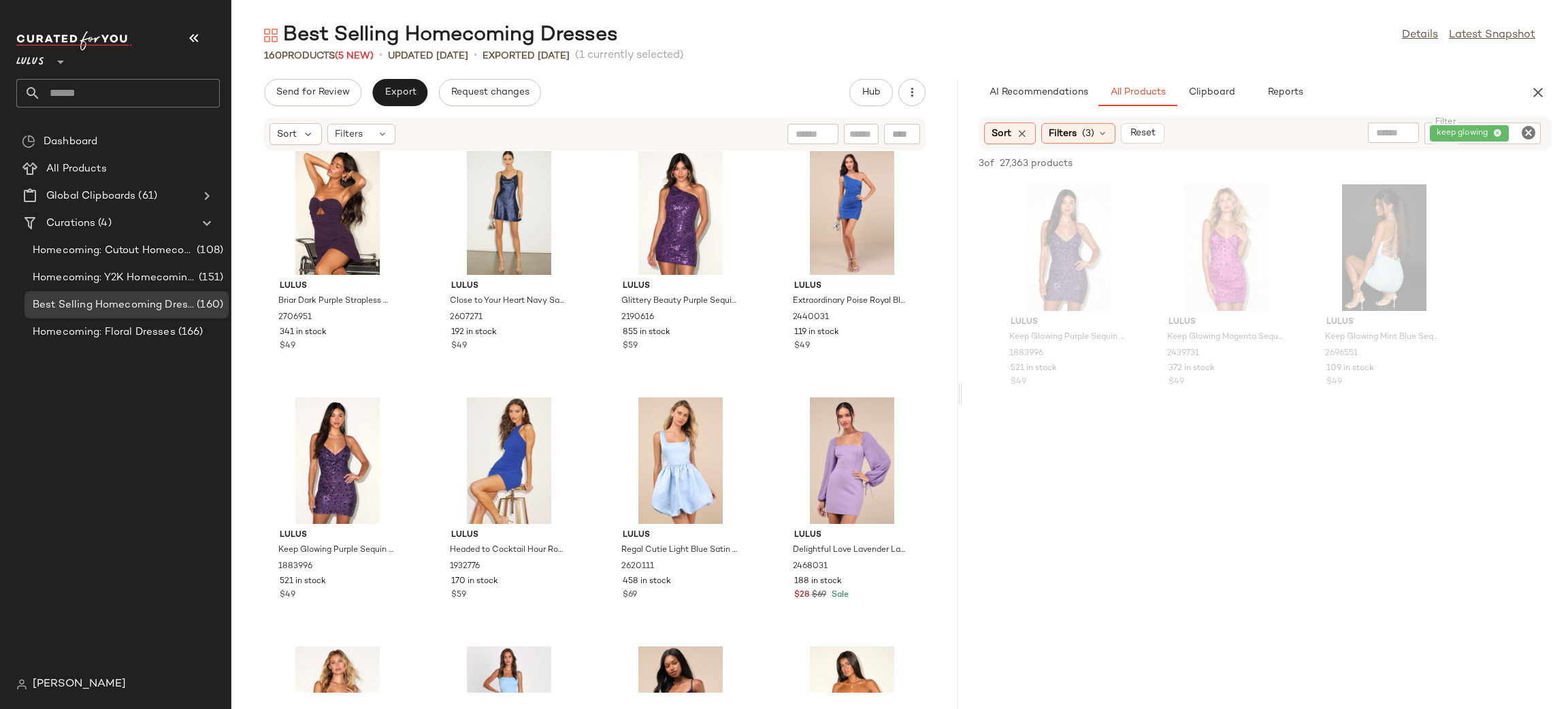
click at [1524, 135] on icon "Clear Filter" at bounding box center [1529, 132] width 16 height 16
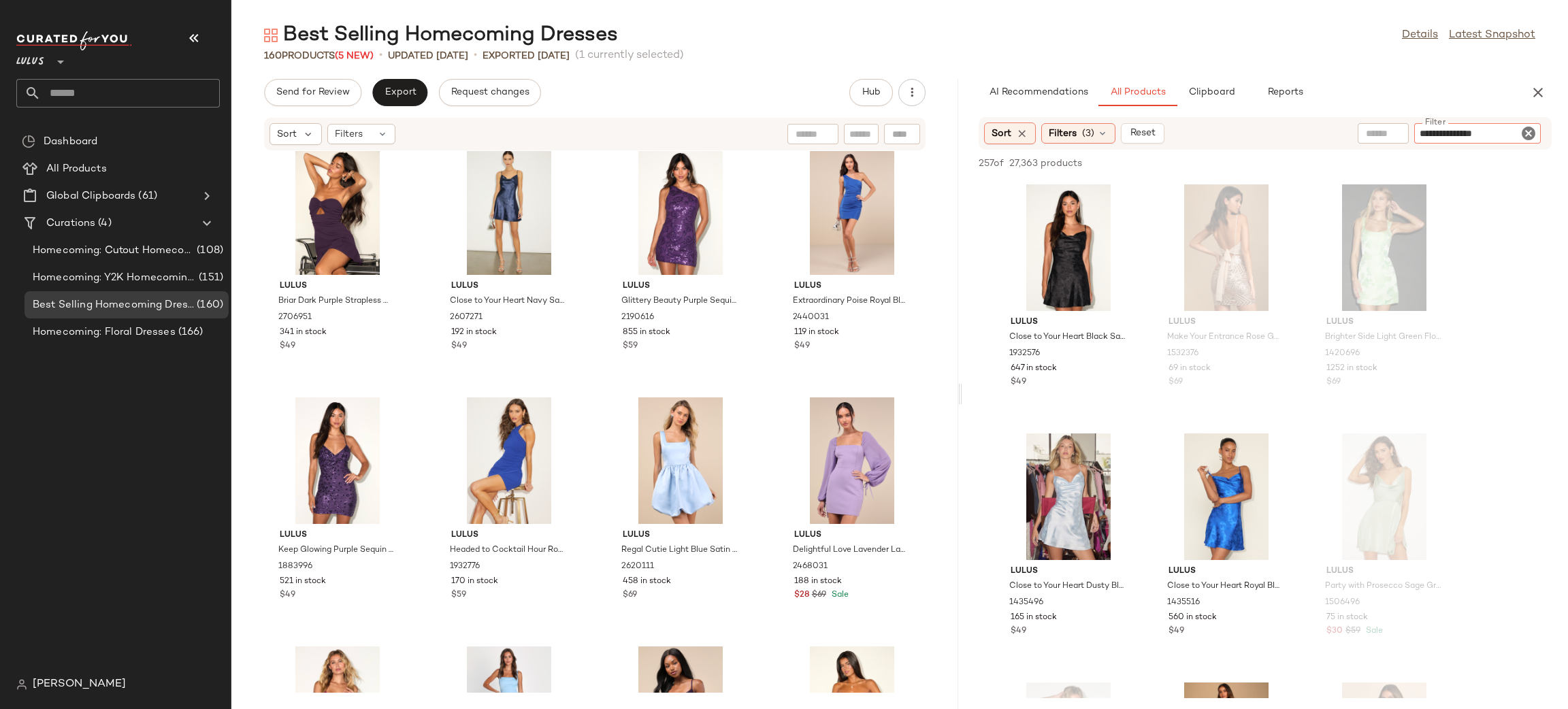
type input "**********"
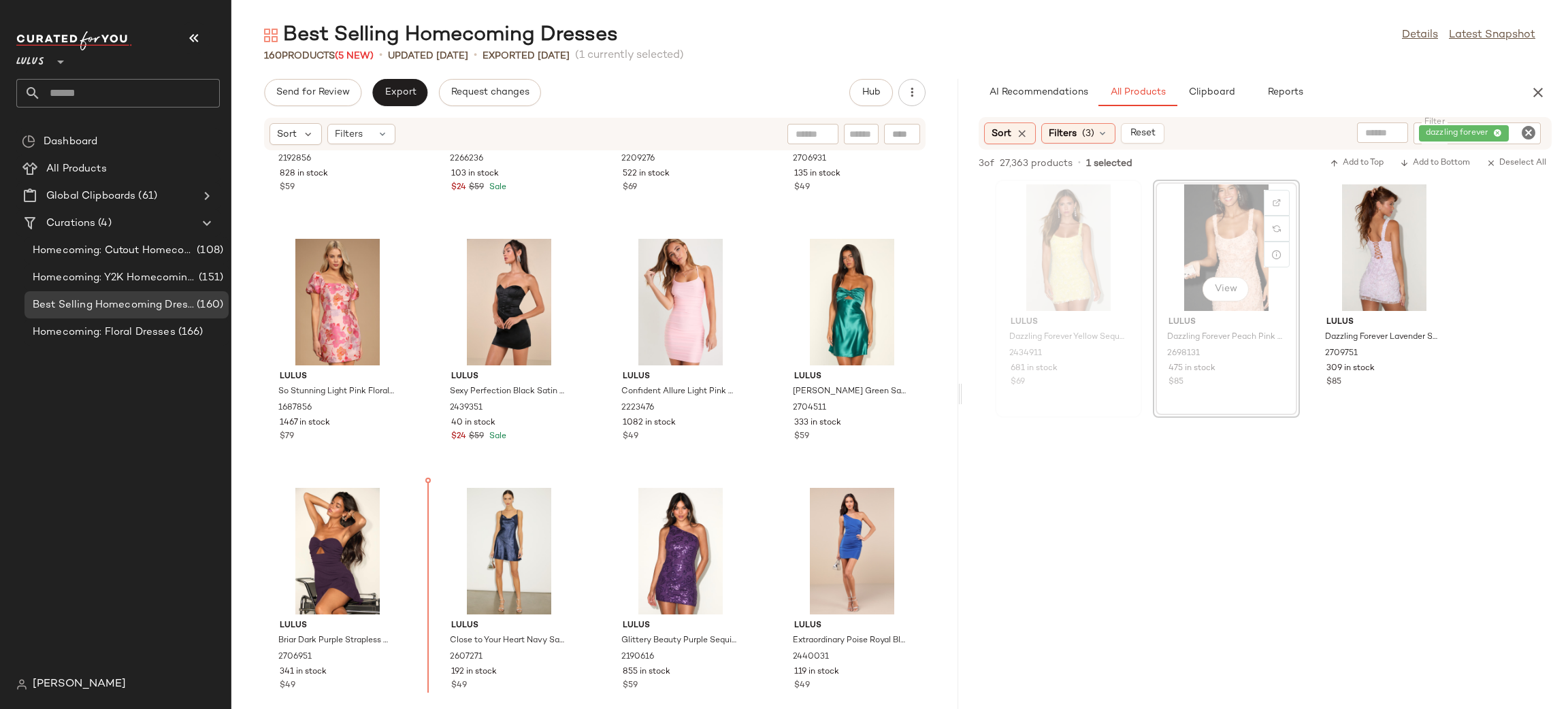
scroll to position [436, 0]
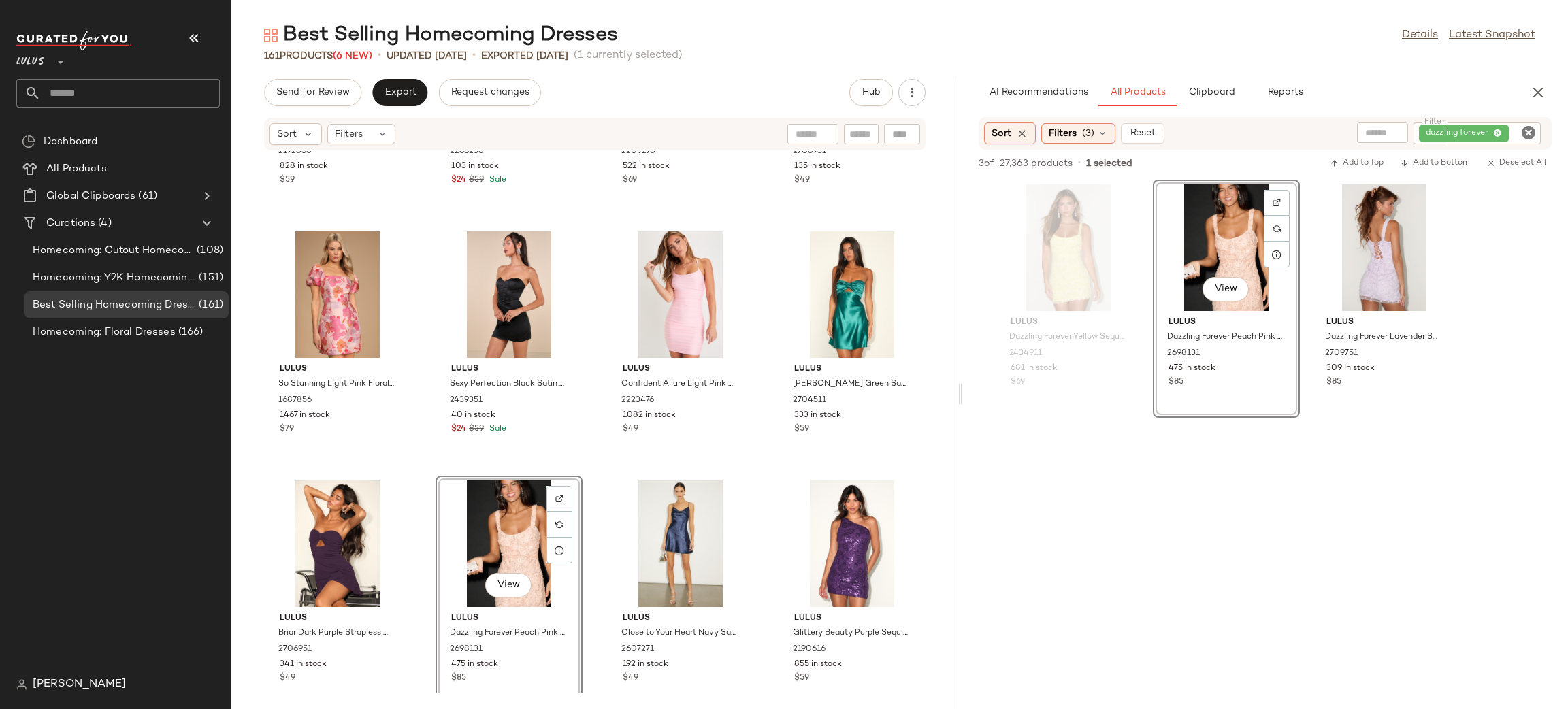
click at [757, 487] on div "Lulus Social Sensation Hot Pink Square Neck Mini Bodycon Dress 2192856 828 in s…" at bounding box center [595, 422] width 727 height 542
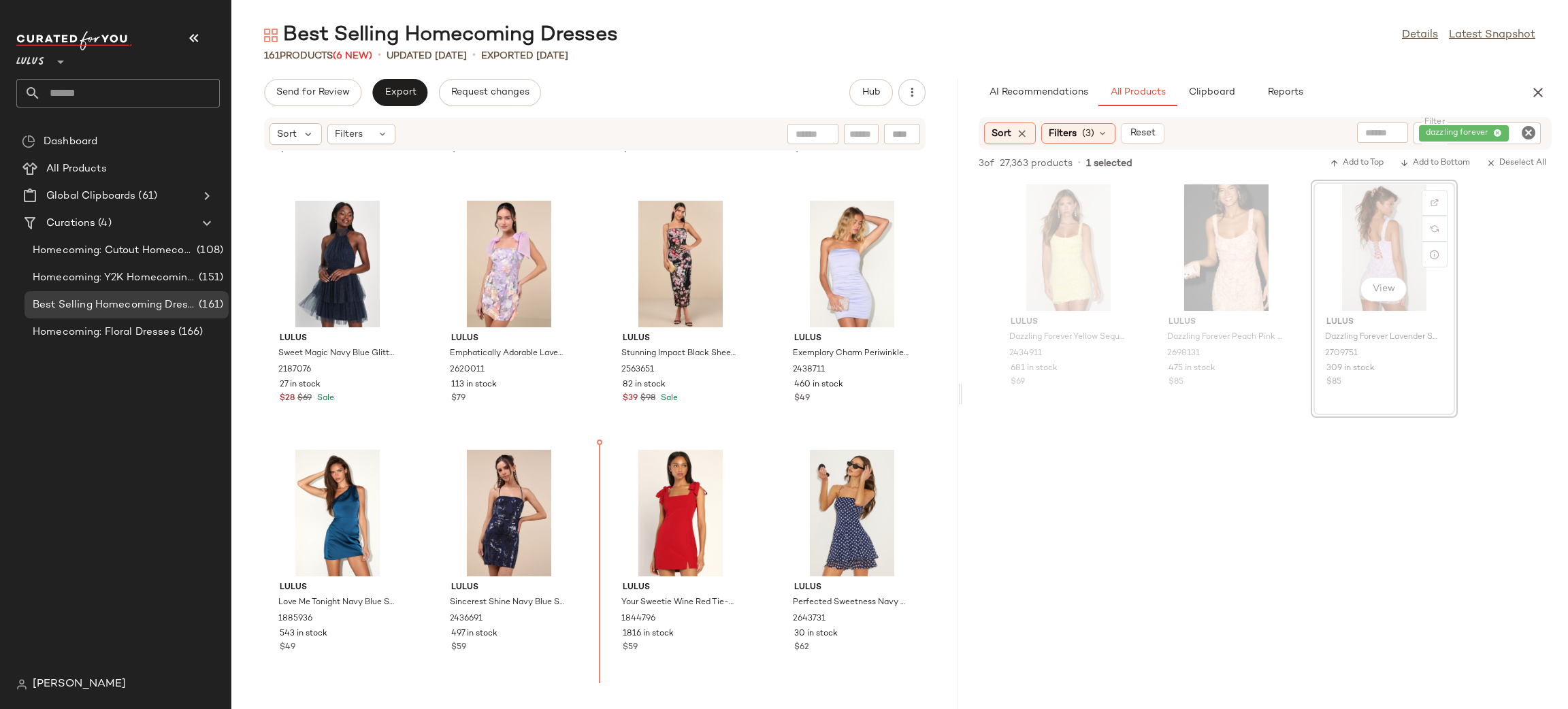
scroll to position [1745, 0]
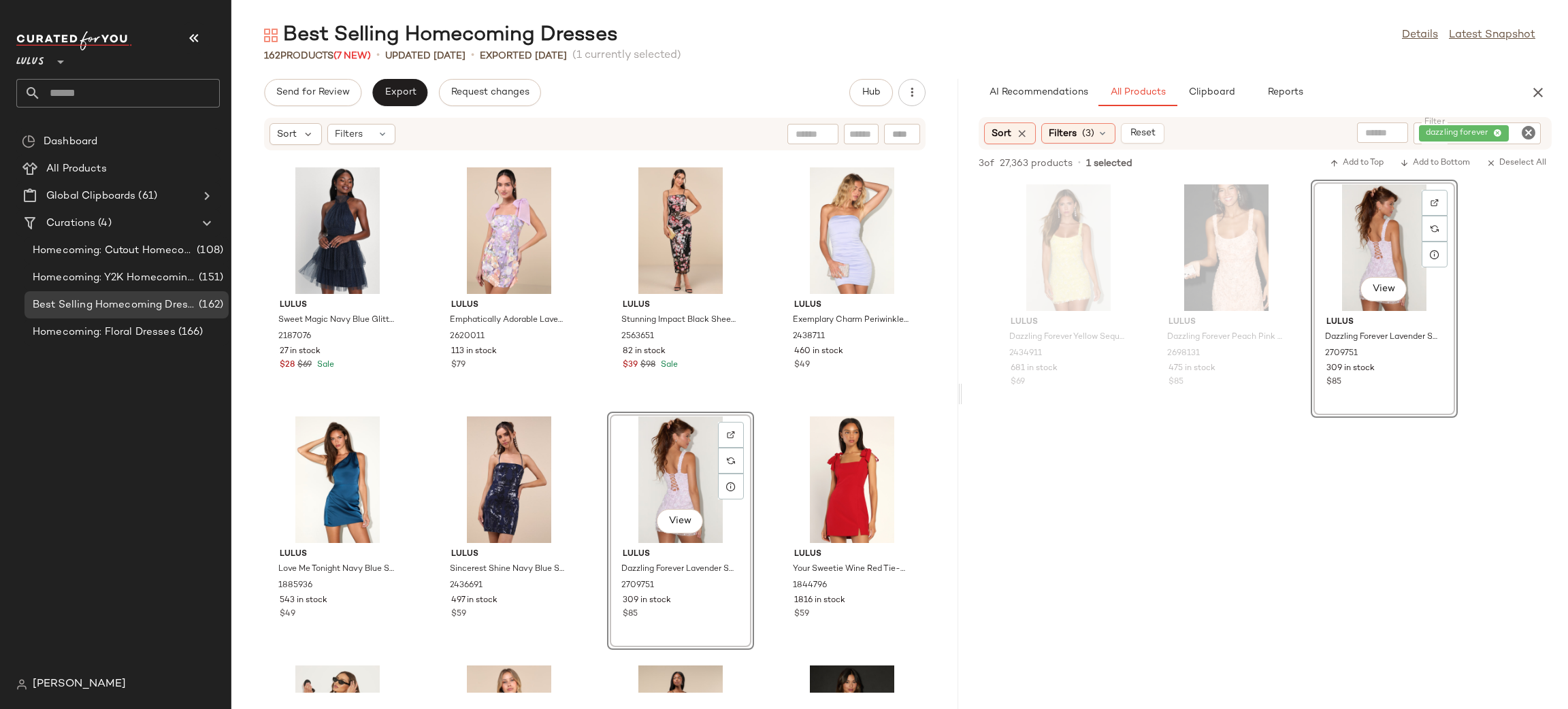
click at [752, 423] on div "Lulus Narina Plum Purple Satin Pleated Strapless Mini Dress 2704531 332 in stoc…" at bounding box center [595, 422] width 727 height 542
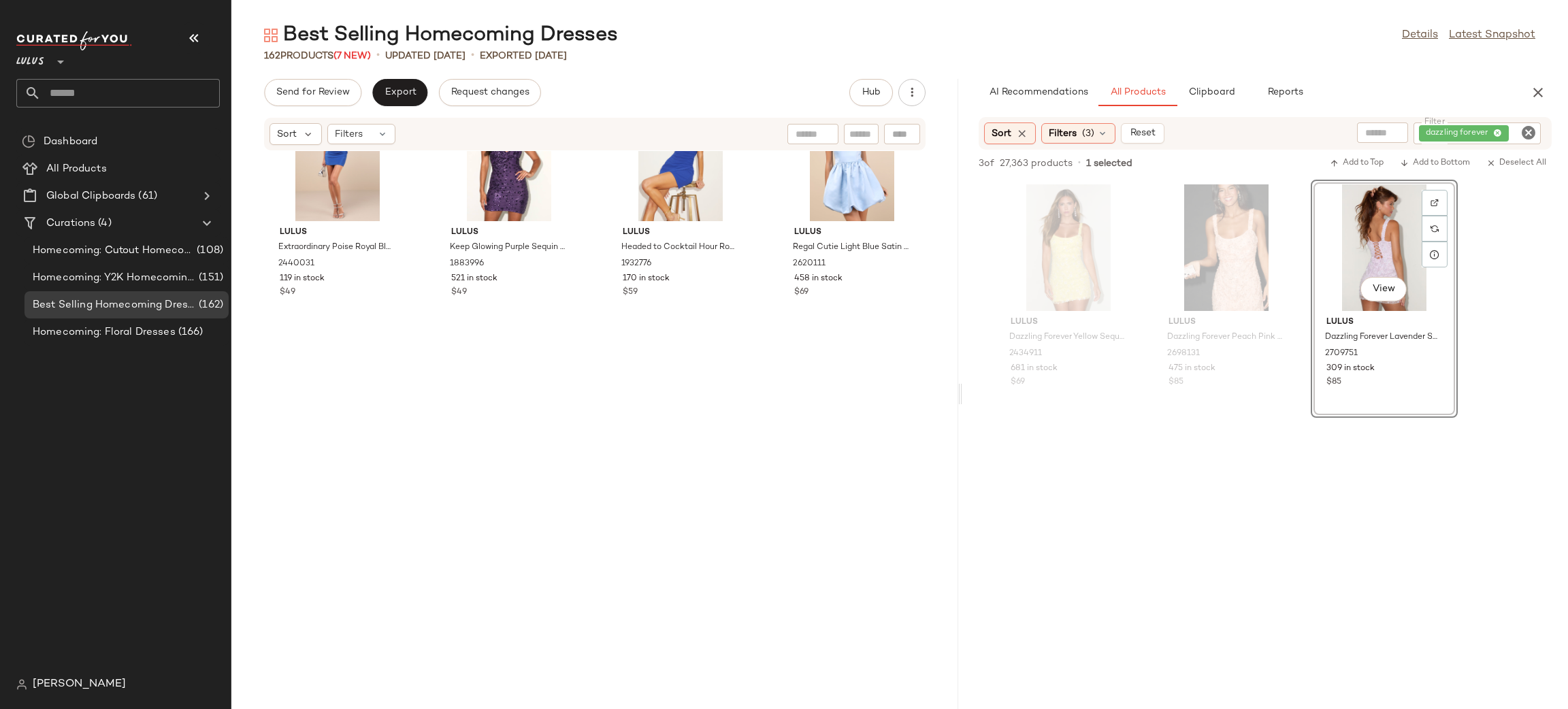
scroll to position [0, 0]
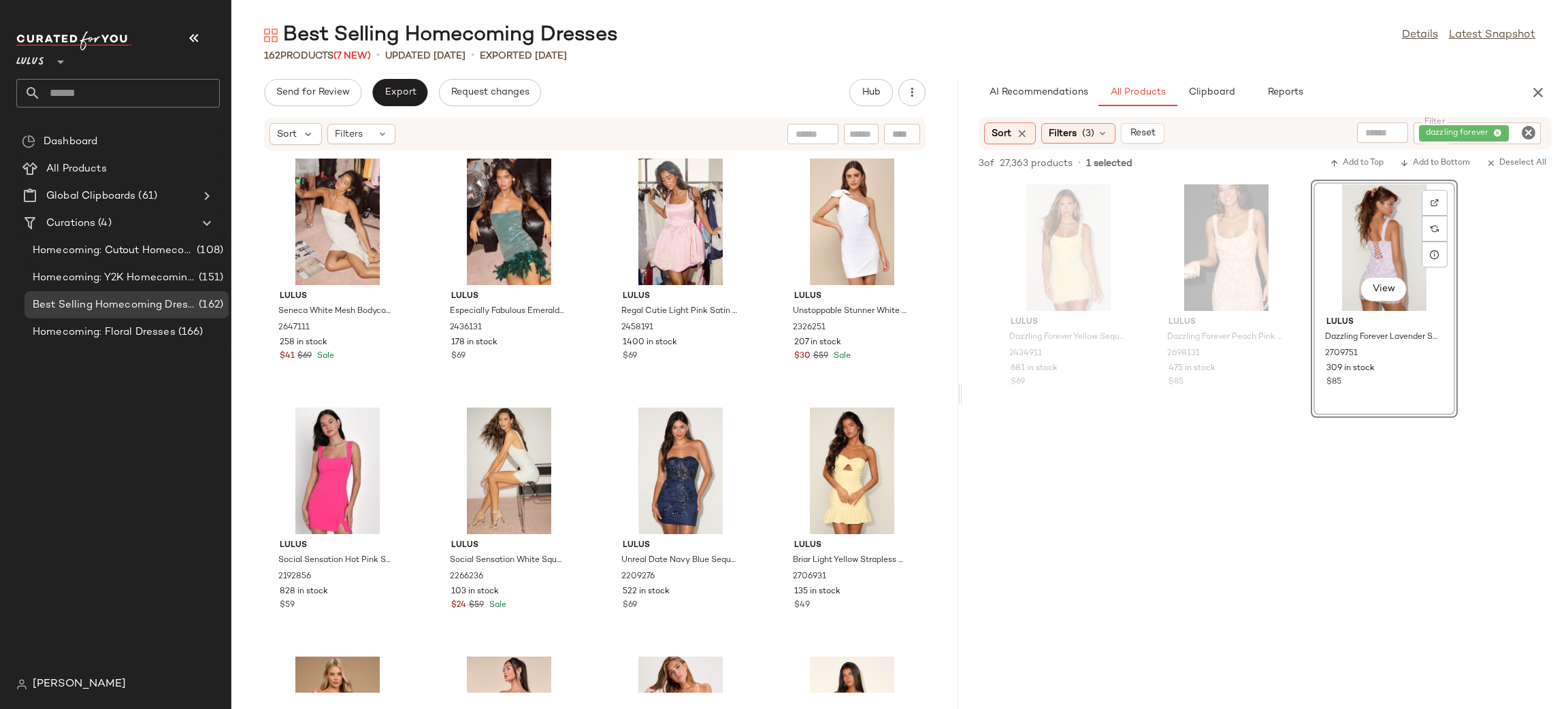
click at [1264, 575] on div at bounding box center [1265, 547] width 606 height 260
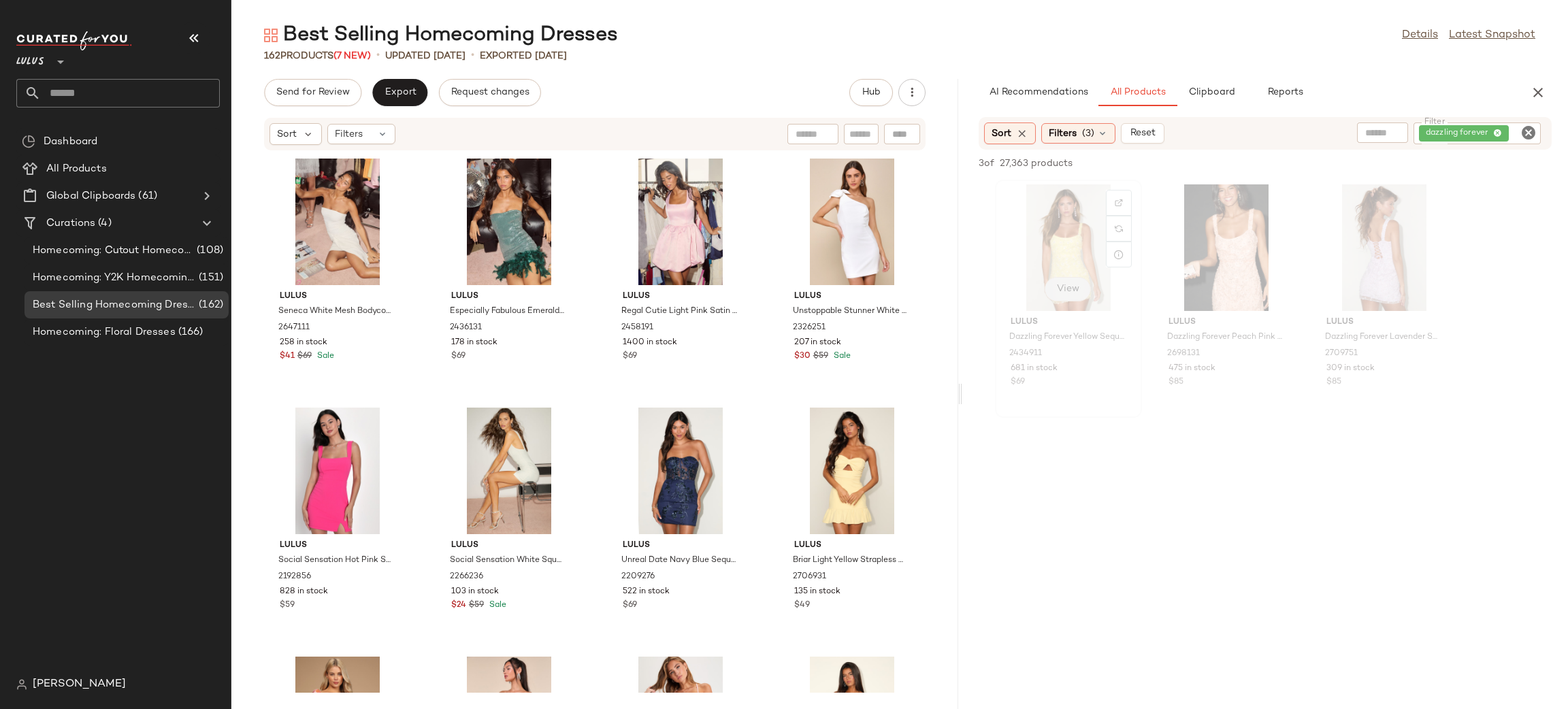
click at [1058, 277] on button "View" at bounding box center [1068, 289] width 46 height 25
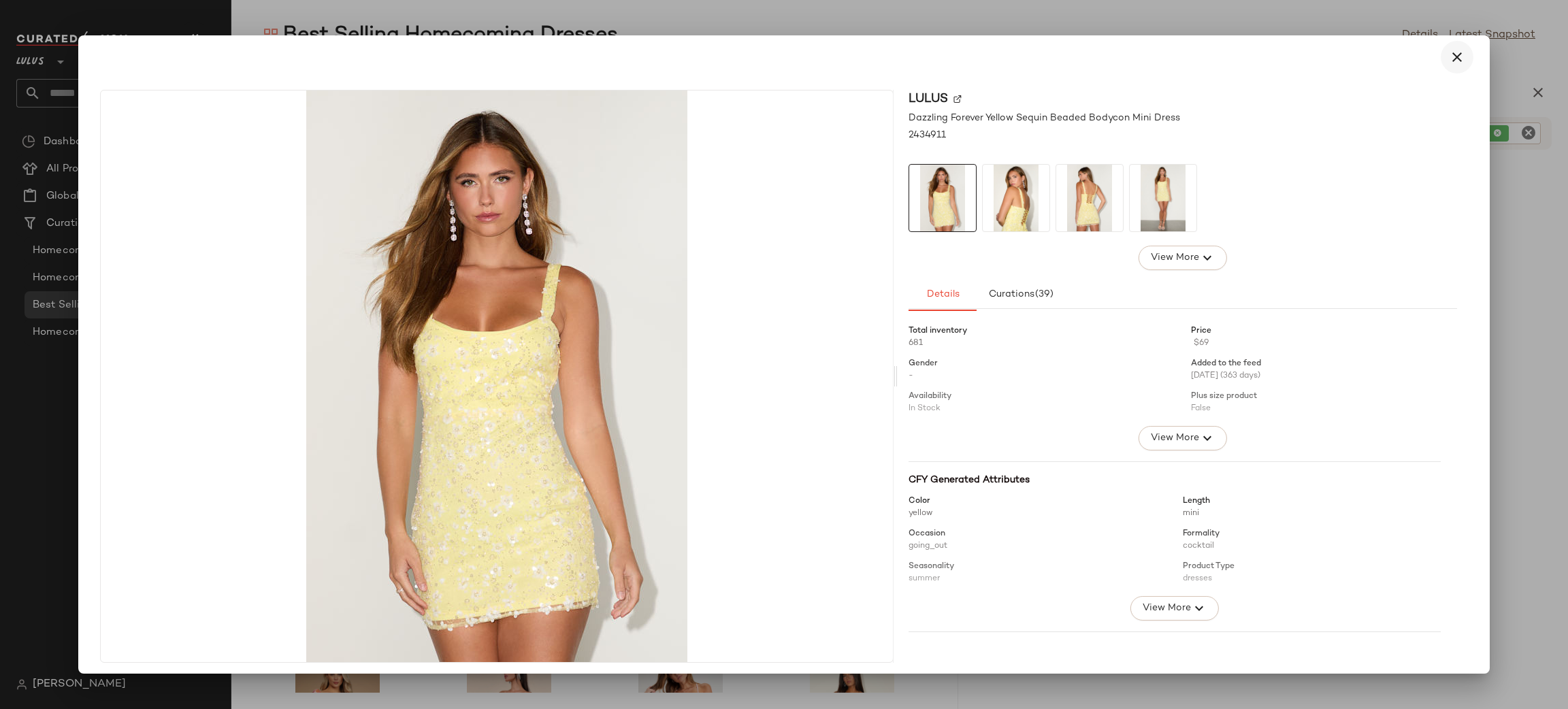
click at [1449, 57] on icon "button" at bounding box center [1457, 57] width 16 height 16
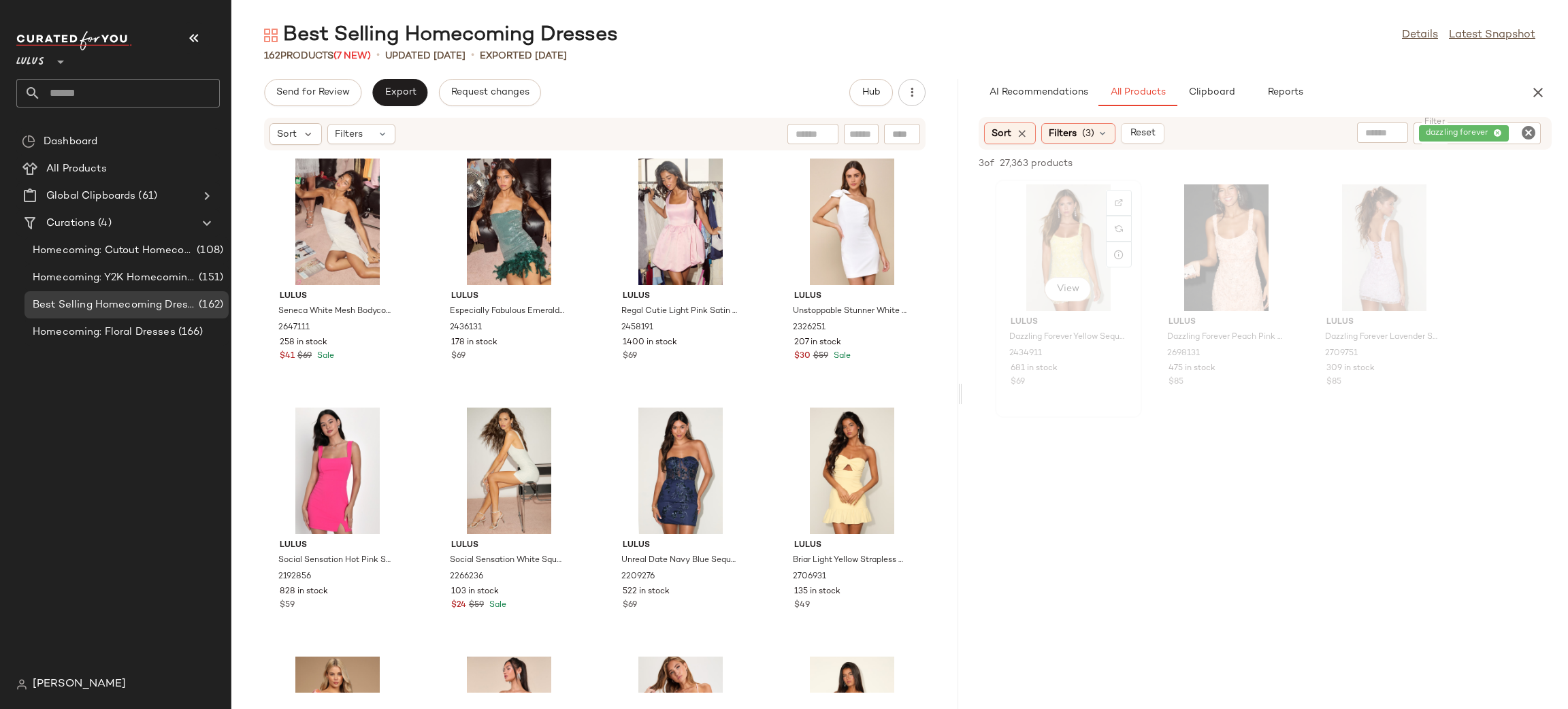
click at [1056, 240] on div "View" at bounding box center [1068, 248] width 137 height 127
click at [1543, 98] on icon "button" at bounding box center [1538, 92] width 16 height 16
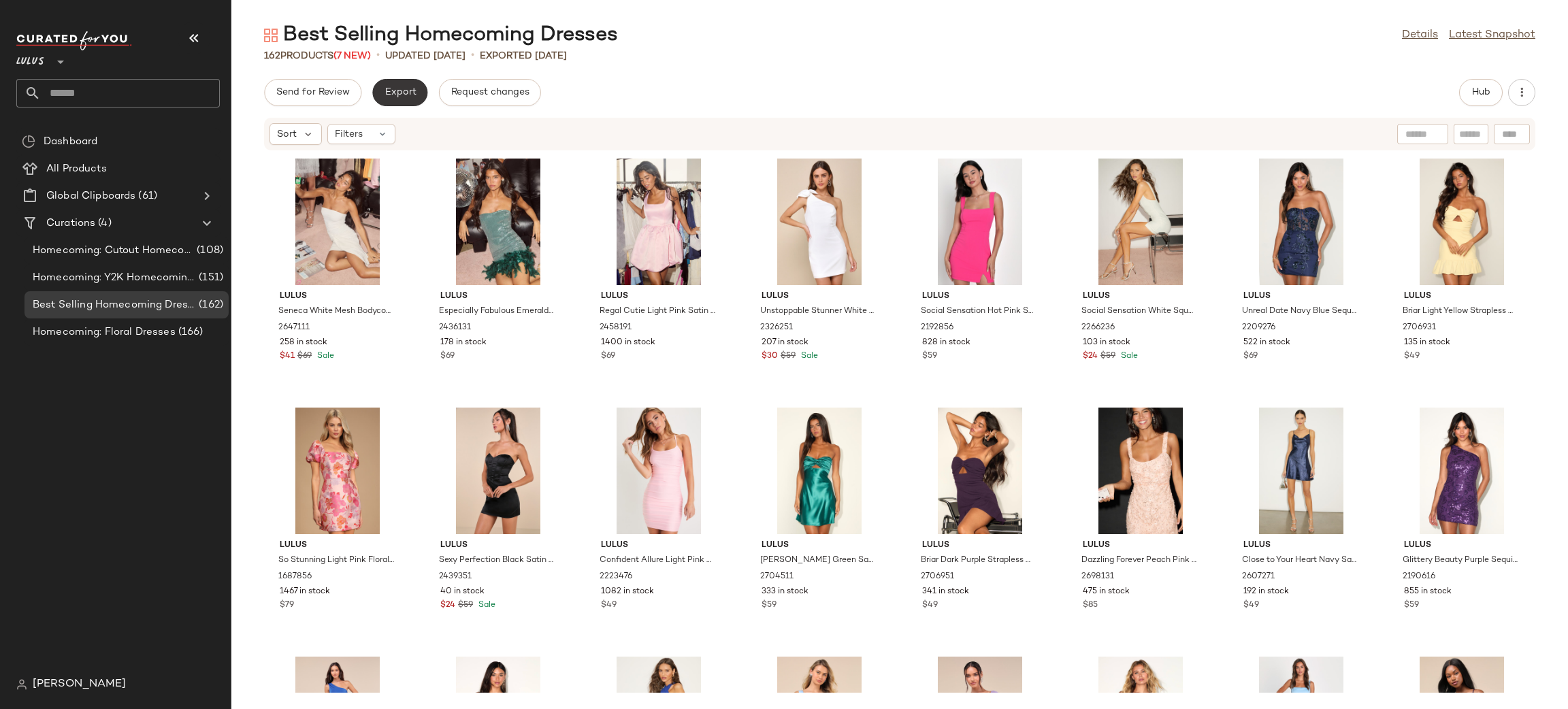
click at [396, 94] on span "Export" at bounding box center [399, 92] width 32 height 11
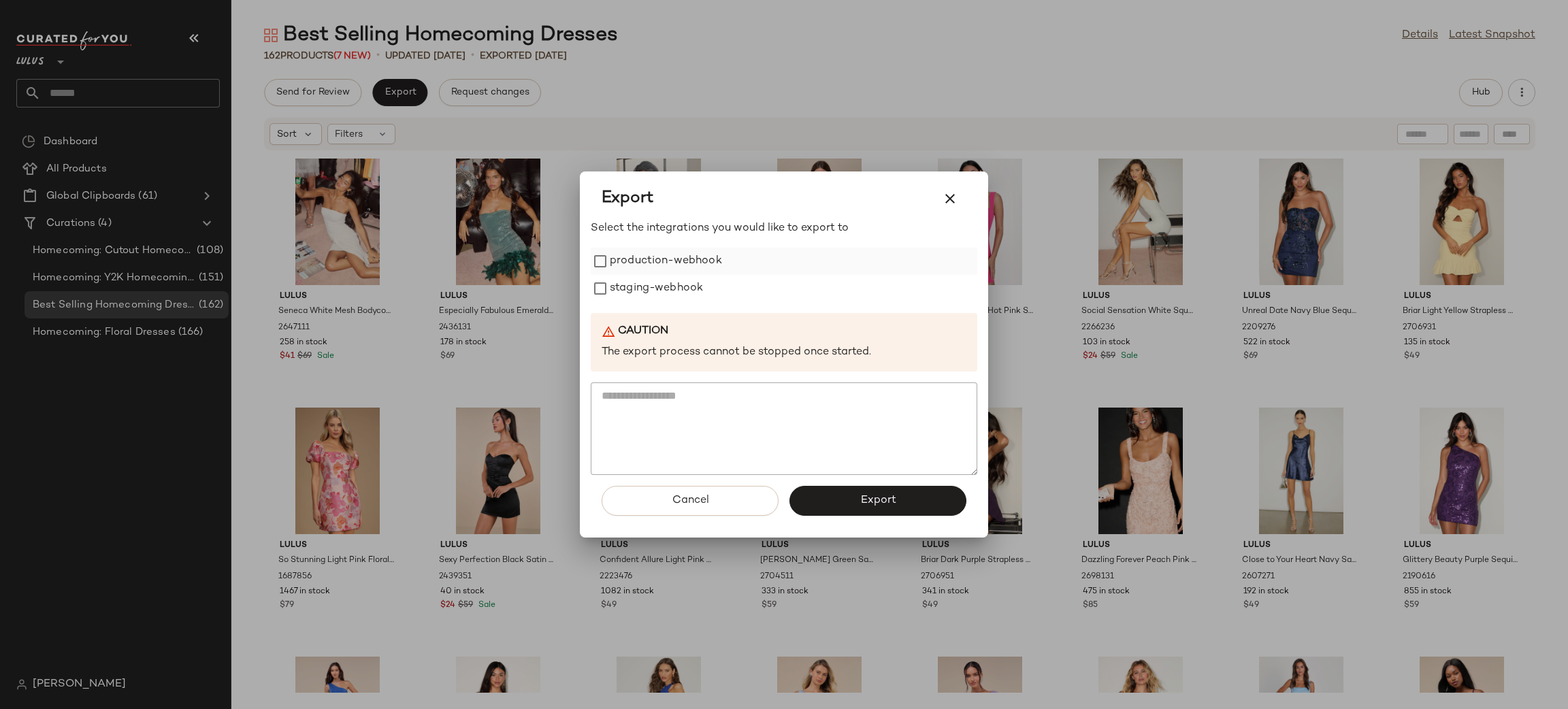
click at [645, 264] on label "production-webhook" at bounding box center [666, 261] width 113 height 27
click at [635, 286] on label "staging-webhook" at bounding box center [657, 288] width 93 height 27
click at [918, 497] on button "Export" at bounding box center [878, 501] width 177 height 30
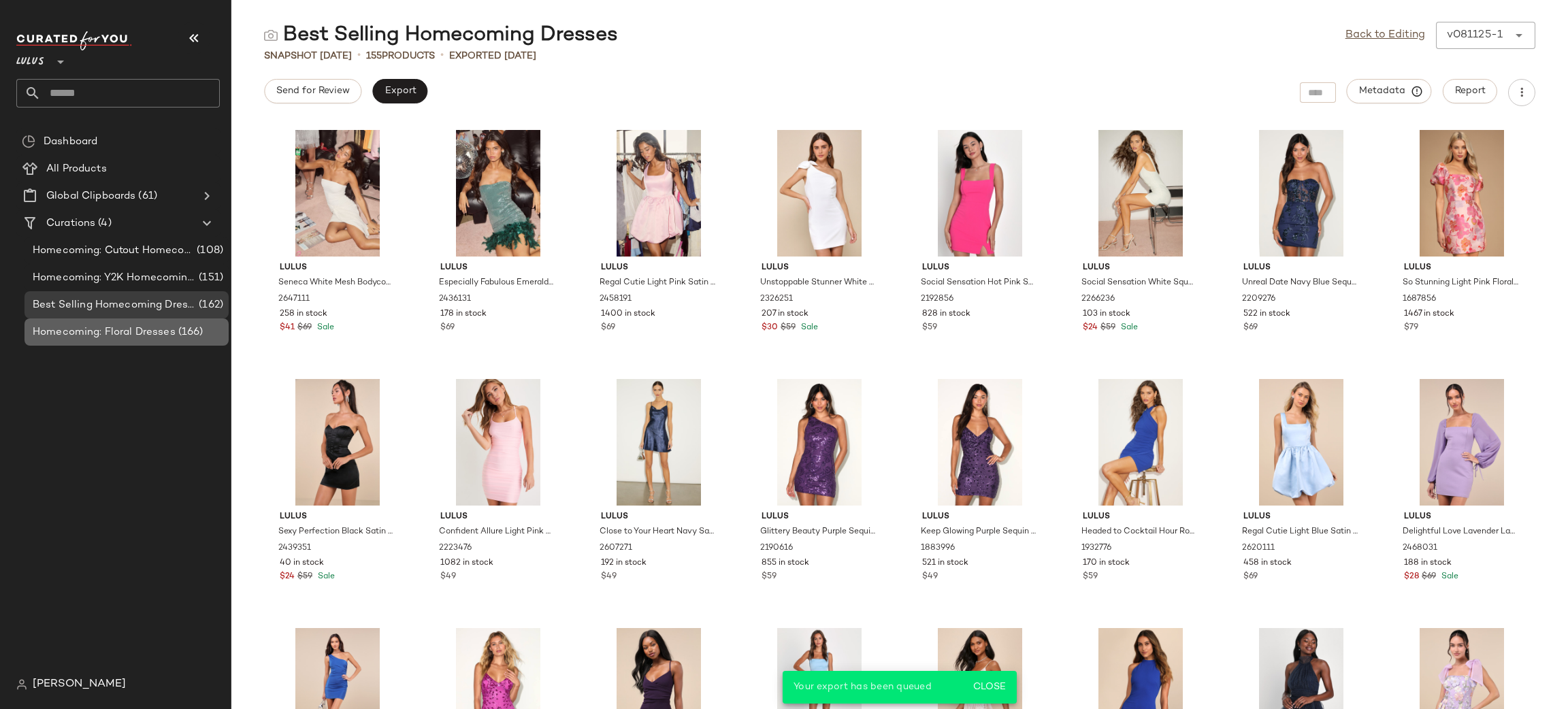
click at [139, 329] on span "Homecoming: Floral Dresses" at bounding box center [103, 332] width 143 height 15
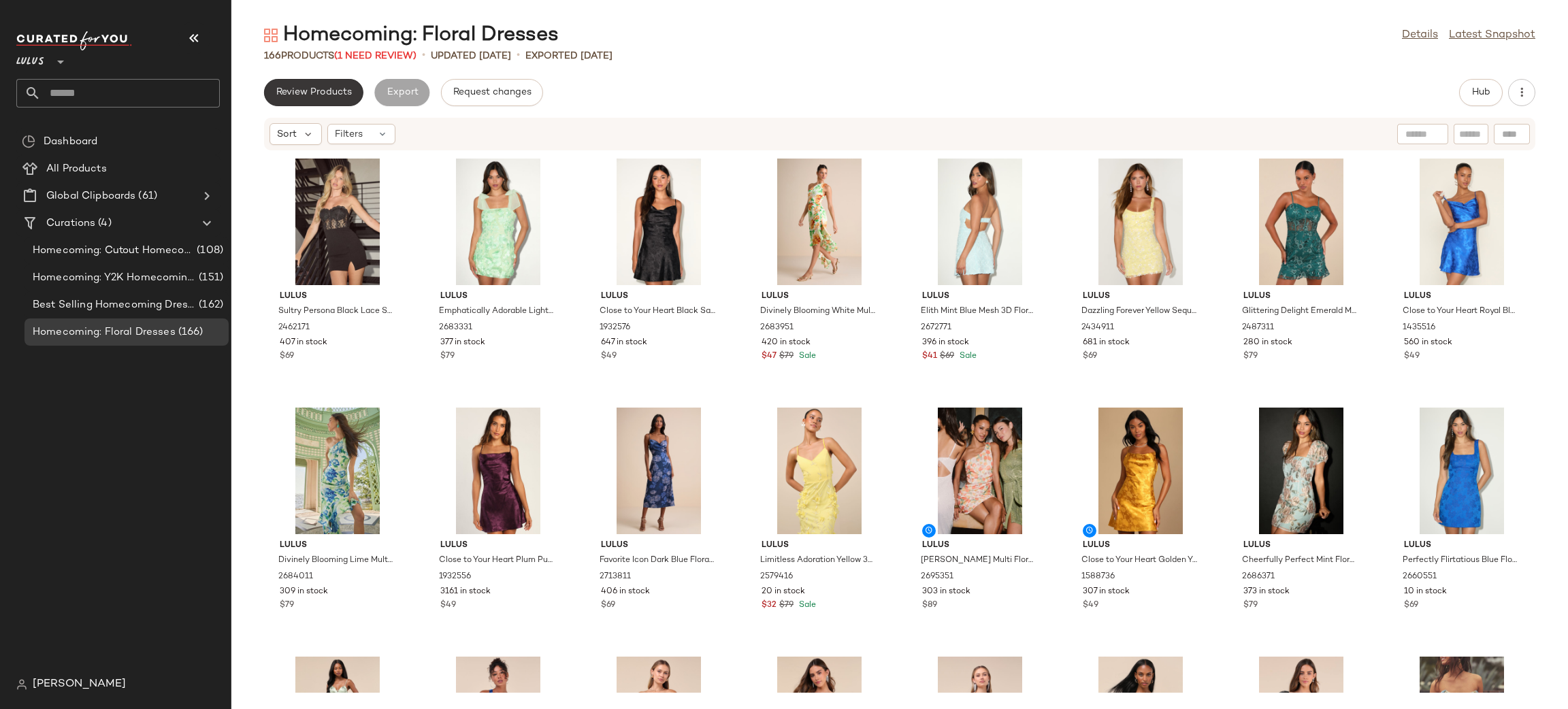
click at [285, 87] on span "Review Products" at bounding box center [314, 92] width 76 height 11
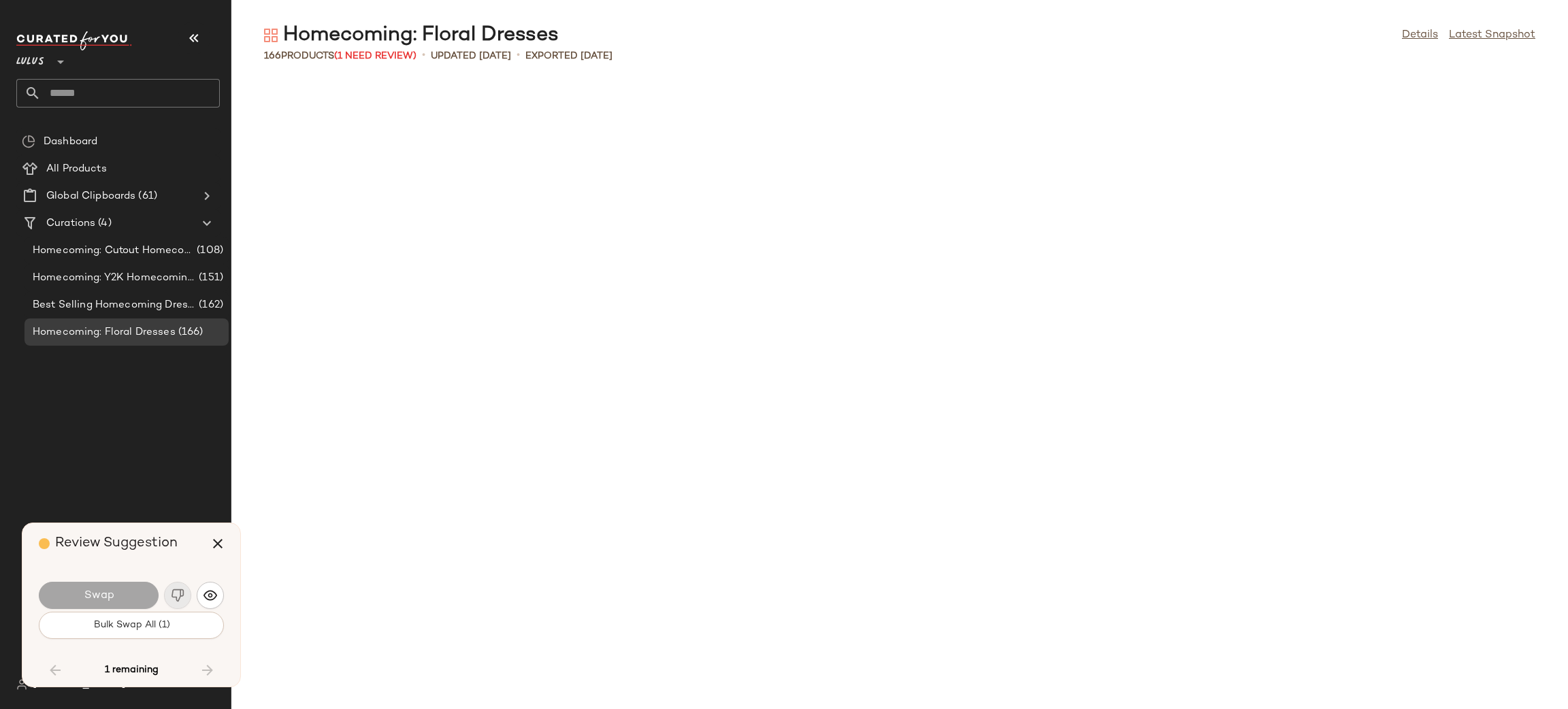
scroll to position [4232, 0]
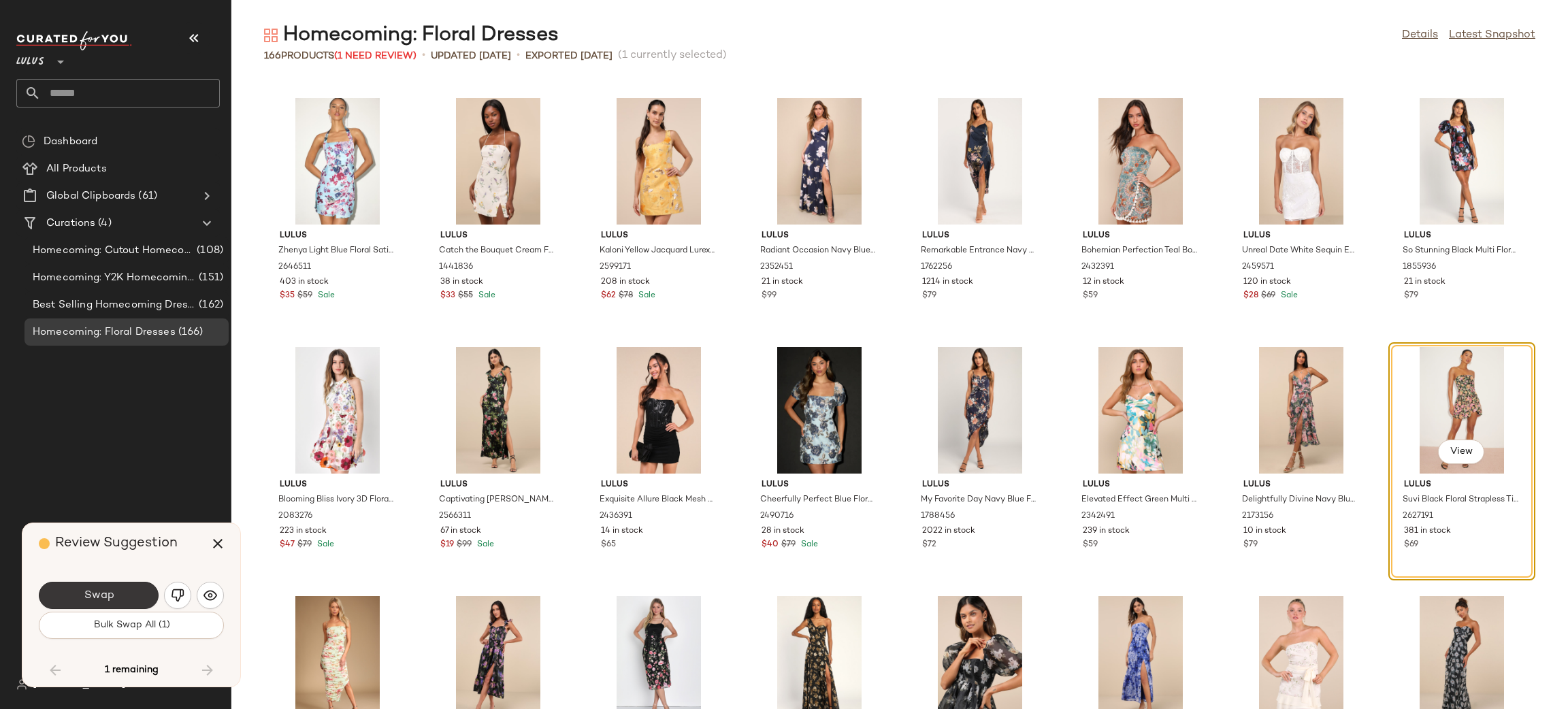
click at [110, 596] on span "Swap" at bounding box center [99, 596] width 31 height 13
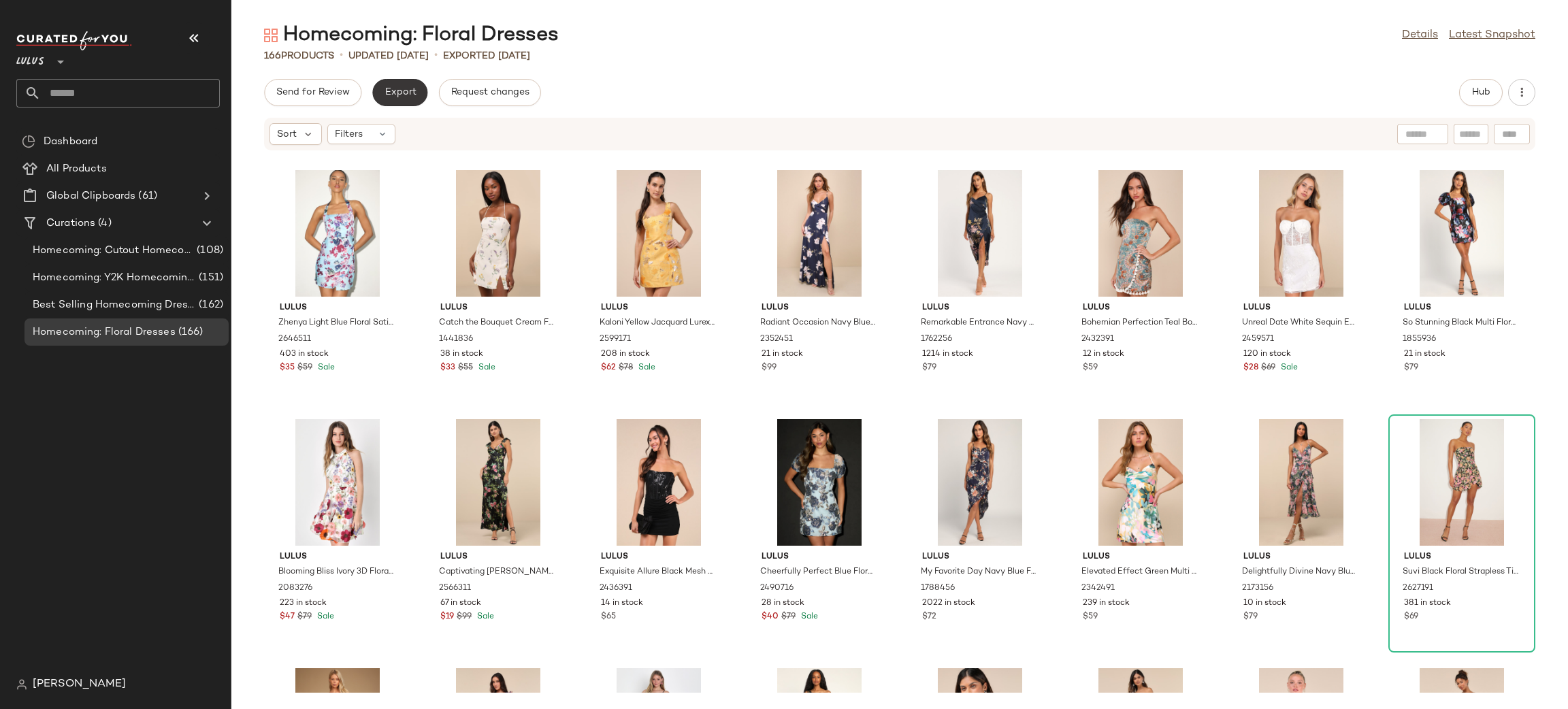
click at [400, 98] on button "Export" at bounding box center [400, 92] width 55 height 27
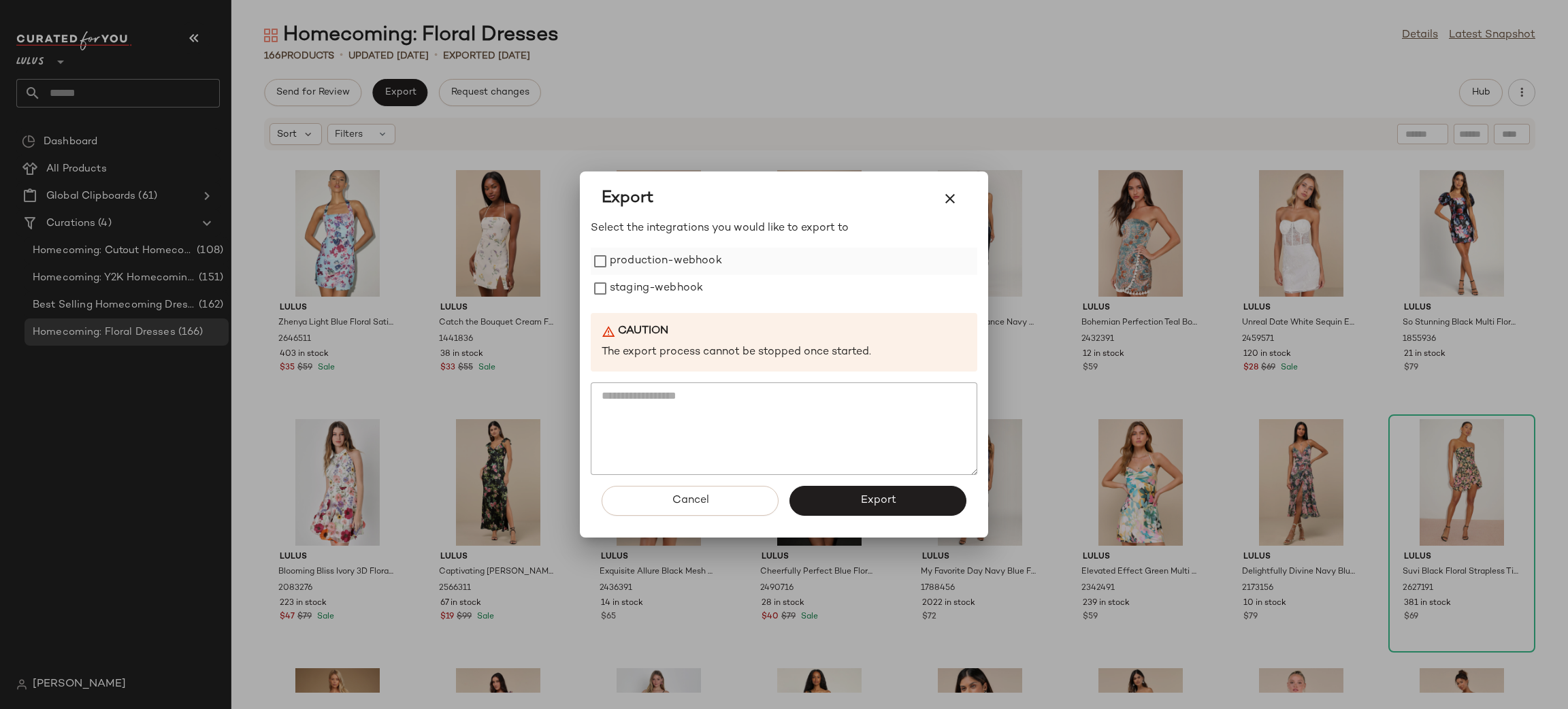
click at [722, 274] on div "production-webhook" at bounding box center [783, 261] width 386 height 27
click at [698, 259] on label "production-webhook" at bounding box center [666, 261] width 113 height 27
click at [694, 279] on label "staging-webhook" at bounding box center [657, 288] width 93 height 27
click at [885, 504] on span "Export" at bounding box center [877, 500] width 36 height 13
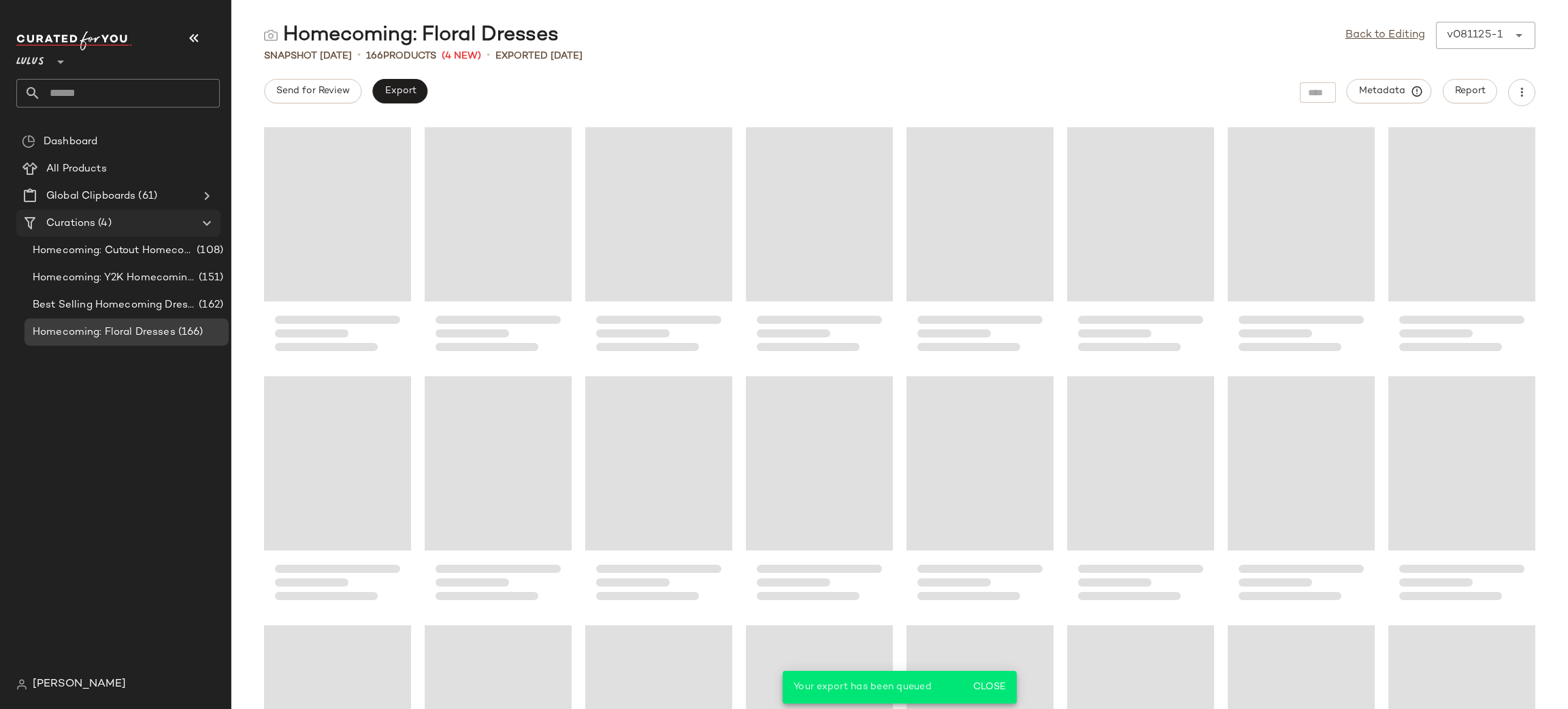
click at [78, 221] on span "Curations" at bounding box center [71, 224] width 49 height 15
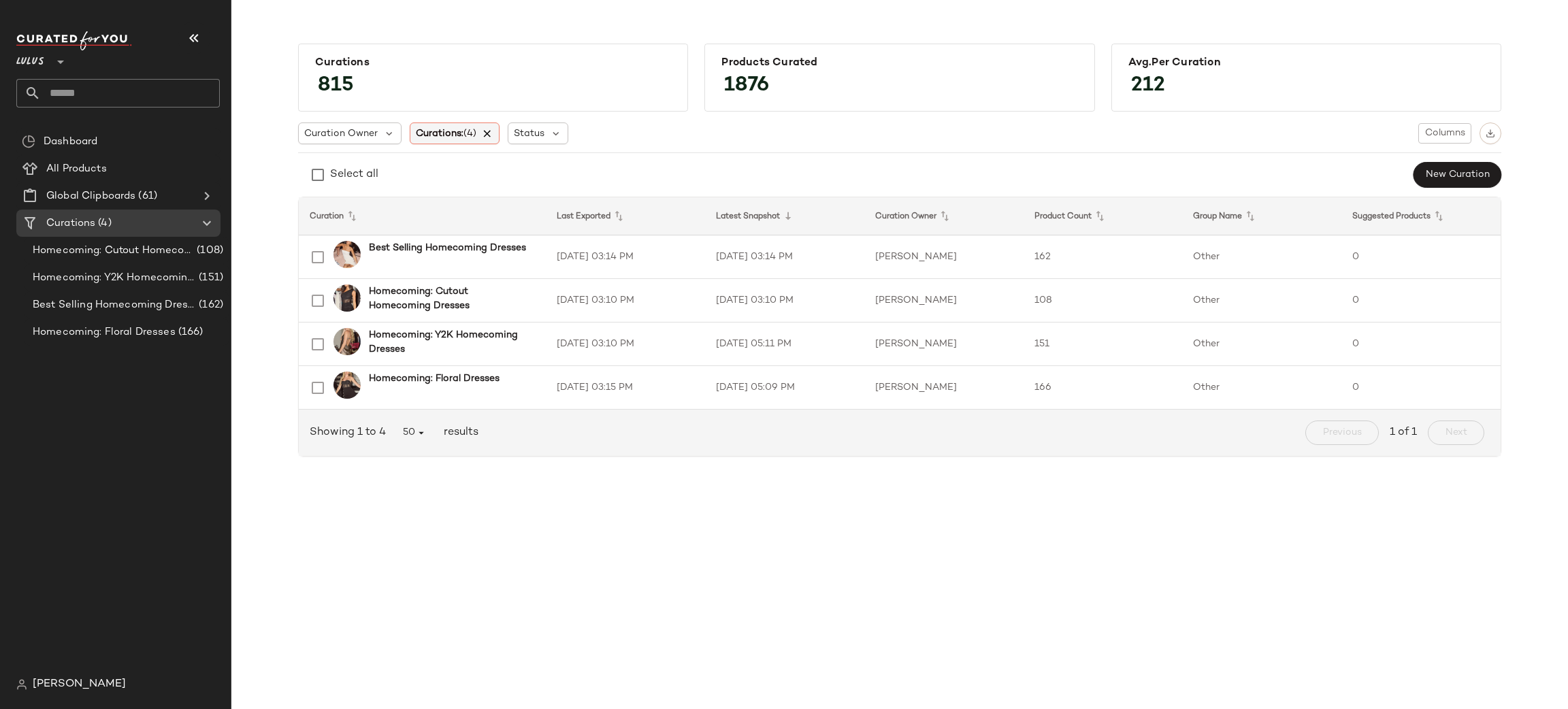
click at [491, 135] on icon at bounding box center [488, 133] width 12 height 12
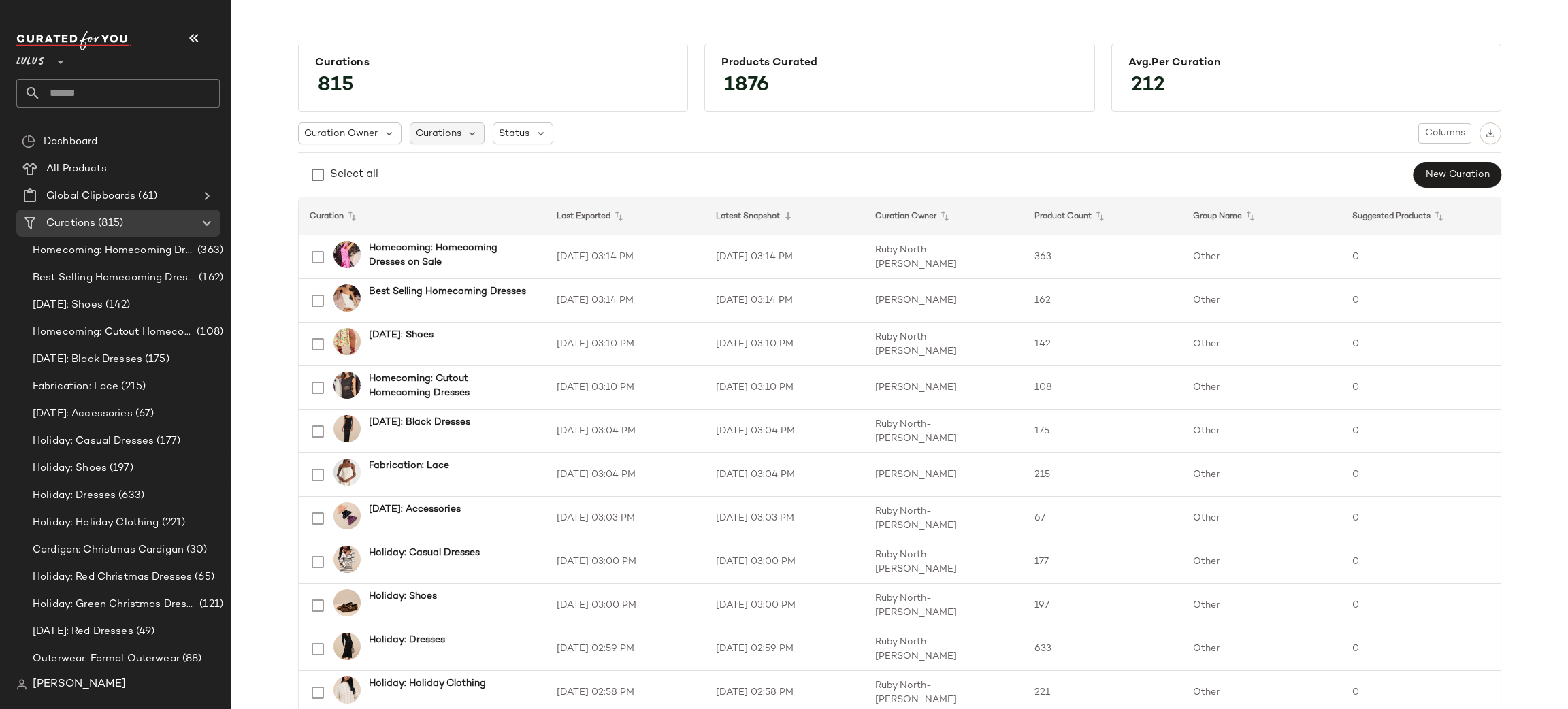
click at [446, 137] on span "Curations" at bounding box center [438, 134] width 46 height 14
click at [454, 171] on input "text" at bounding box center [500, 170] width 170 height 20
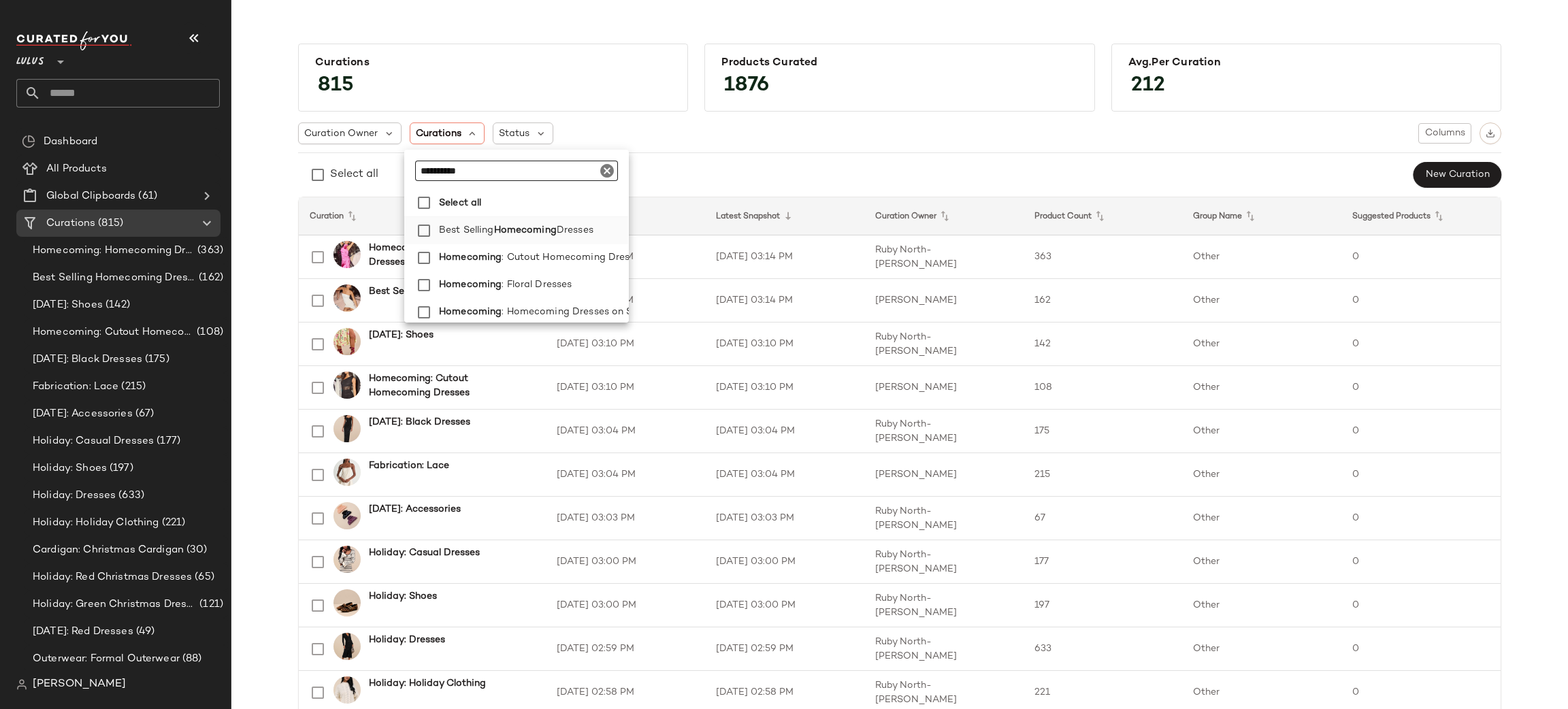
scroll to position [40, 2]
type input "**********"
click at [355, 134] on span "Curation Owner" at bounding box center [341, 134] width 73 height 14
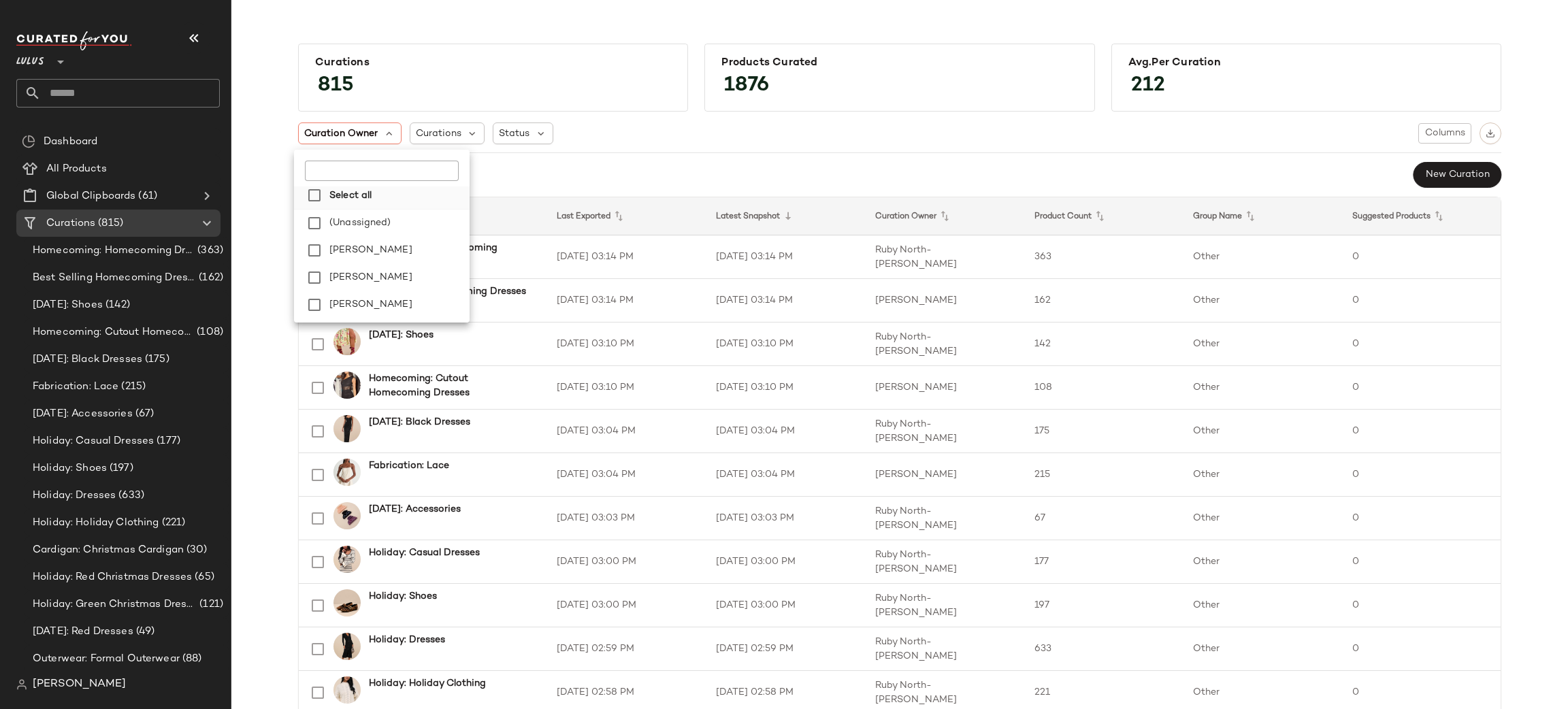
scroll to position [10, 0]
click at [364, 196] on strong "Select all" at bounding box center [350, 193] width 42 height 14
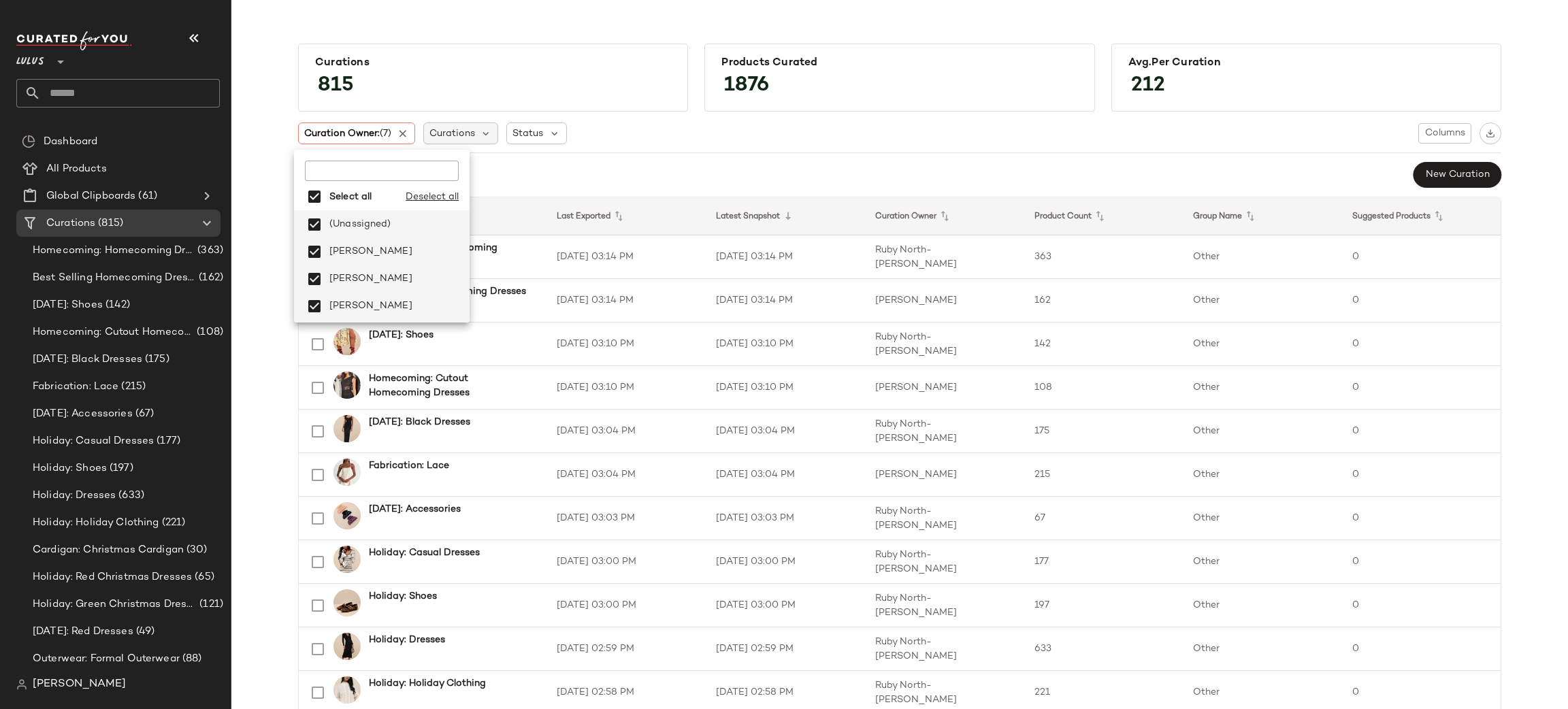
click at [451, 134] on span "Curations" at bounding box center [452, 134] width 46 height 14
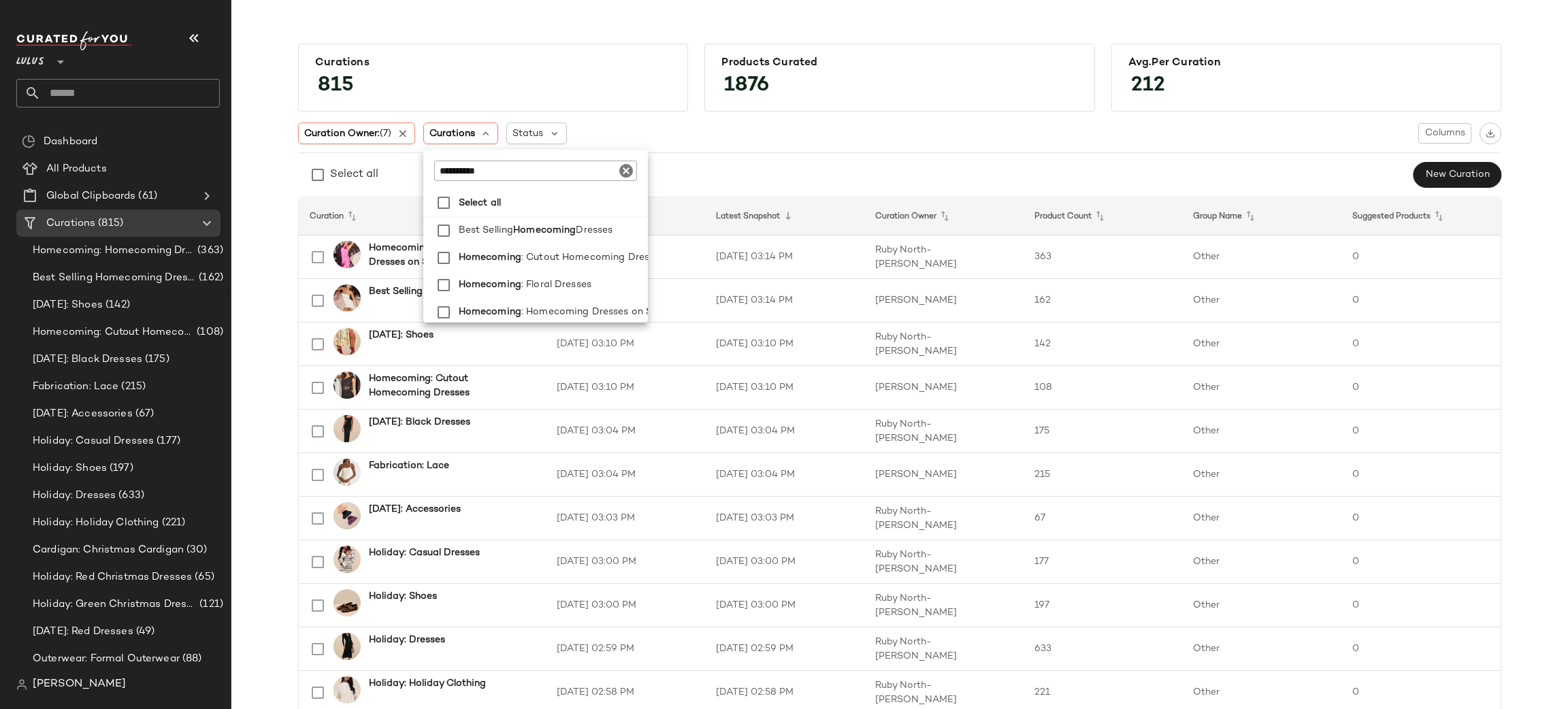
click at [482, 177] on input "**********" at bounding box center [519, 170] width 170 height 20
click at [495, 227] on span "Homecoming" at bounding box center [482, 227] width 63 height 27
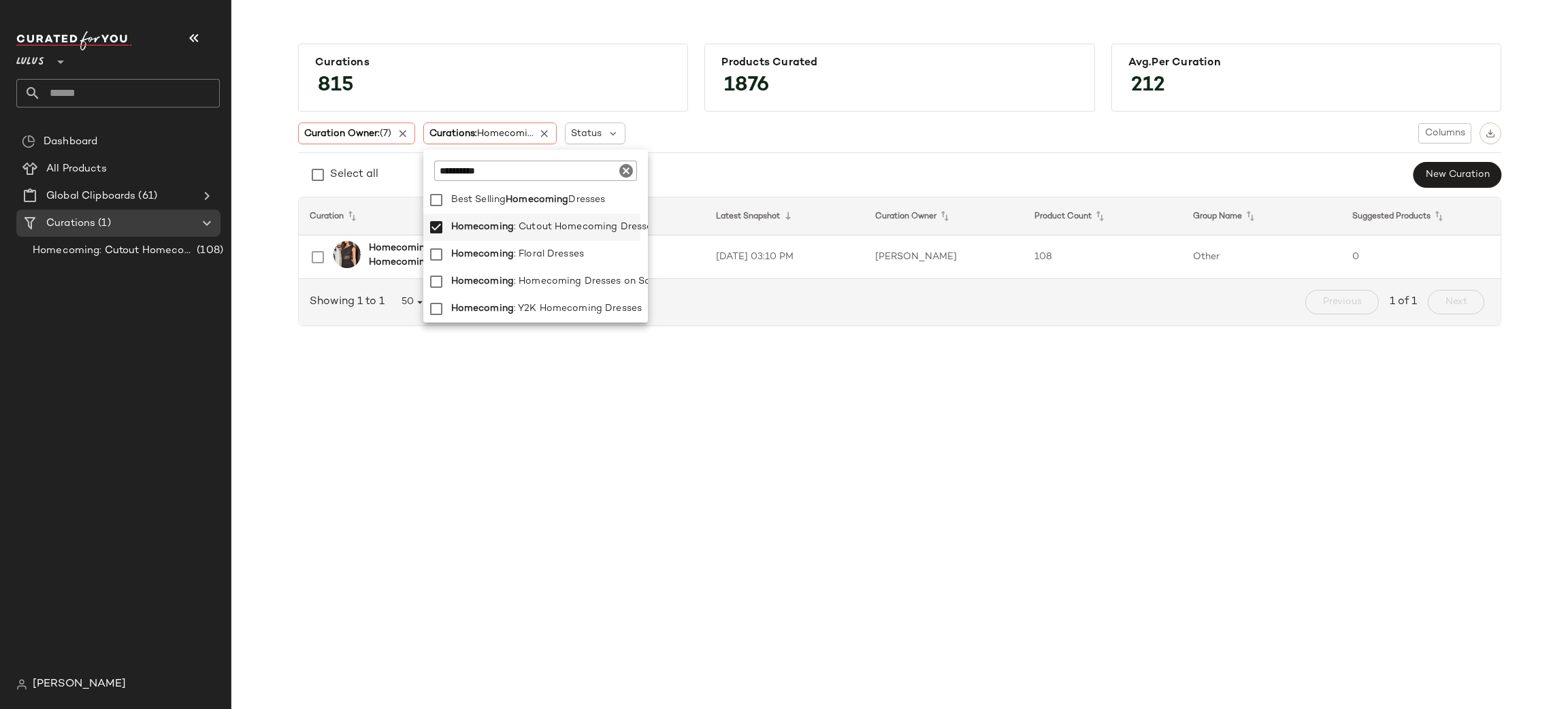
click at [763, 143] on div "Curation Owner: (7) Curations: Homecomi... Status Columns" at bounding box center [900, 133] width 1203 height 22
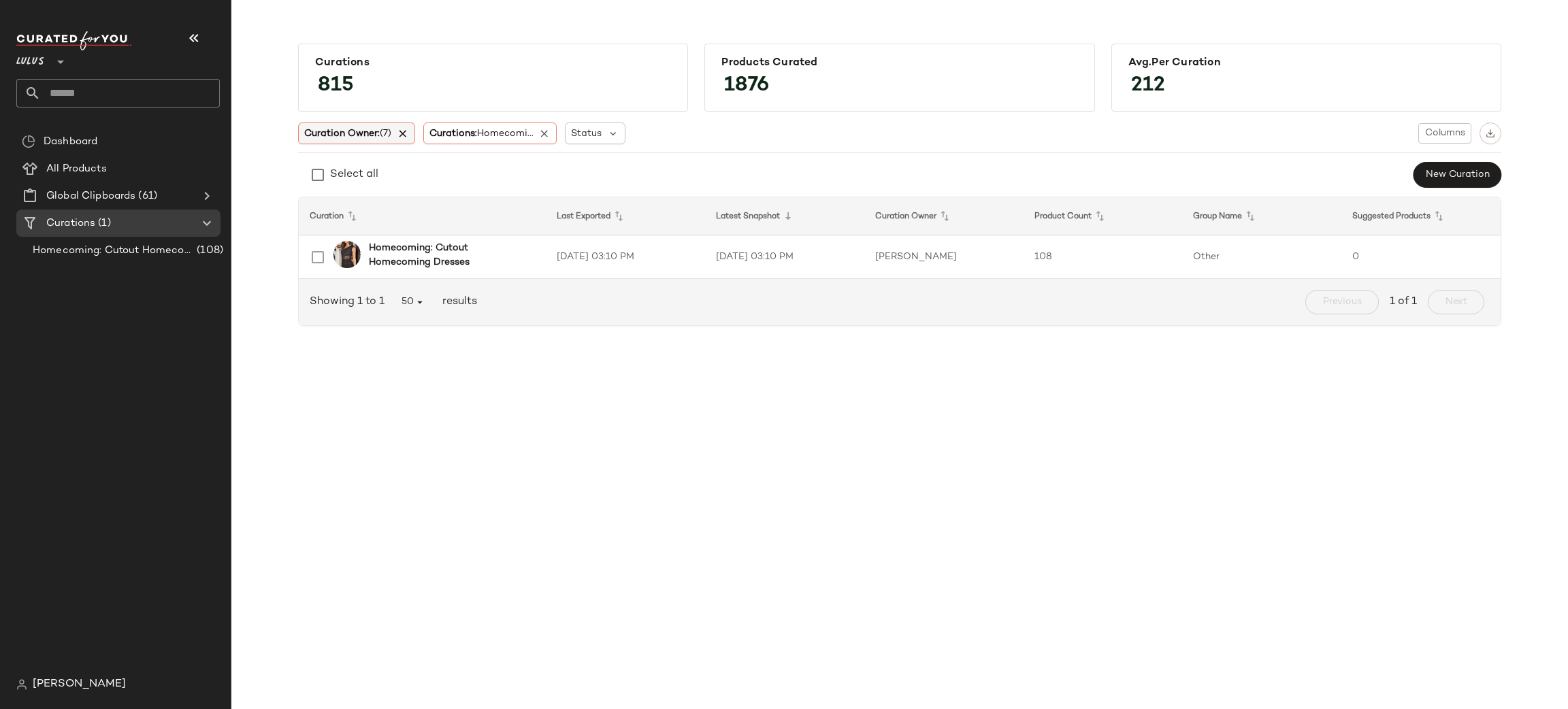
click at [406, 132] on icon at bounding box center [403, 133] width 12 height 12
click at [531, 133] on icon at bounding box center [531, 133] width 12 height 12
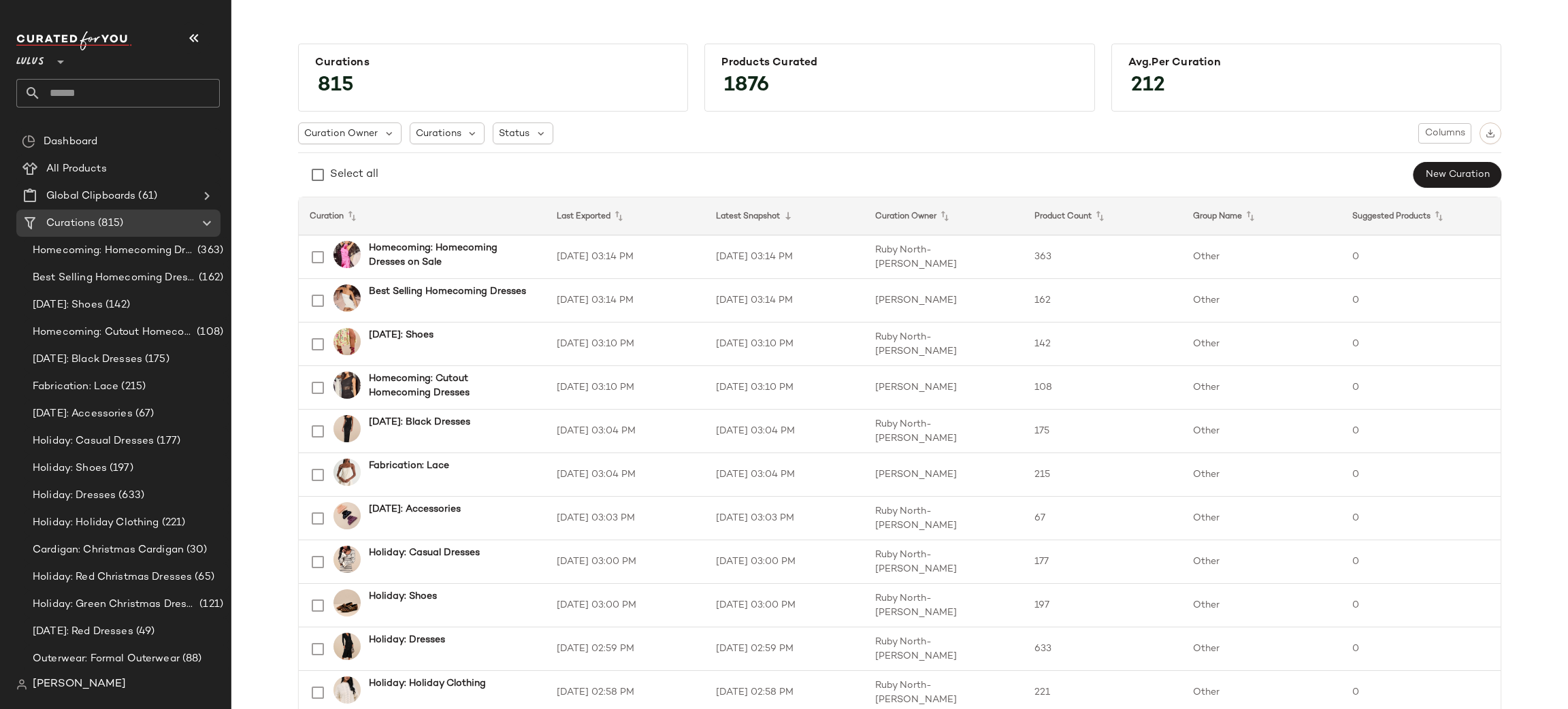
click at [872, 180] on div "Select all New Curation" at bounding box center [900, 174] width 1203 height 27
click at [205, 226] on icon at bounding box center [206, 223] width 16 height 16
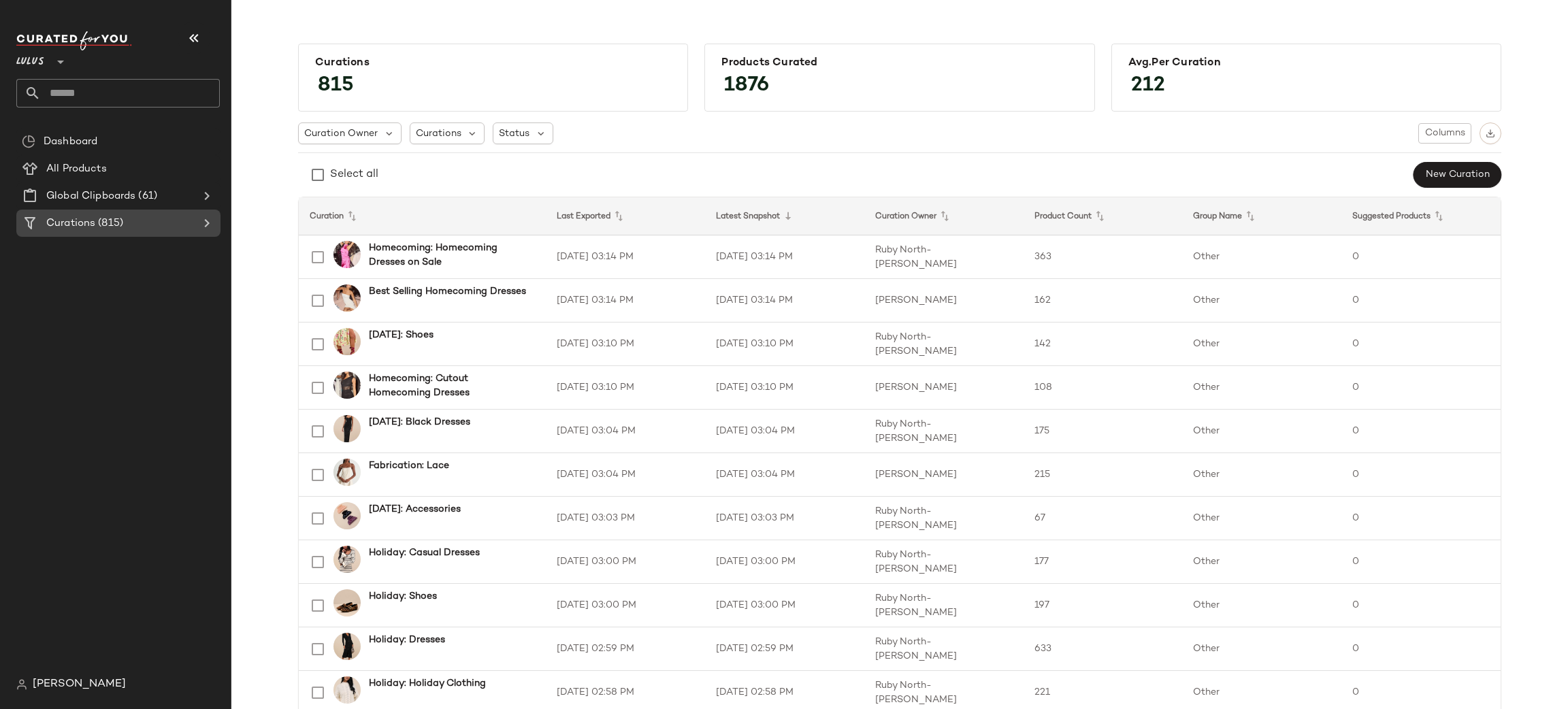
click at [205, 226] on icon at bounding box center [206, 223] width 16 height 16
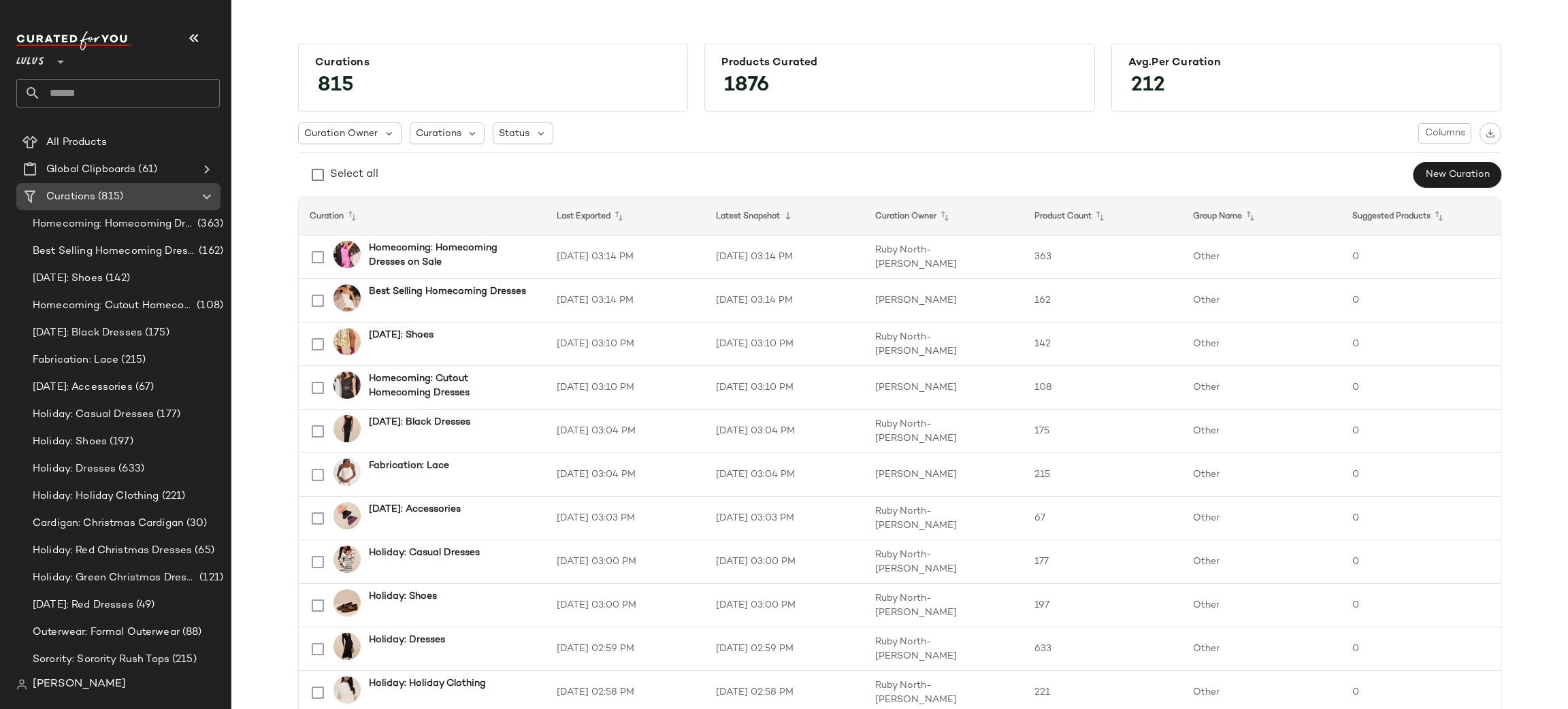
scroll to position [35, 0]
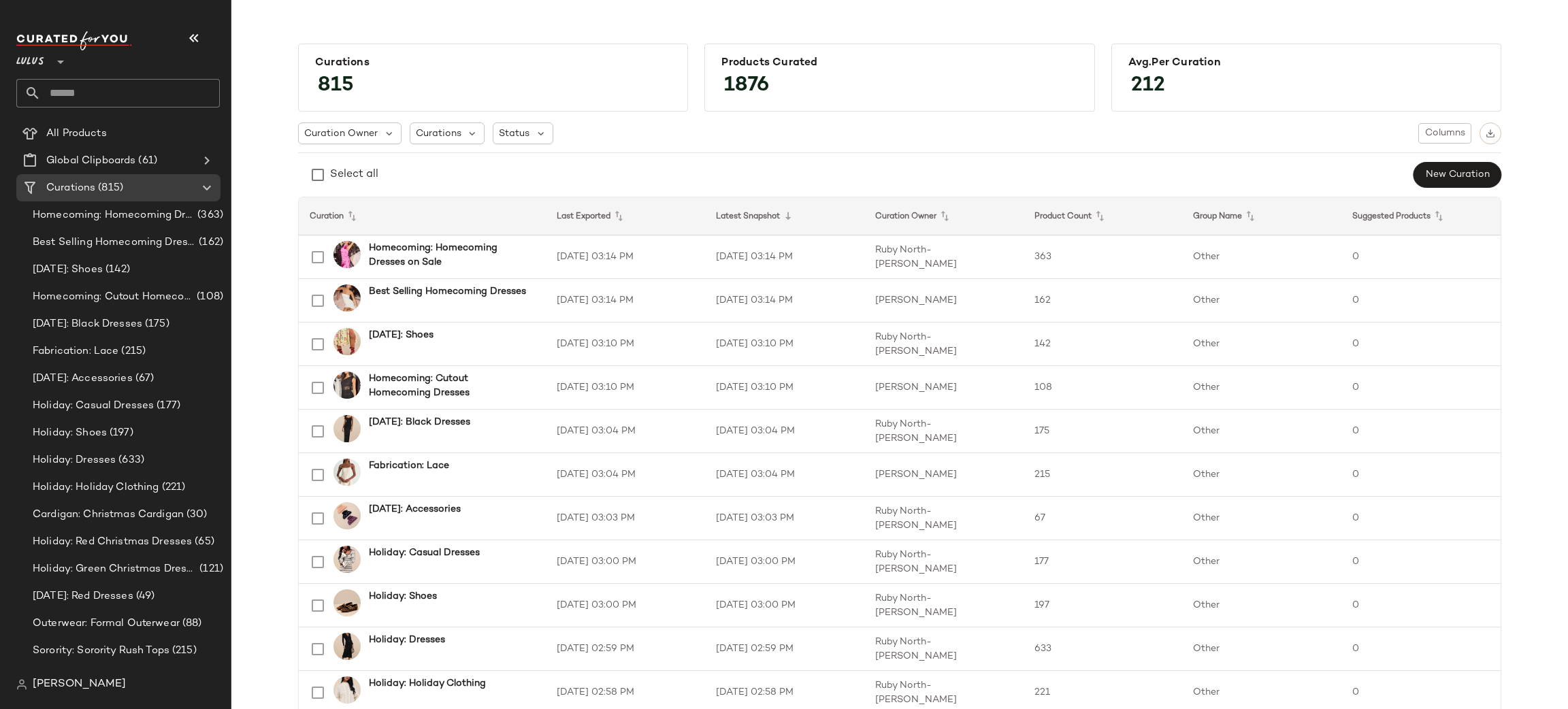
click at [816, 167] on div "Select all New Curation" at bounding box center [900, 174] width 1203 height 27
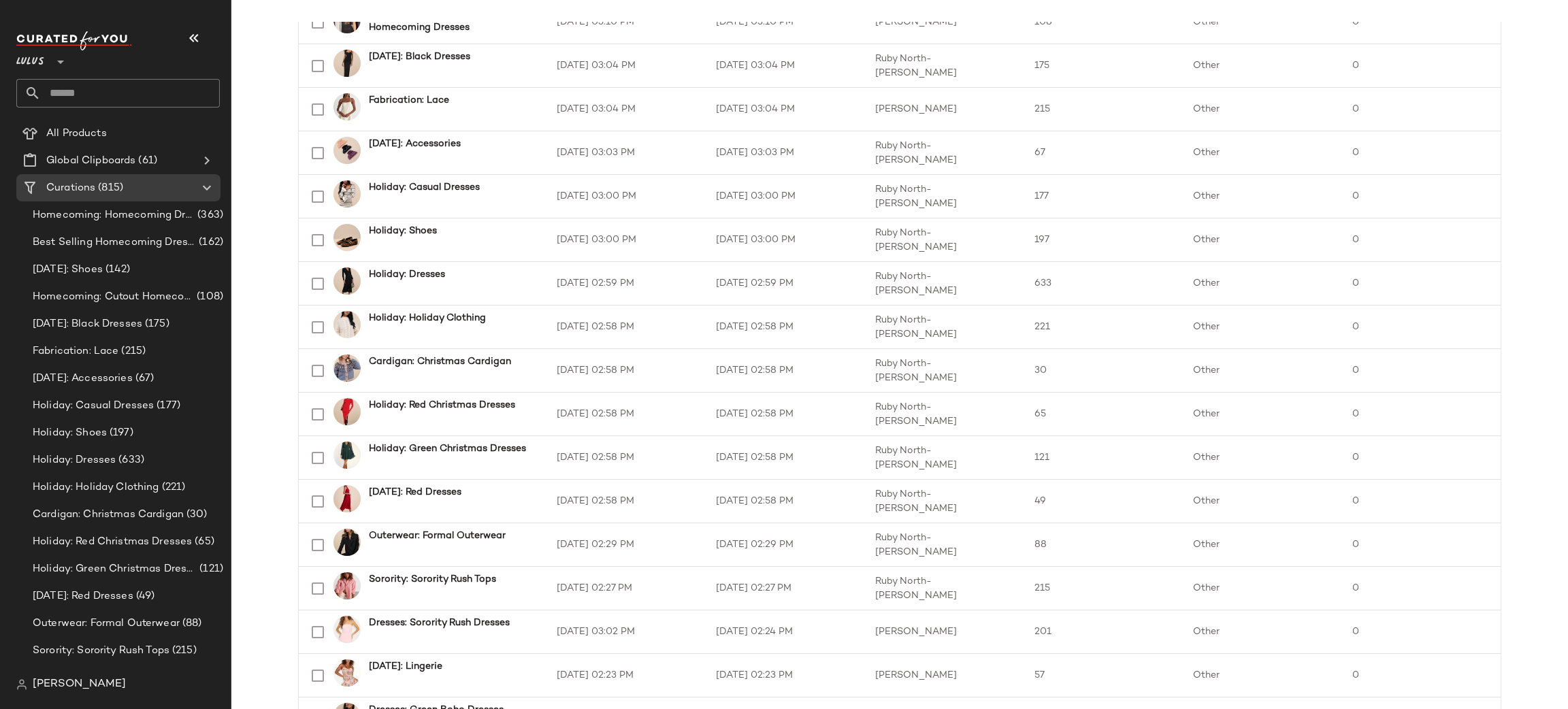
scroll to position [383, 0]
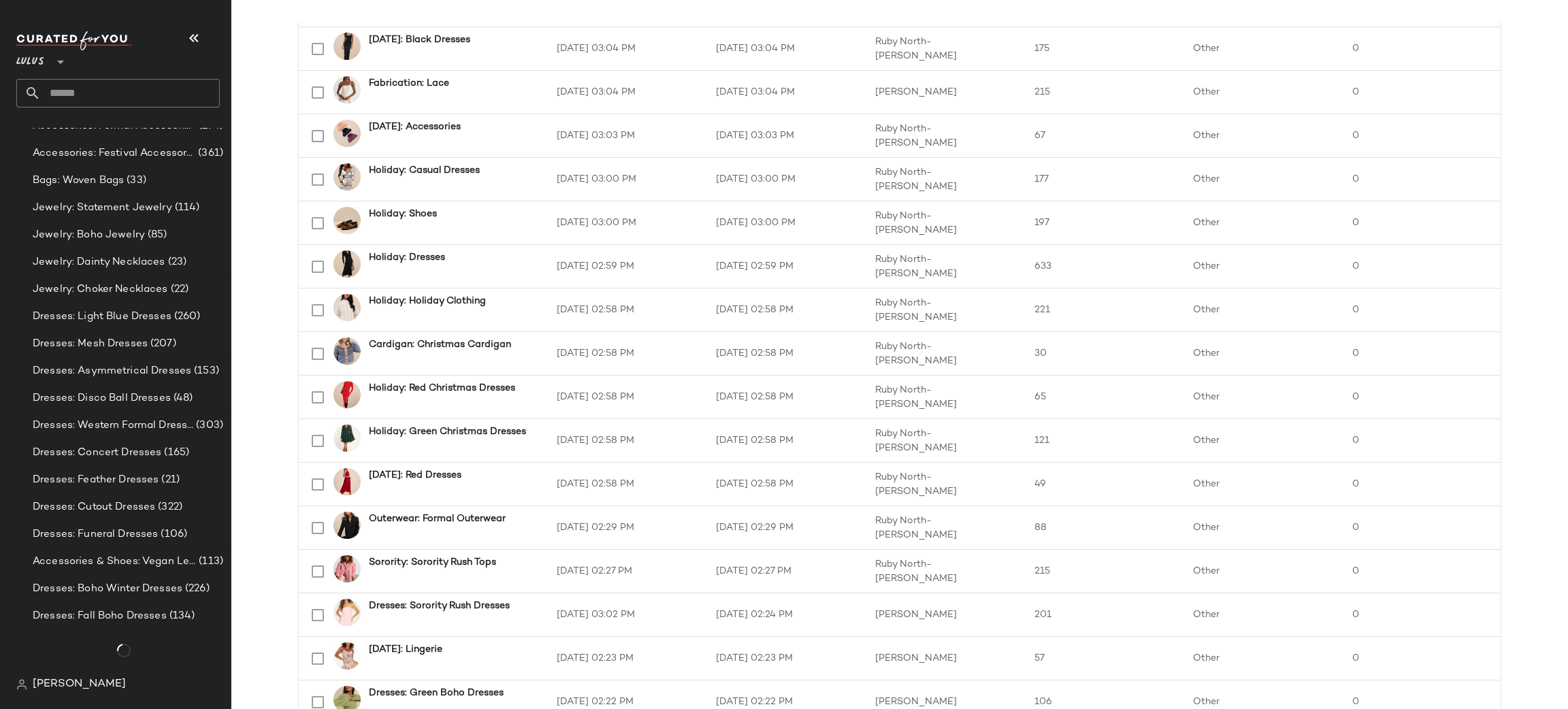
scroll to position [957, 0]
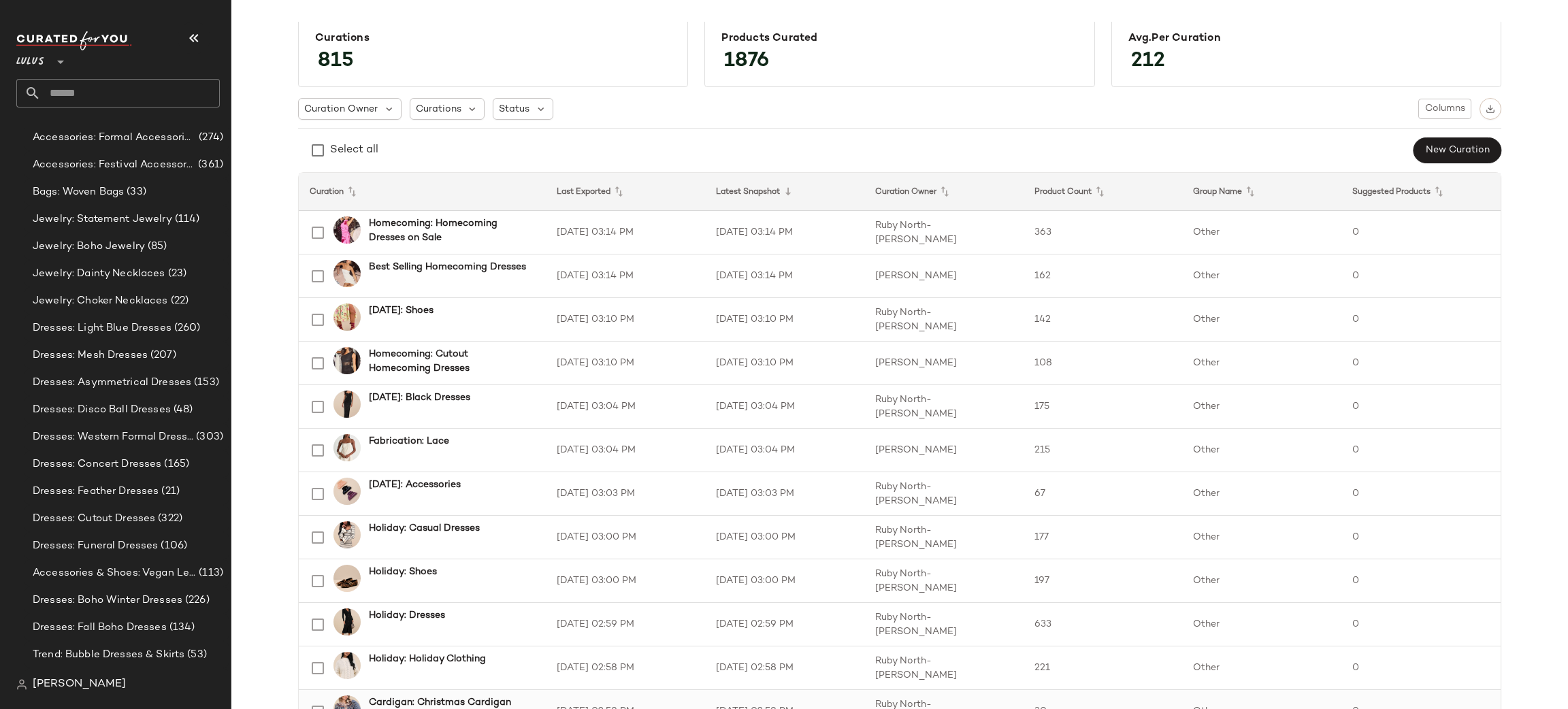
scroll to position [27, 0]
click at [429, 102] on span "Curations" at bounding box center [438, 106] width 46 height 14
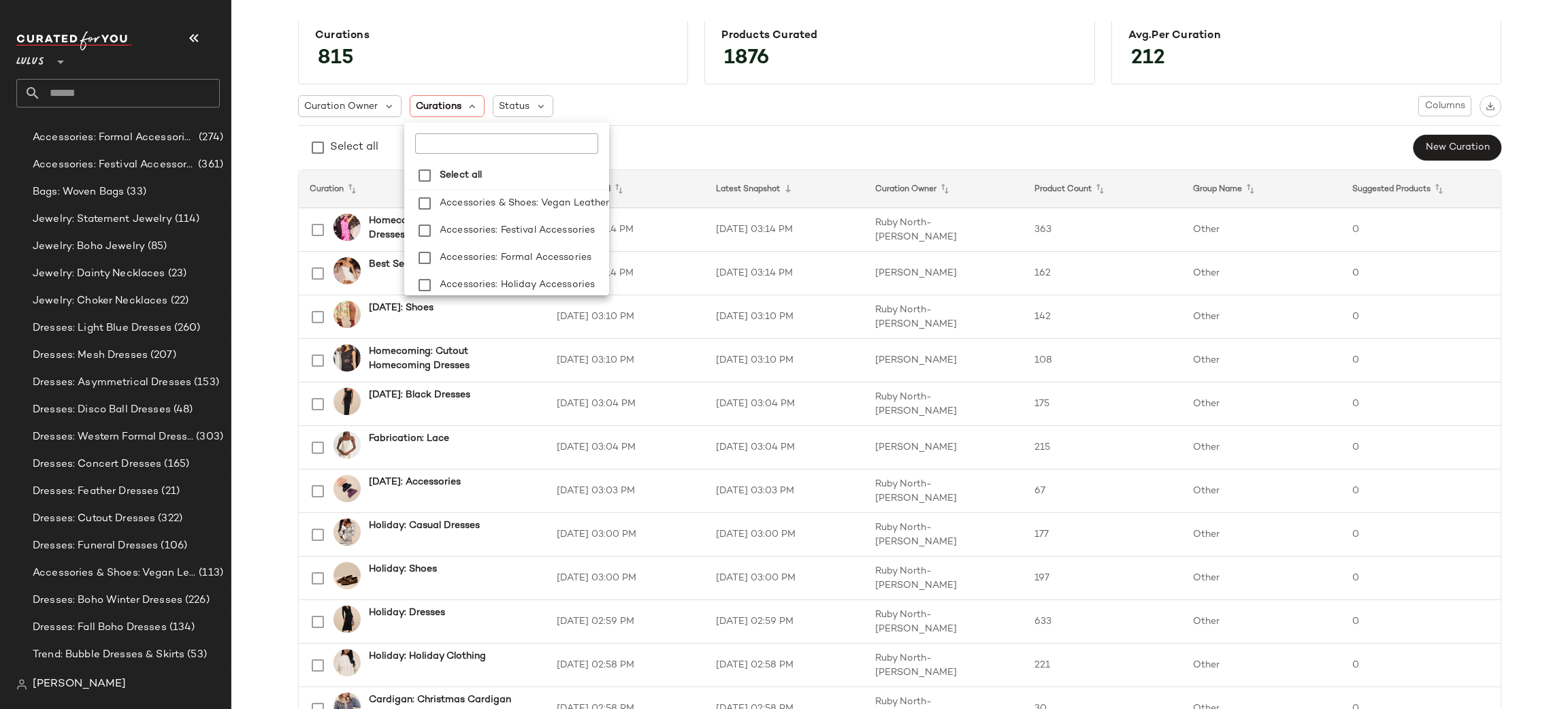
click at [473, 144] on input "text" at bounding box center [500, 143] width 170 height 20
type input "*******"
click at [688, 141] on div "Select all New Curation" at bounding box center [900, 148] width 1203 height 27
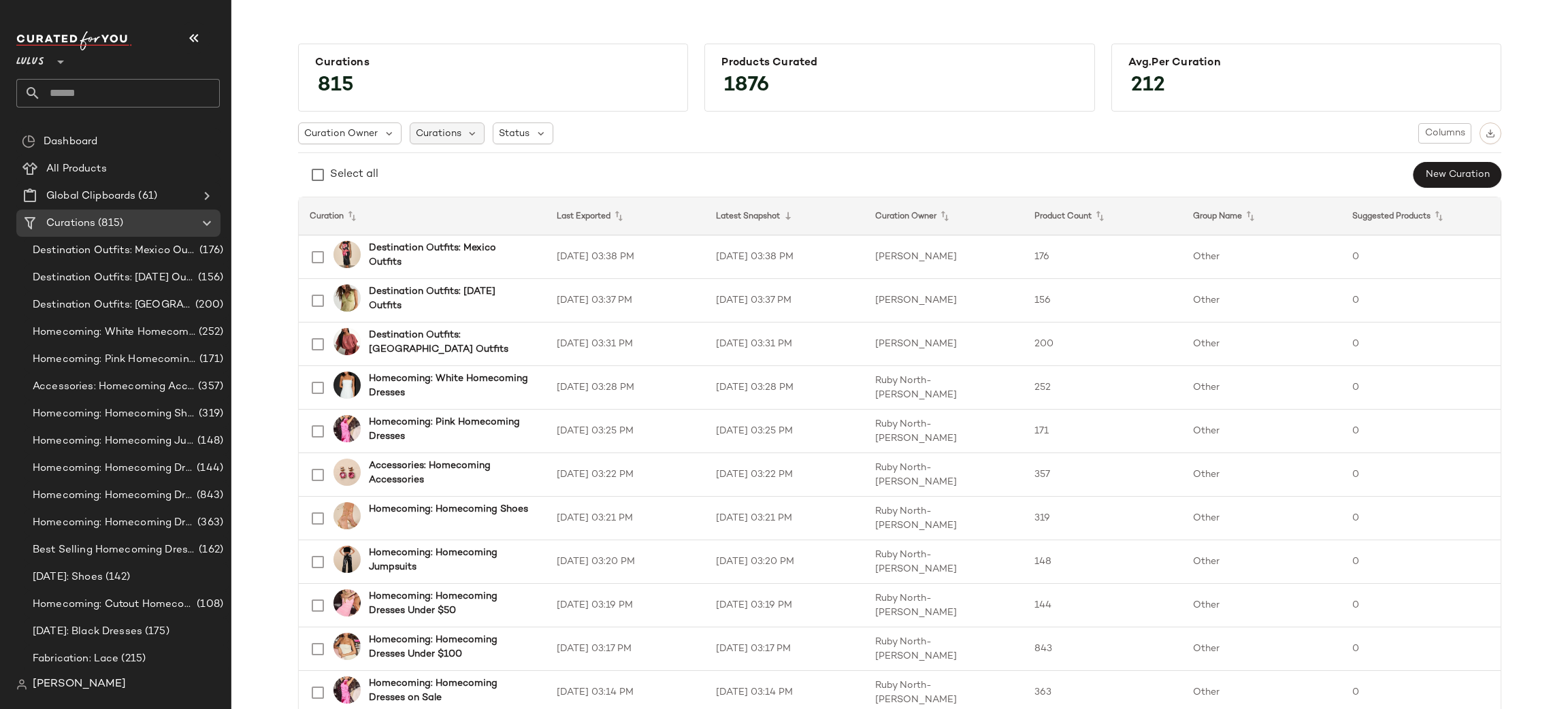
click at [435, 136] on span "Curations" at bounding box center [438, 134] width 46 height 14
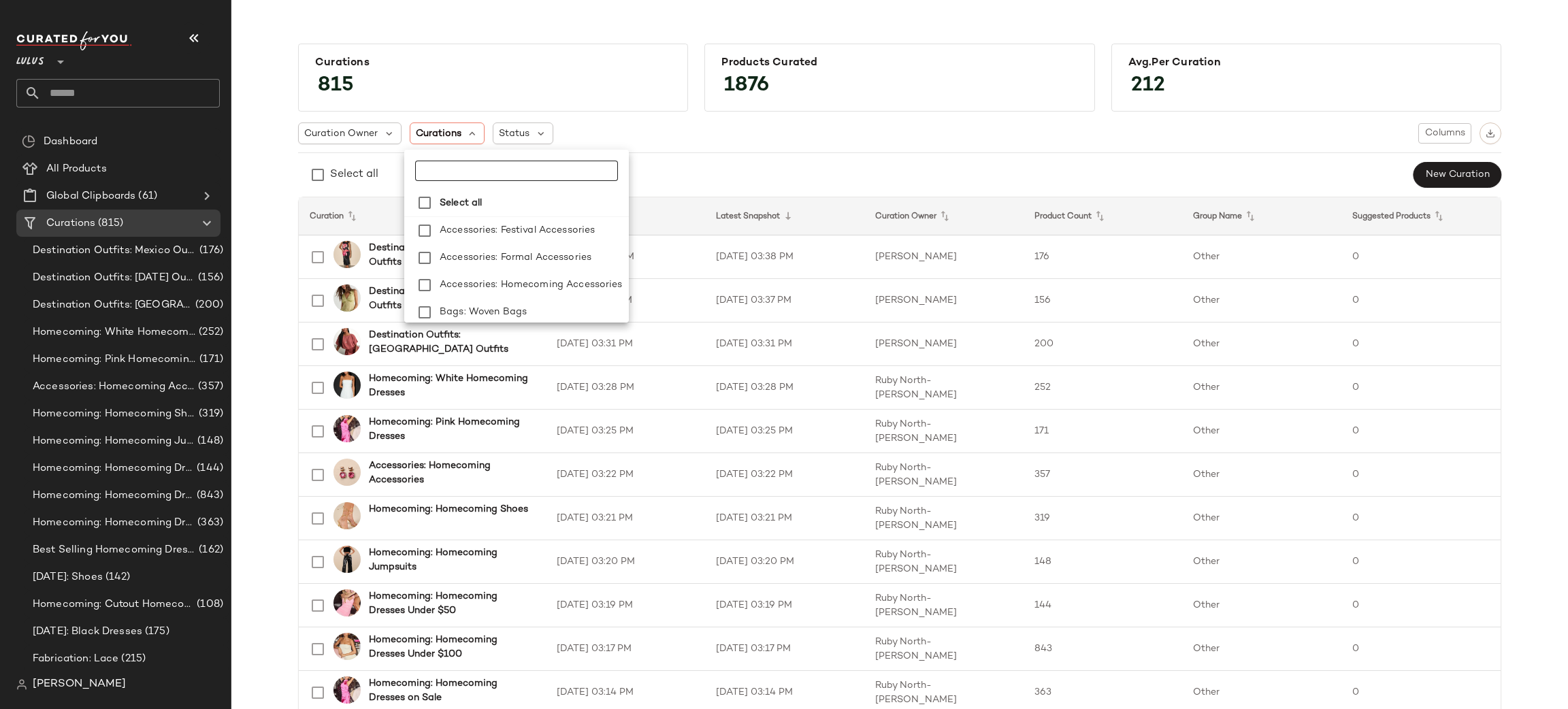
click at [462, 163] on input "text" at bounding box center [500, 170] width 170 height 20
type input "**********"
click at [328, 129] on span "Curation Owner" at bounding box center [341, 134] width 73 height 14
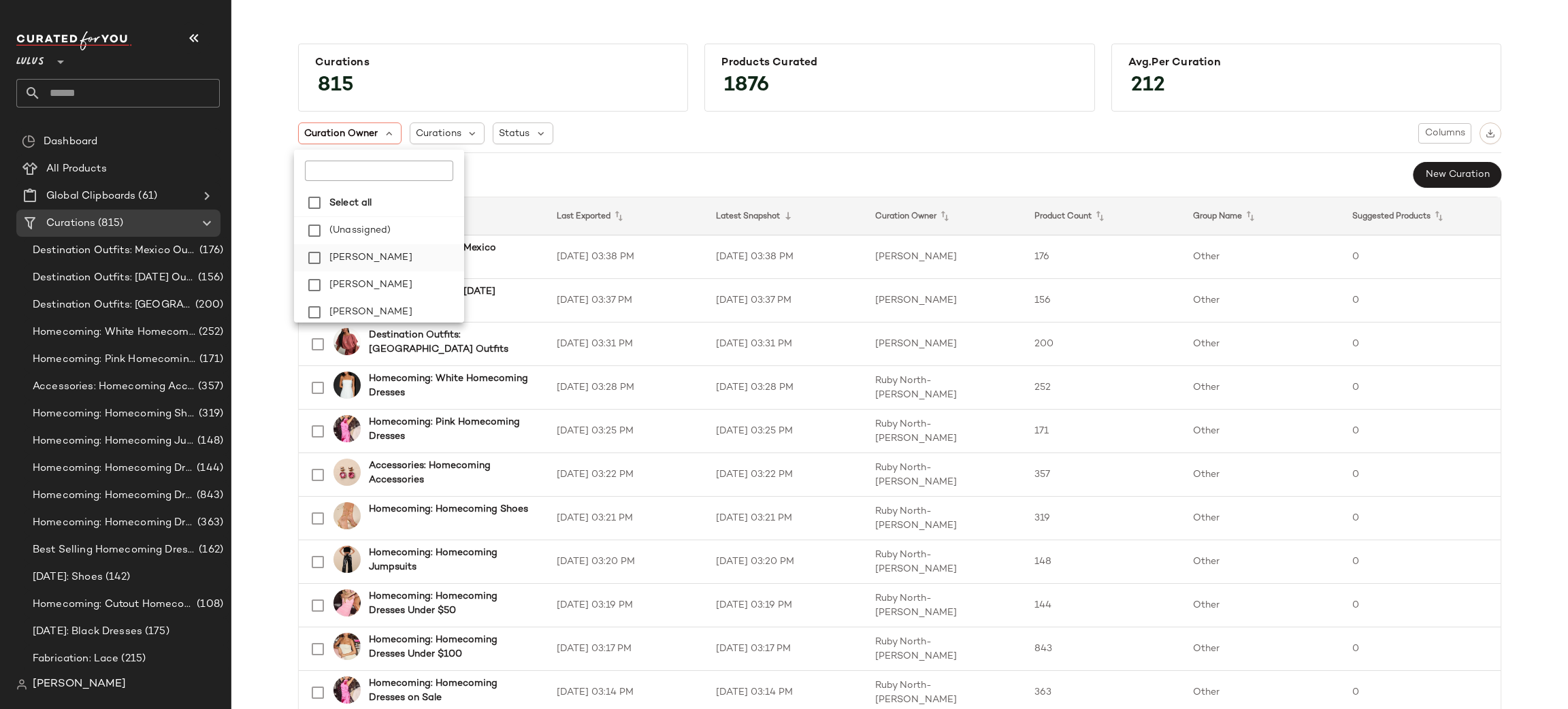
click at [383, 261] on span "[PERSON_NAME]" at bounding box center [371, 257] width 83 height 27
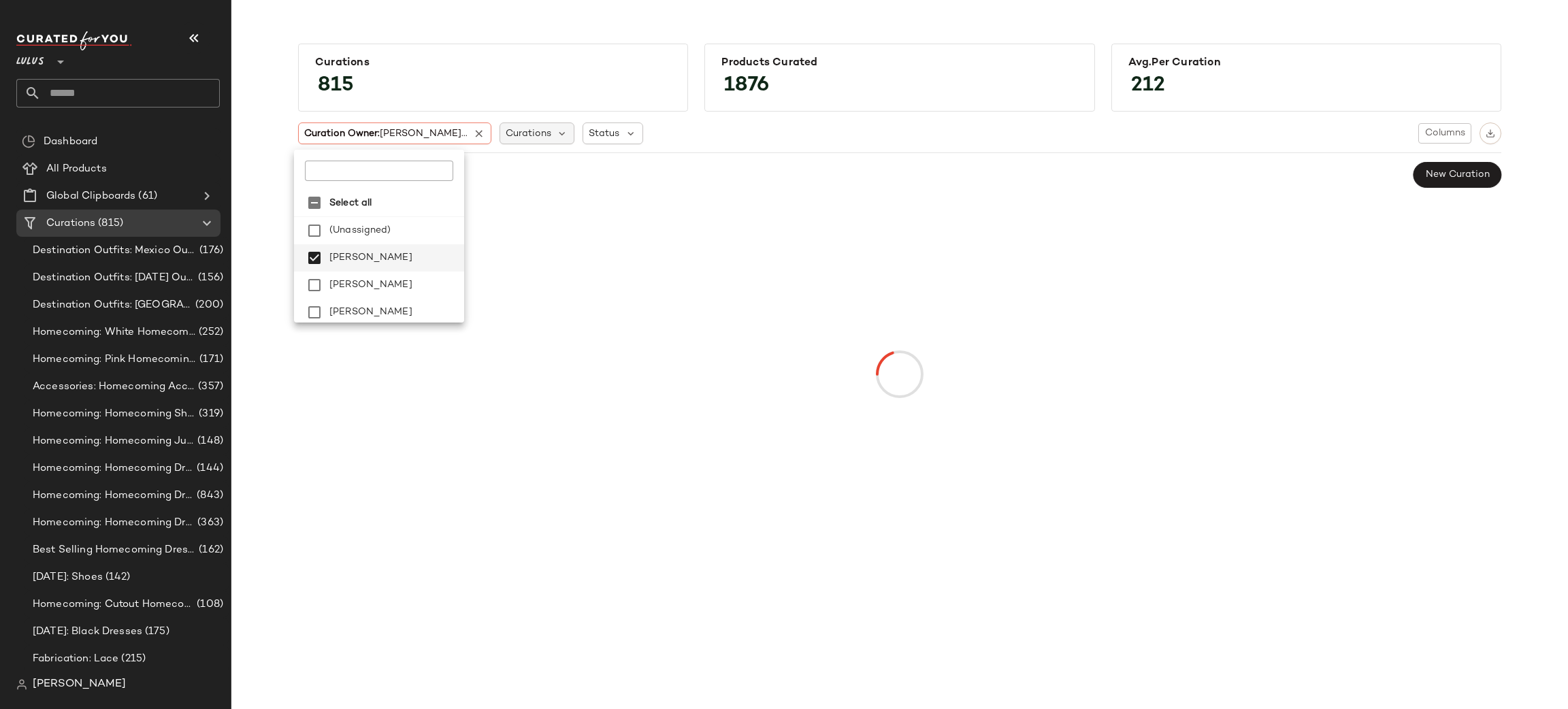
click at [506, 139] on span "Curations" at bounding box center [529, 134] width 46 height 14
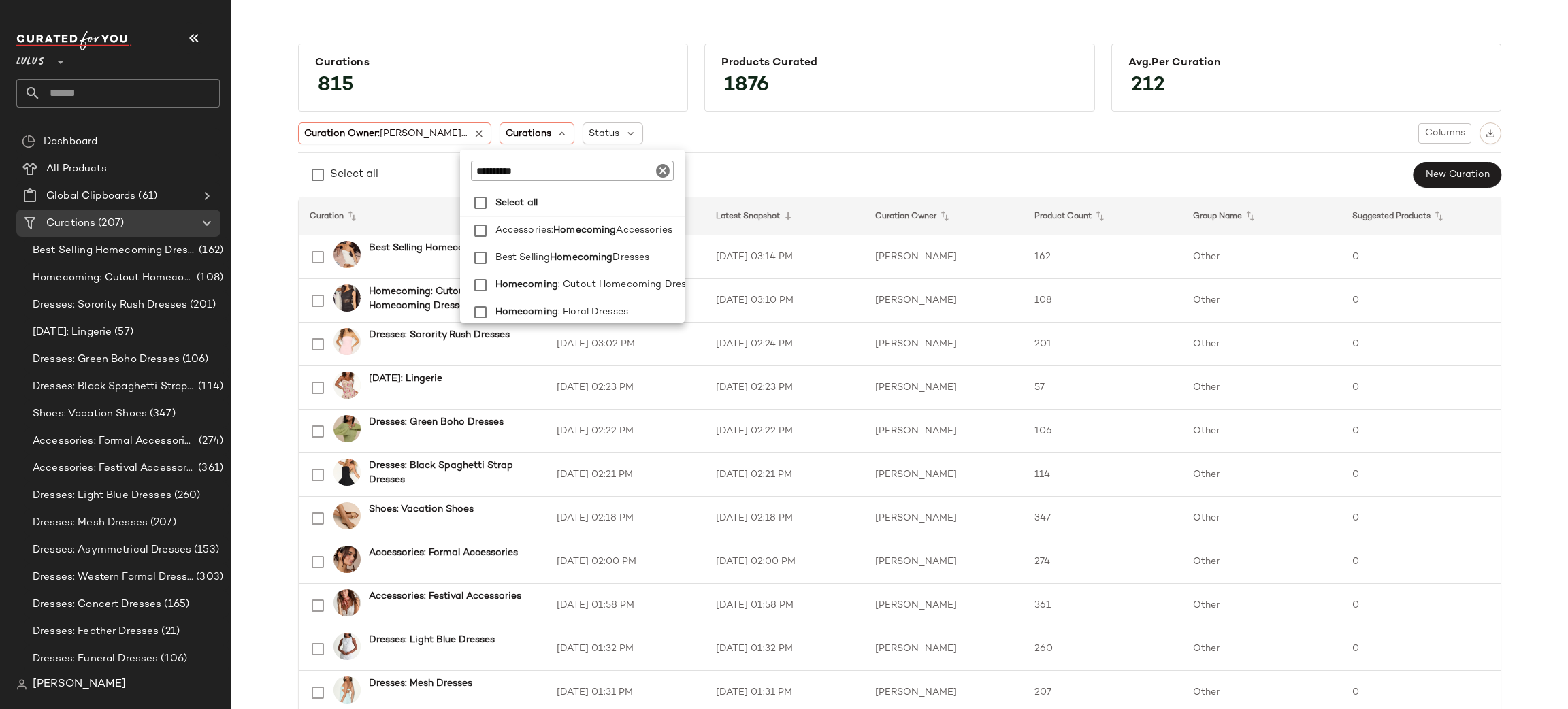
click at [584, 186] on div "Select all Accessories: Homecoming Accessories Best Selling Homecoming Dresses …" at bounding box center [572, 254] width 225 height 136
click at [568, 171] on input "**********" at bounding box center [556, 170] width 170 height 20
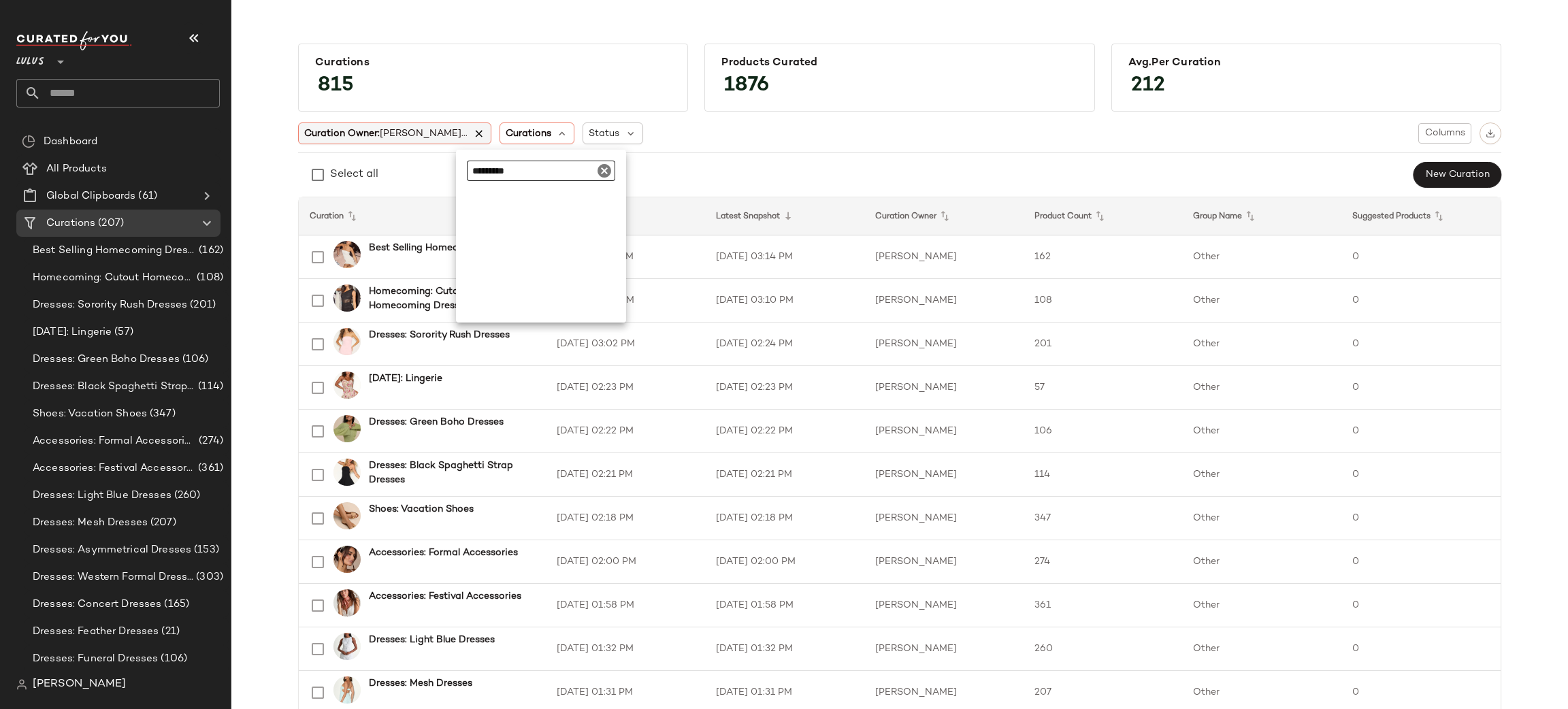
type input "*********"
click at [473, 133] on icon at bounding box center [479, 133] width 12 height 12
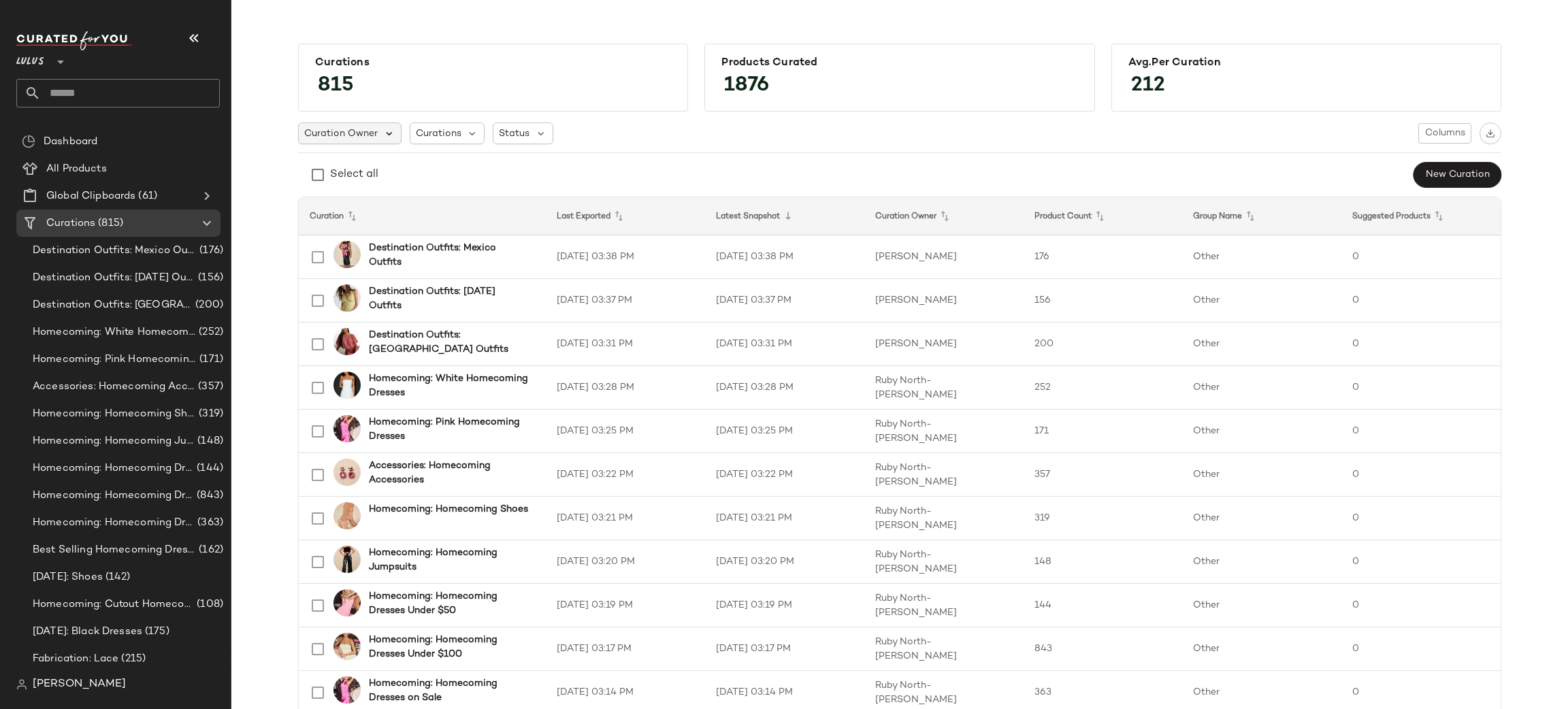
click at [435, 133] on span "Curations" at bounding box center [438, 134] width 46 height 14
click at [476, 169] on input "*********" at bounding box center [489, 170] width 148 height 20
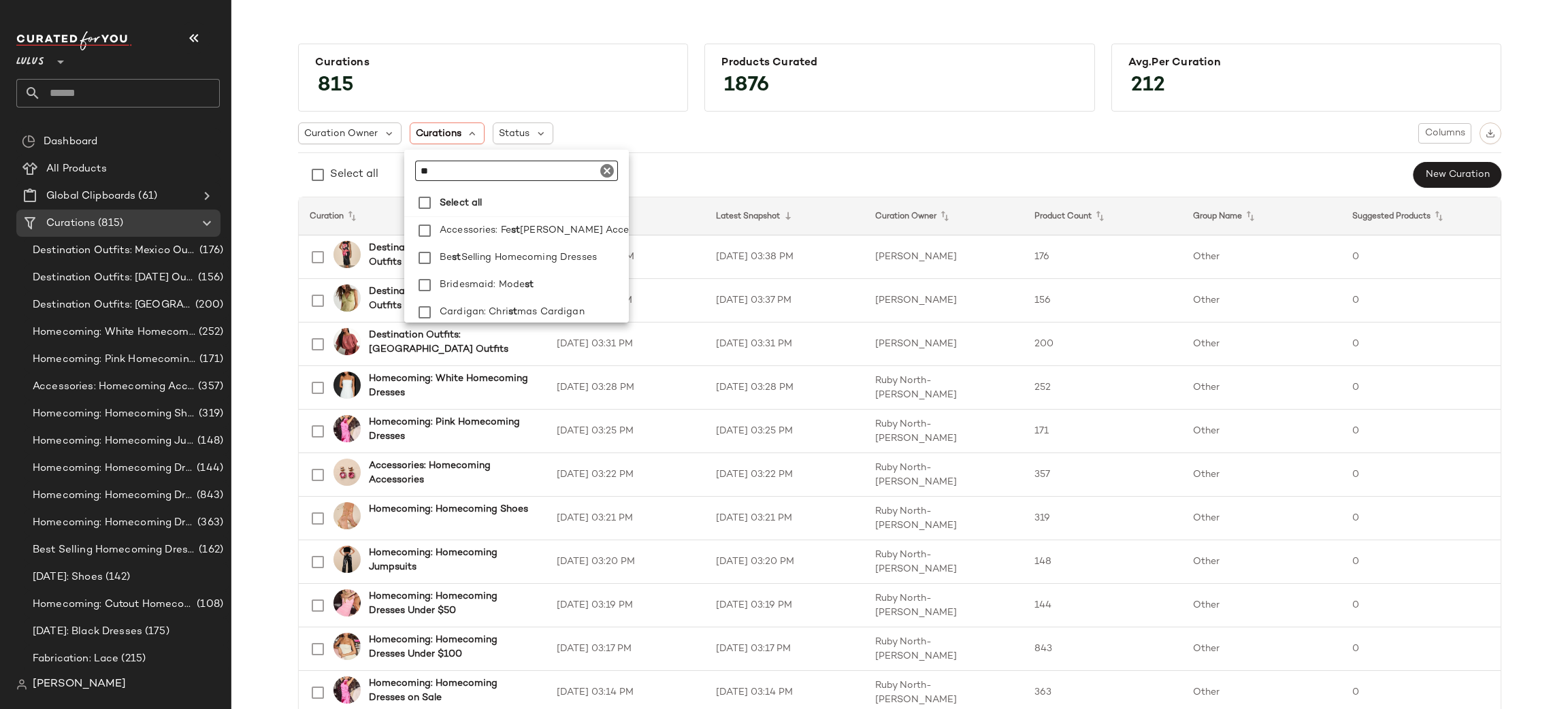
type input "*"
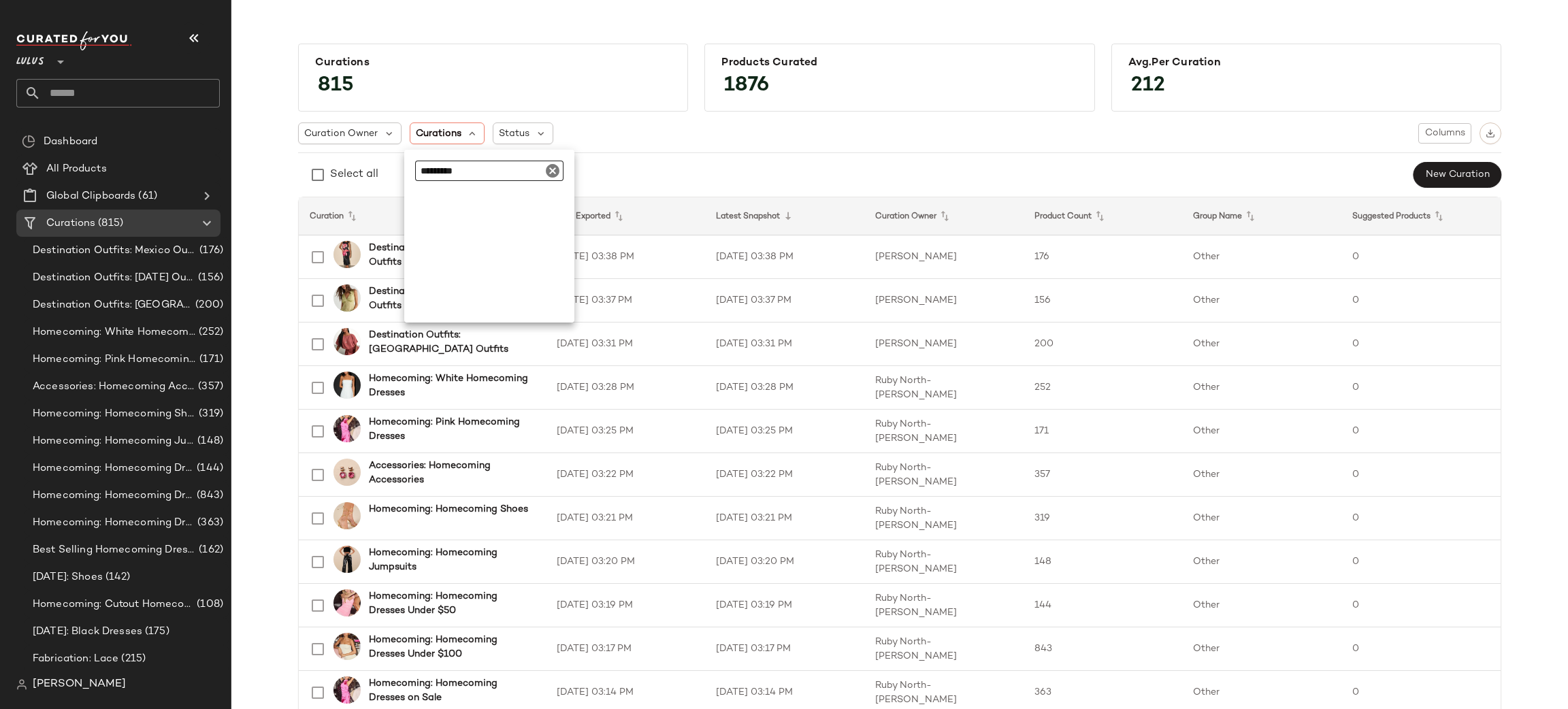
click at [489, 175] on input "*********" at bounding box center [489, 170] width 148 height 20
type input "*"
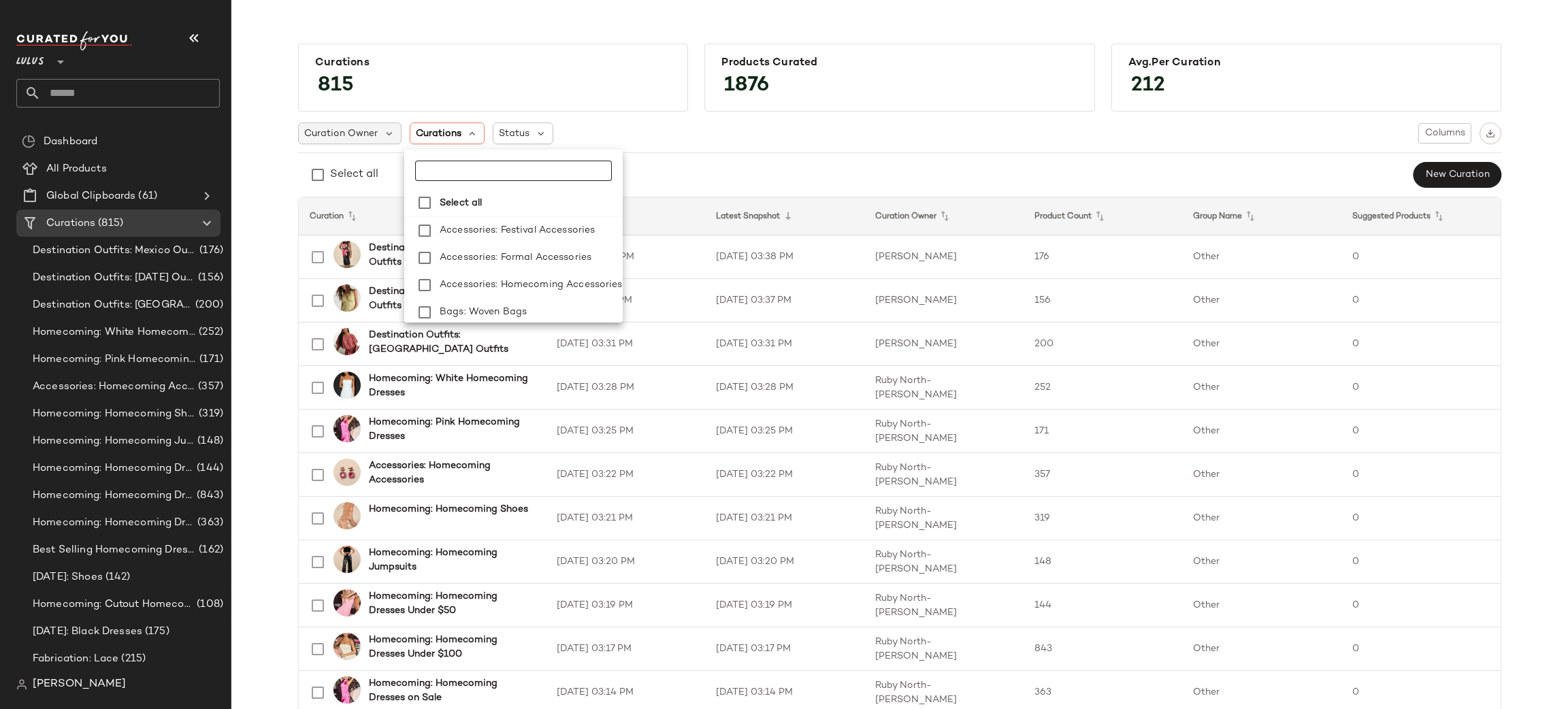
click at [337, 136] on span "Curation Owner" at bounding box center [341, 134] width 73 height 14
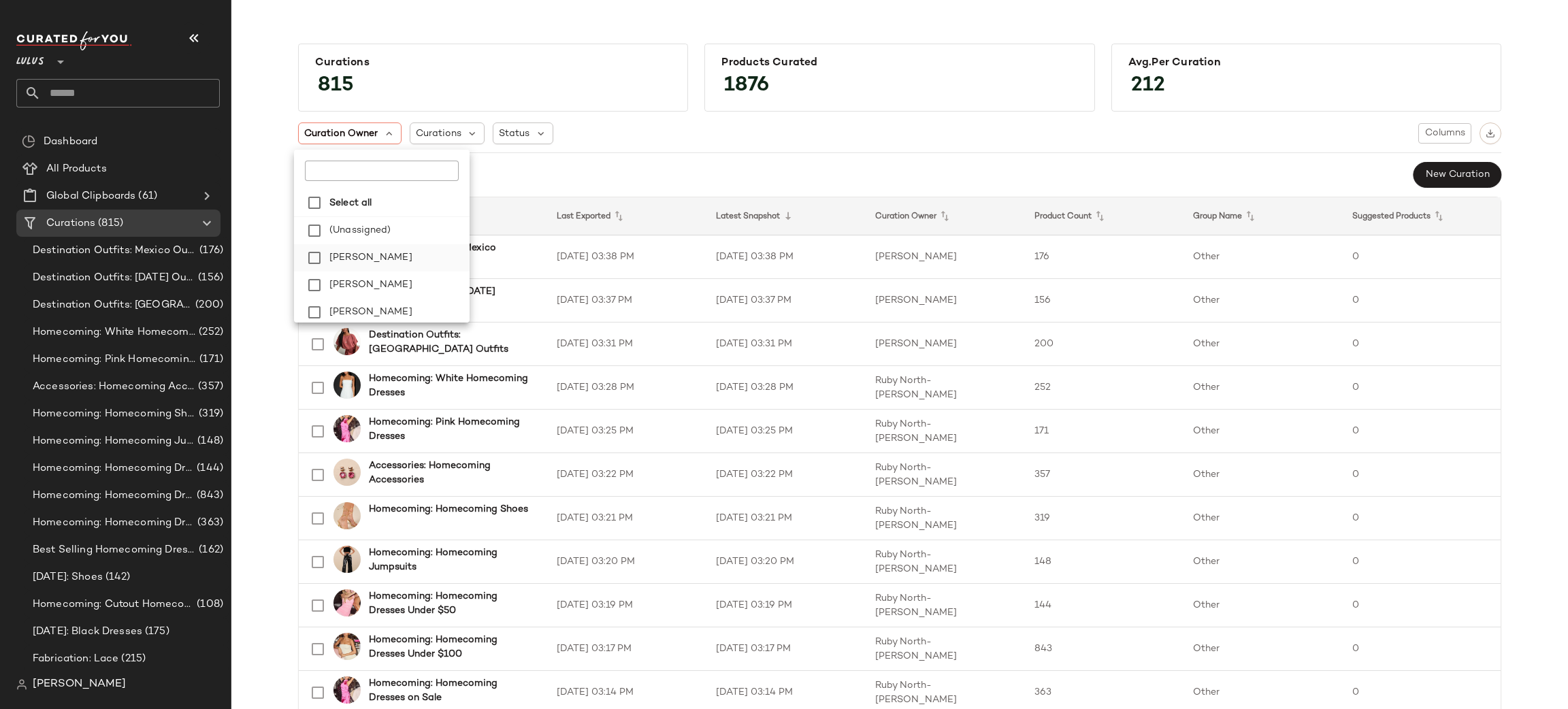
click at [379, 261] on span "[PERSON_NAME]" at bounding box center [371, 257] width 83 height 27
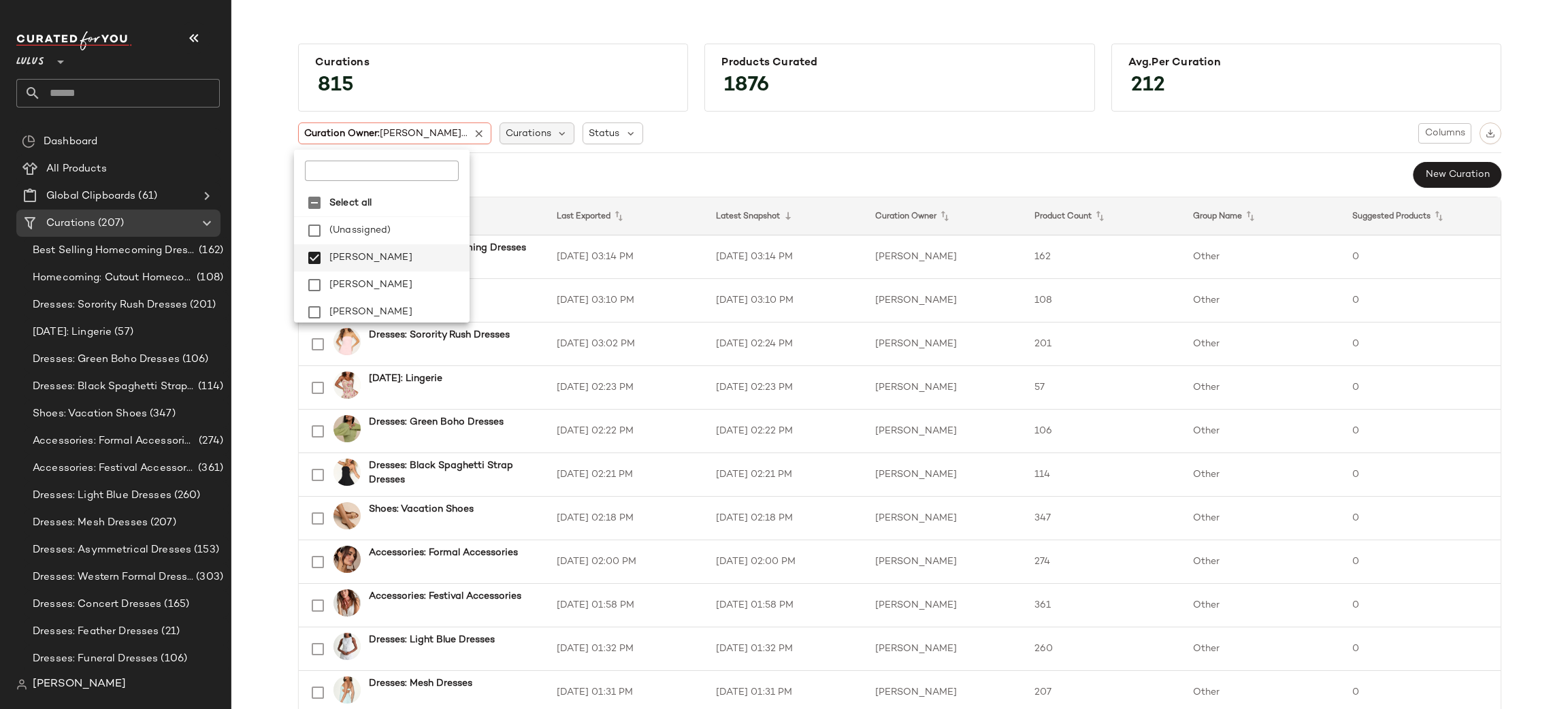
click at [500, 135] on div "Curations" at bounding box center [537, 133] width 75 height 22
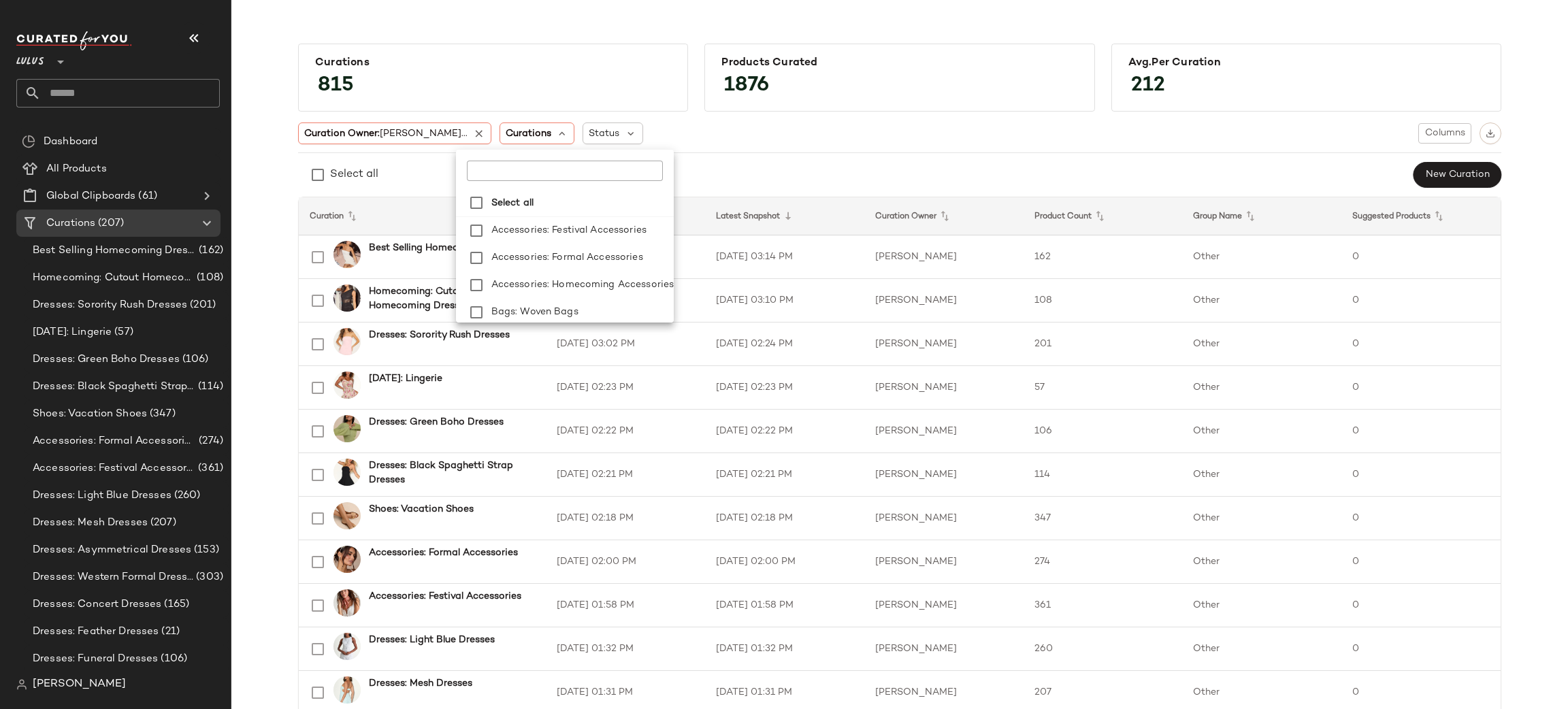
click at [518, 179] on input "text" at bounding box center [552, 170] width 170 height 20
type input "**********"
click at [861, 155] on div "Curation Owner: [PERSON_NAME]... Curations Status Columns Select all New Curati…" at bounding box center [900, 155] width 1203 height 66
click at [429, 134] on span "Curations" at bounding box center [438, 134] width 46 height 14
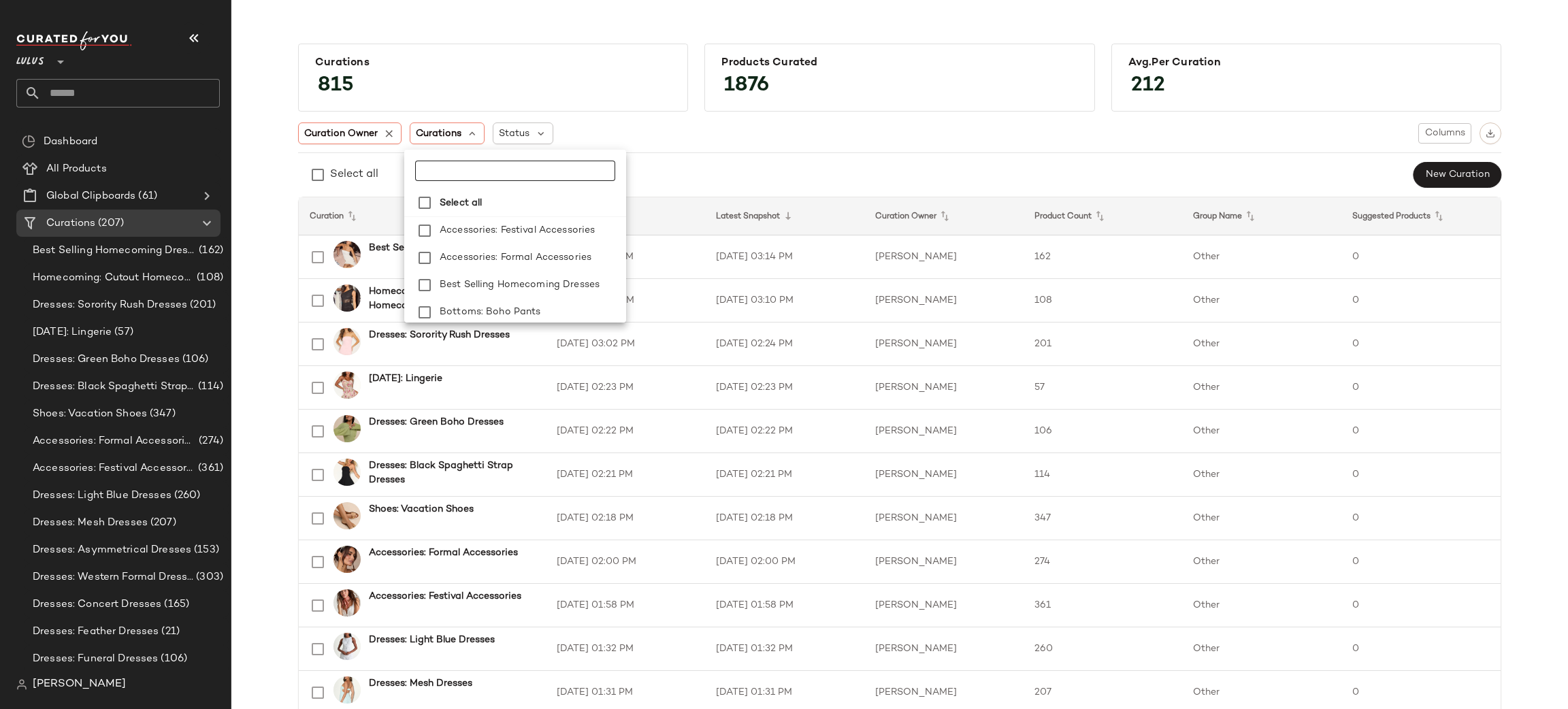
click at [459, 167] on input "text" at bounding box center [500, 170] width 170 height 20
type input "**********"
click at [703, 180] on div "Select all New Curation" at bounding box center [900, 174] width 1203 height 27
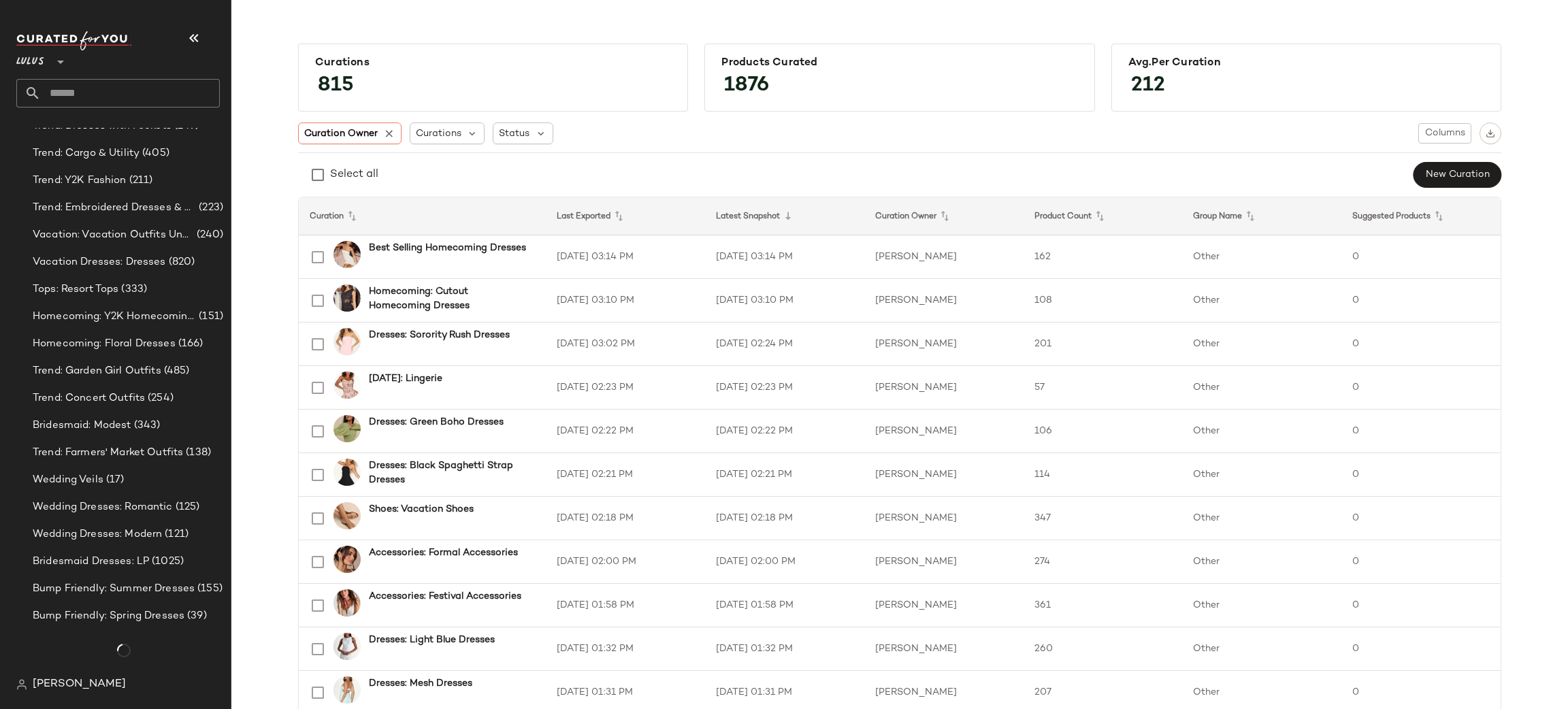
scroll to position [0, 0]
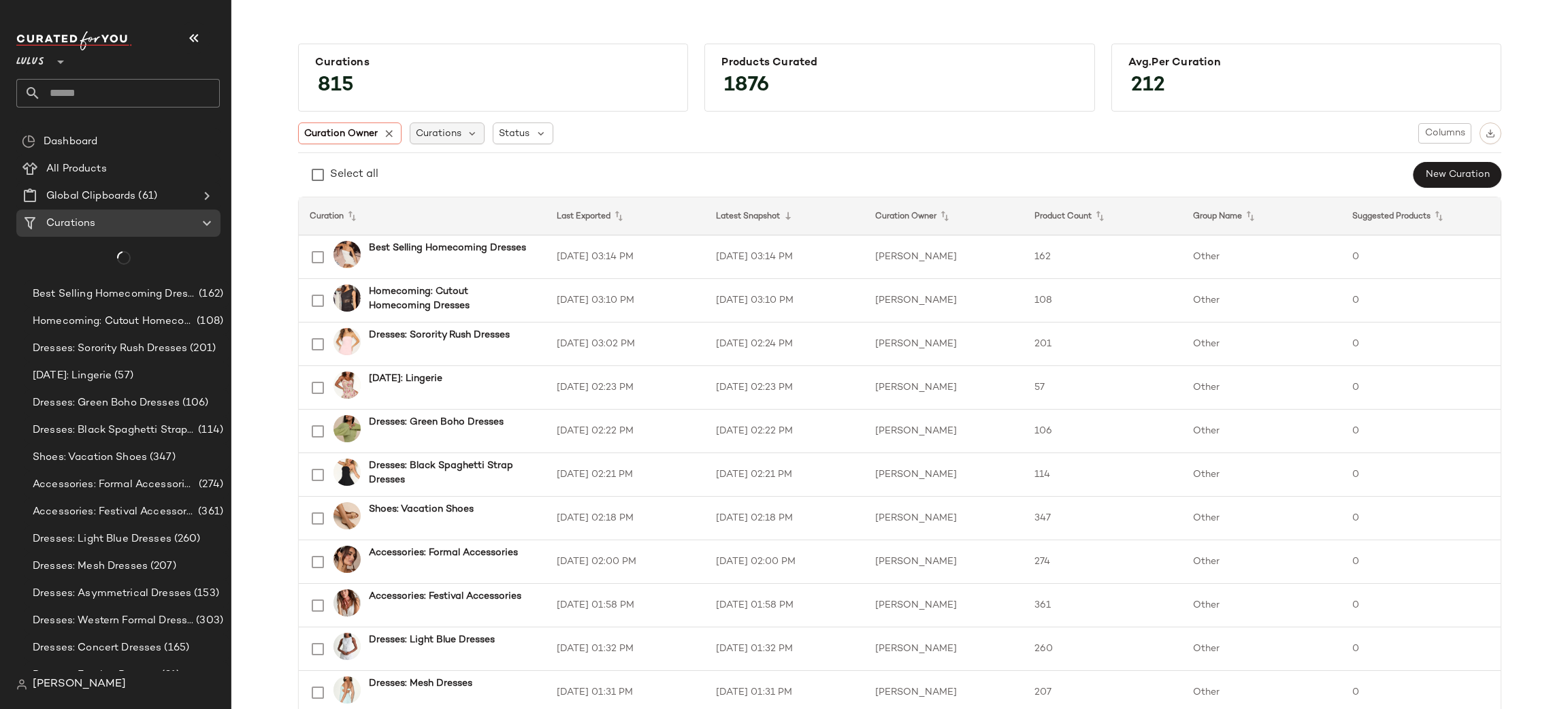
click at [433, 134] on span "Curations" at bounding box center [438, 134] width 46 height 14
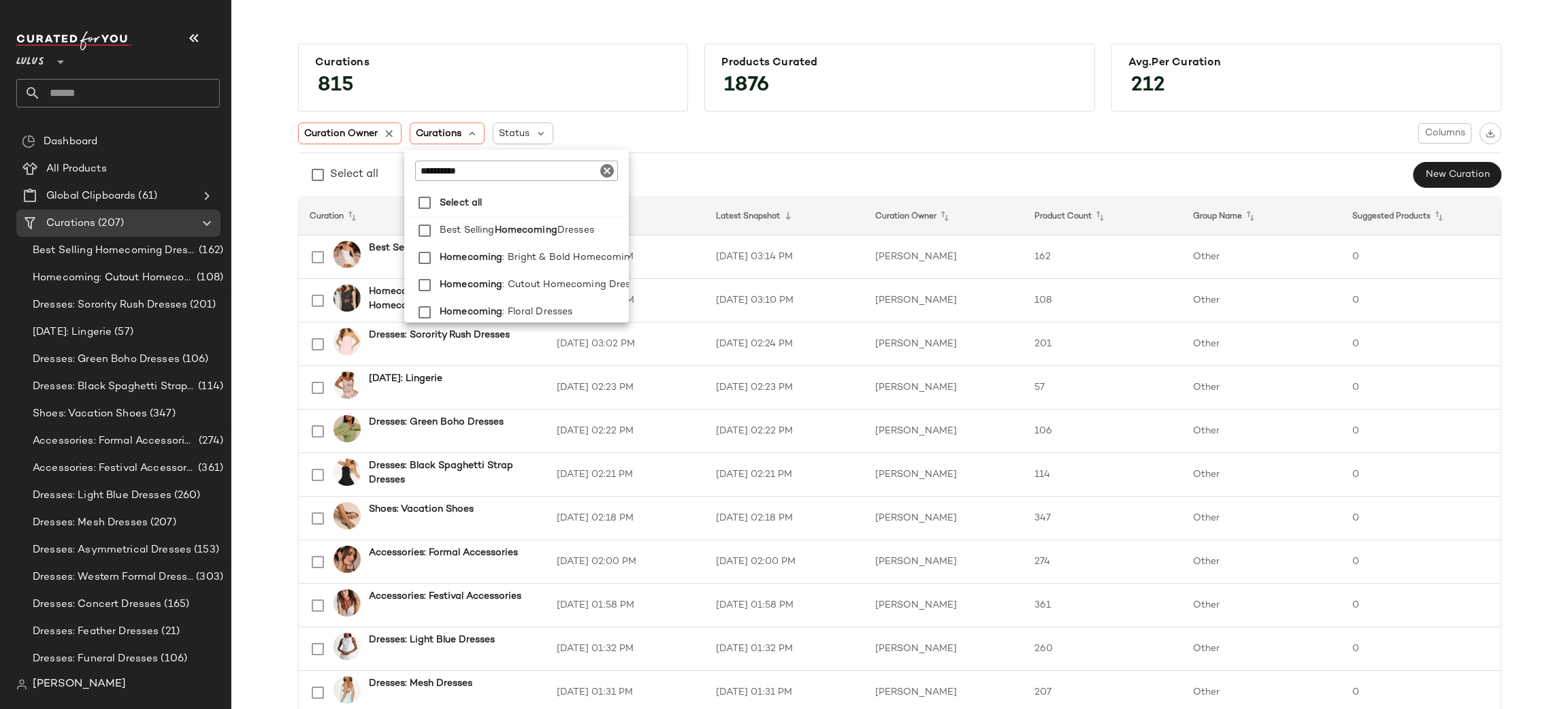
click at [470, 174] on input "**********" at bounding box center [500, 170] width 170 height 20
click at [608, 171] on icon "Clear" at bounding box center [607, 170] width 16 height 16
click at [656, 169] on div "Select all New Curation" at bounding box center [900, 174] width 1203 height 27
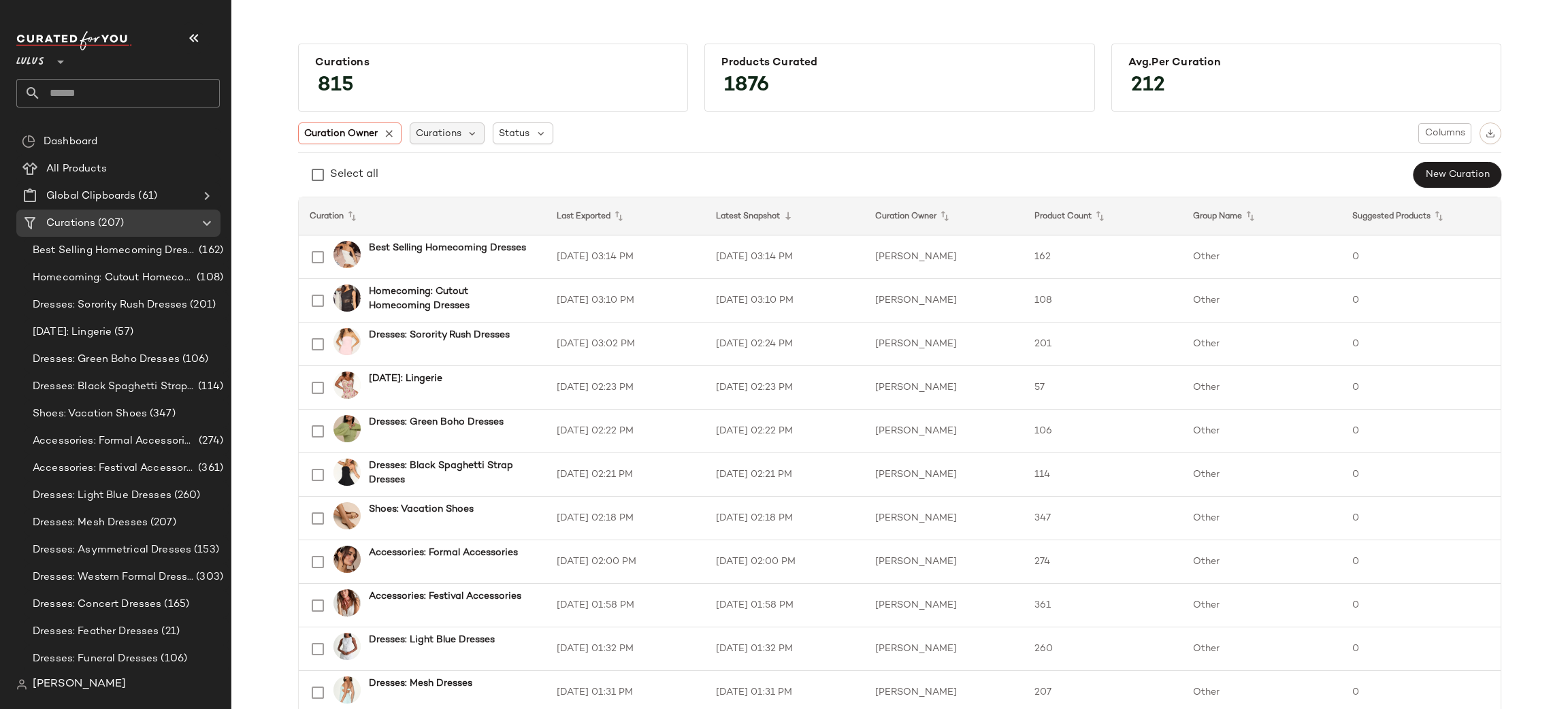
click at [441, 143] on div "Curations" at bounding box center [447, 133] width 75 height 22
click at [453, 176] on input "text" at bounding box center [500, 170] width 170 height 20
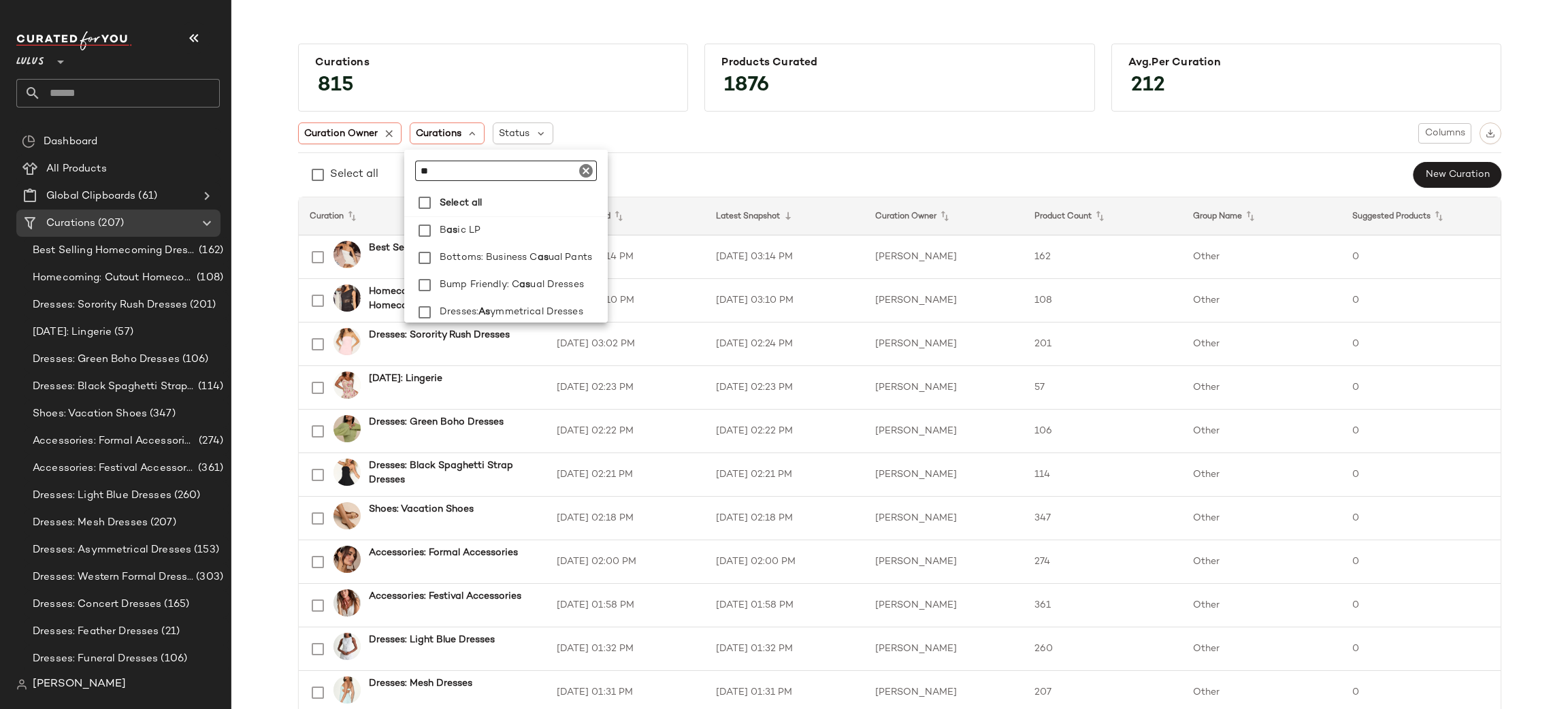
type input "***"
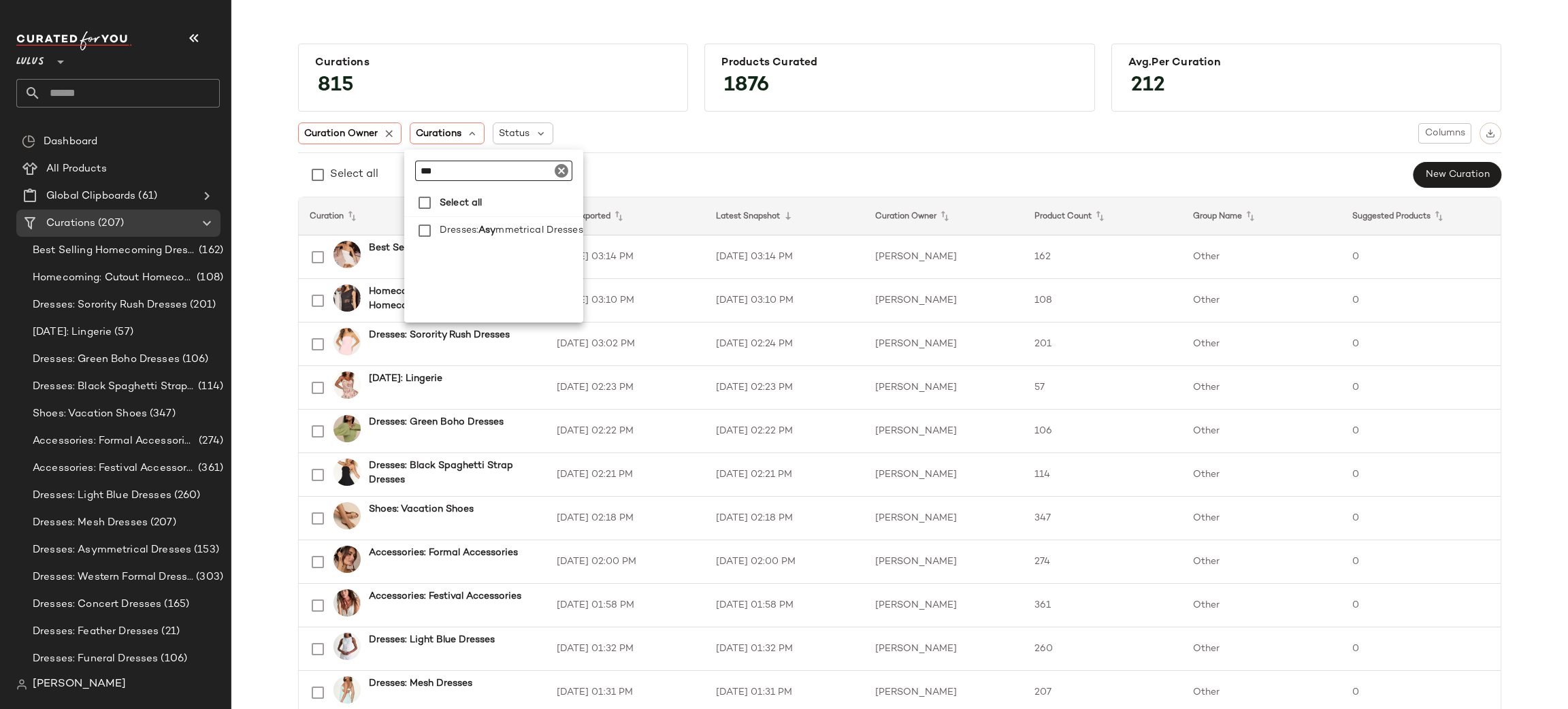
click at [487, 179] on input "***" at bounding box center [493, 170] width 157 height 20
type input "*"
click at [348, 124] on div "Curation Owner" at bounding box center [350, 133] width 103 height 22
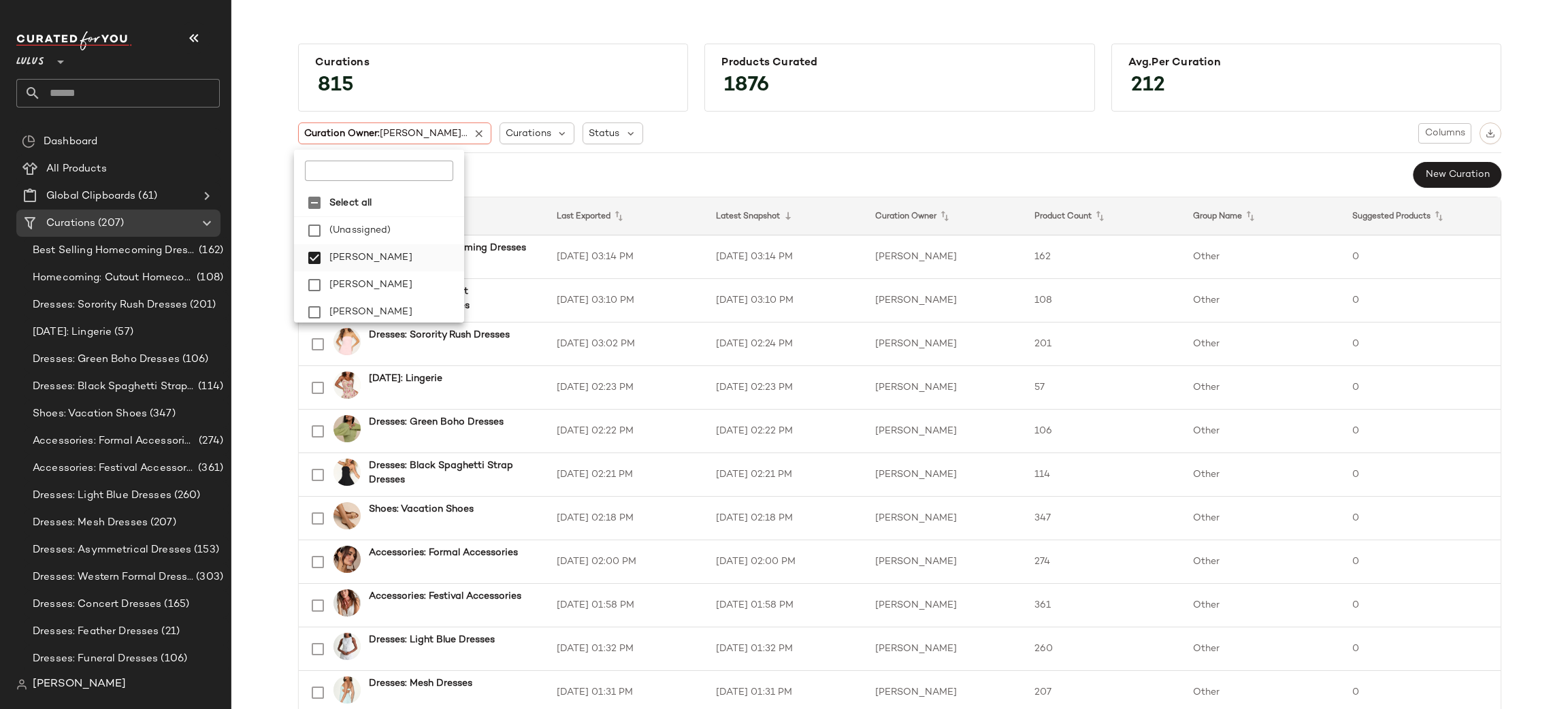
click at [381, 253] on span "[PERSON_NAME]" at bounding box center [371, 257] width 83 height 27
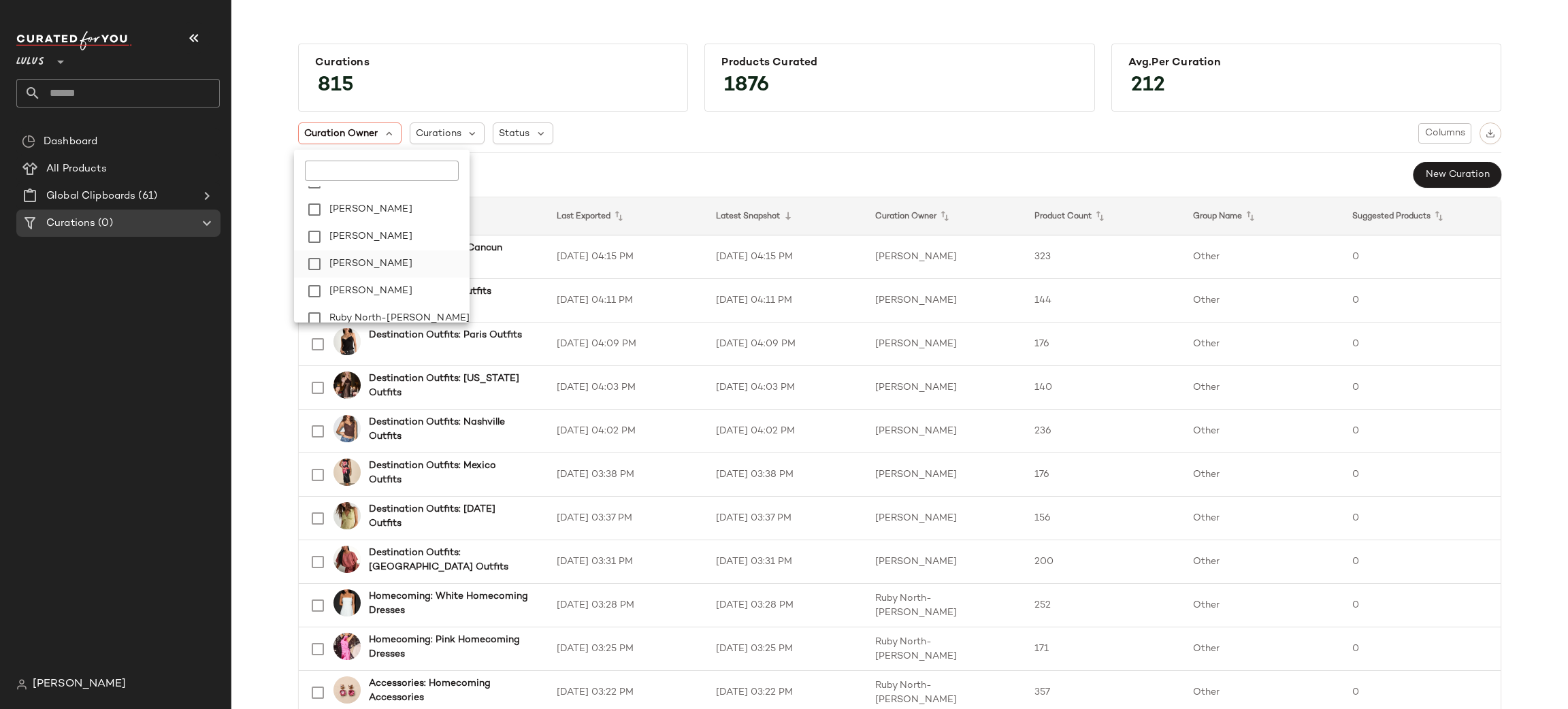
click at [386, 259] on span "[PERSON_NAME]" at bounding box center [371, 264] width 83 height 27
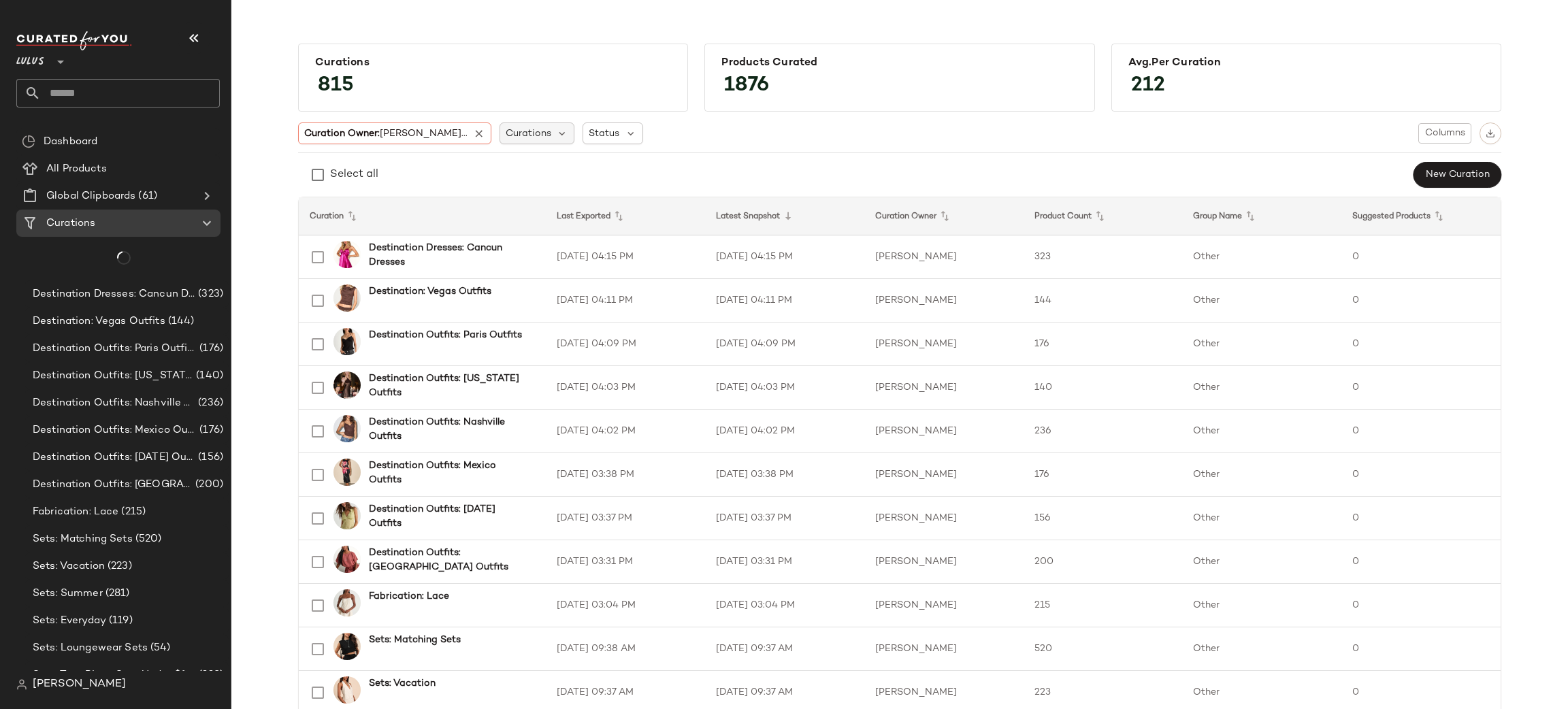
click at [500, 124] on div "Curations" at bounding box center [537, 133] width 75 height 22
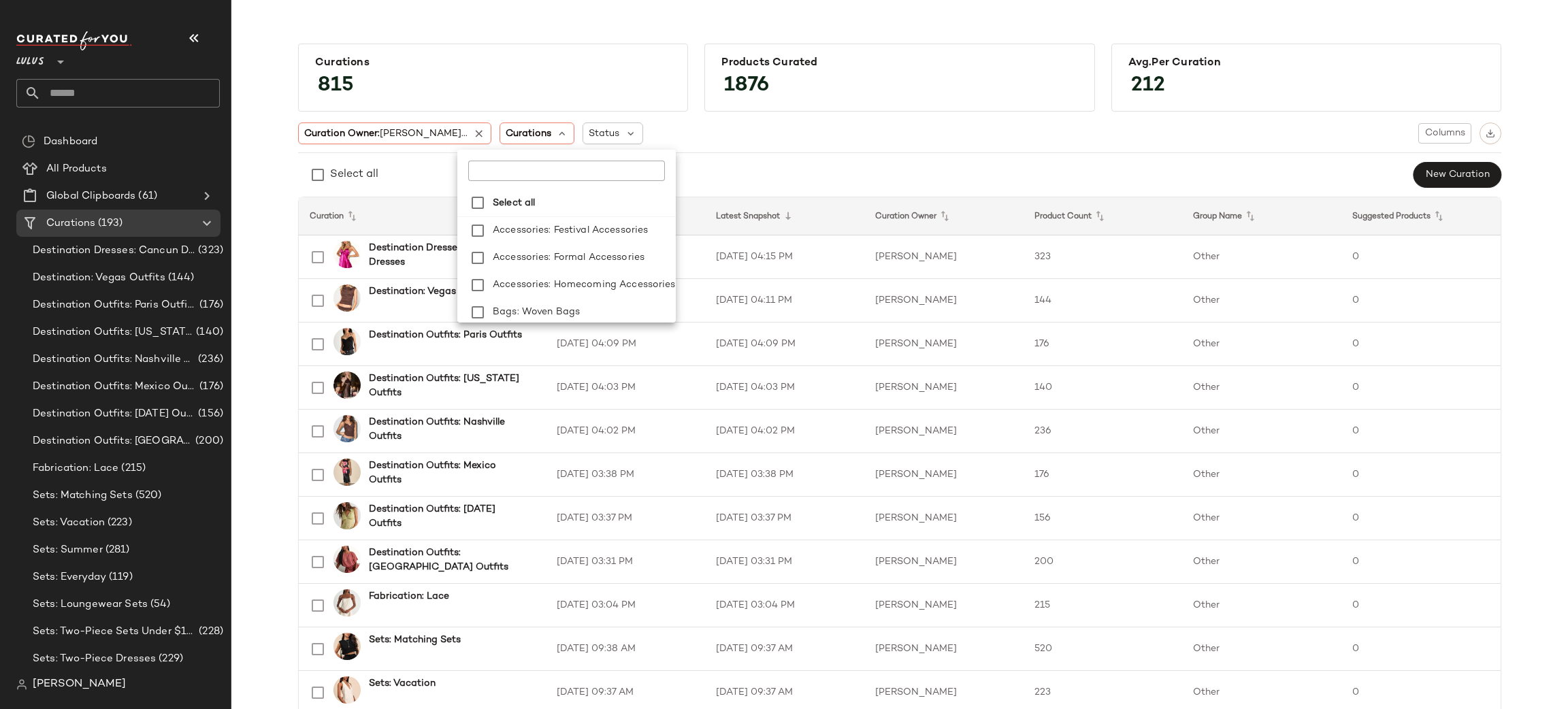
click at [506, 171] on input "text" at bounding box center [553, 170] width 170 height 20
type input "*"
click at [735, 151] on div "Curation Owner: [PERSON_NAME]... Curations Status Columns Select all New Curati…" at bounding box center [900, 155] width 1203 height 66
click at [506, 139] on span "Curations" at bounding box center [529, 134] width 46 height 14
click at [506, 169] on input "text" at bounding box center [553, 170] width 170 height 20
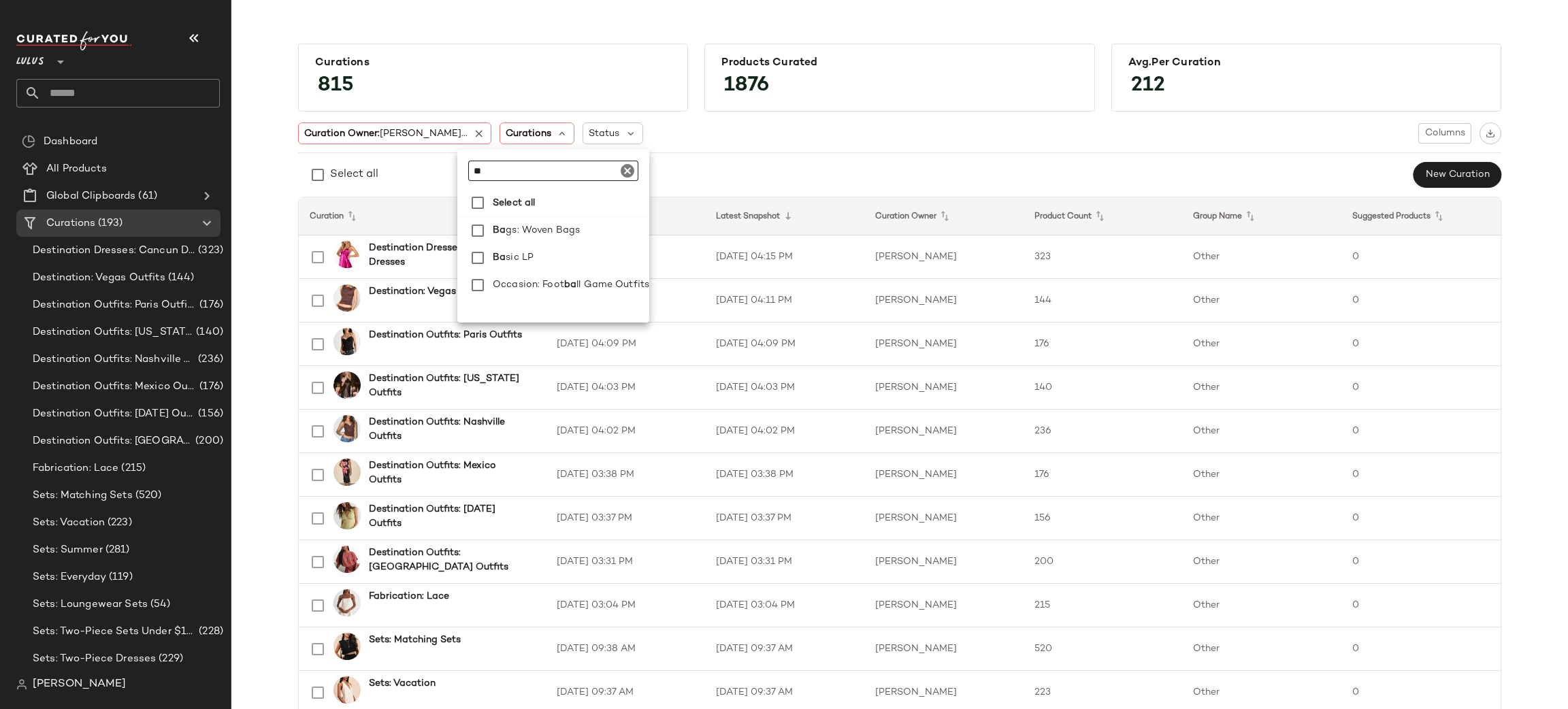
type input "*"
click at [880, 135] on div "Curation Owner: [PERSON_NAME]... Curations Status Columns" at bounding box center [900, 133] width 1203 height 22
